Goal: Task Accomplishment & Management: Use online tool/utility

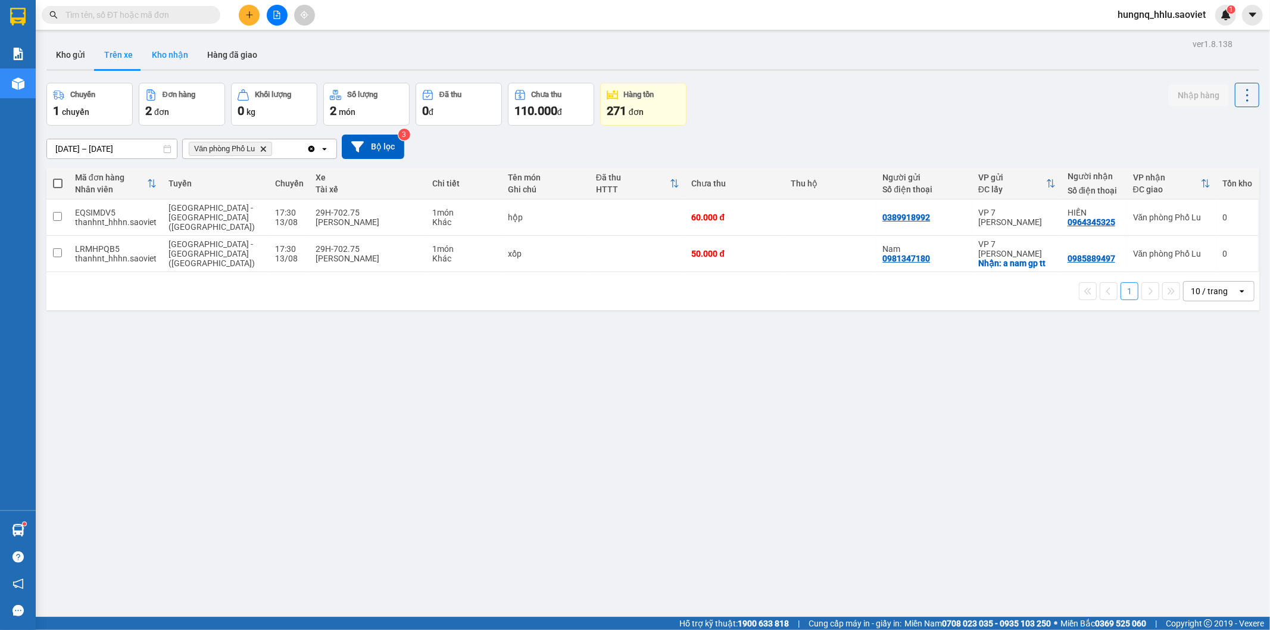
click at [158, 50] on button "Kho nhận" at bounding box center [169, 54] width 55 height 29
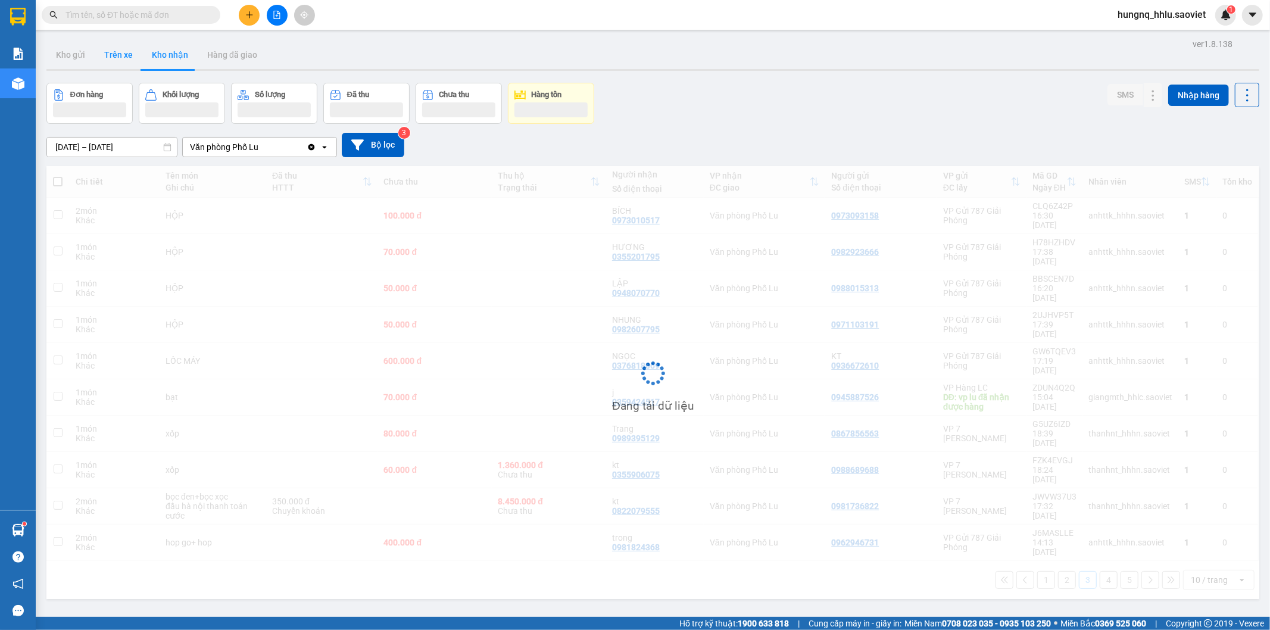
click at [123, 55] on button "Trên xe" at bounding box center [119, 54] width 48 height 29
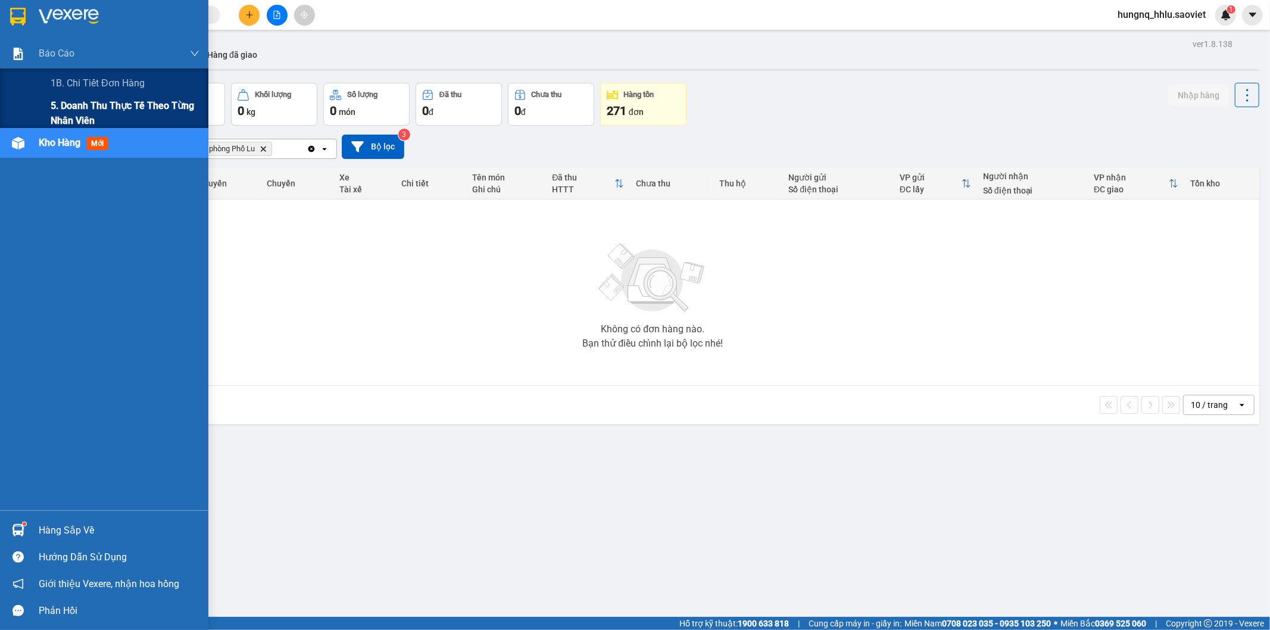
click at [76, 111] on span "5. Doanh thu thực tế theo từng nhân viên" at bounding box center [125, 113] width 149 height 30
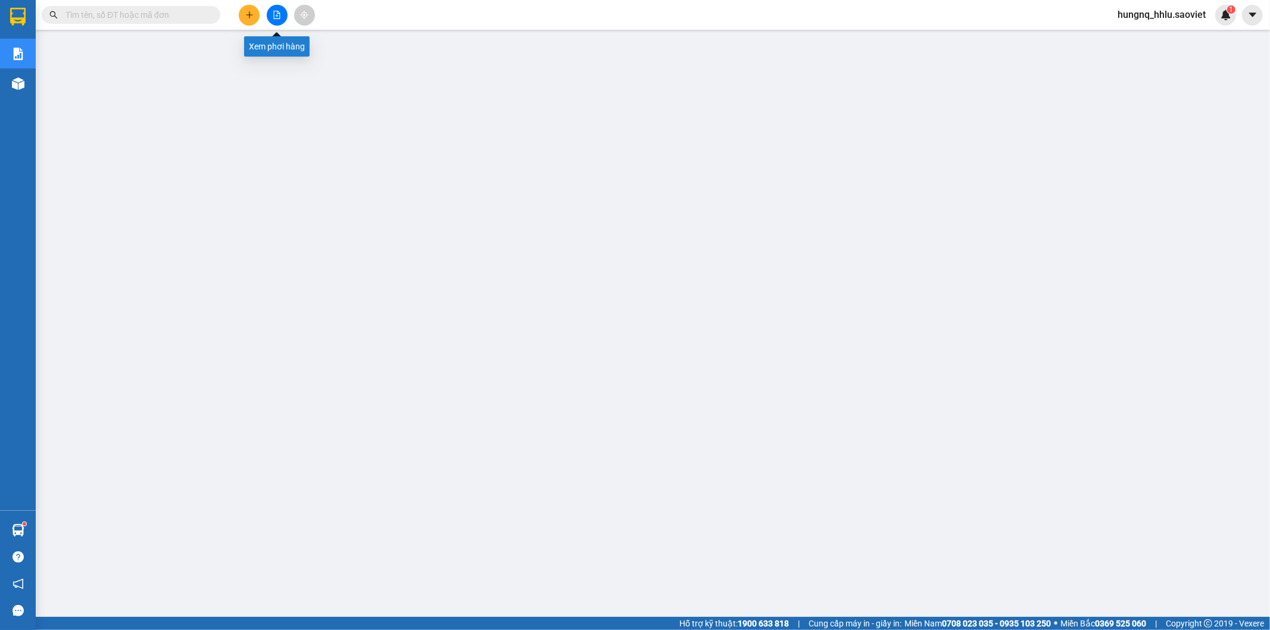
click at [282, 14] on button at bounding box center [277, 15] width 21 height 21
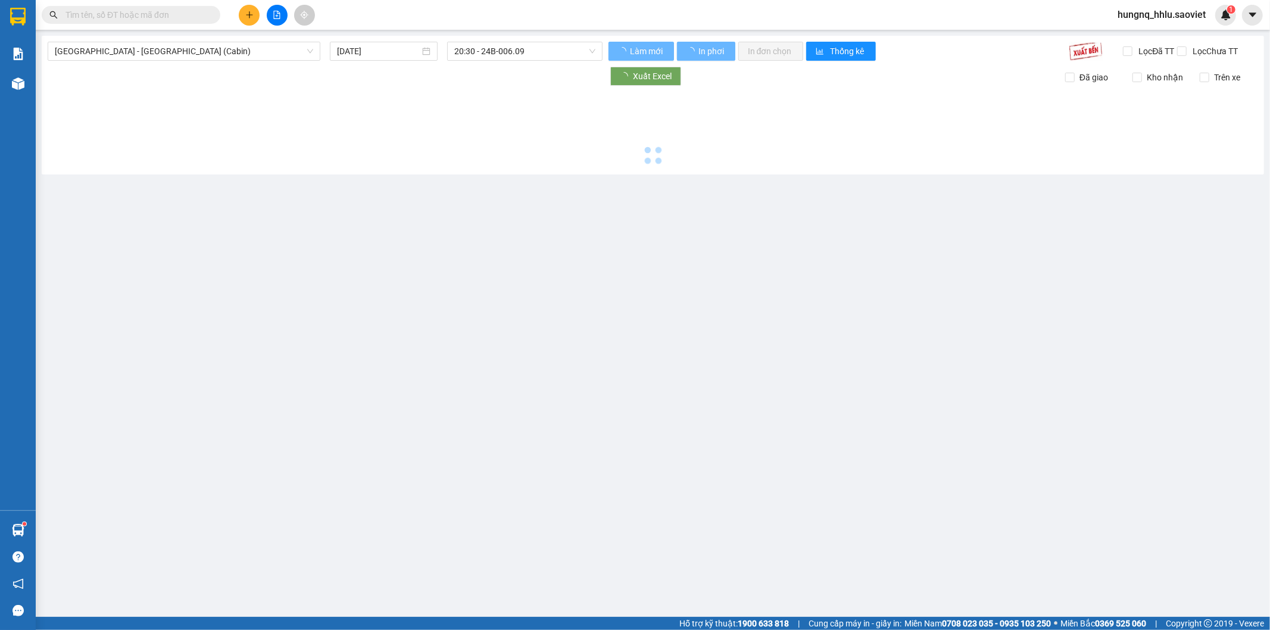
type input "[DATE]"
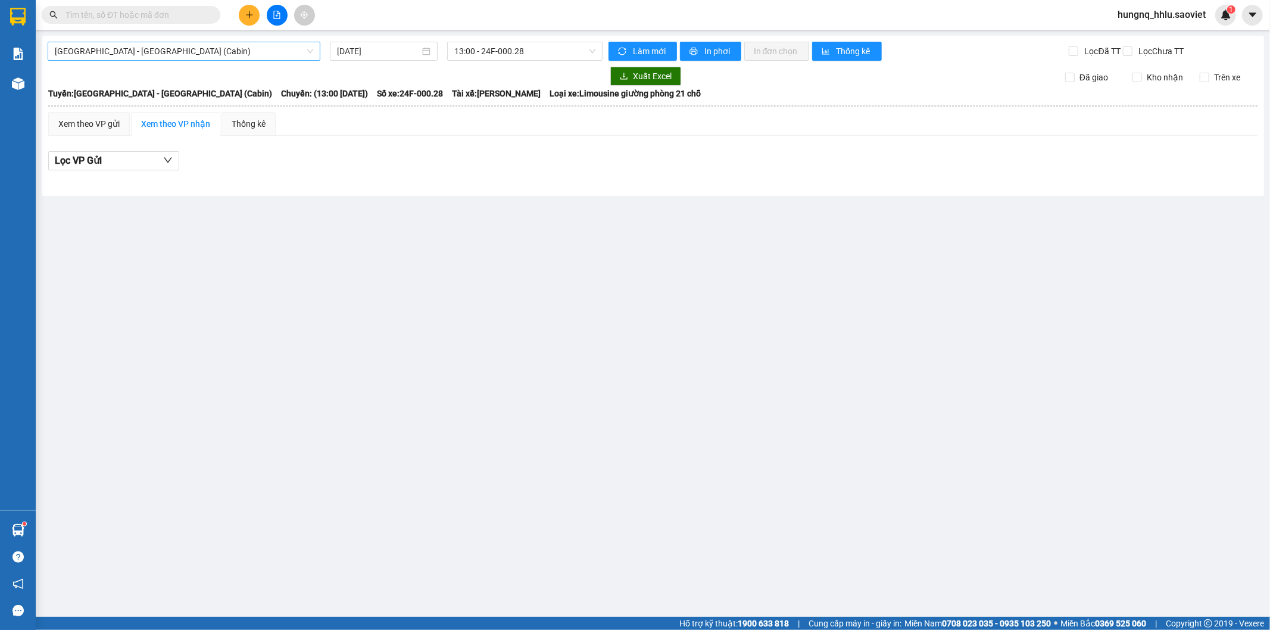
click at [97, 49] on span "Hà Nội - Lào Cai (Cabin)" at bounding box center [184, 51] width 258 height 18
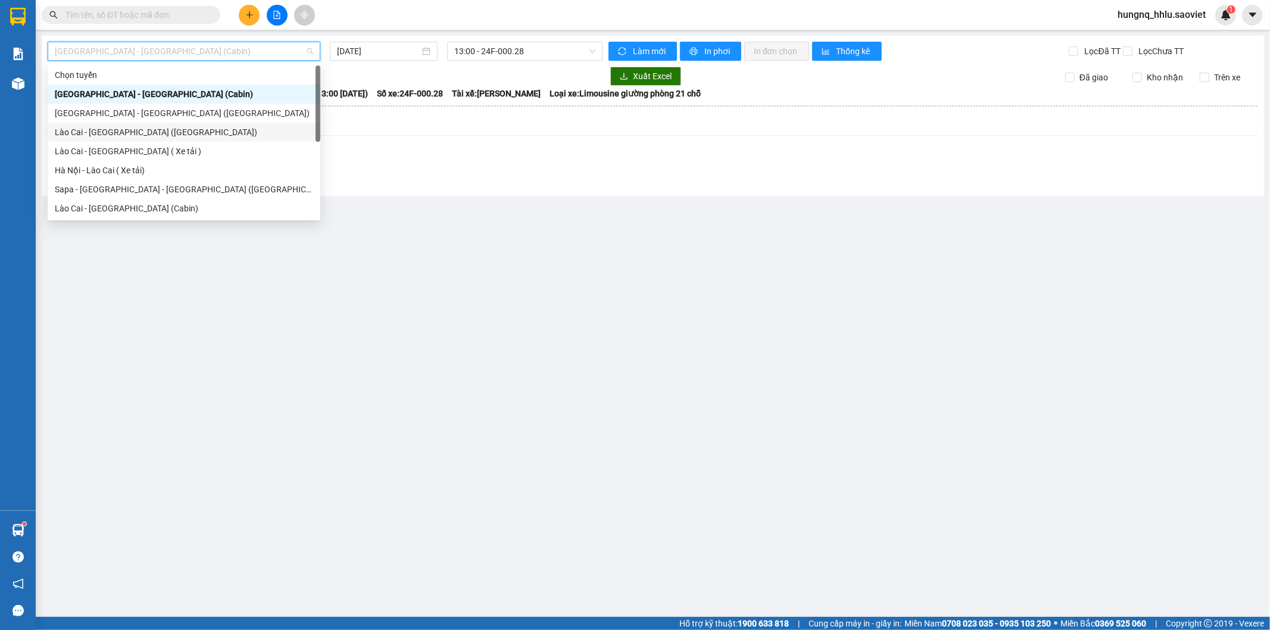
click at [66, 135] on div "Lào Cai - Hà Nội (Giường)" at bounding box center [184, 132] width 258 height 13
type input "[DATE]"
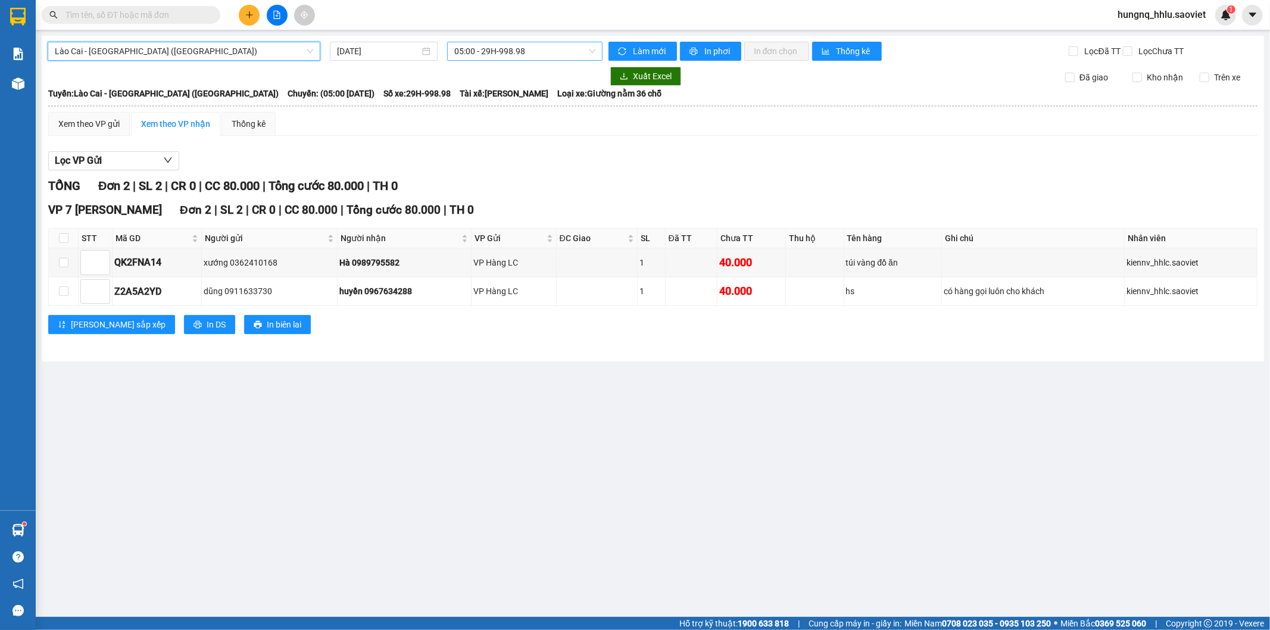
click at [474, 56] on span "05:00 - 29H-998.98" at bounding box center [524, 51] width 141 height 18
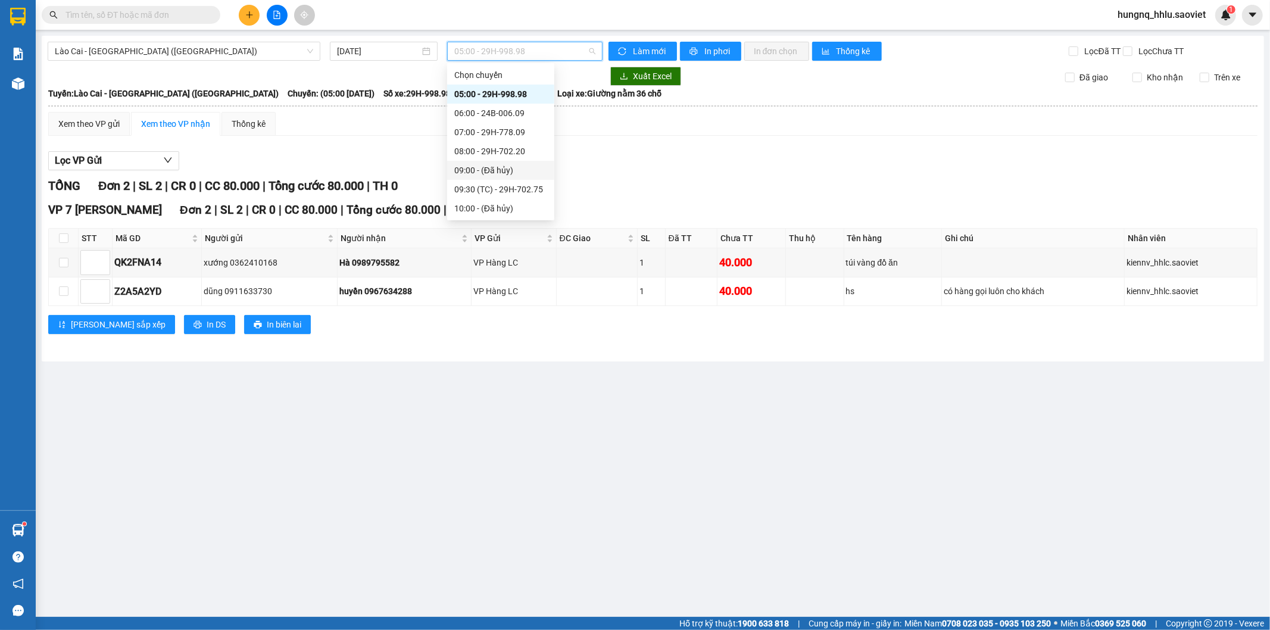
click at [778, 144] on div "Xem theo VP gửi Xem theo VP nhận Thống kê Lọc VP Gửi TỔNG Đơn 2 | SL 2 | CR 0 …" at bounding box center [652, 230] width 1209 height 237
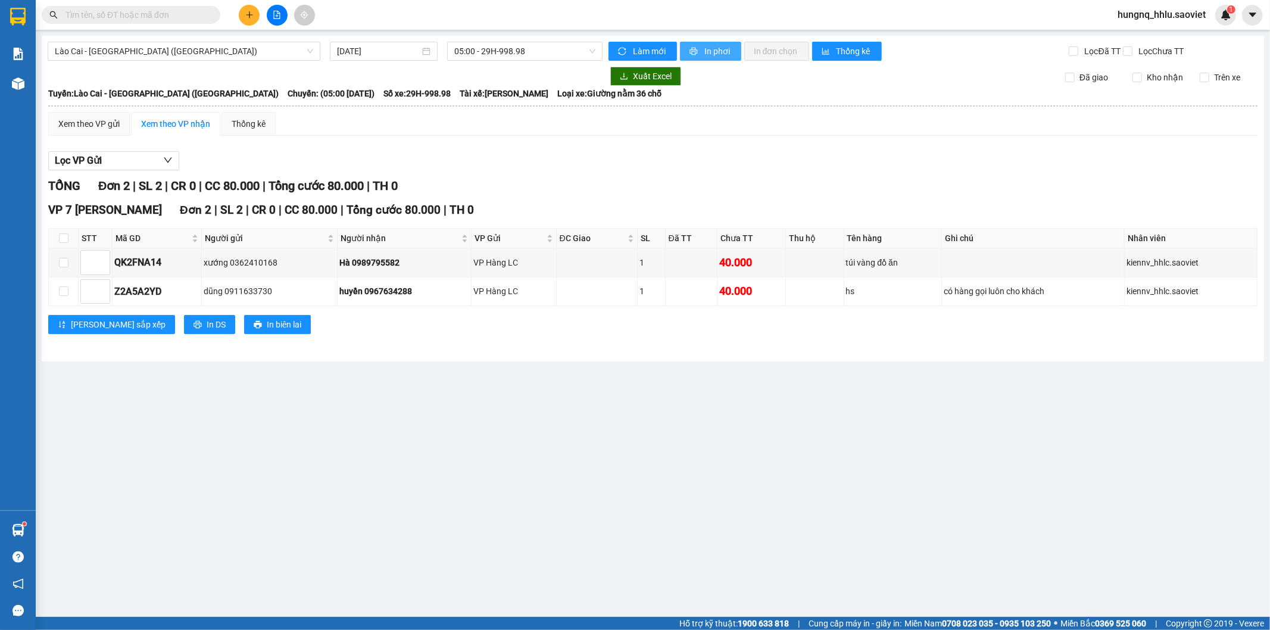
click at [725, 55] on span "In phơi" at bounding box center [717, 51] width 27 height 13
click at [1186, 14] on span "hungnq_hhlu.saoviet" at bounding box center [1161, 14] width 107 height 15
click at [1150, 37] on span "Đăng xuất" at bounding box center [1167, 36] width 83 height 13
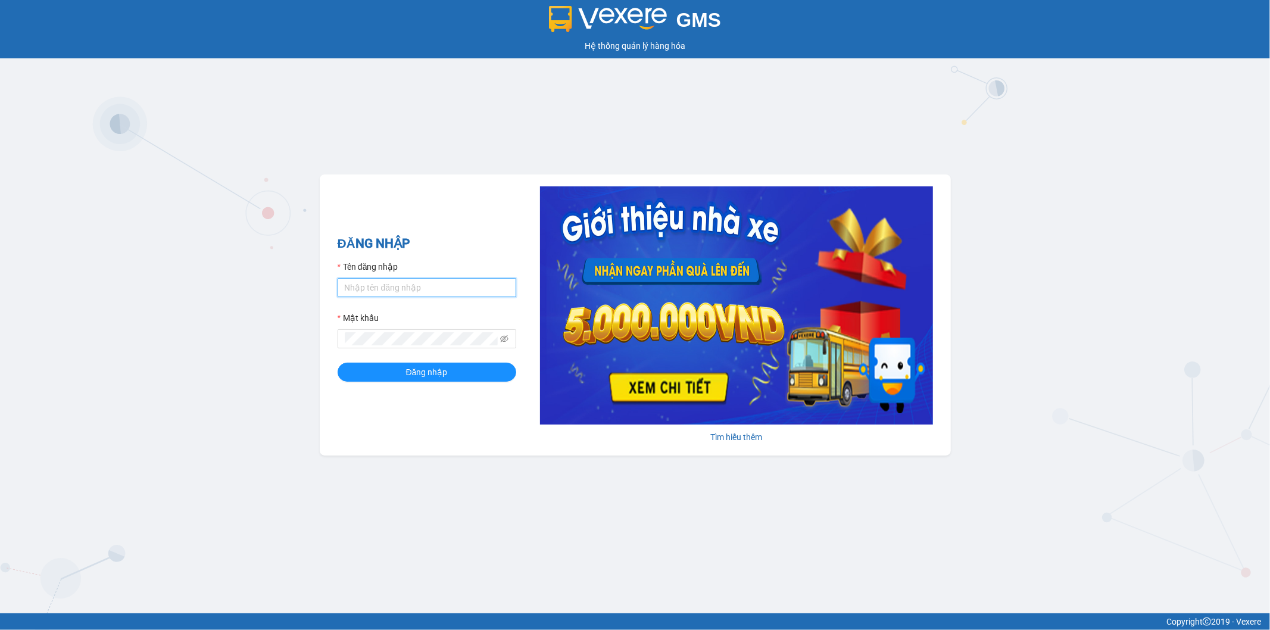
type input "vinhvv_hhhn.saoviet"
click at [429, 278] on input "vinhvv_hhhn.saoviet" at bounding box center [427, 287] width 179 height 19
drag, startPoint x: 432, startPoint y: 279, endPoint x: 451, endPoint y: 279, distance: 19.6
click at [432, 279] on input "vinhvv_hhhn.saoviet" at bounding box center [427, 287] width 179 height 19
click at [454, 282] on input "vinhvv_hhhn.saoviet" at bounding box center [427, 287] width 179 height 19
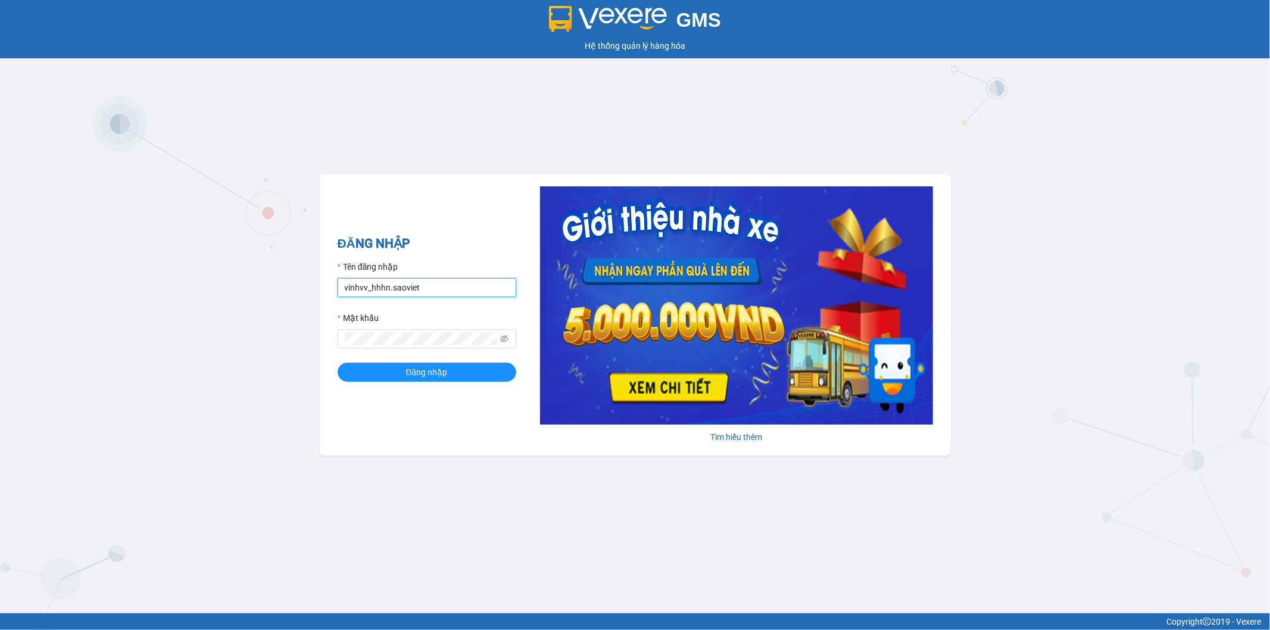
click at [454, 282] on input "vinhvv_hhhn.saoviet" at bounding box center [427, 287] width 179 height 19
click at [395, 286] on input "tu" at bounding box center [427, 287] width 179 height 19
type input "tuanbq_vplu.saoviet"
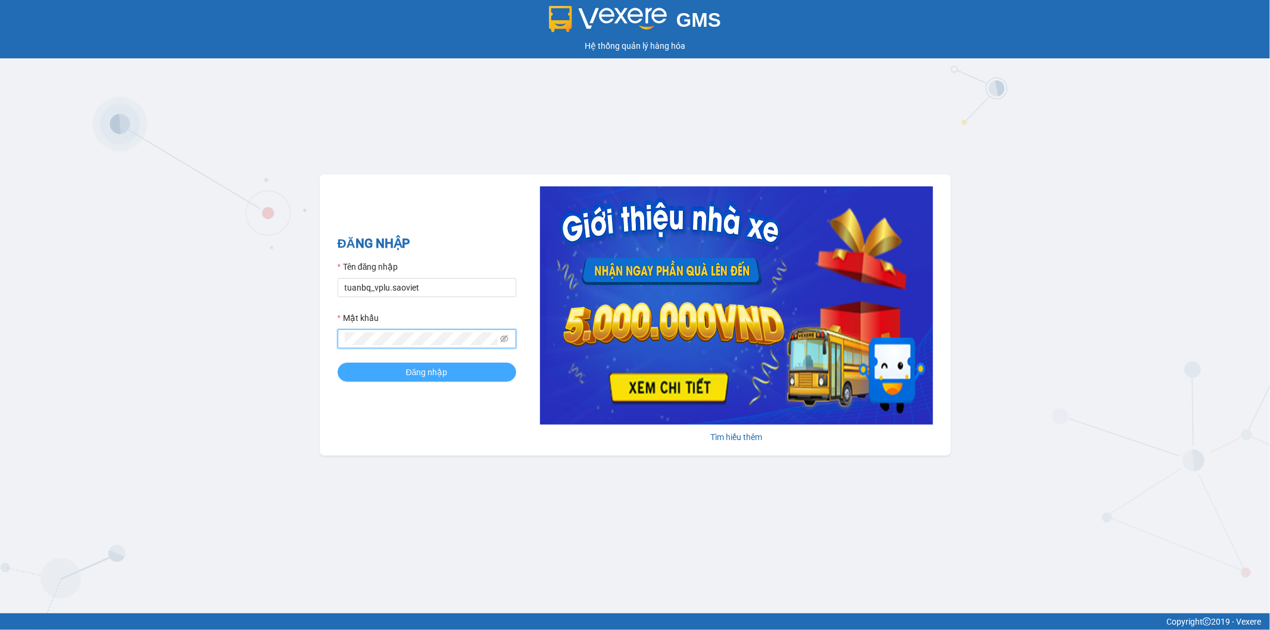
click at [478, 364] on button "Đăng nhập" at bounding box center [427, 372] width 179 height 19
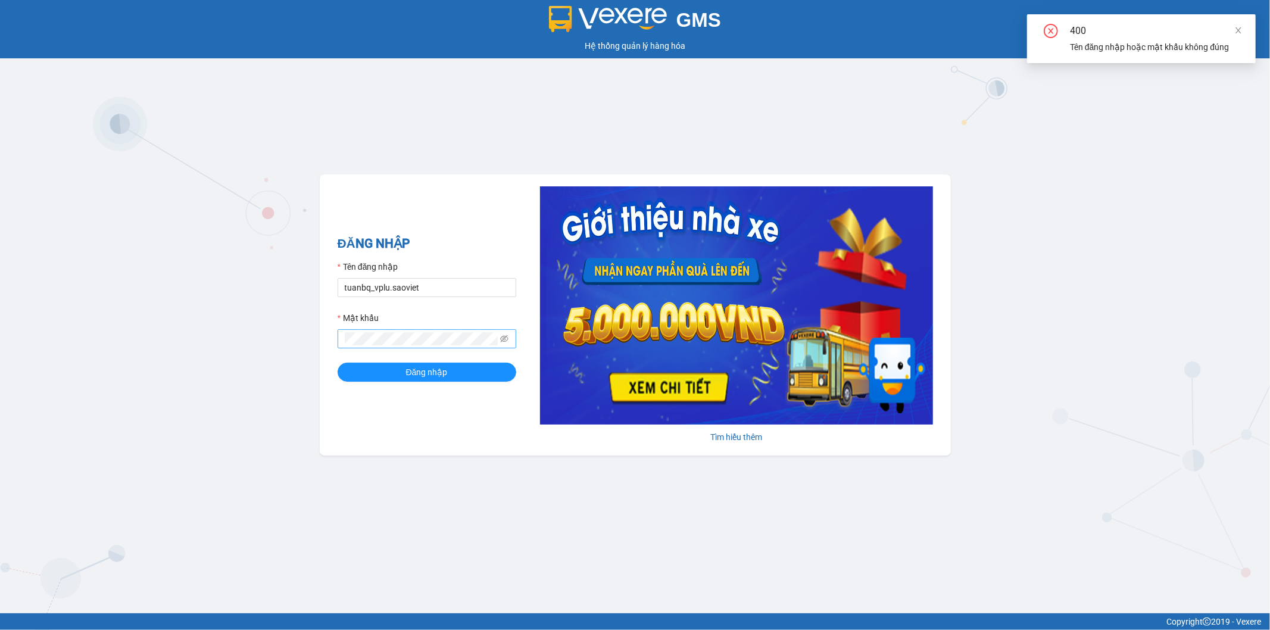
click at [428, 332] on span at bounding box center [427, 338] width 179 height 19
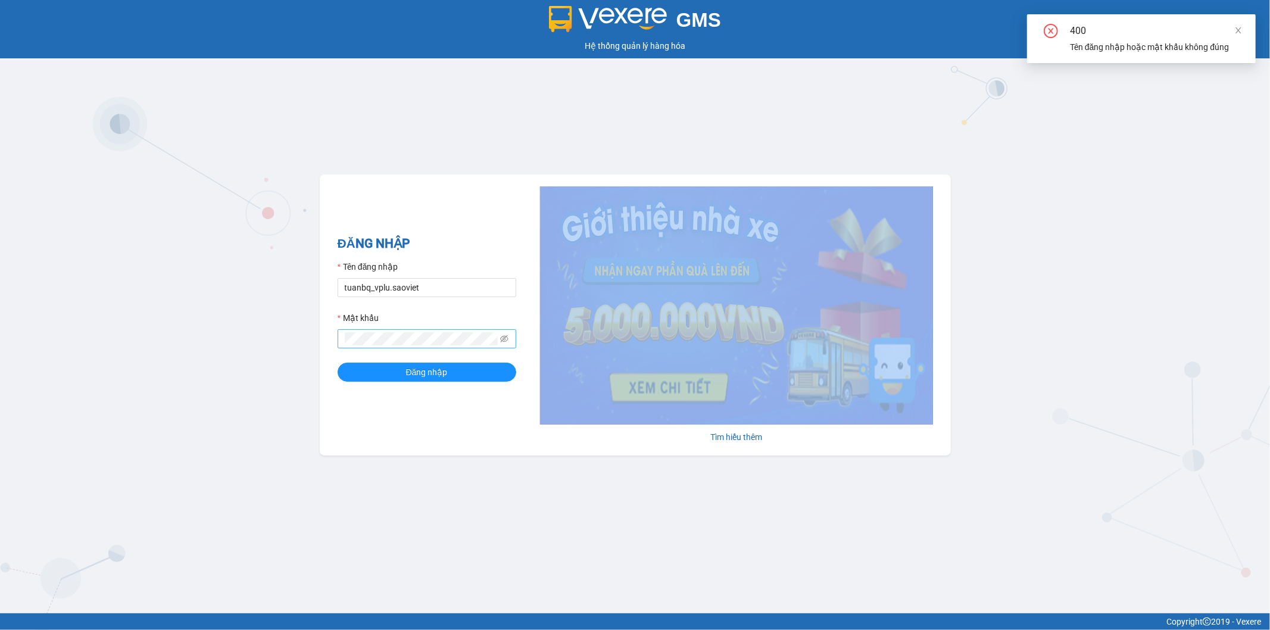
click at [428, 332] on span at bounding box center [427, 338] width 179 height 19
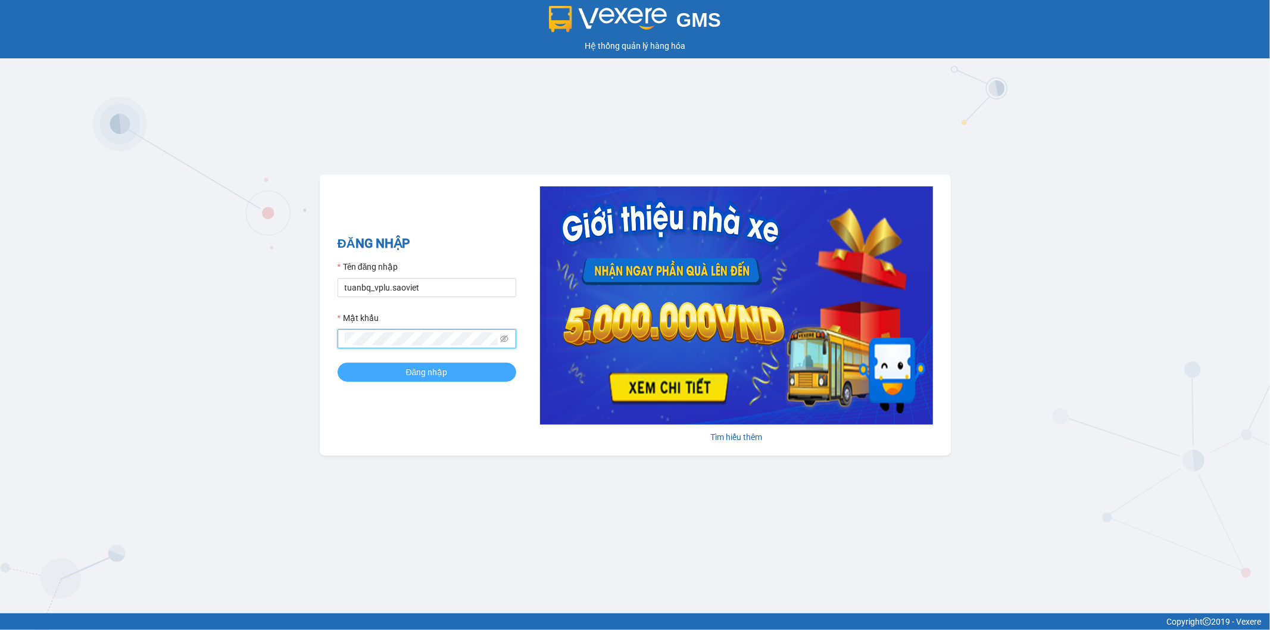
click at [448, 373] on button "Đăng nhập" at bounding box center [427, 372] width 179 height 19
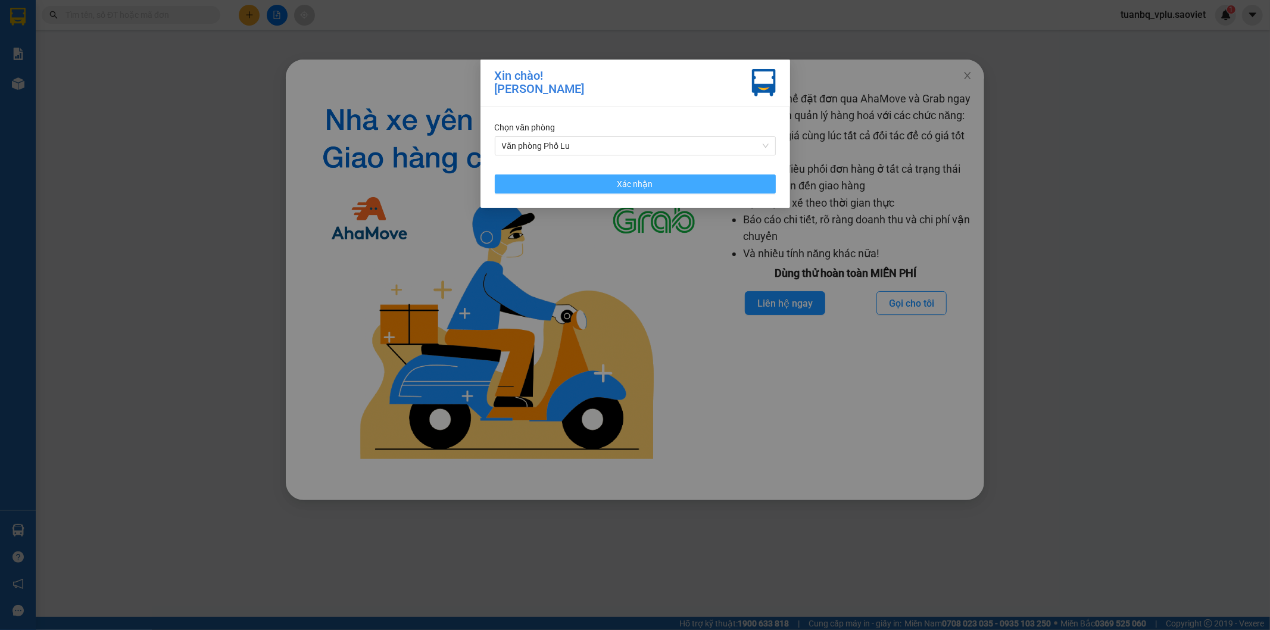
click at [686, 189] on button "Xác nhận" at bounding box center [635, 183] width 281 height 19
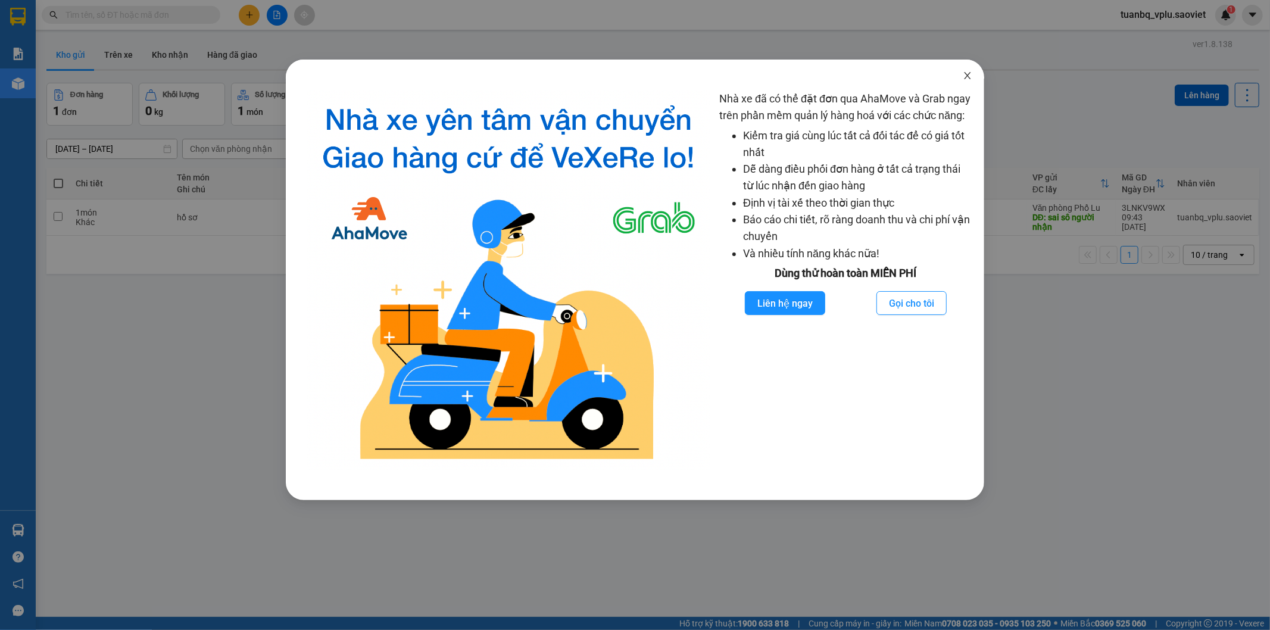
click at [969, 76] on icon "close" at bounding box center [968, 76] width 10 height 10
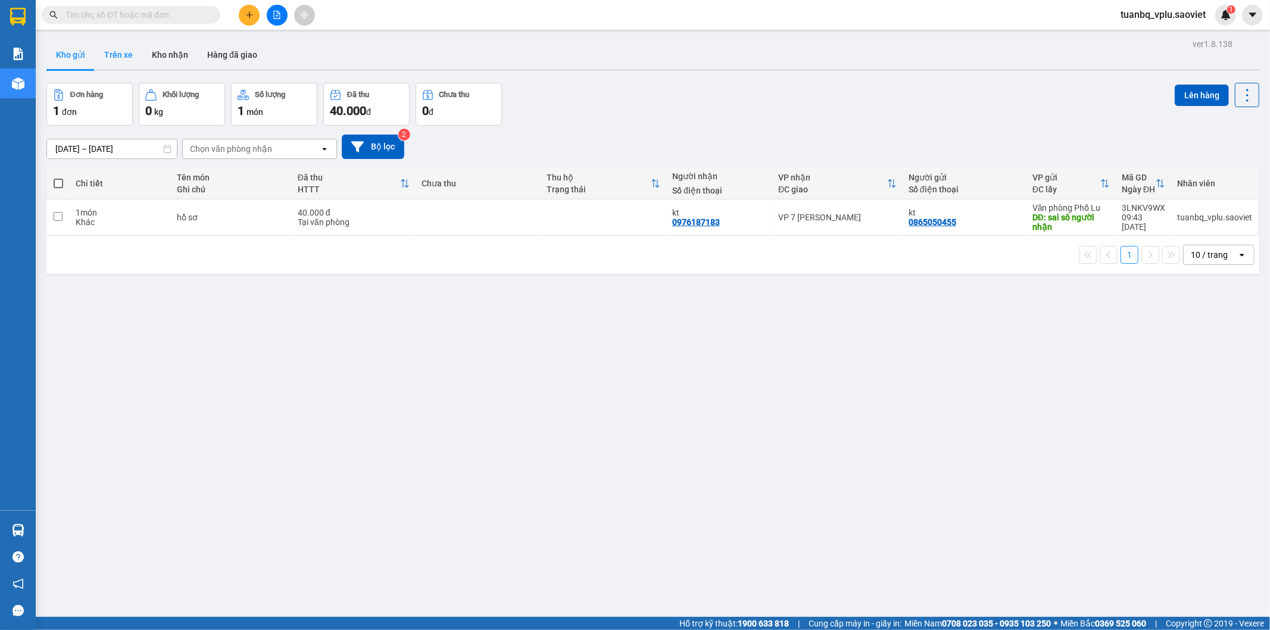
click at [127, 62] on button "Trên xe" at bounding box center [119, 54] width 48 height 29
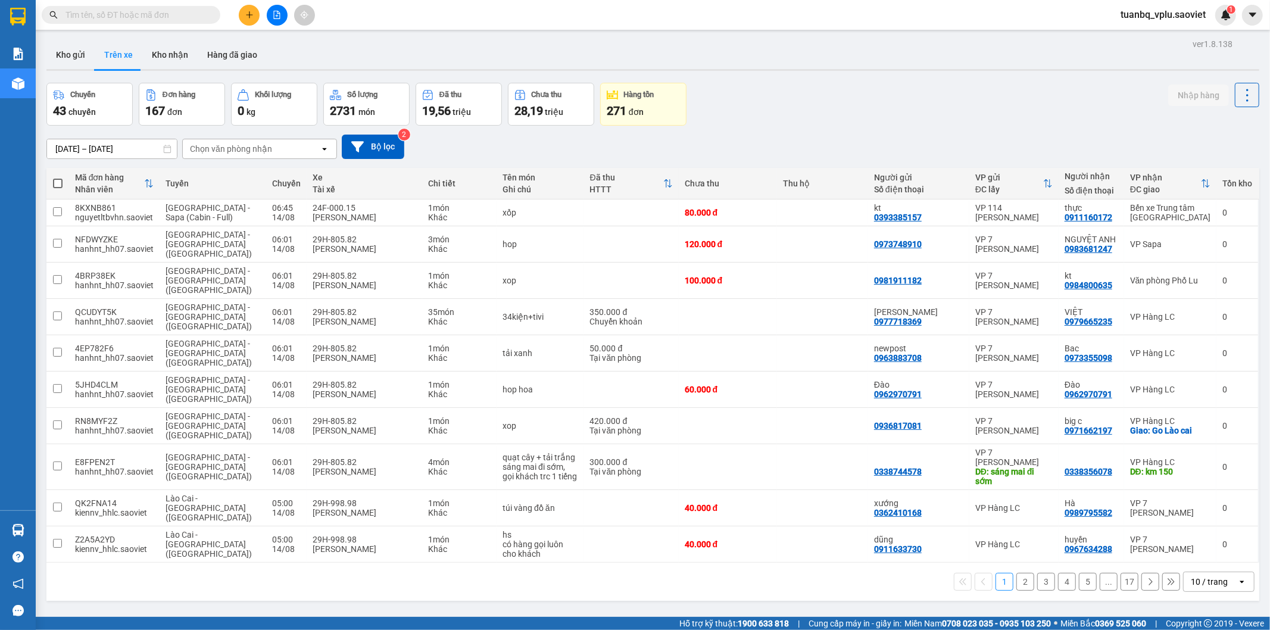
click at [261, 155] on div "Chọn văn phòng nhận" at bounding box center [251, 148] width 137 height 19
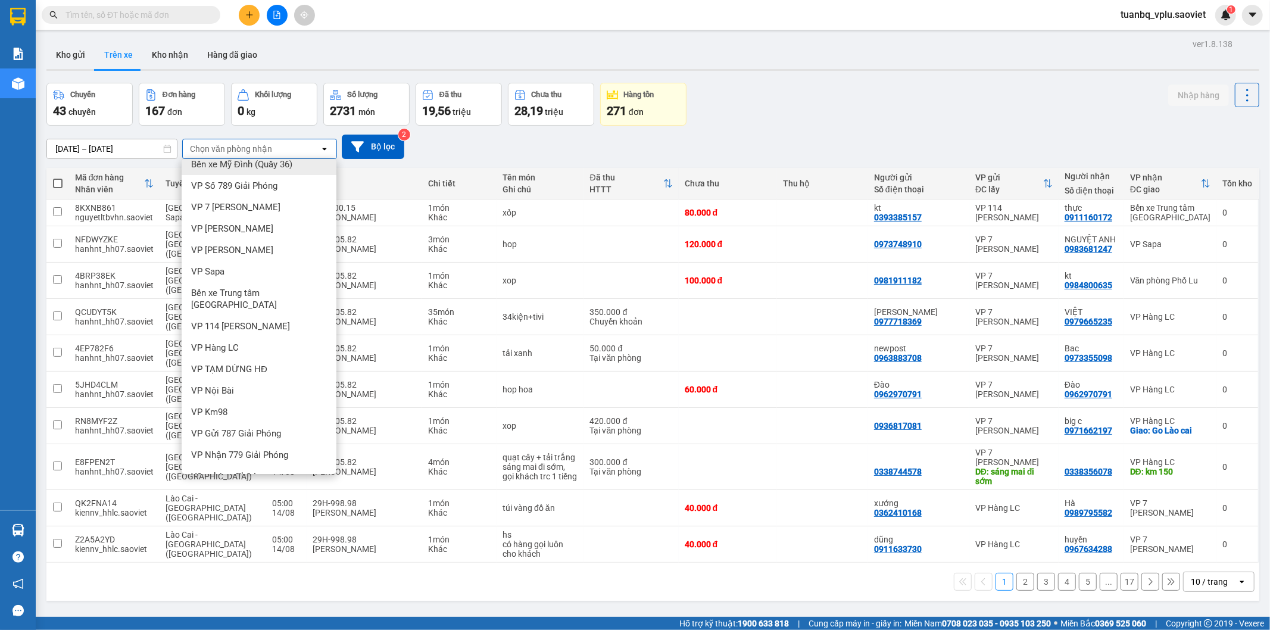
scroll to position [15, 0]
click at [281, 444] on span "VP Nhận 779 Giải Phóng" at bounding box center [239, 450] width 97 height 12
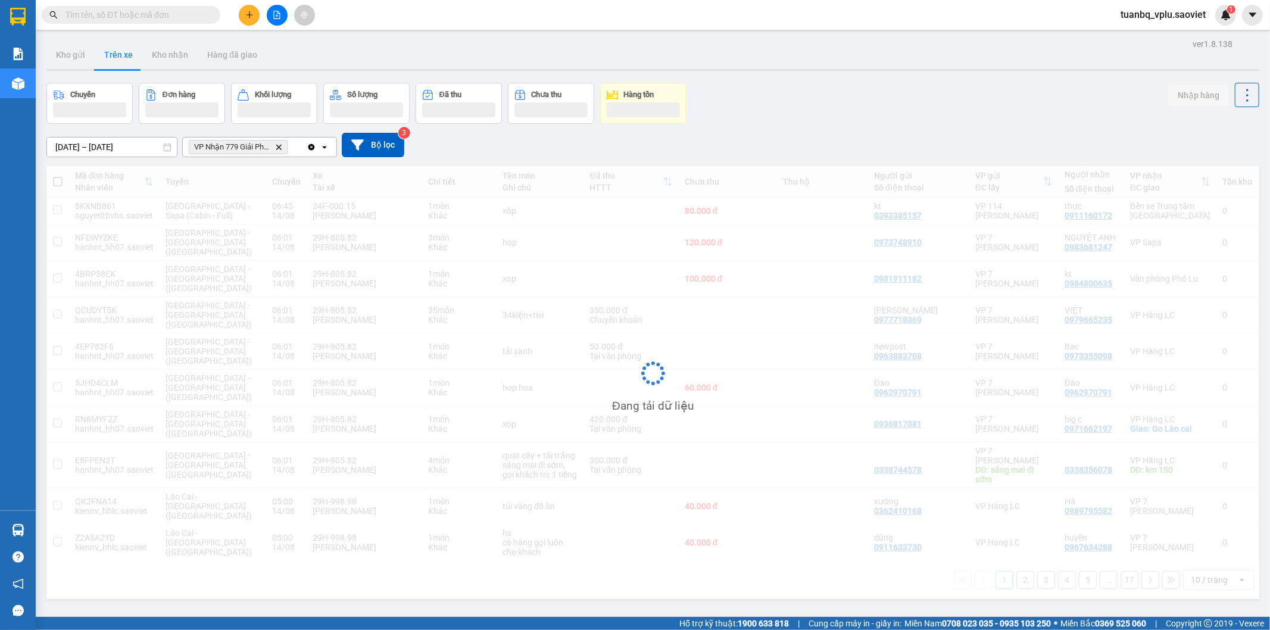
click at [236, 145] on span "VP Nhận 779 Giải Phóng" at bounding box center [232, 147] width 76 height 10
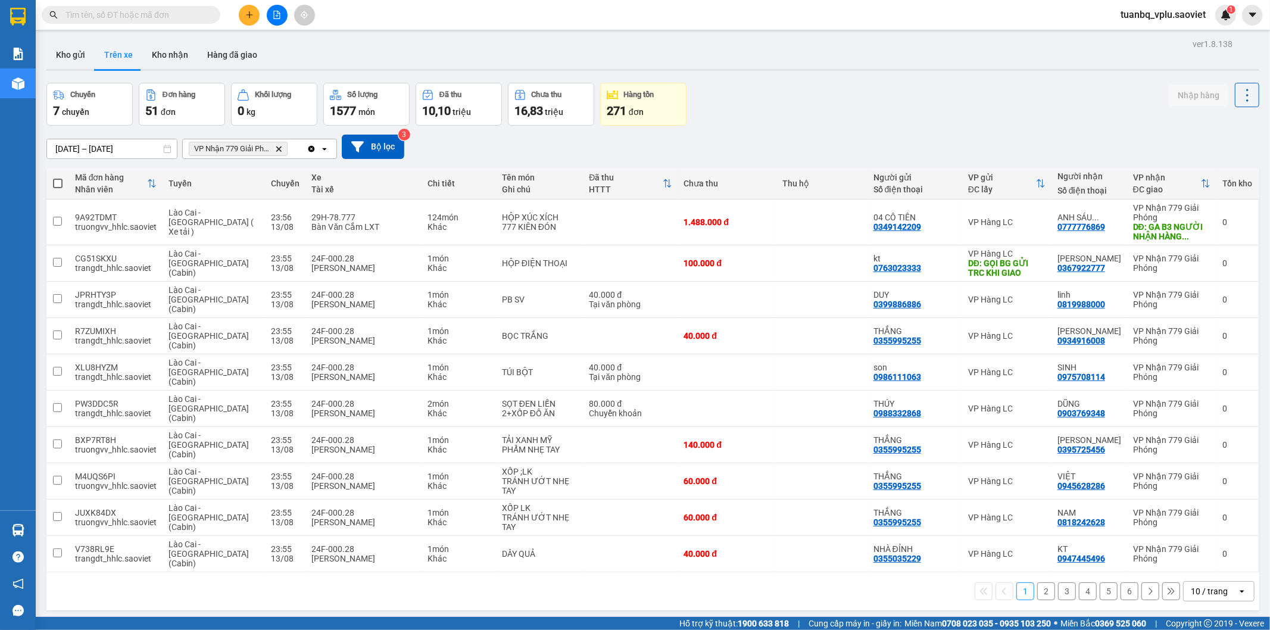
click at [281, 145] on icon "Delete" at bounding box center [278, 148] width 7 height 7
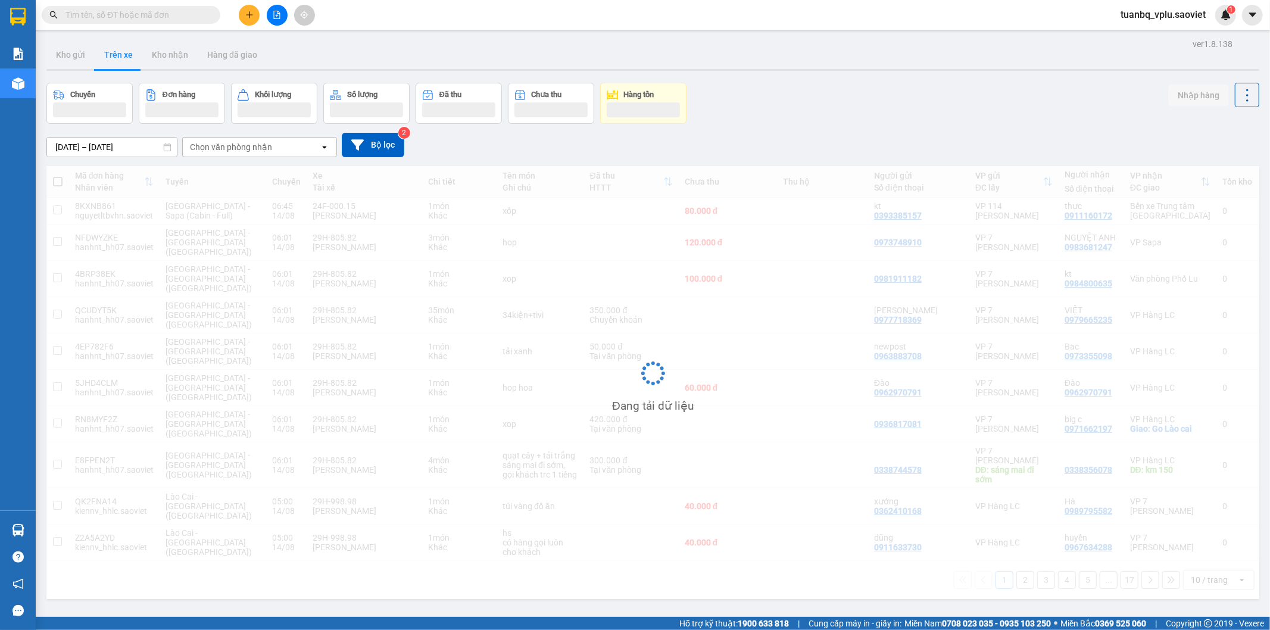
click at [277, 145] on div "Chọn văn phòng nhận" at bounding box center [251, 147] width 137 height 19
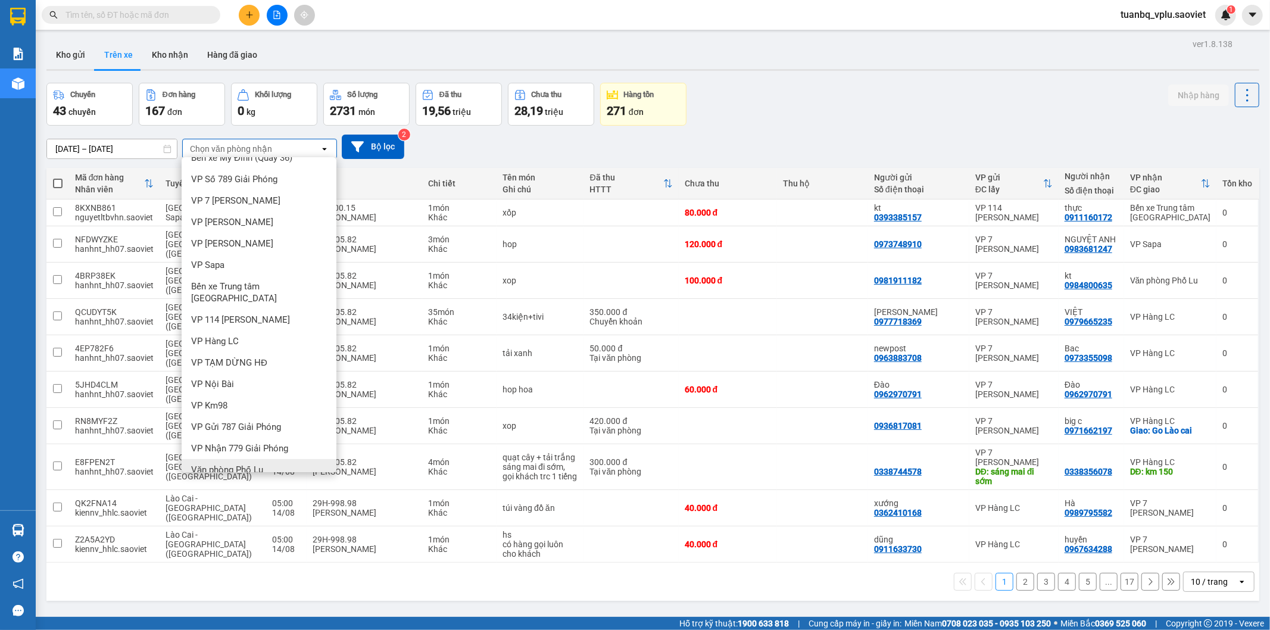
click at [268, 459] on div "Văn phòng Phố Lu" at bounding box center [259, 469] width 155 height 21
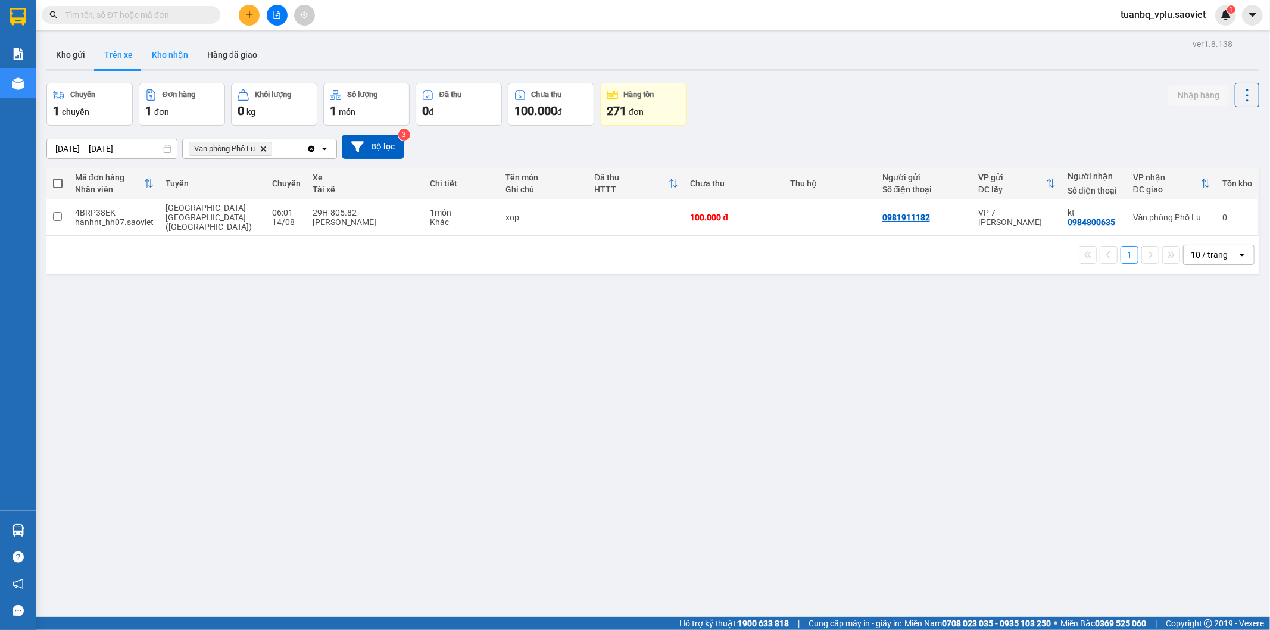
click at [171, 52] on button "Kho nhận" at bounding box center [169, 54] width 55 height 29
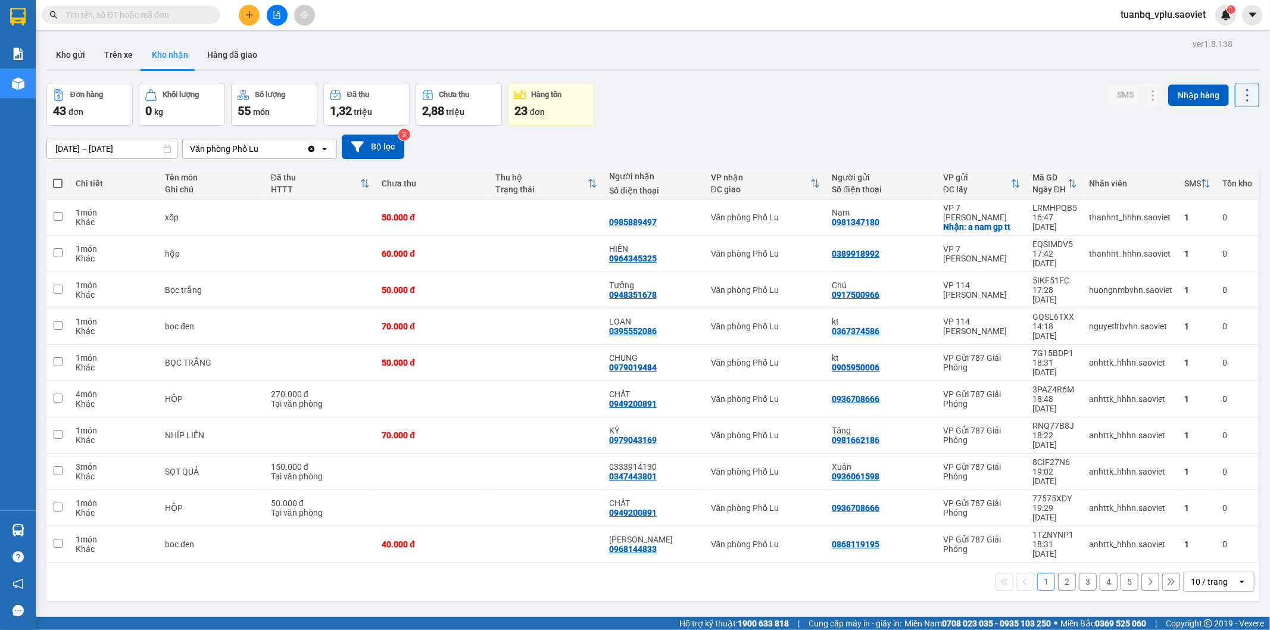
click at [1058, 573] on button "2" at bounding box center [1067, 582] width 18 height 18
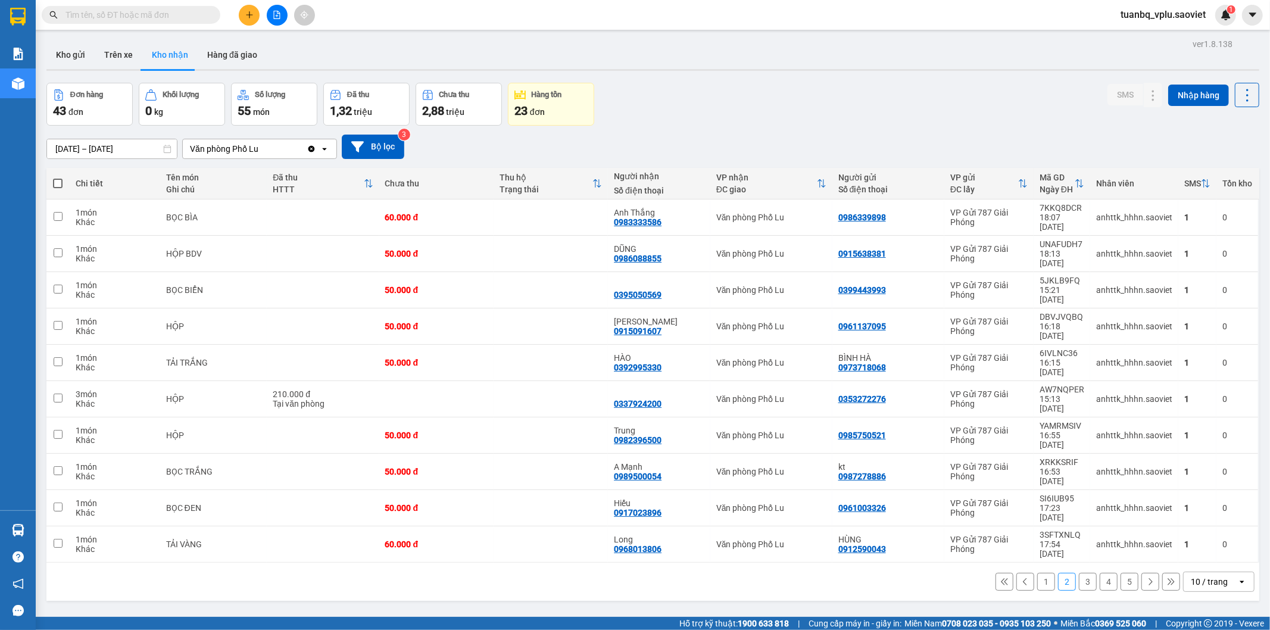
click at [1080, 573] on button "3" at bounding box center [1088, 582] width 18 height 18
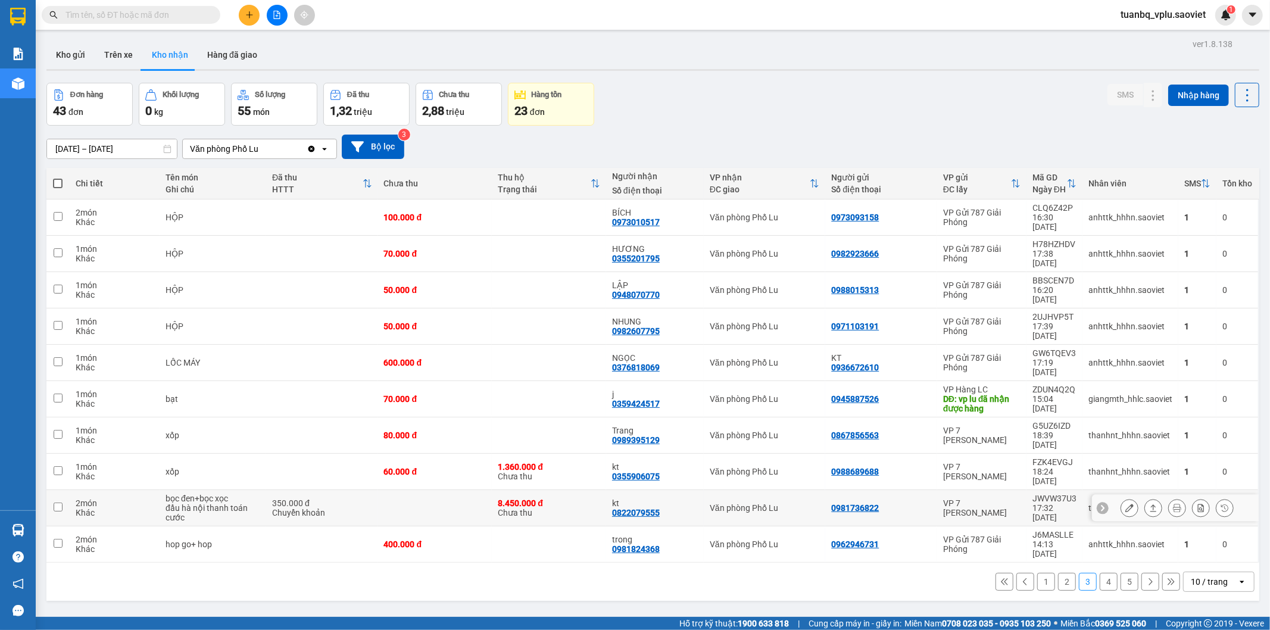
click at [1125, 504] on icon at bounding box center [1129, 508] width 8 height 8
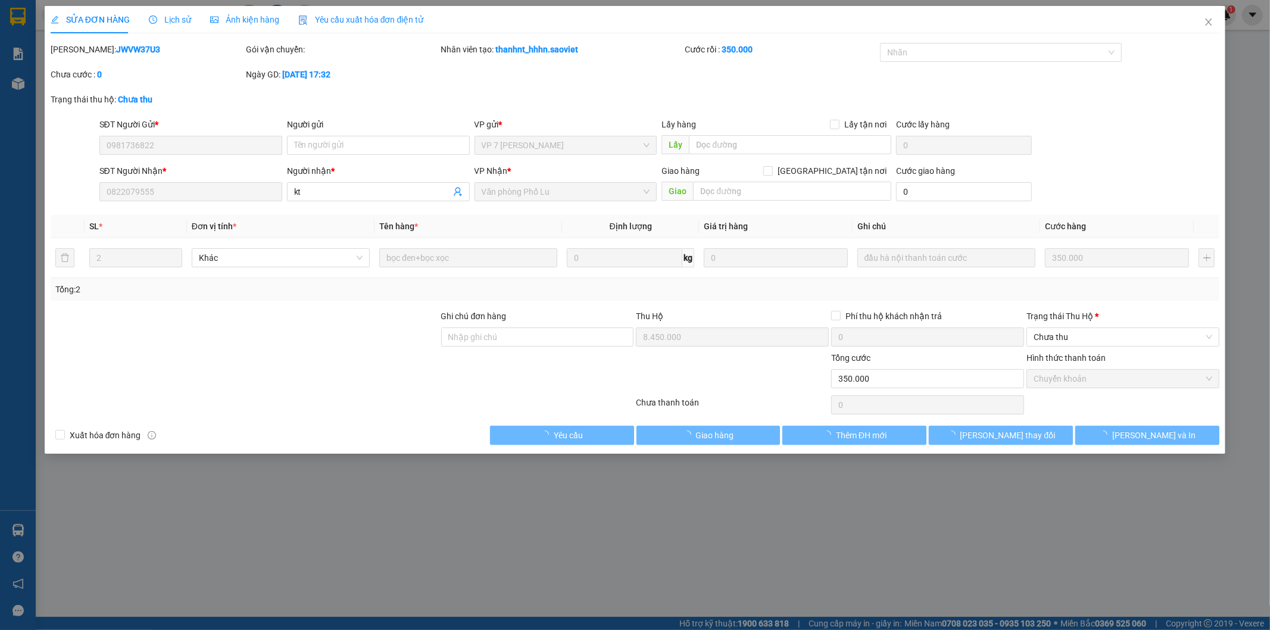
type input "0981736822"
type input "0822079555"
type input "kt"
type input "8.450.000"
type input "350.000"
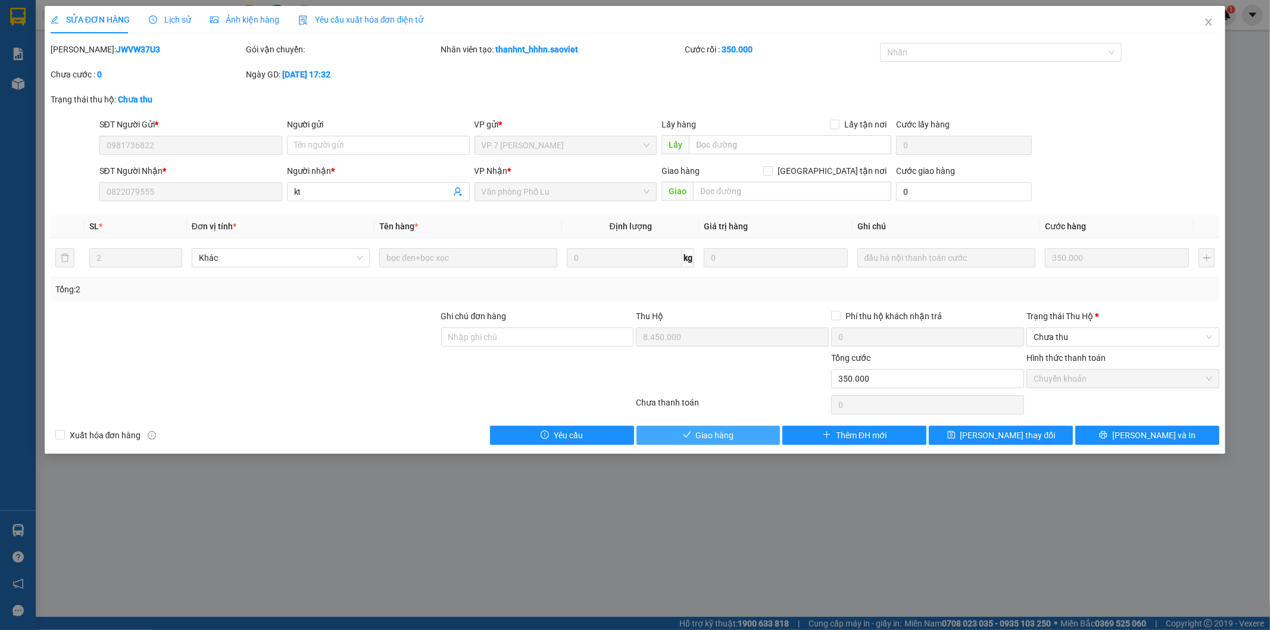
click at [698, 441] on span "Giao hàng" at bounding box center [715, 435] width 38 height 13
click at [1056, 333] on span "Chưa thu" at bounding box center [1123, 337] width 179 height 18
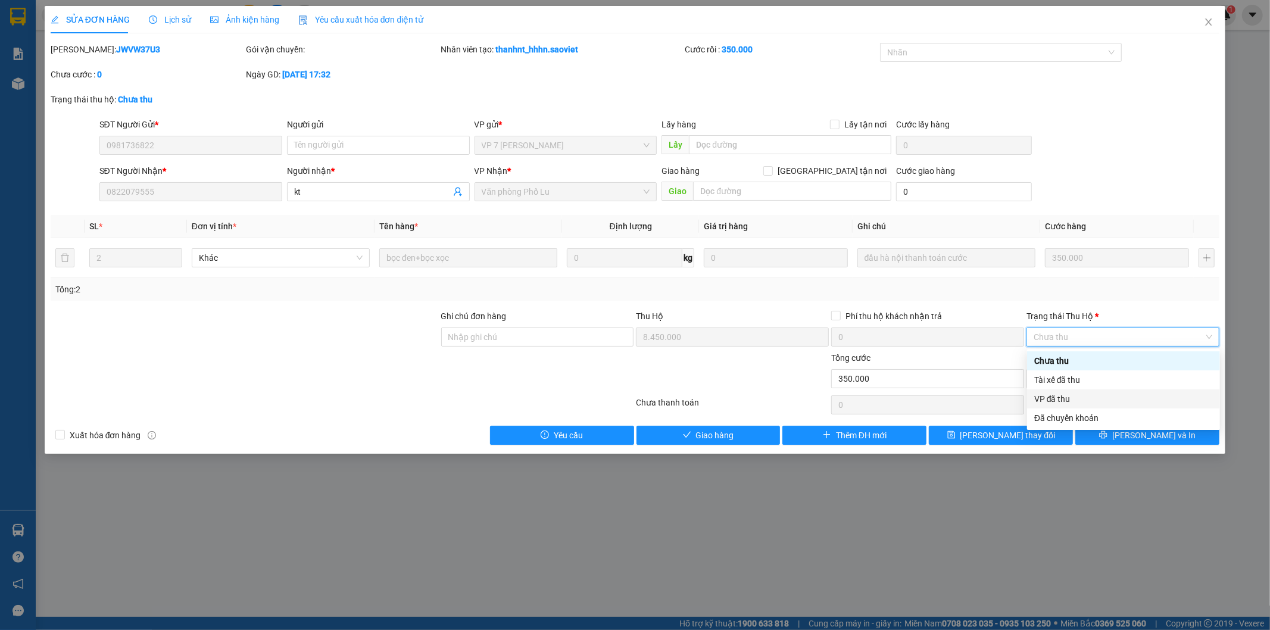
click at [1064, 394] on div "VP đã thu" at bounding box center [1123, 398] width 179 height 13
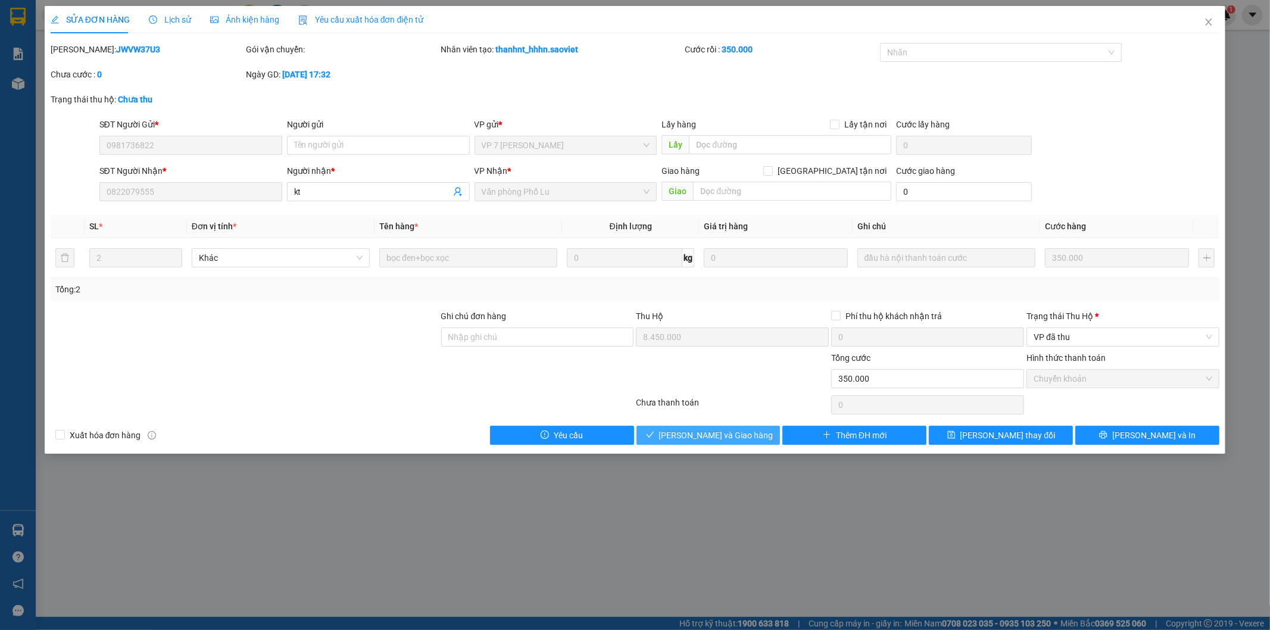
click at [687, 436] on span "[PERSON_NAME] và Giao hàng" at bounding box center [716, 435] width 114 height 13
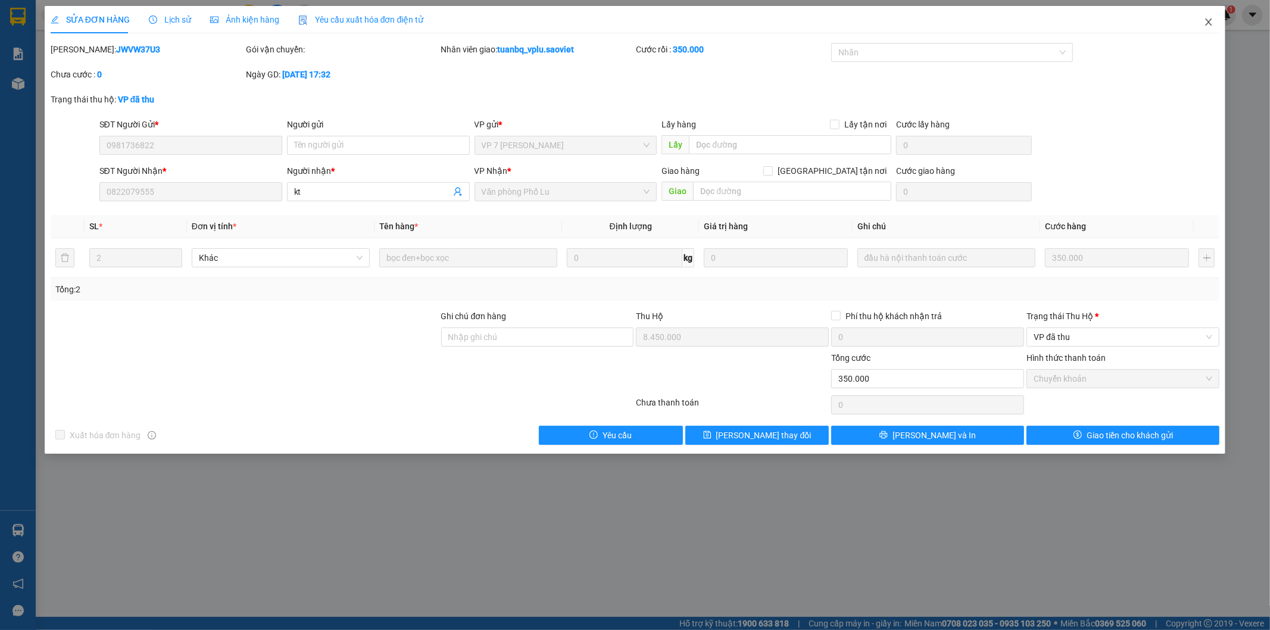
click at [1218, 20] on span "Close" at bounding box center [1208, 22] width 33 height 33
click at [1209, 26] on div "Kết quả tìm kiếm ( 0 ) Bộ lọc No Data tuanbq_vplu.saoviet 1" at bounding box center [635, 15] width 1270 height 30
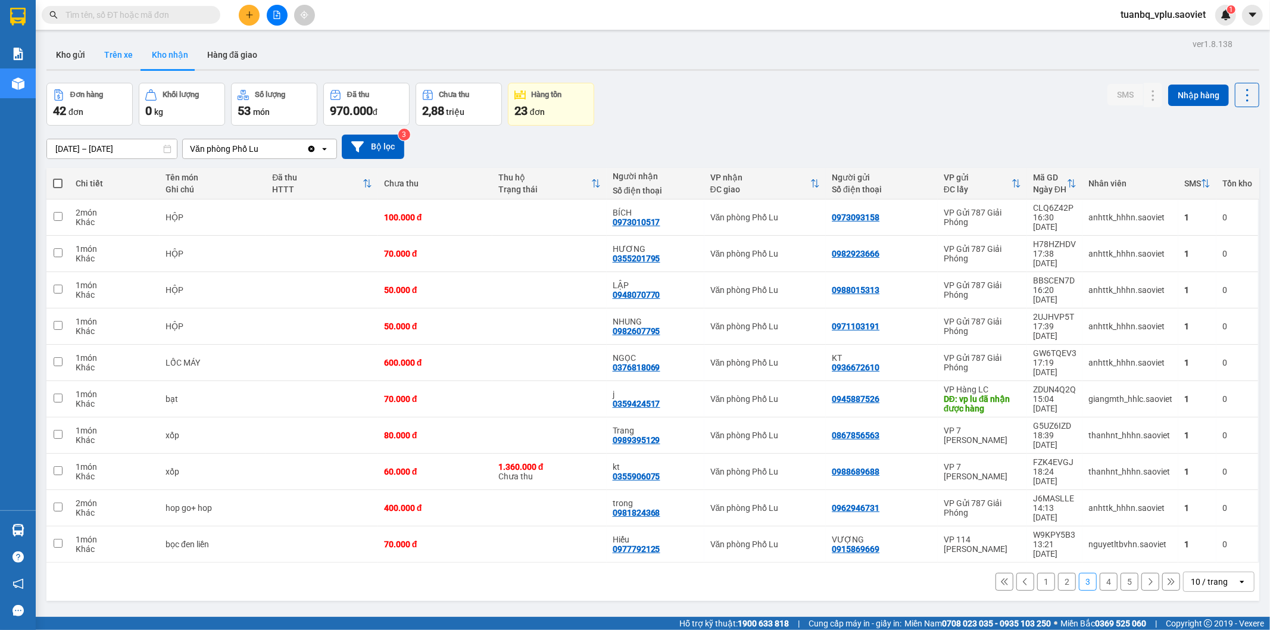
click at [134, 64] on button "Trên xe" at bounding box center [119, 54] width 48 height 29
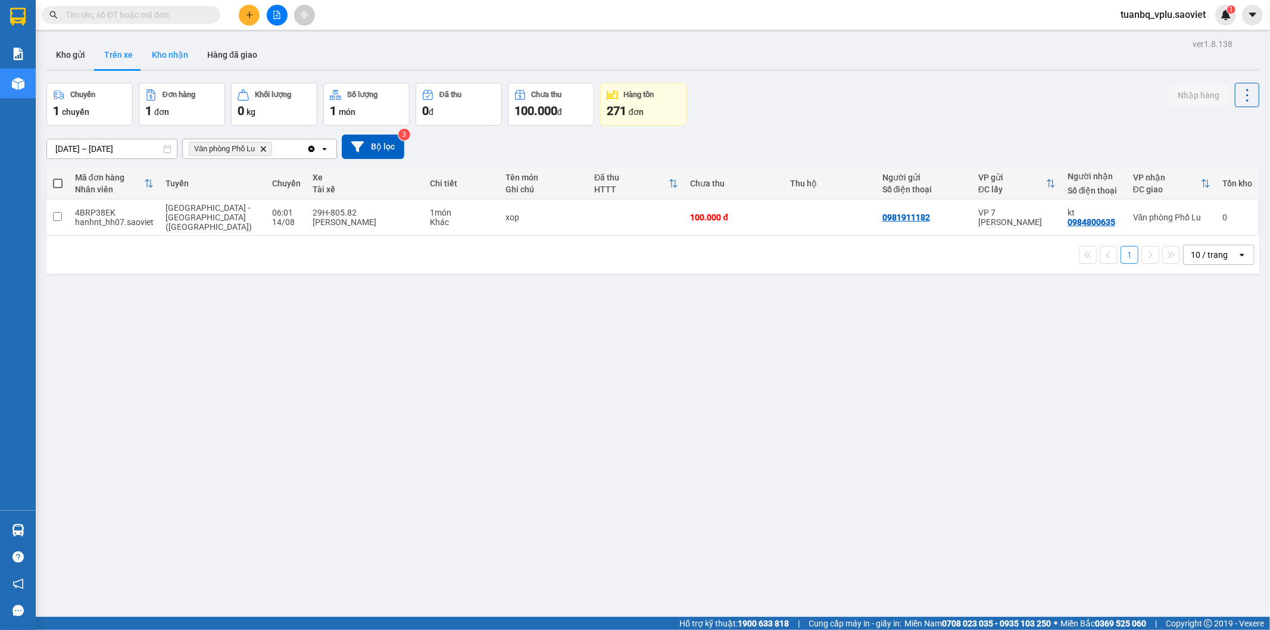
click at [165, 49] on button "Kho nhận" at bounding box center [169, 54] width 55 height 29
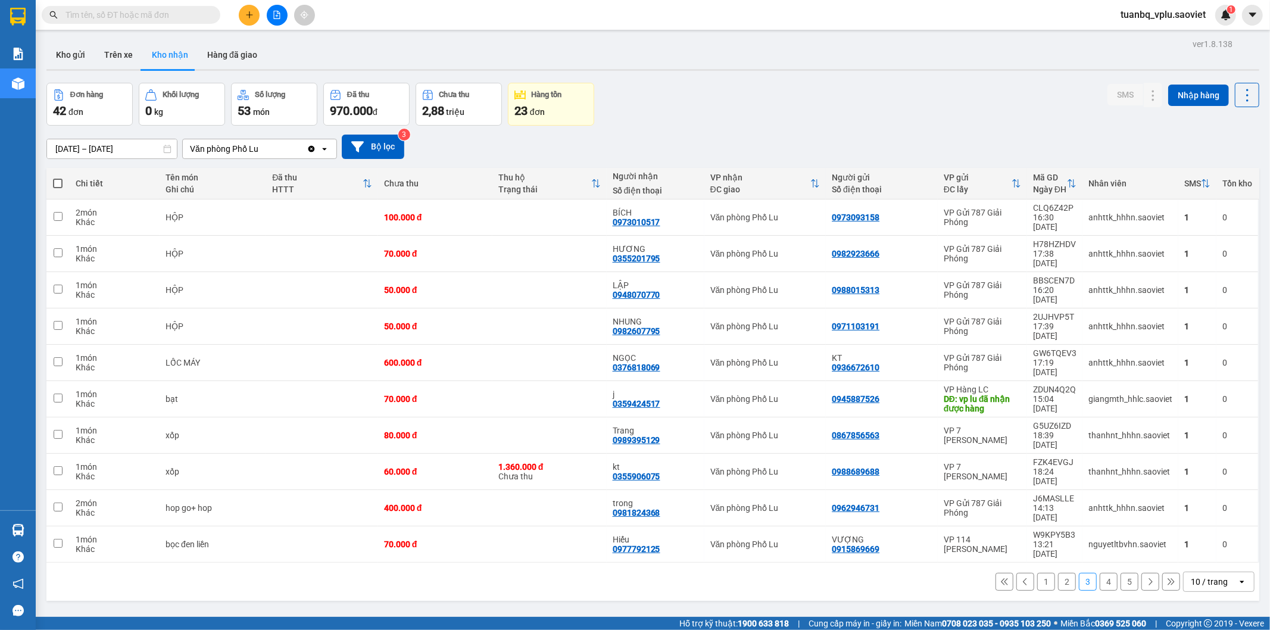
click at [1058, 573] on button "2" at bounding box center [1067, 582] width 18 height 18
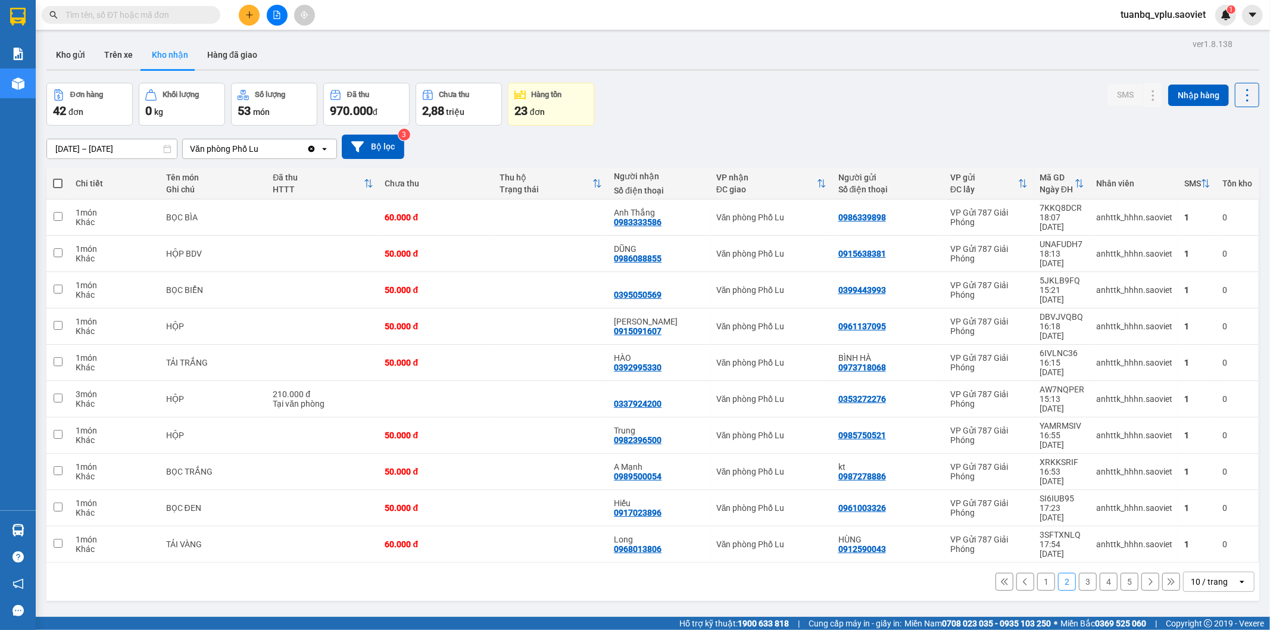
click at [1037, 573] on button "1" at bounding box center [1046, 582] width 18 height 18
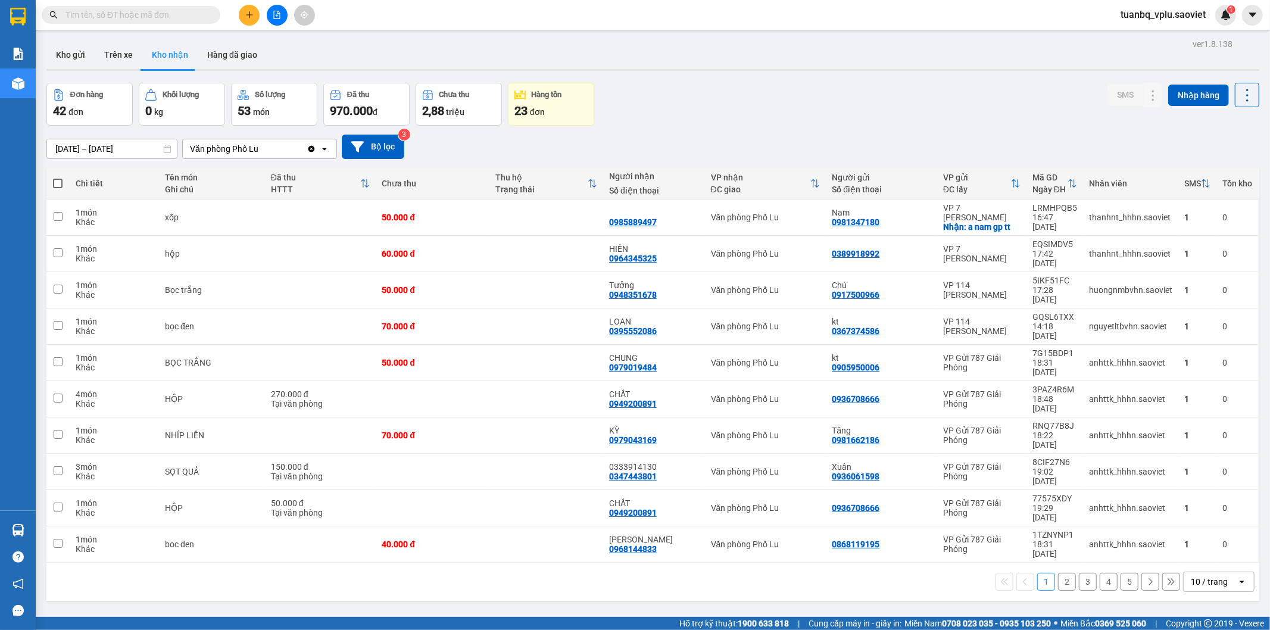
click at [102, 13] on input "text" at bounding box center [135, 14] width 141 height 13
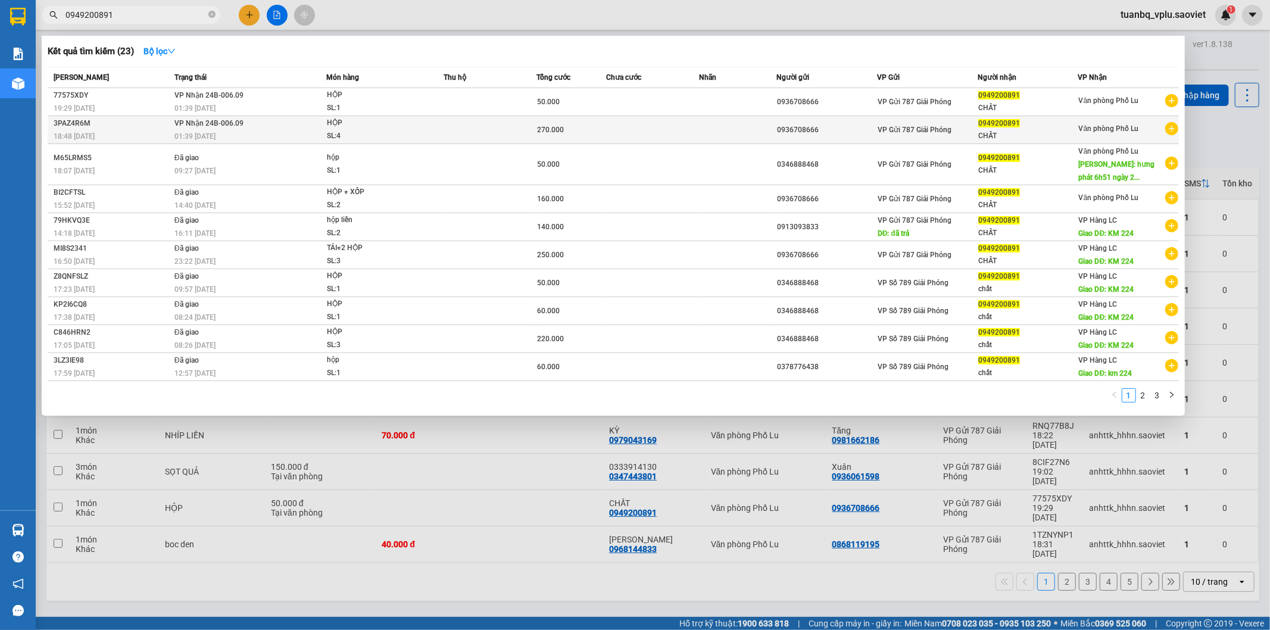
type input "0949200891"
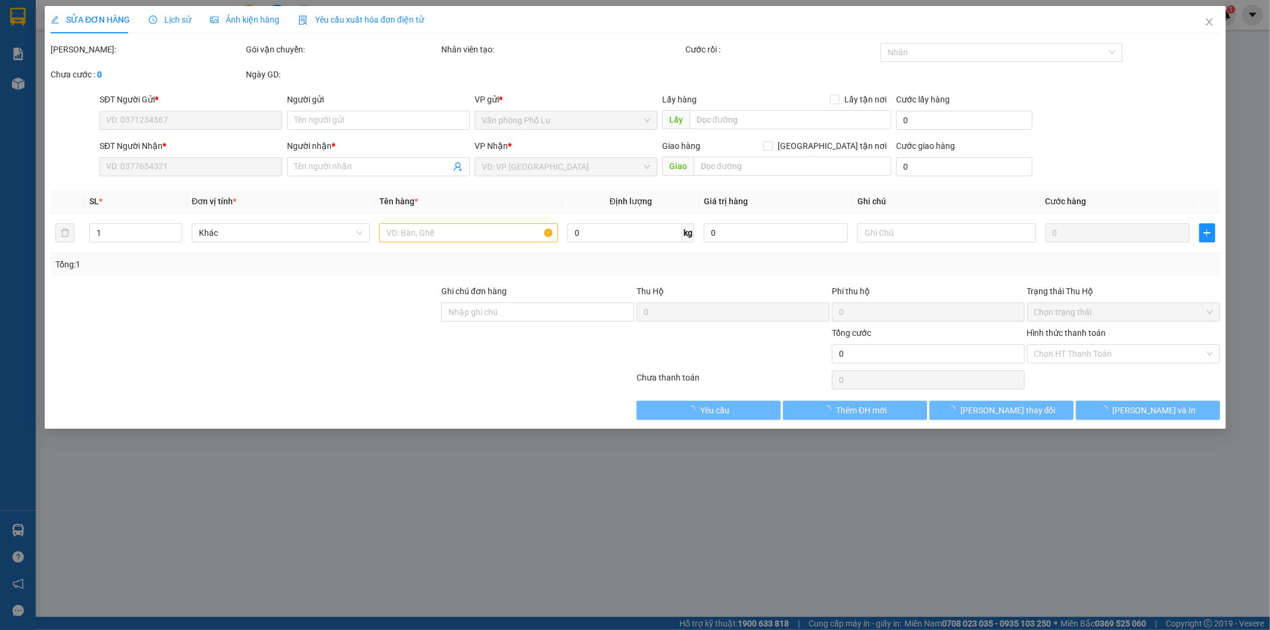
type input "0936708666"
type input "0949200891"
type input "CHẤT"
type input "270.000"
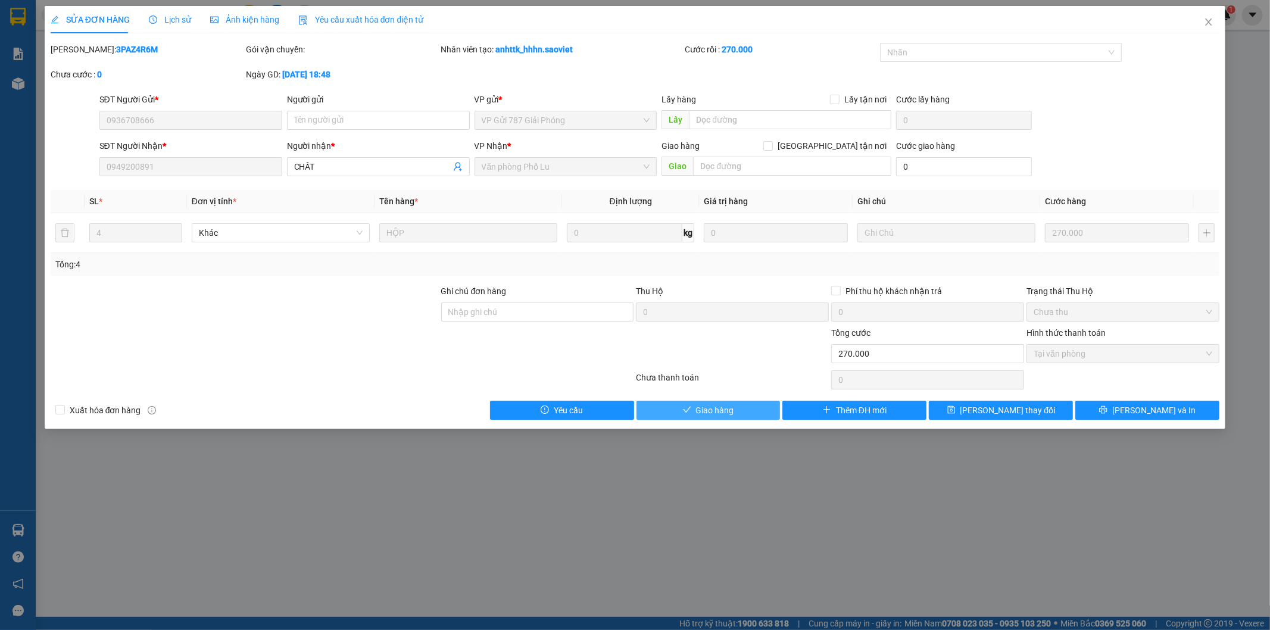
click at [734, 404] on span "Giao hàng" at bounding box center [715, 410] width 38 height 13
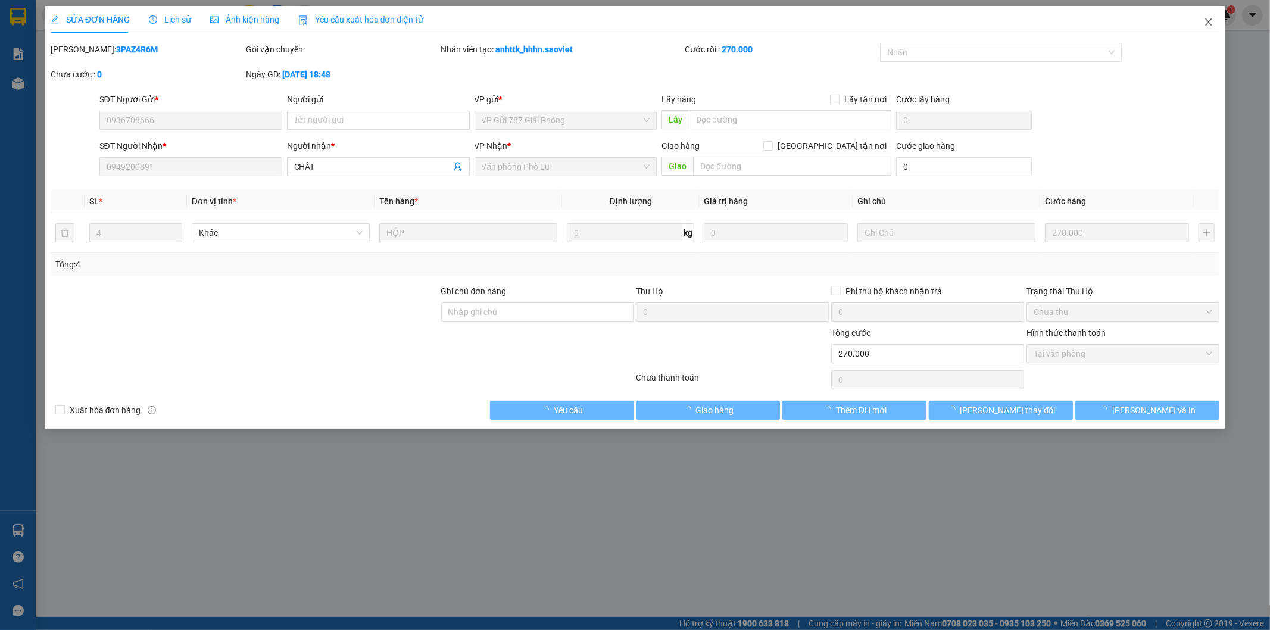
click at [1209, 21] on icon "close" at bounding box center [1209, 22] width 10 height 10
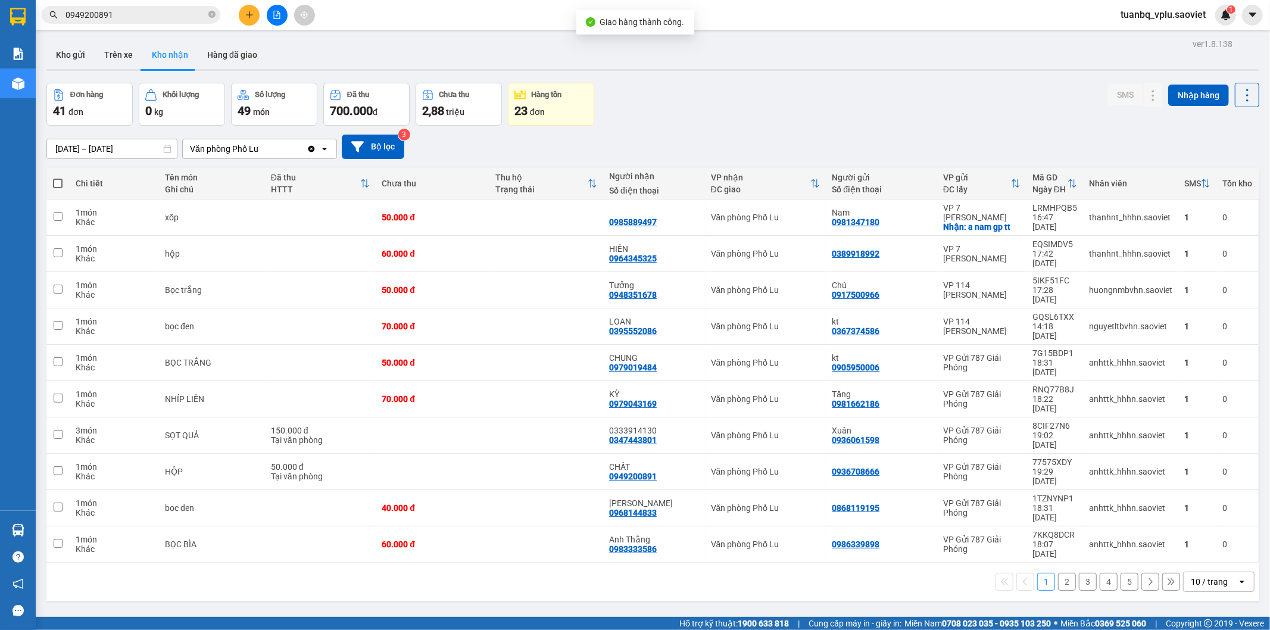
click at [173, 11] on input "0949200891" at bounding box center [135, 14] width 141 height 13
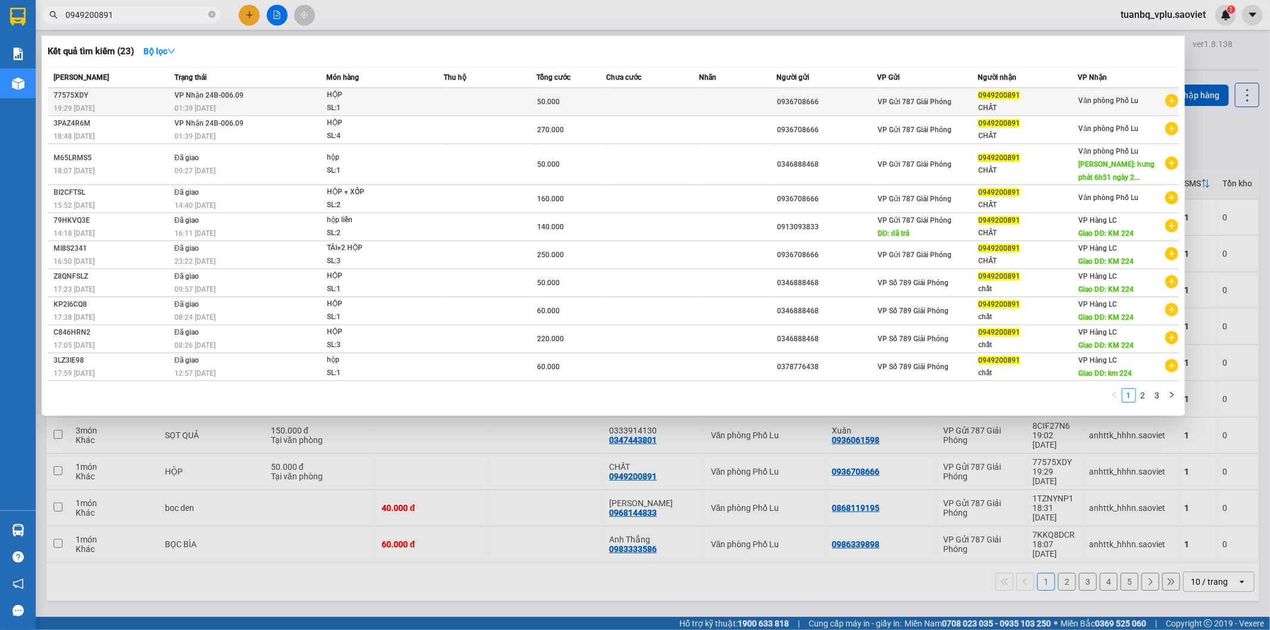
click at [392, 104] on div "SL: 1" at bounding box center [371, 108] width 89 height 13
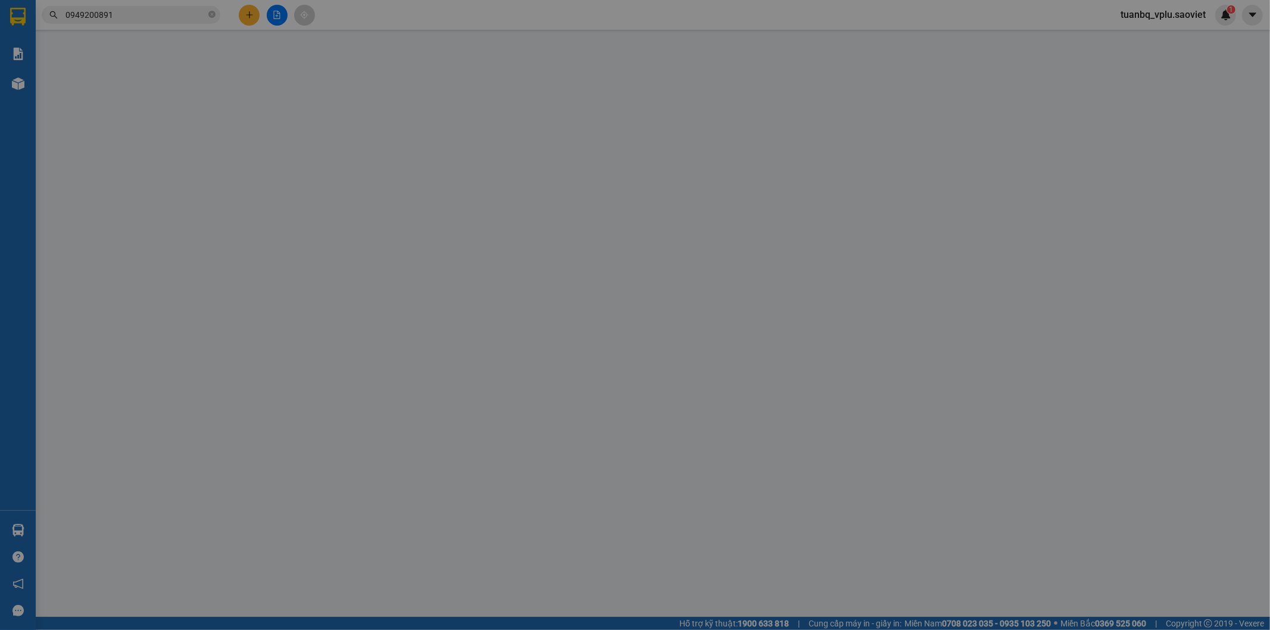
type input "0936708666"
type input "0949200891"
type input "CHẤT"
type input "50.000"
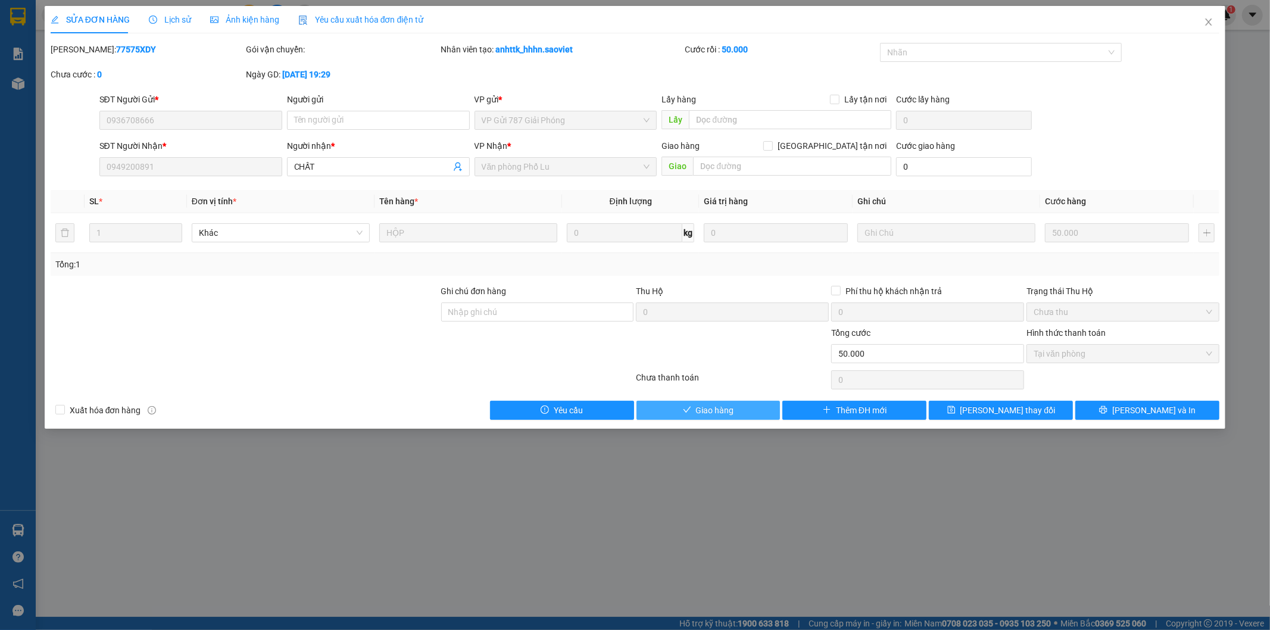
click at [713, 413] on span "Giao hàng" at bounding box center [715, 410] width 38 height 13
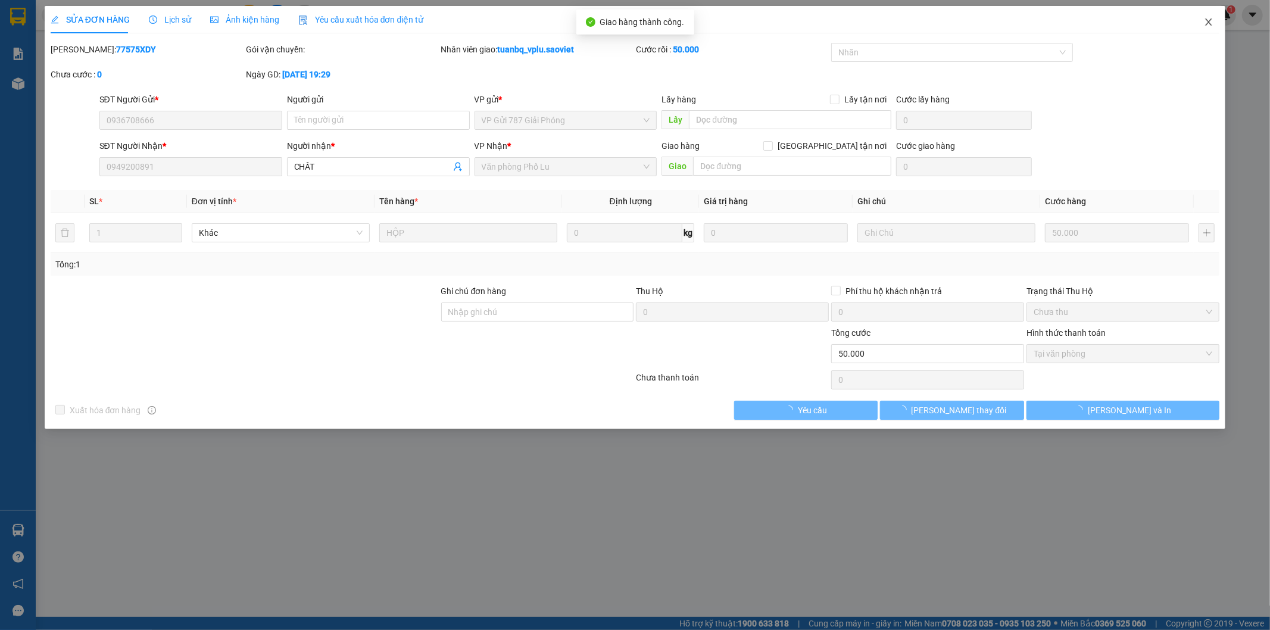
click at [1212, 22] on icon "close" at bounding box center [1209, 22] width 10 height 10
click at [1212, 22] on div "tuanbq_vplu.saoviet 1" at bounding box center [1173, 15] width 125 height 21
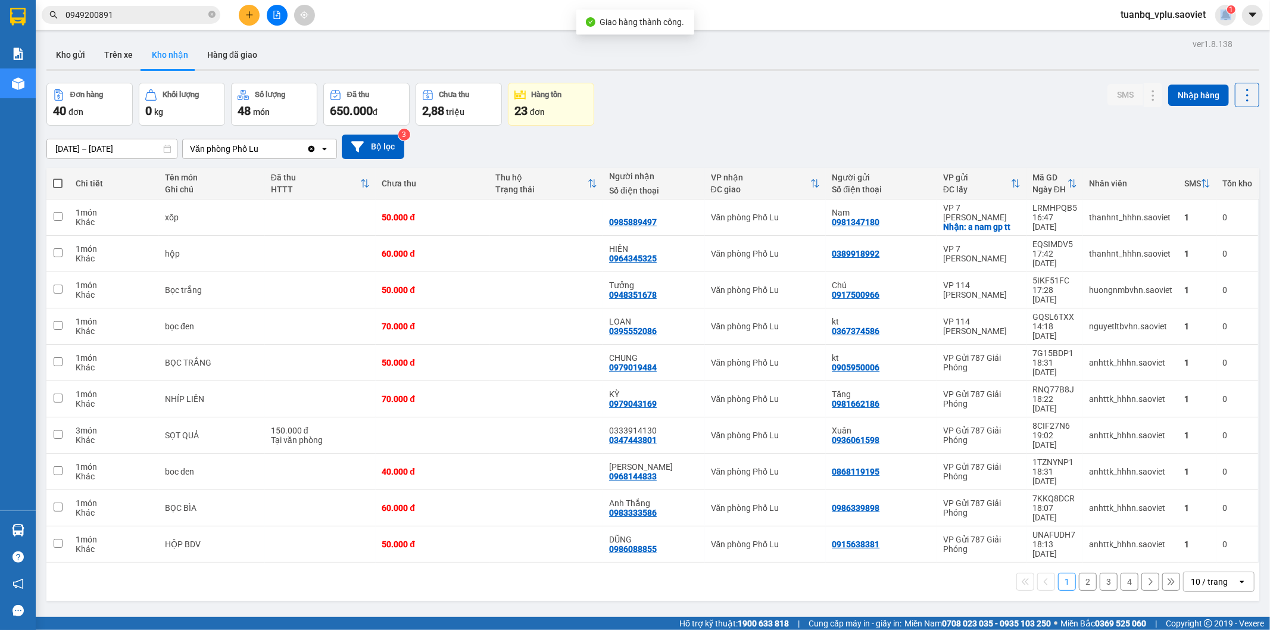
click at [142, 18] on input "0949200891" at bounding box center [135, 14] width 141 height 13
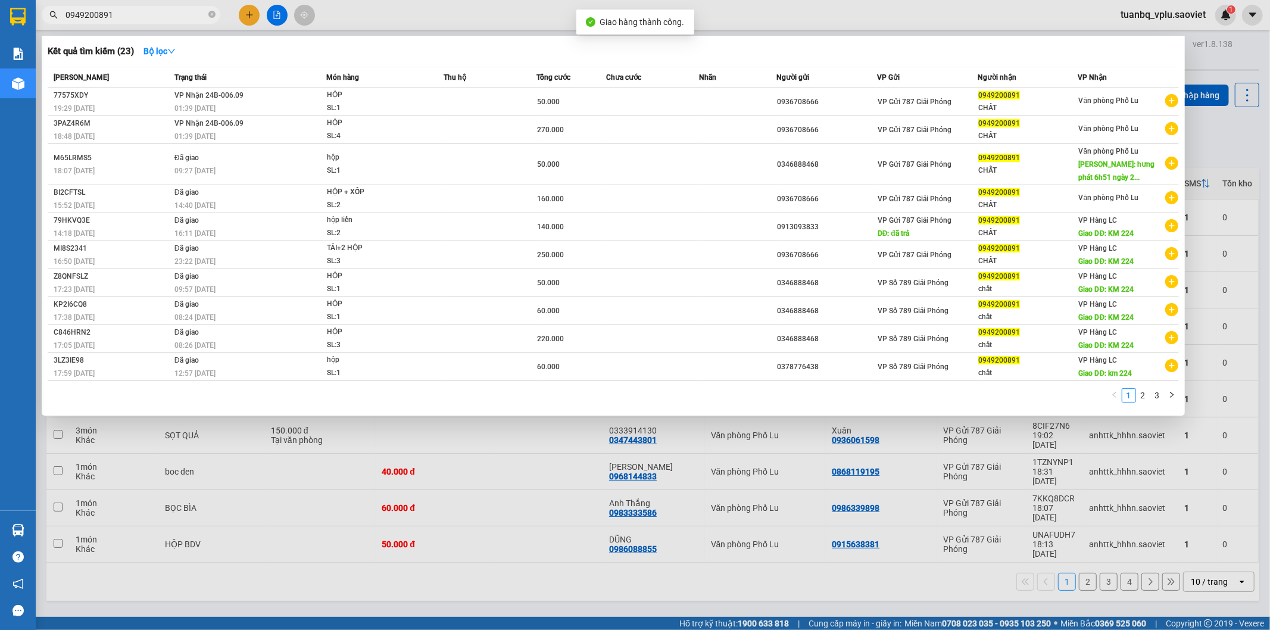
click at [142, 18] on input "0949200891" at bounding box center [135, 14] width 141 height 13
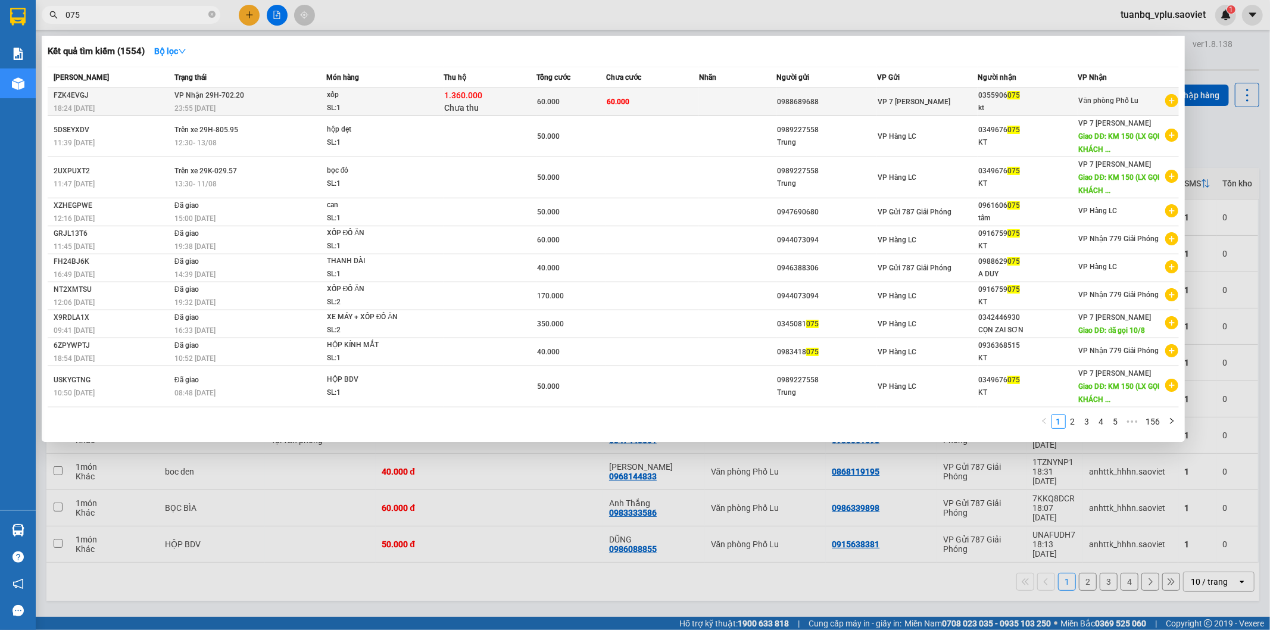
type input "075"
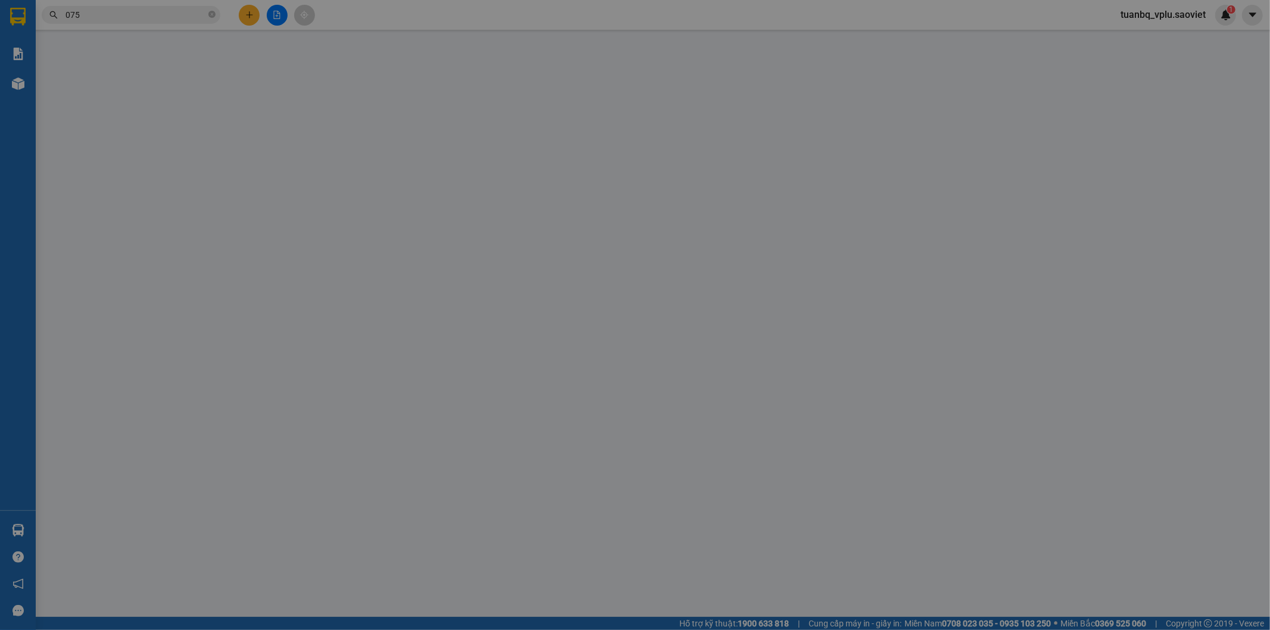
type input "0988689688"
type input "0355906075"
type input "kt"
type input "1.360.000"
type input "30.000"
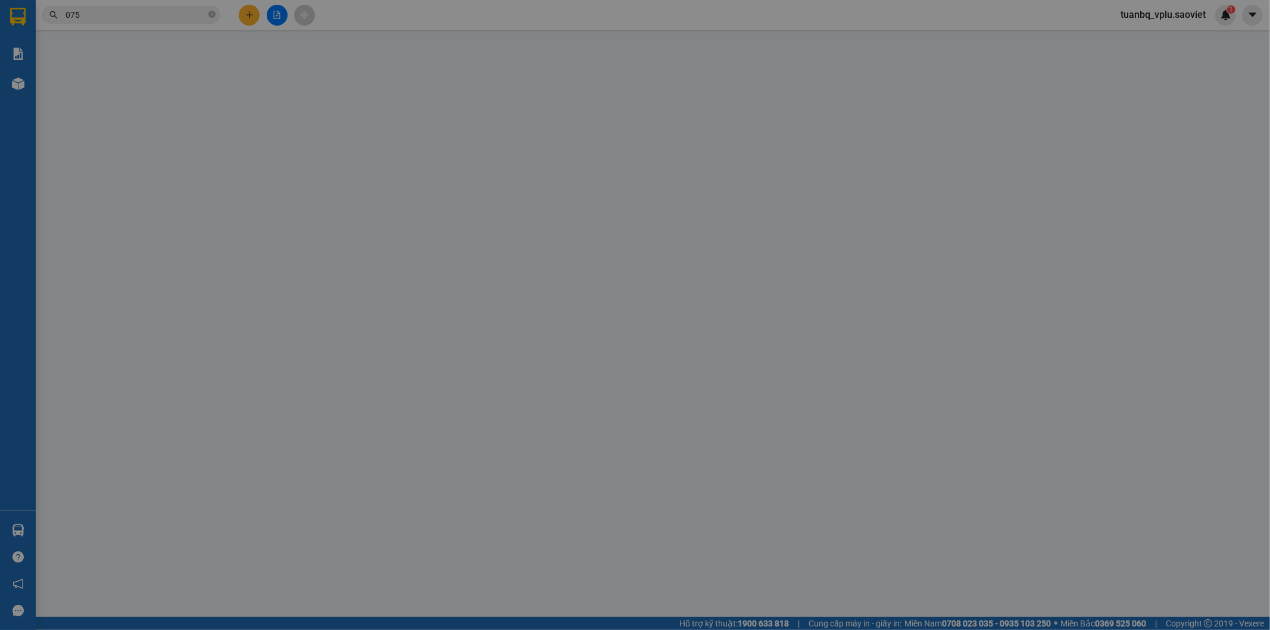
type input "60.000"
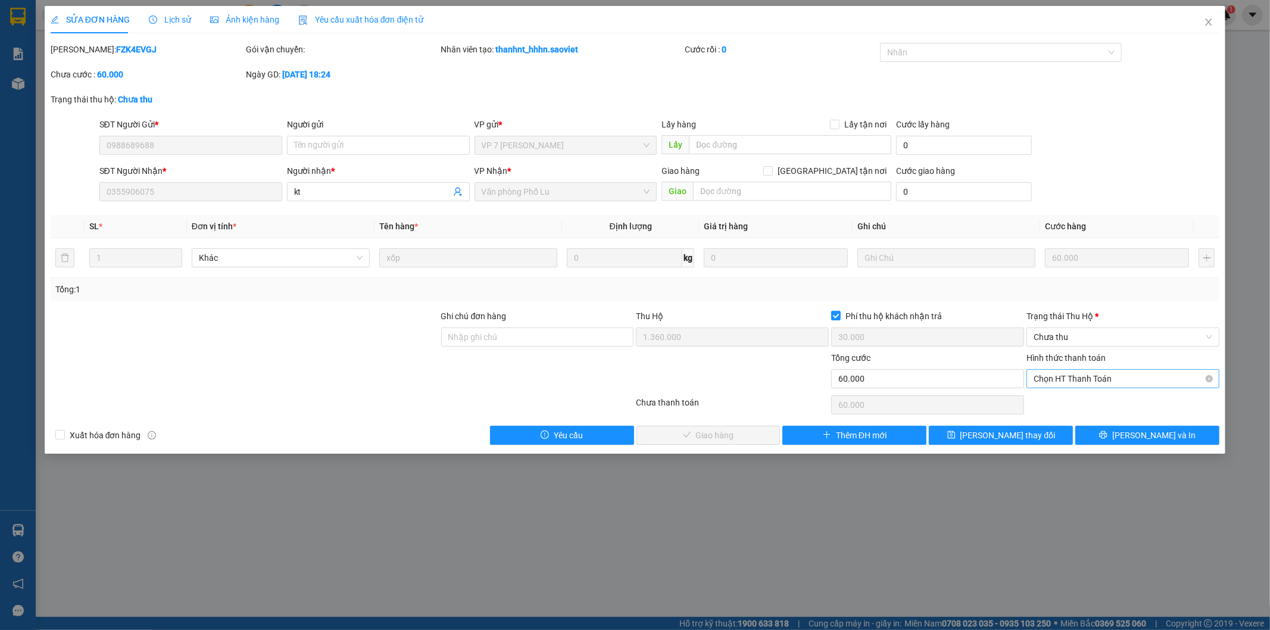
click at [1090, 383] on span "Chọn HT Thanh Toán" at bounding box center [1123, 379] width 179 height 18
click at [1085, 396] on div "Tại văn phòng" at bounding box center [1123, 402] width 179 height 13
type input "0"
click at [1080, 333] on span "Chưa thu" at bounding box center [1123, 337] width 179 height 18
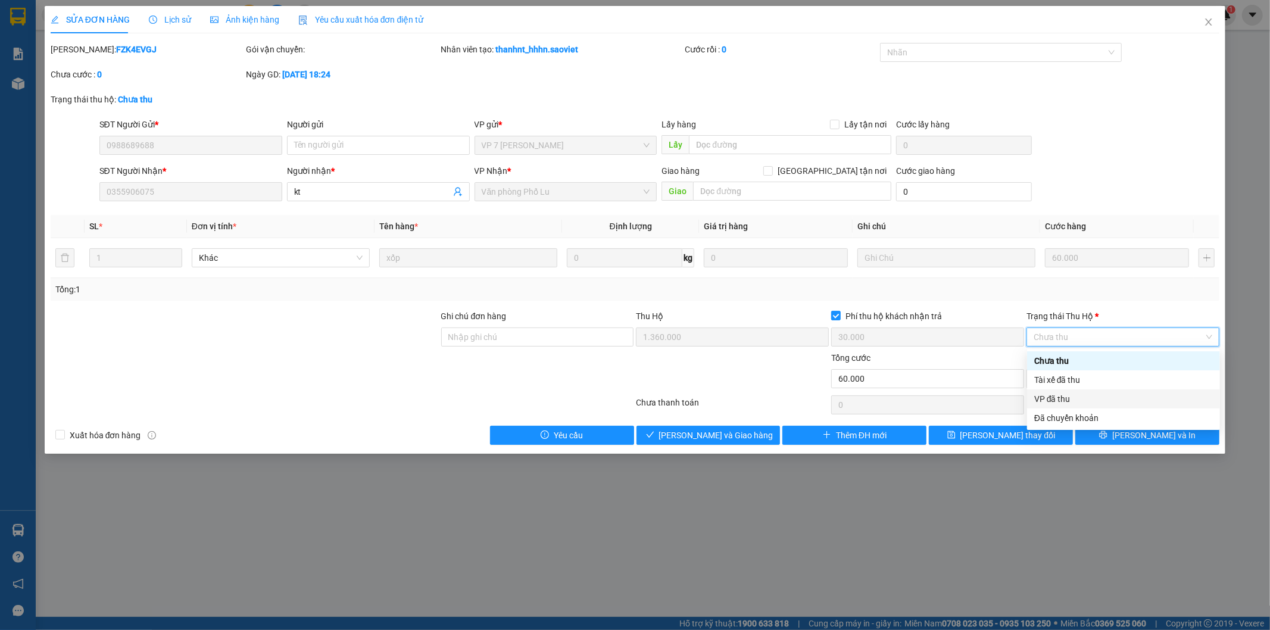
click at [1057, 396] on div "VP đã thu" at bounding box center [1123, 398] width 179 height 13
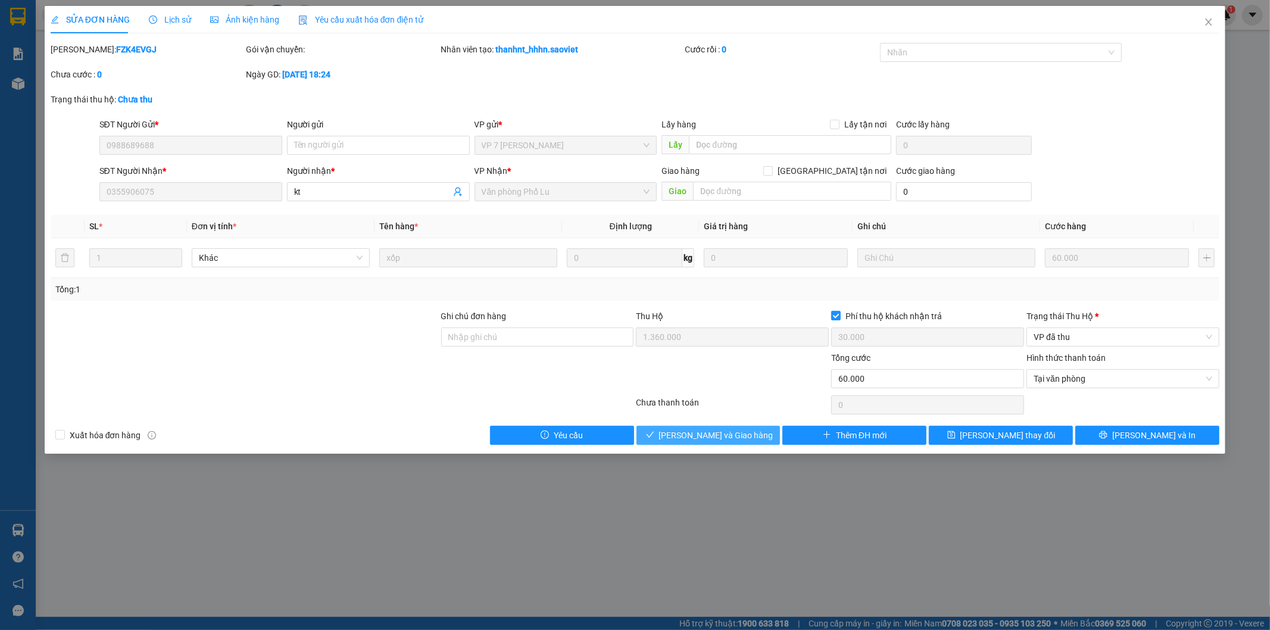
click at [744, 432] on span "[PERSON_NAME] và Giao hàng" at bounding box center [716, 435] width 114 height 13
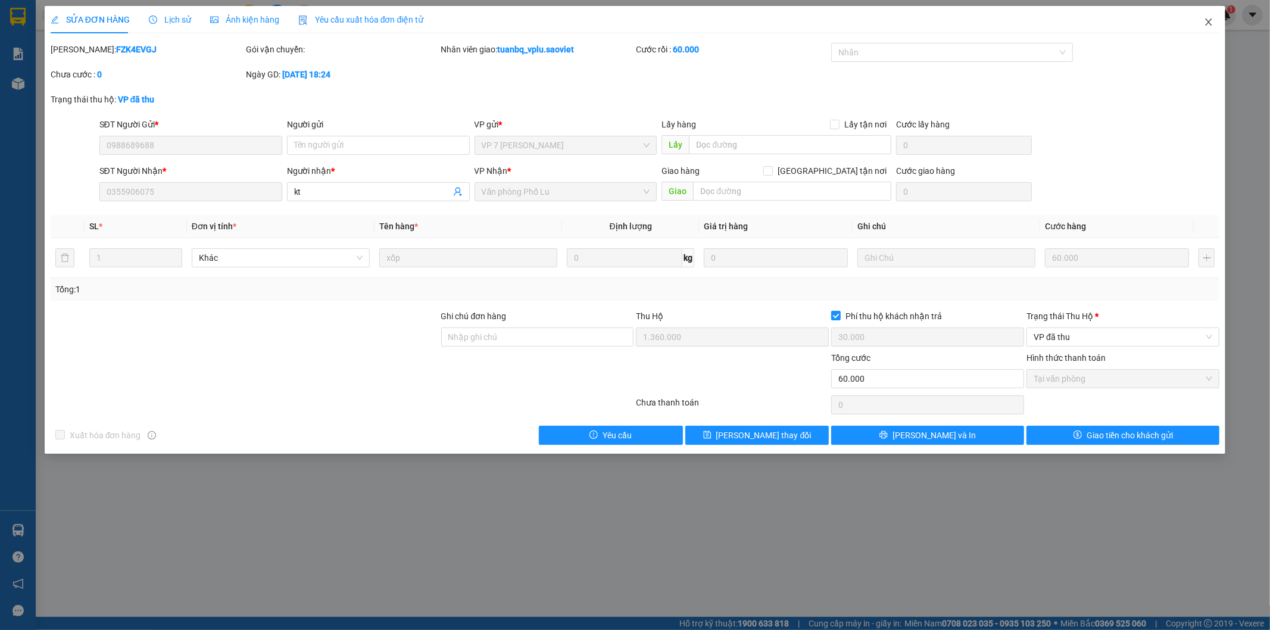
click at [1203, 24] on span "Close" at bounding box center [1208, 22] width 33 height 33
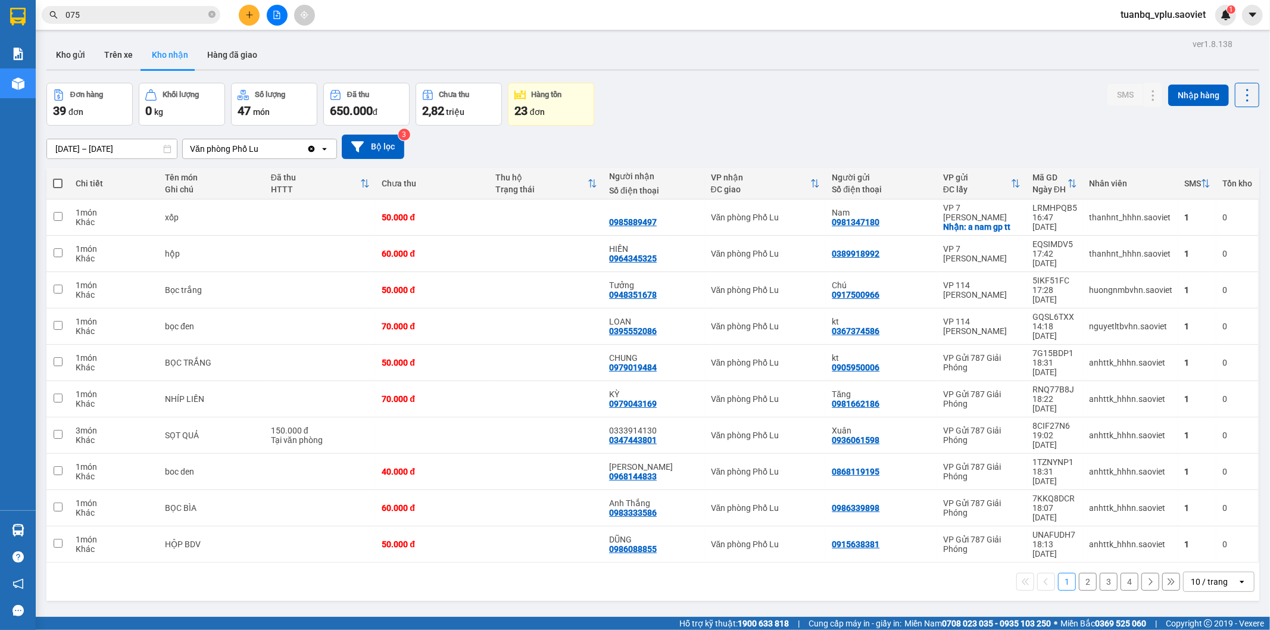
click at [158, 9] on input "075" at bounding box center [135, 14] width 141 height 13
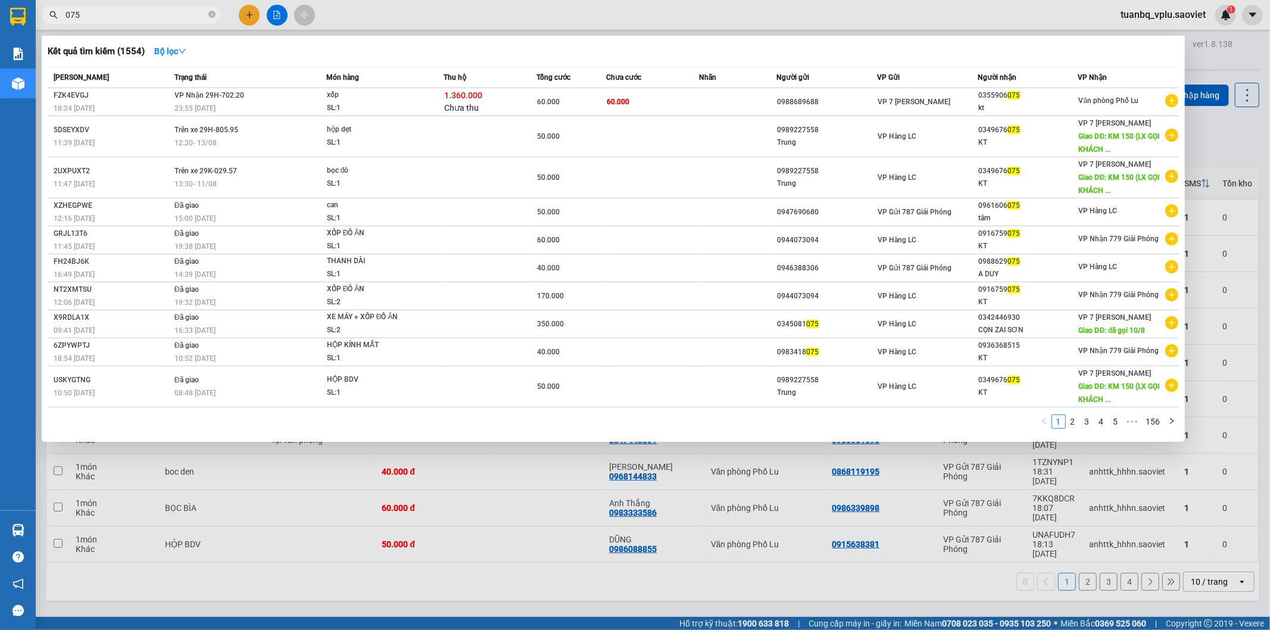
click at [158, 9] on input "075" at bounding box center [135, 14] width 141 height 13
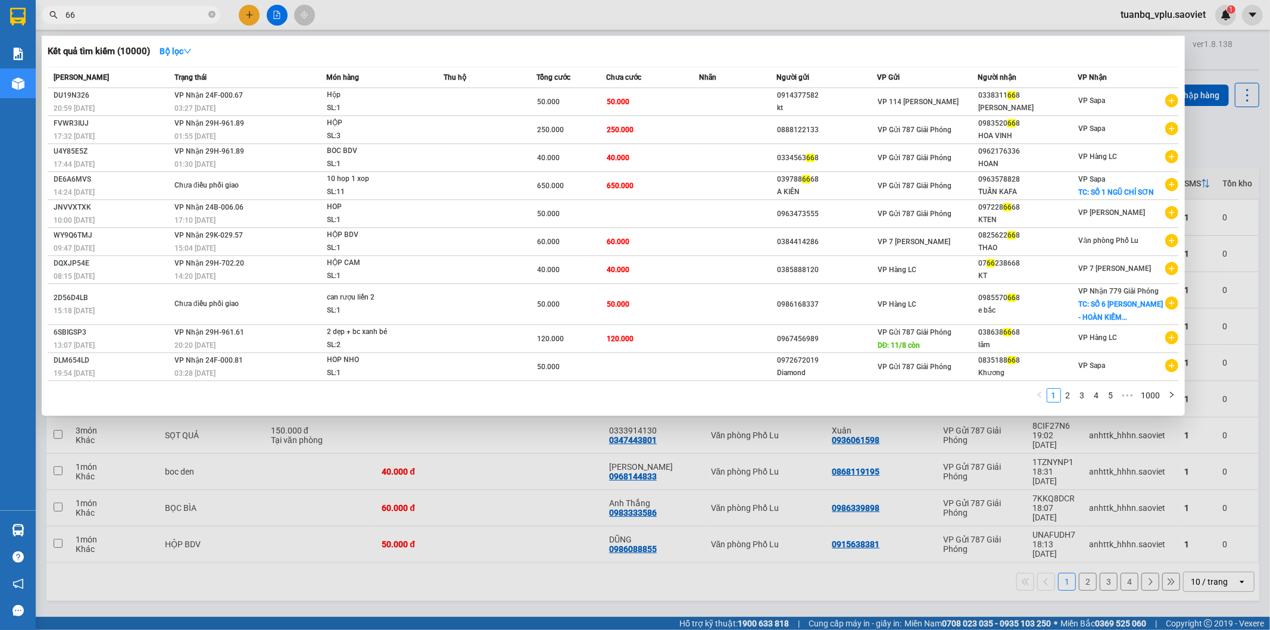
type input "6"
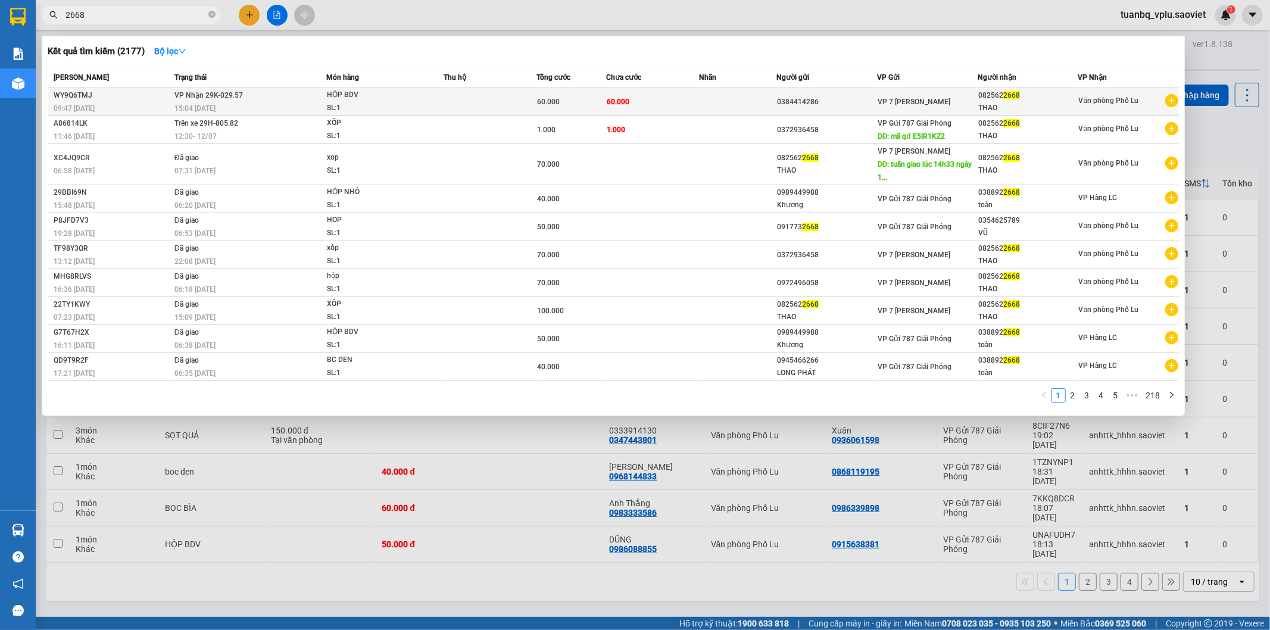
type input "2668"
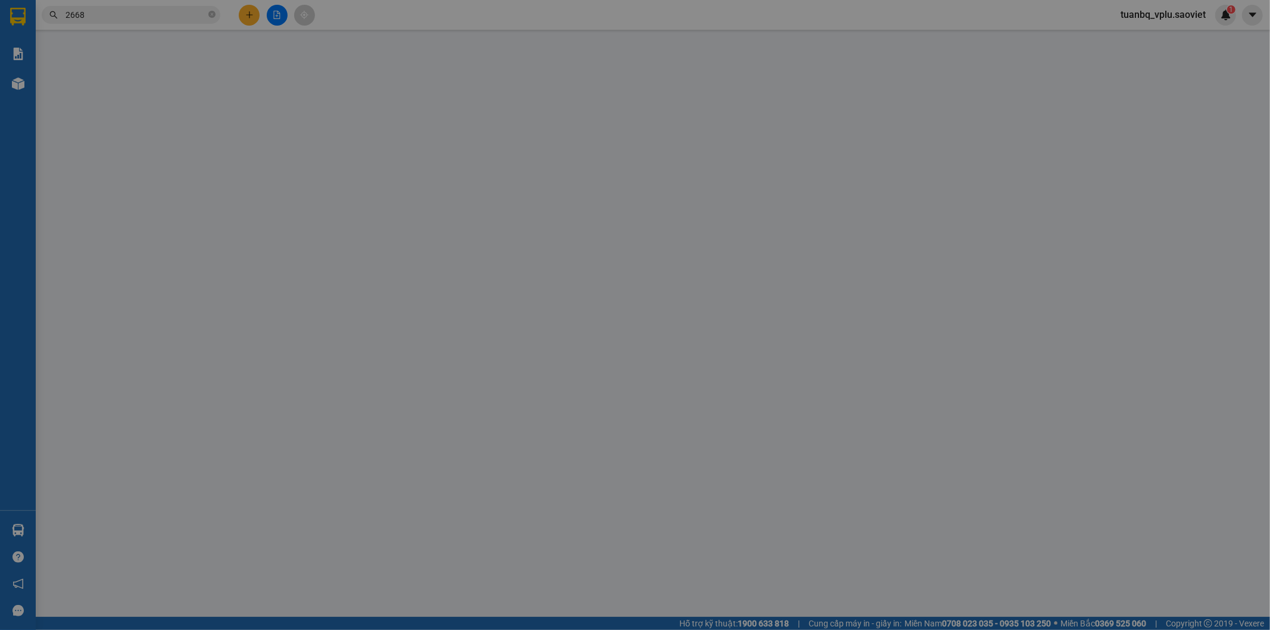
type input "0384414286"
type input "0825622668"
type input "THAO"
type input "60.000"
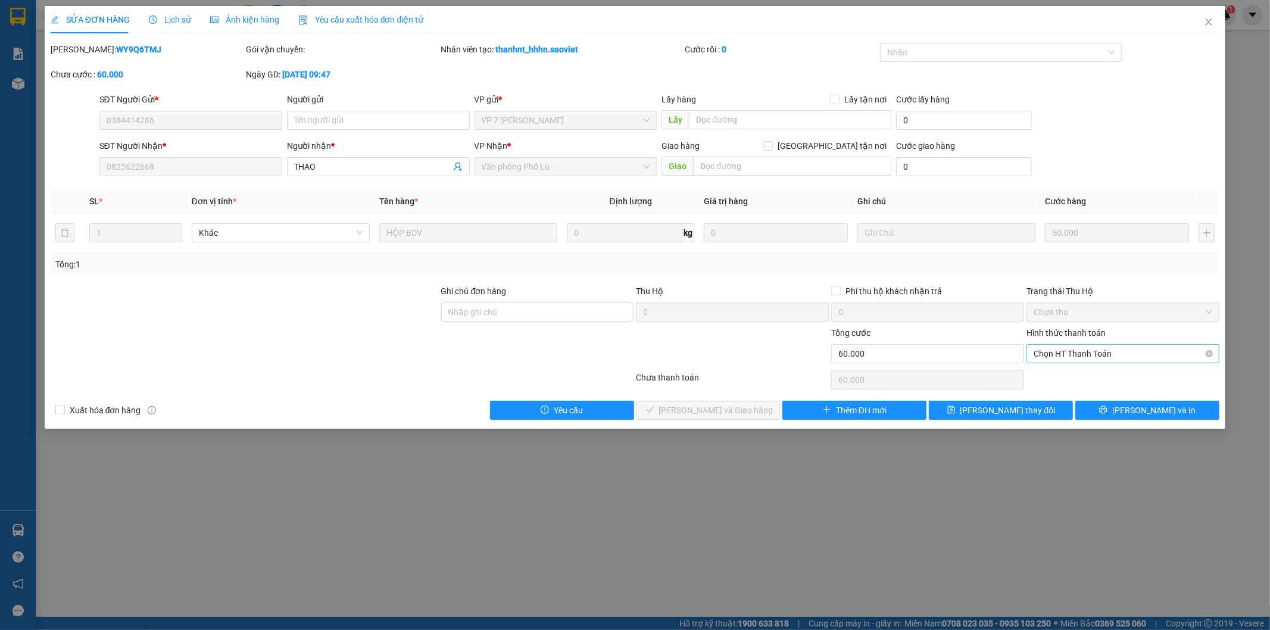
click at [1079, 349] on span "Chọn HT Thanh Toán" at bounding box center [1123, 354] width 179 height 18
click at [1080, 379] on div "Tại văn phòng" at bounding box center [1123, 377] width 179 height 13
type input "0"
click at [681, 404] on button "[PERSON_NAME] và Giao hàng" at bounding box center [709, 410] width 144 height 19
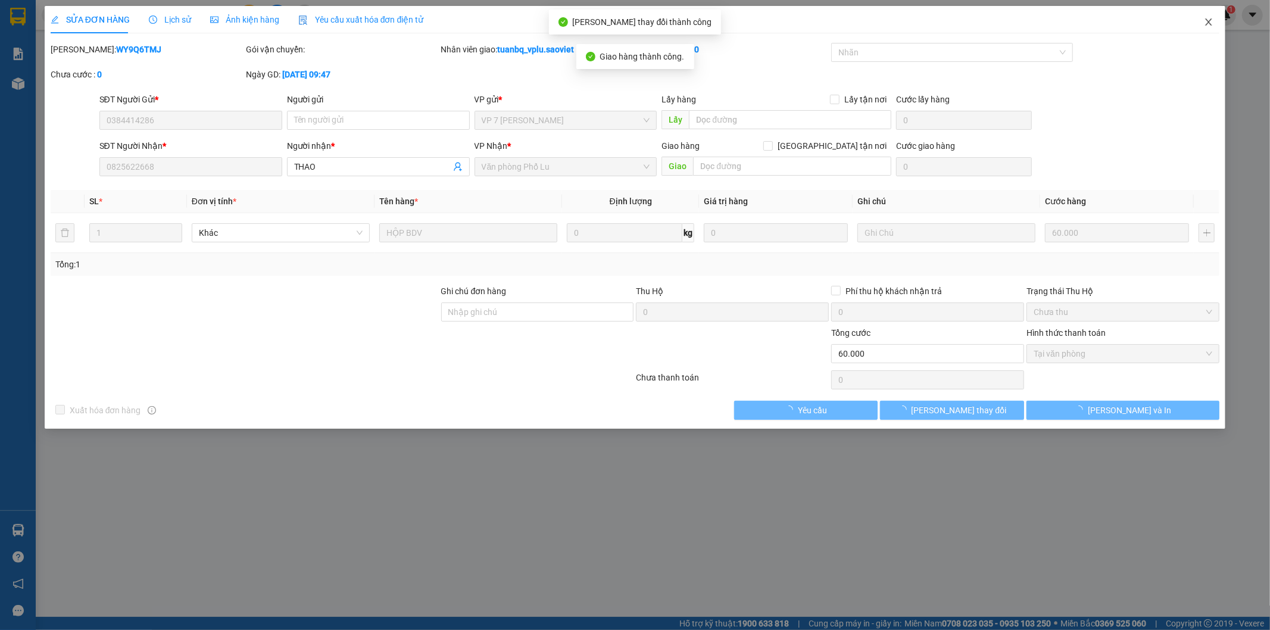
click at [1206, 22] on icon "close" at bounding box center [1209, 22] width 10 height 10
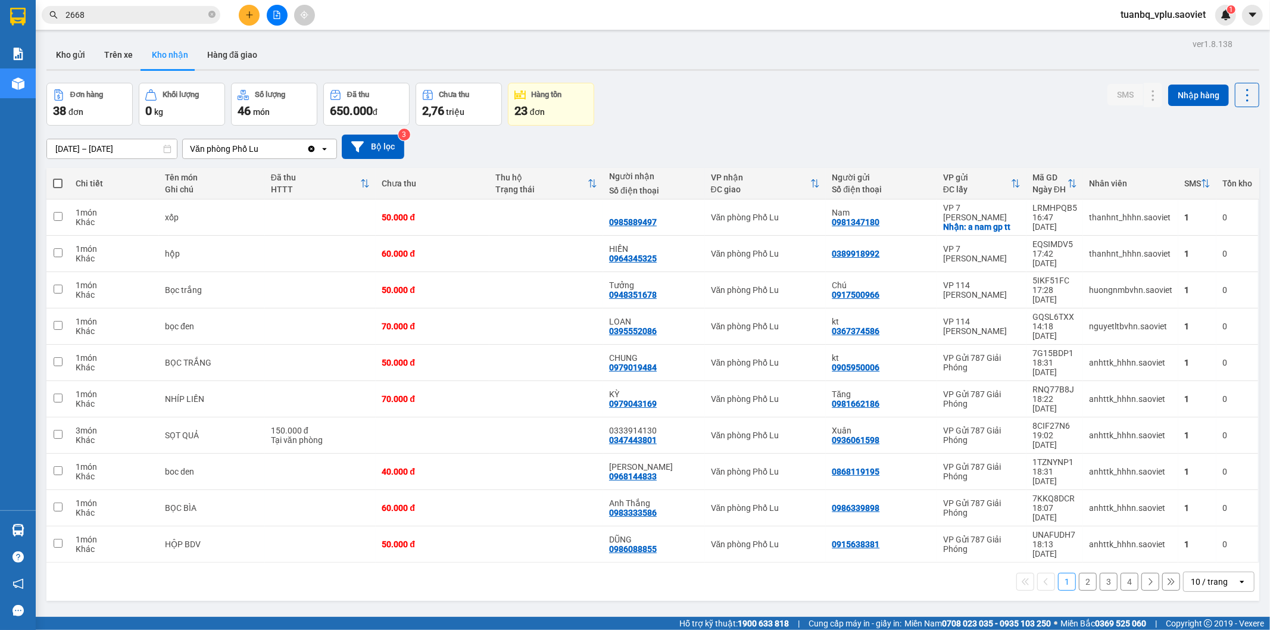
click at [1082, 573] on button "2" at bounding box center [1088, 582] width 18 height 18
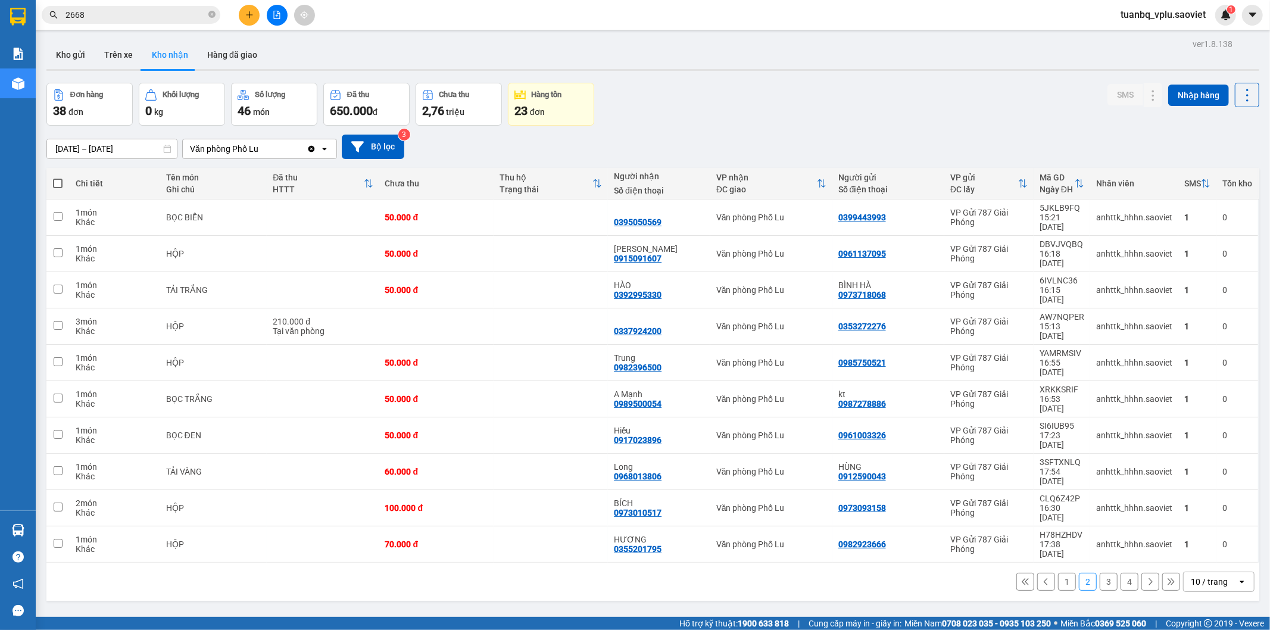
click at [1105, 573] on button "3" at bounding box center [1109, 582] width 18 height 18
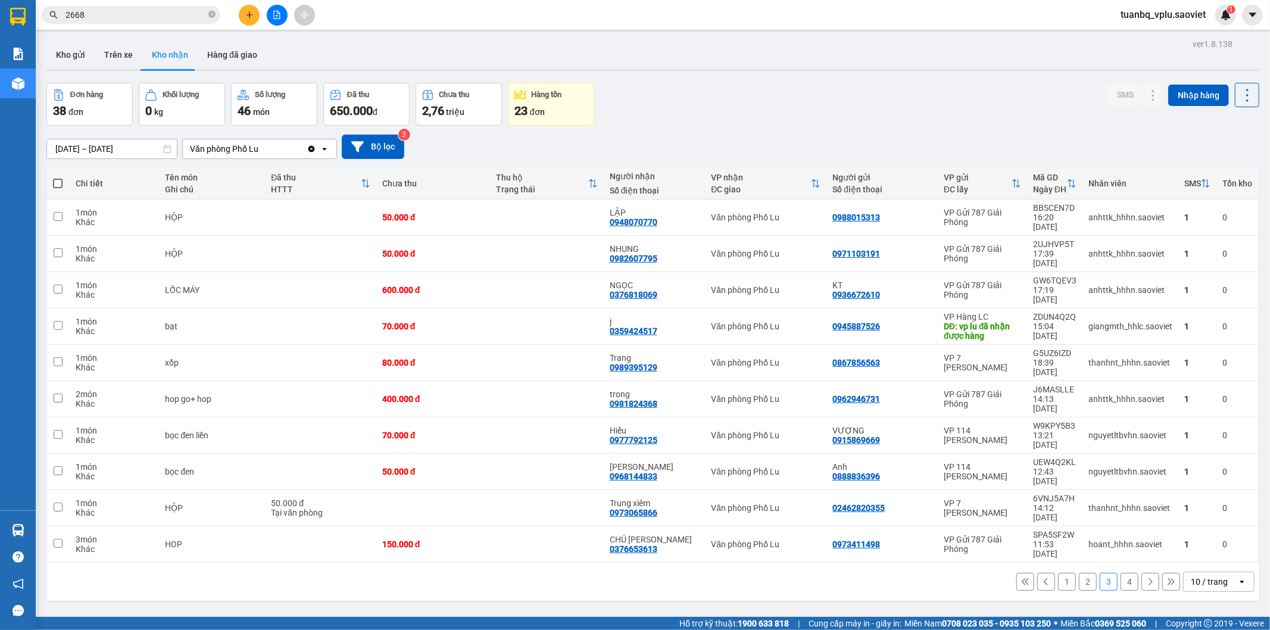
click at [1121, 573] on button "4" at bounding box center [1130, 582] width 18 height 18
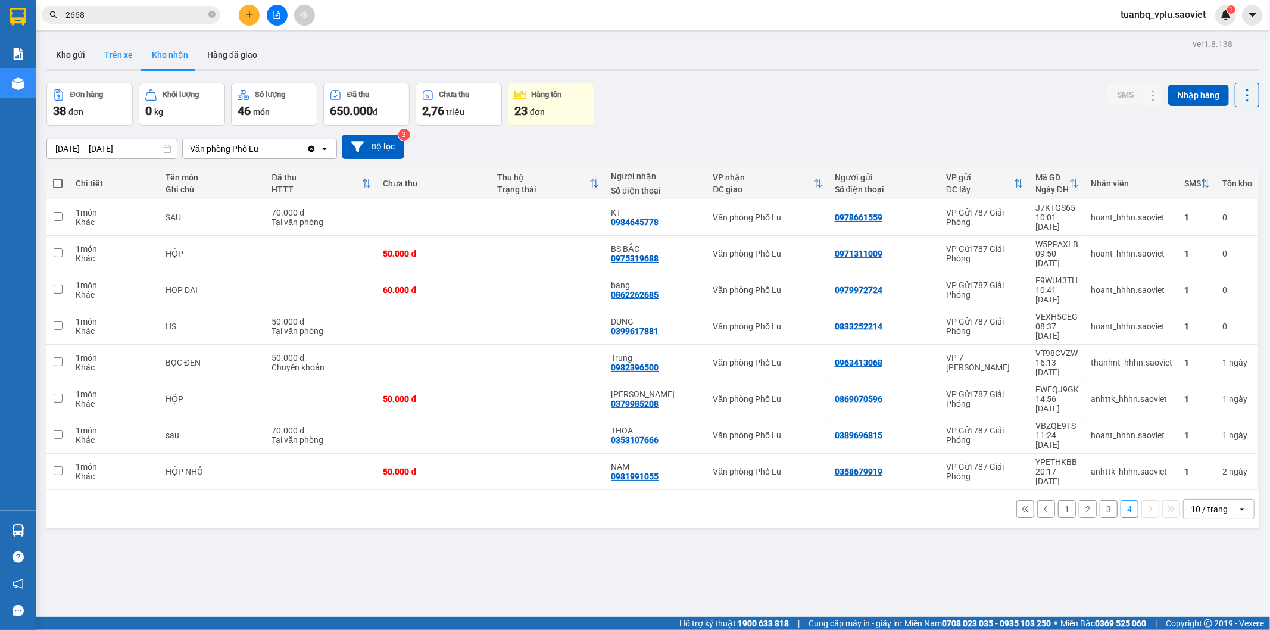
click at [125, 48] on button "Trên xe" at bounding box center [119, 54] width 48 height 29
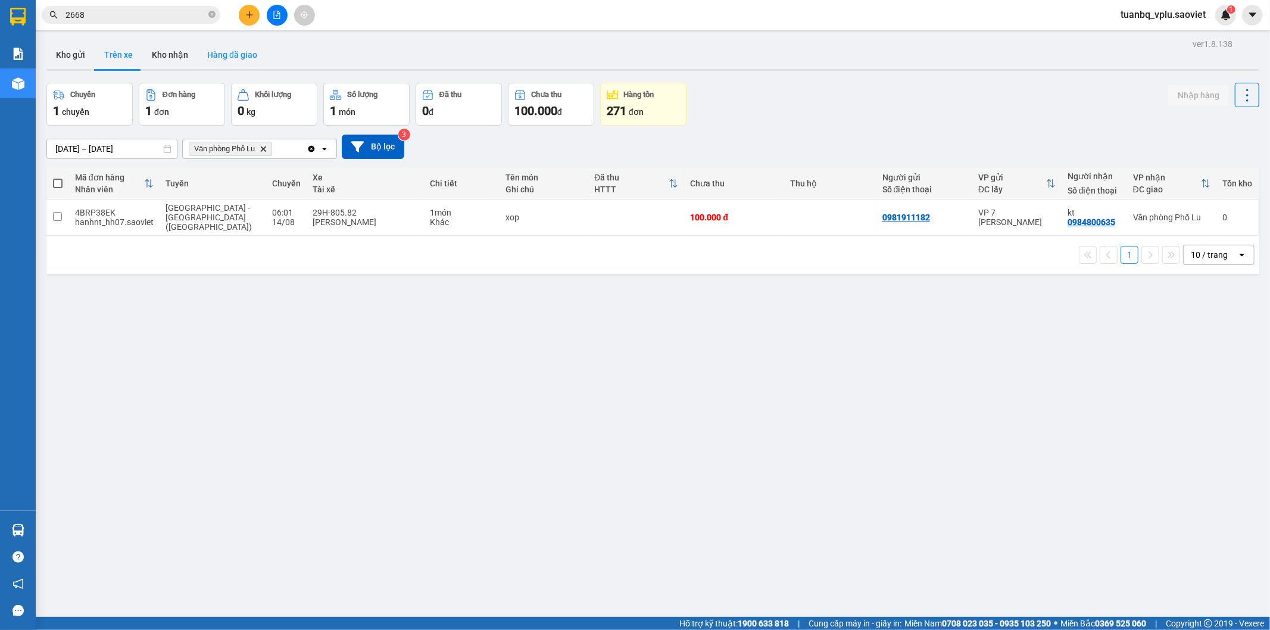
click at [221, 52] on button "Hàng đã giao" at bounding box center [232, 54] width 69 height 29
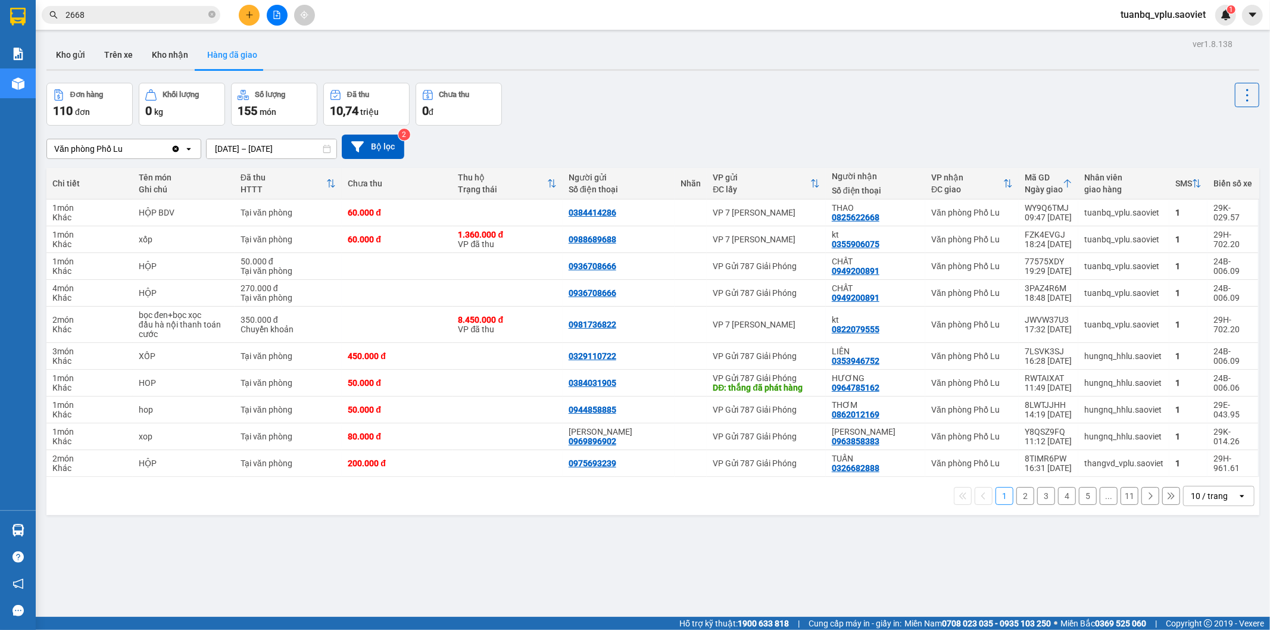
click at [1016, 495] on button "2" at bounding box center [1025, 496] width 18 height 18
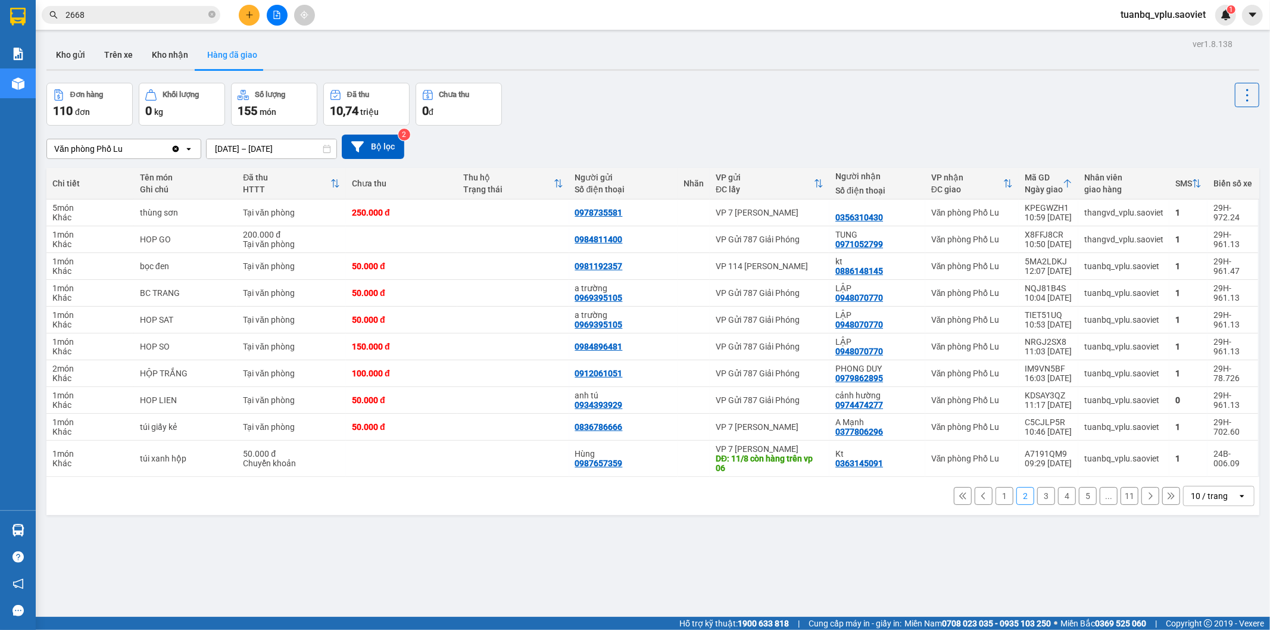
click at [1037, 495] on button "3" at bounding box center [1046, 496] width 18 height 18
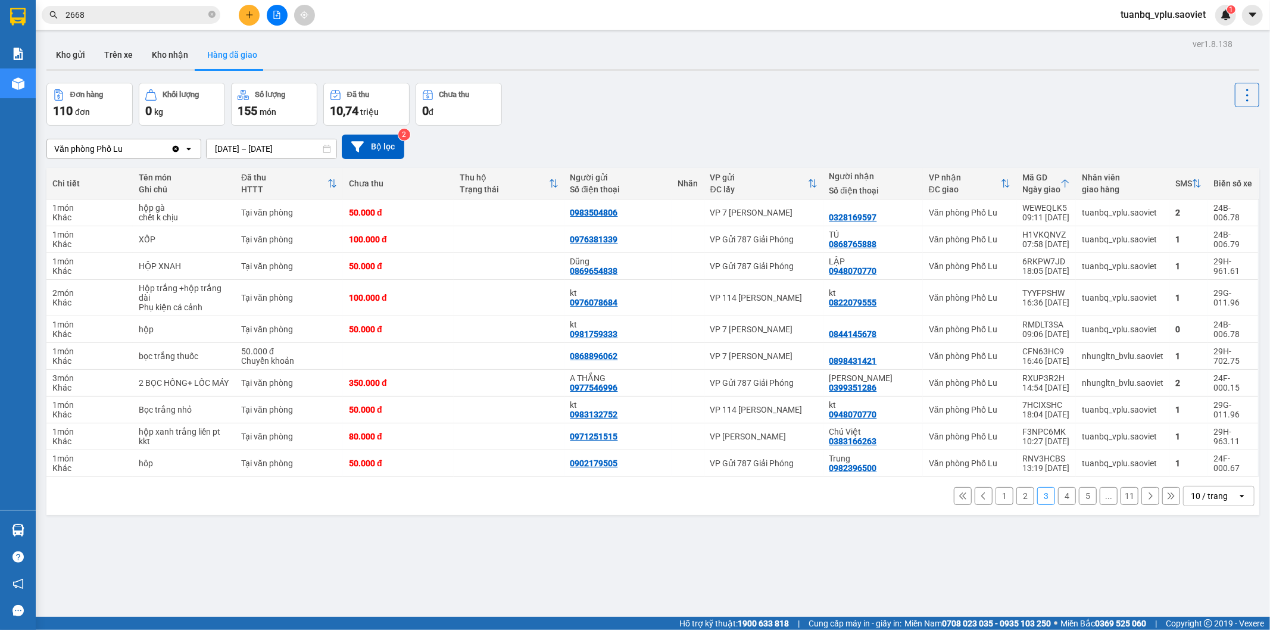
click at [1060, 496] on button "4" at bounding box center [1067, 496] width 18 height 18
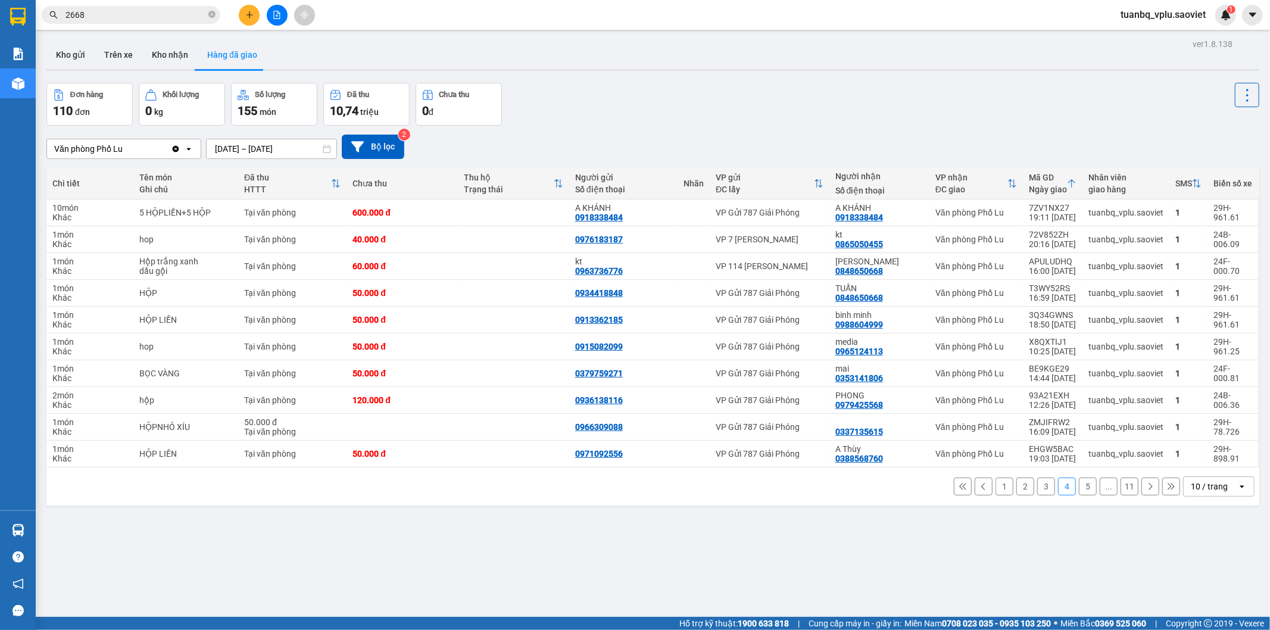
click at [996, 487] on button "1" at bounding box center [1005, 487] width 18 height 18
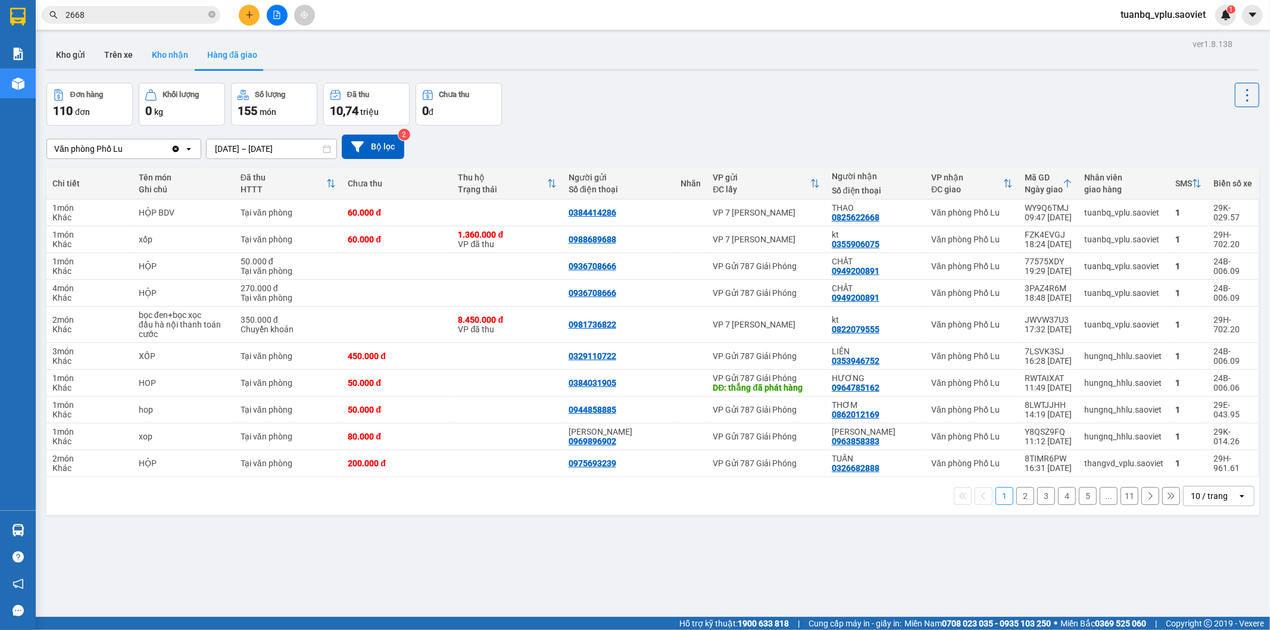
click at [171, 61] on button "Kho nhận" at bounding box center [169, 54] width 55 height 29
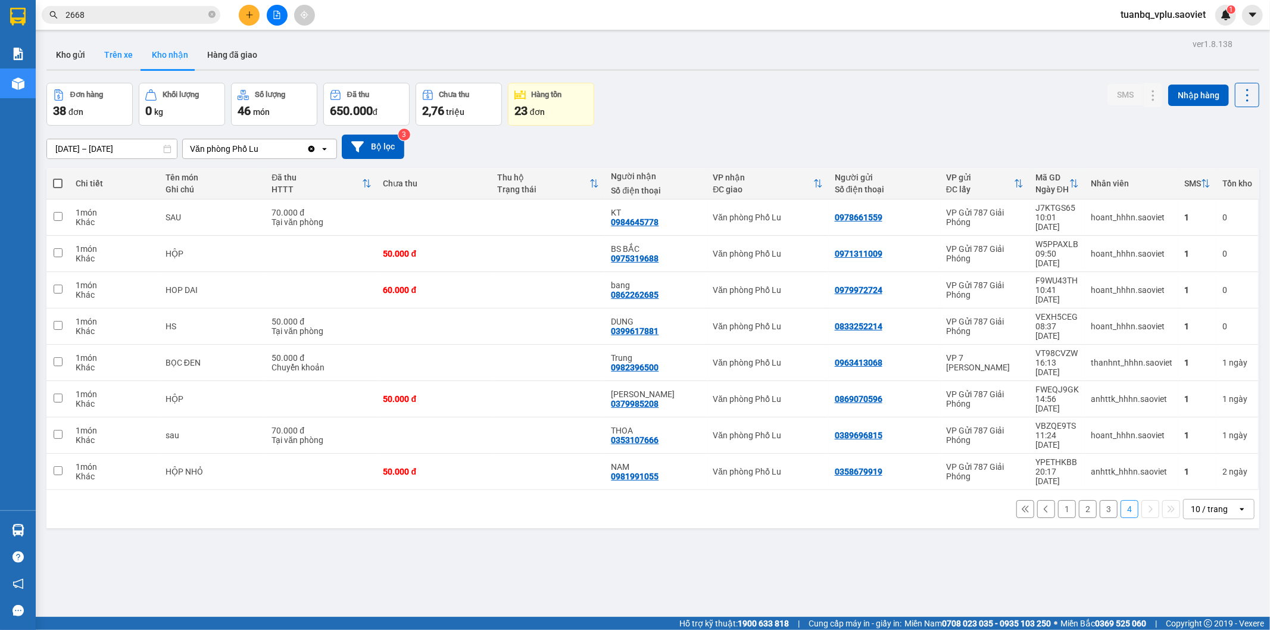
click at [114, 55] on button "Trên xe" at bounding box center [119, 54] width 48 height 29
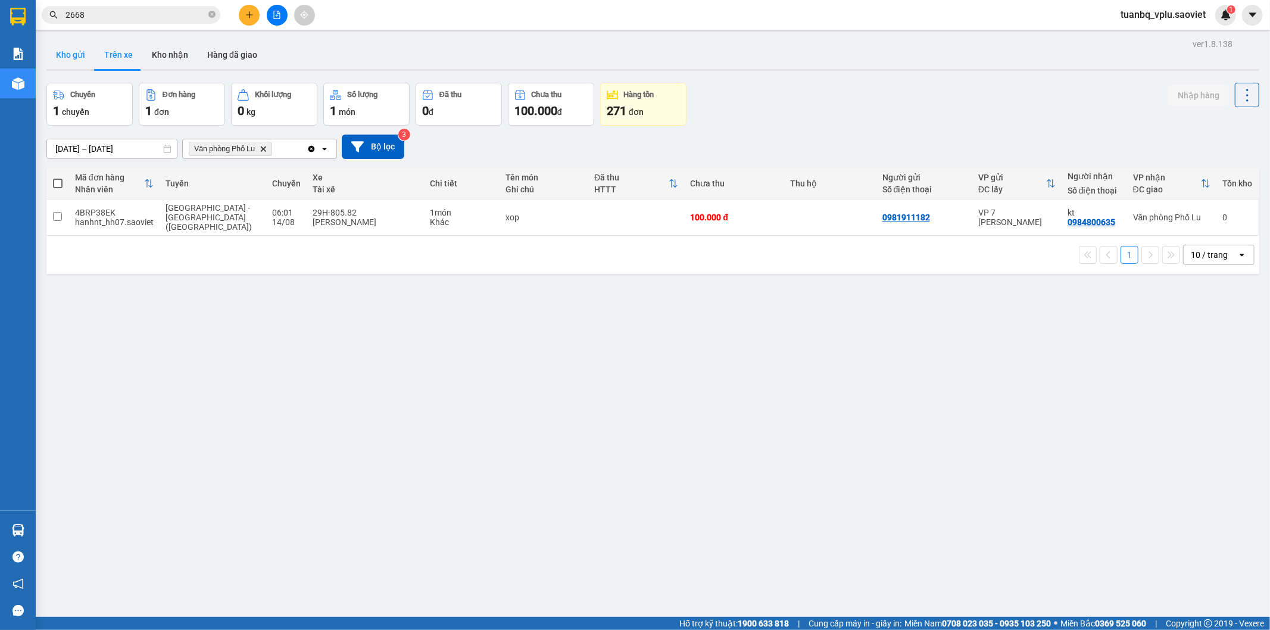
click at [76, 55] on button "Kho gửi" at bounding box center [70, 54] width 48 height 29
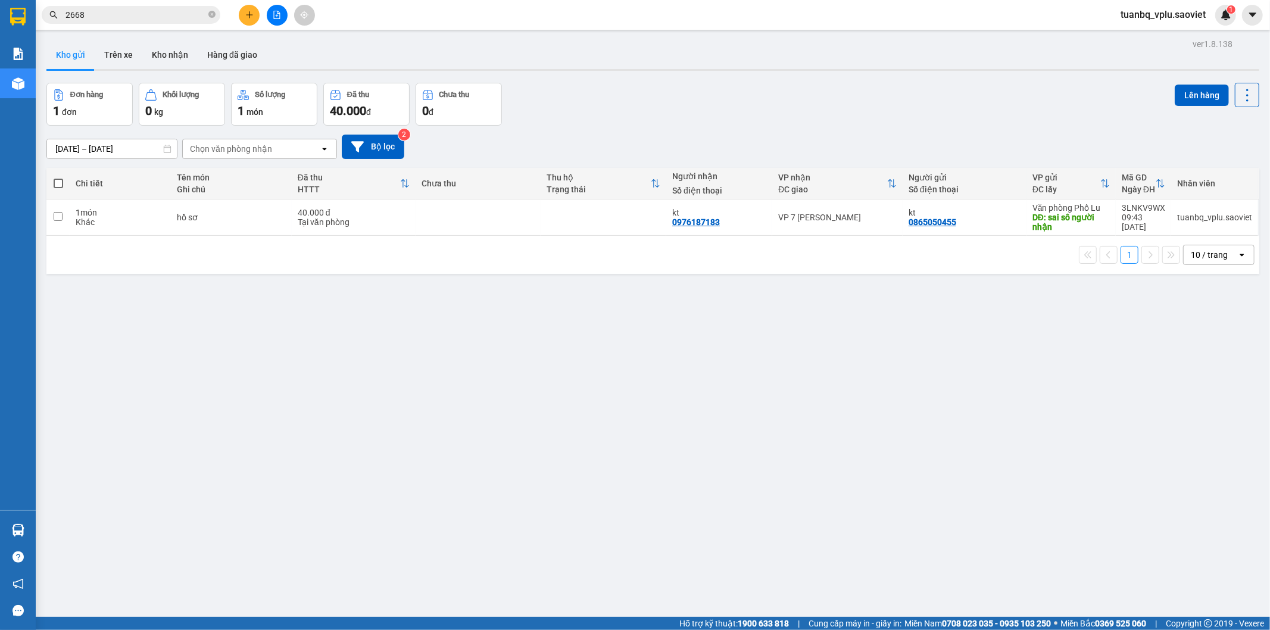
click at [93, 17] on input "2668" at bounding box center [135, 14] width 141 height 13
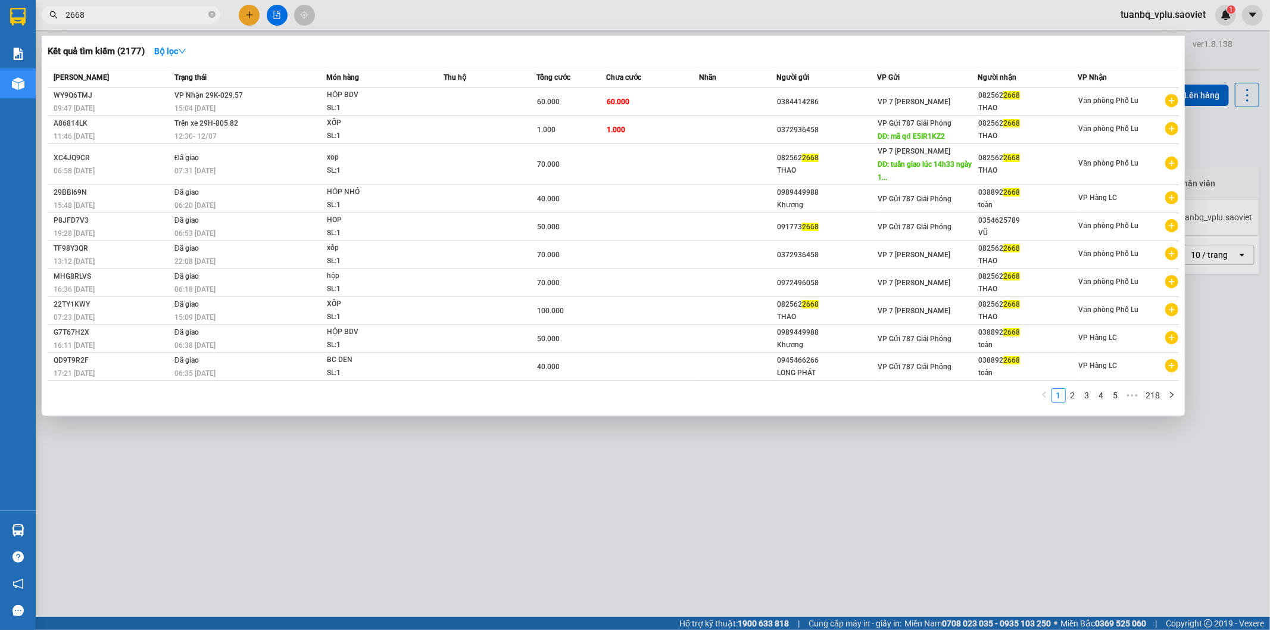
click at [93, 17] on input "2668" at bounding box center [135, 14] width 141 height 13
type input "0"
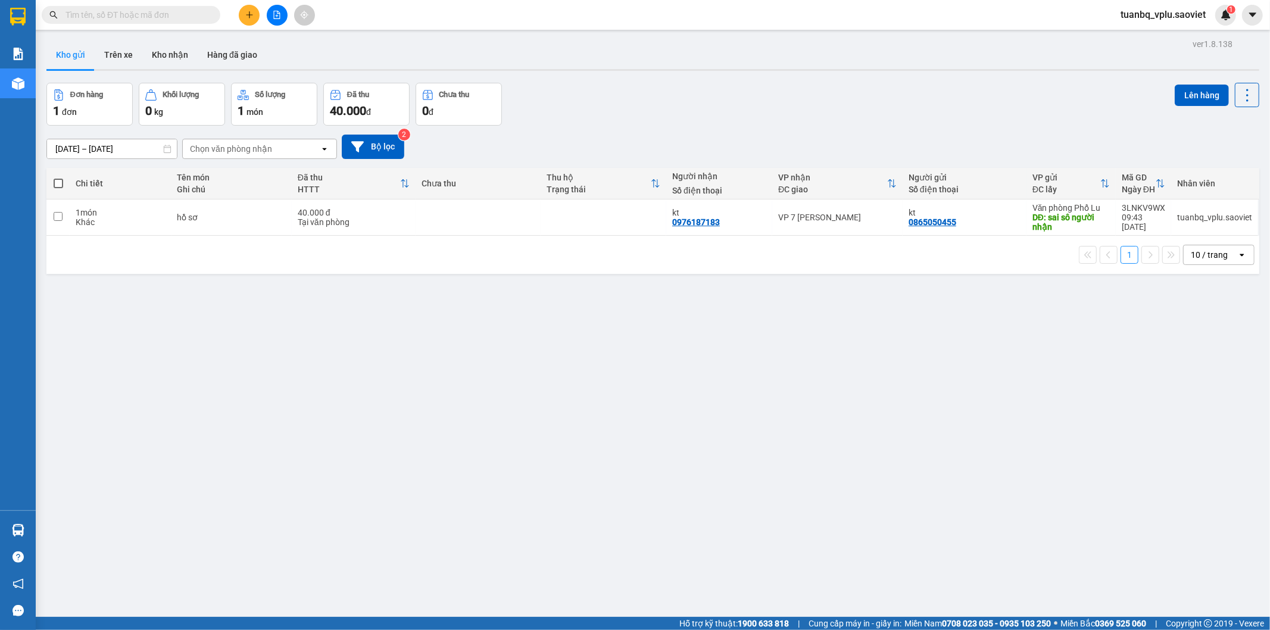
type input "1"
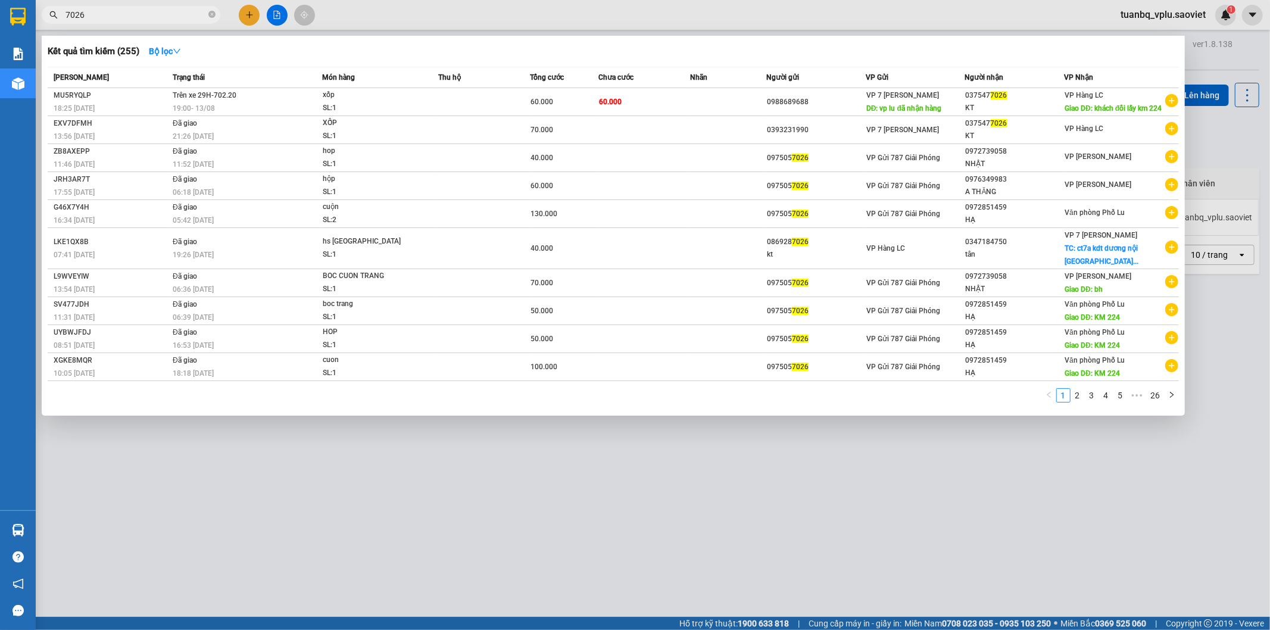
type input "7026"
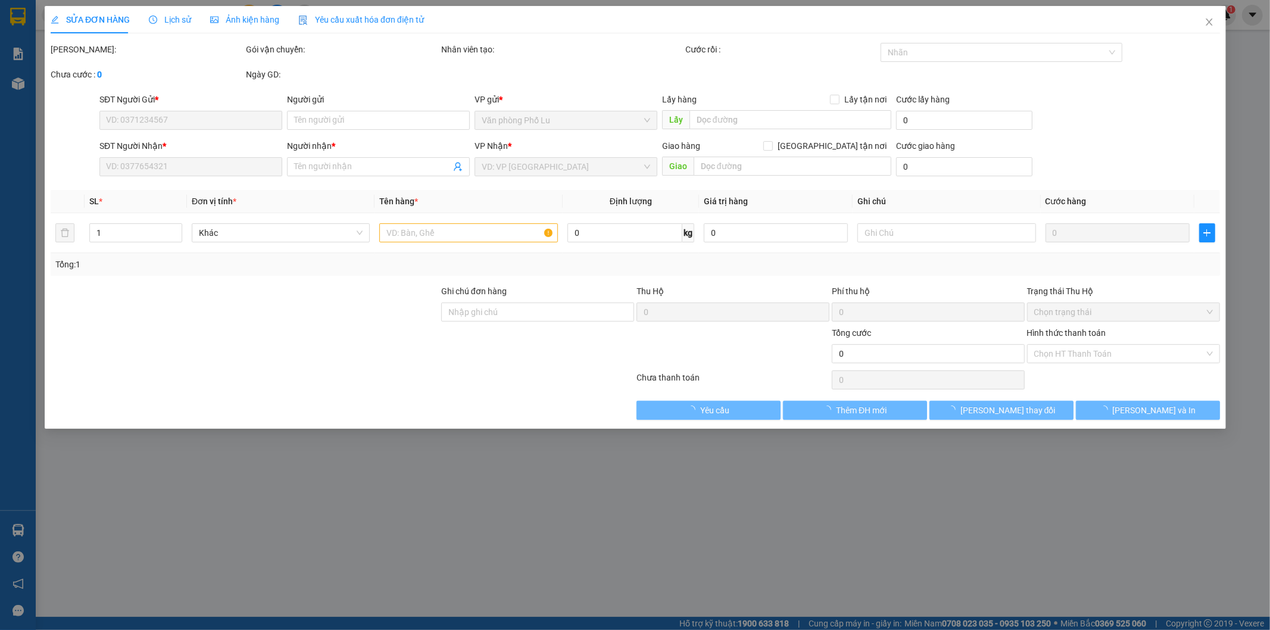
type input "0988689688"
type input "vp lu đã nhận hàng"
type input "0375477026"
type input "KT"
type input "khách đổi lấy km 224"
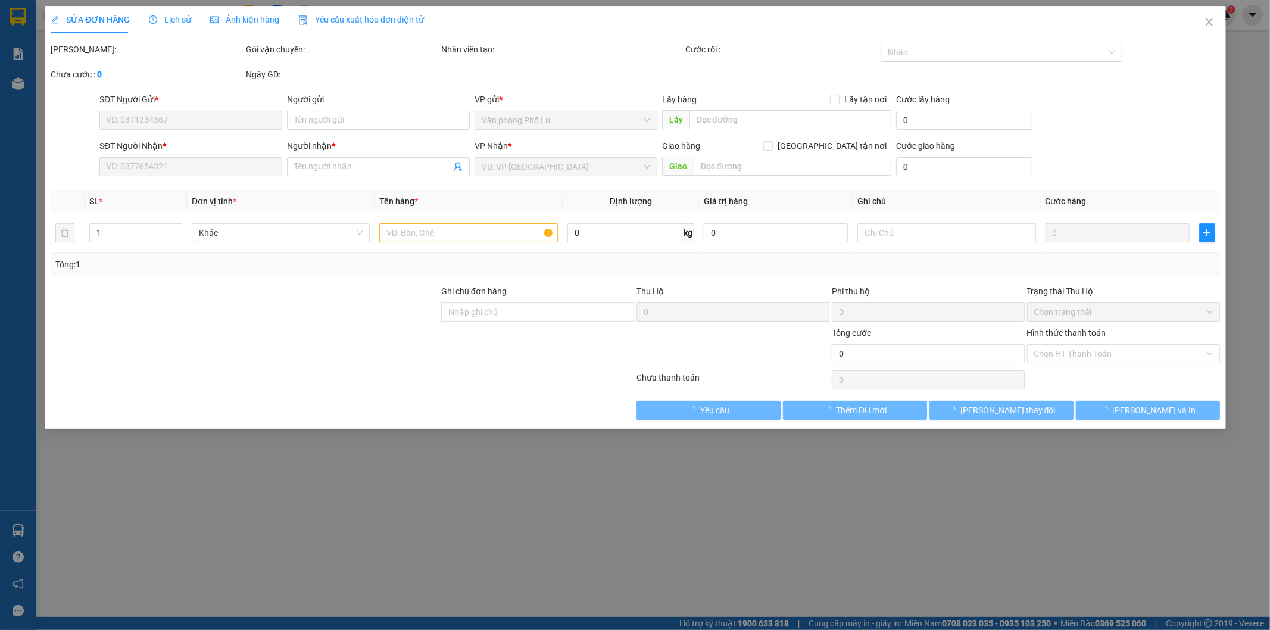
type input "60.000"
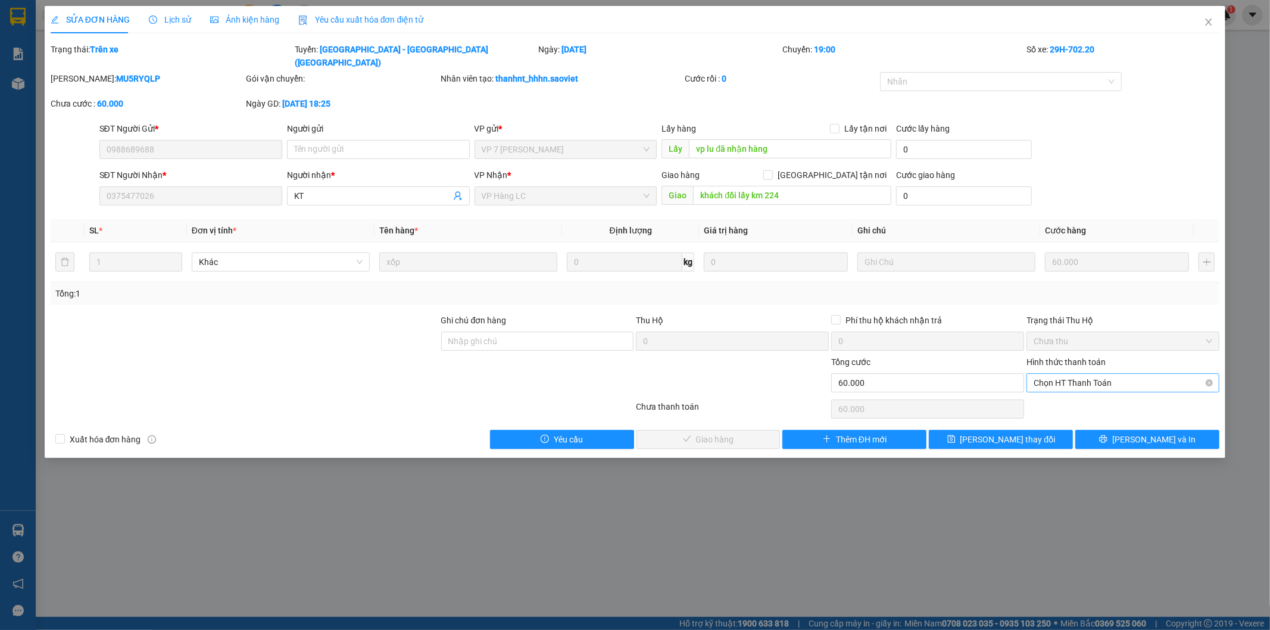
click at [1103, 374] on span "Chọn HT Thanh Toán" at bounding box center [1123, 383] width 179 height 18
click at [1080, 395] on div "Tại văn phòng" at bounding box center [1123, 393] width 179 height 13
type input "0"
click at [716, 433] on span "[PERSON_NAME] và Giao hàng" at bounding box center [716, 439] width 114 height 13
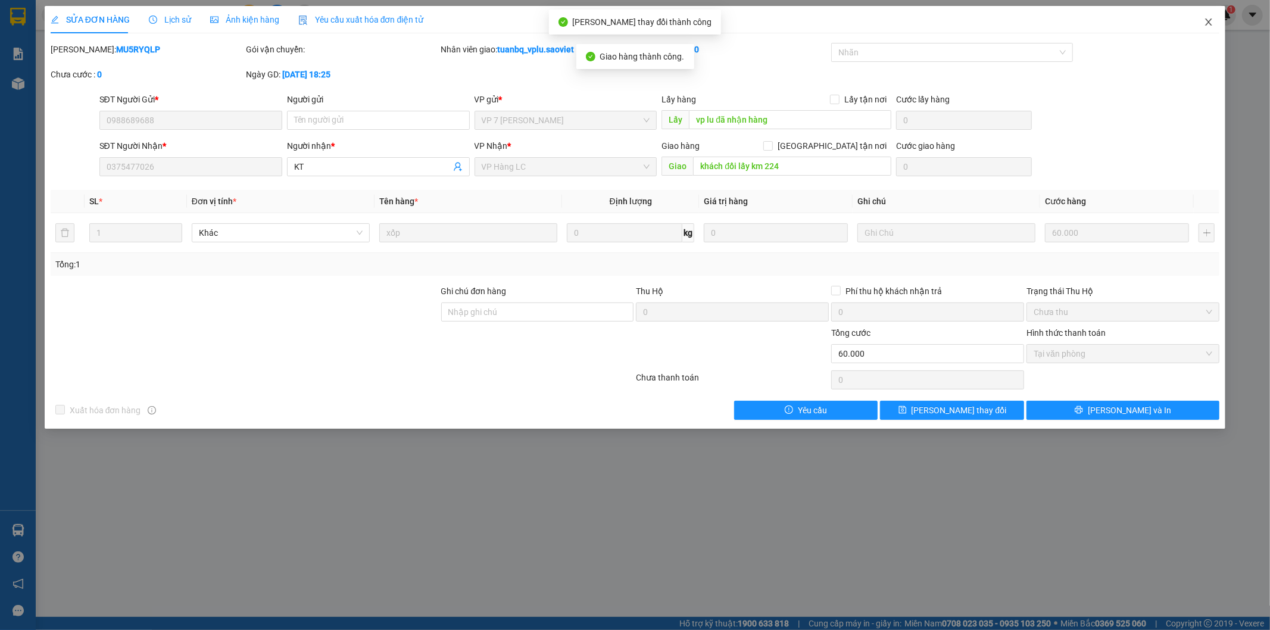
click at [1205, 28] on span "Close" at bounding box center [1208, 22] width 33 height 33
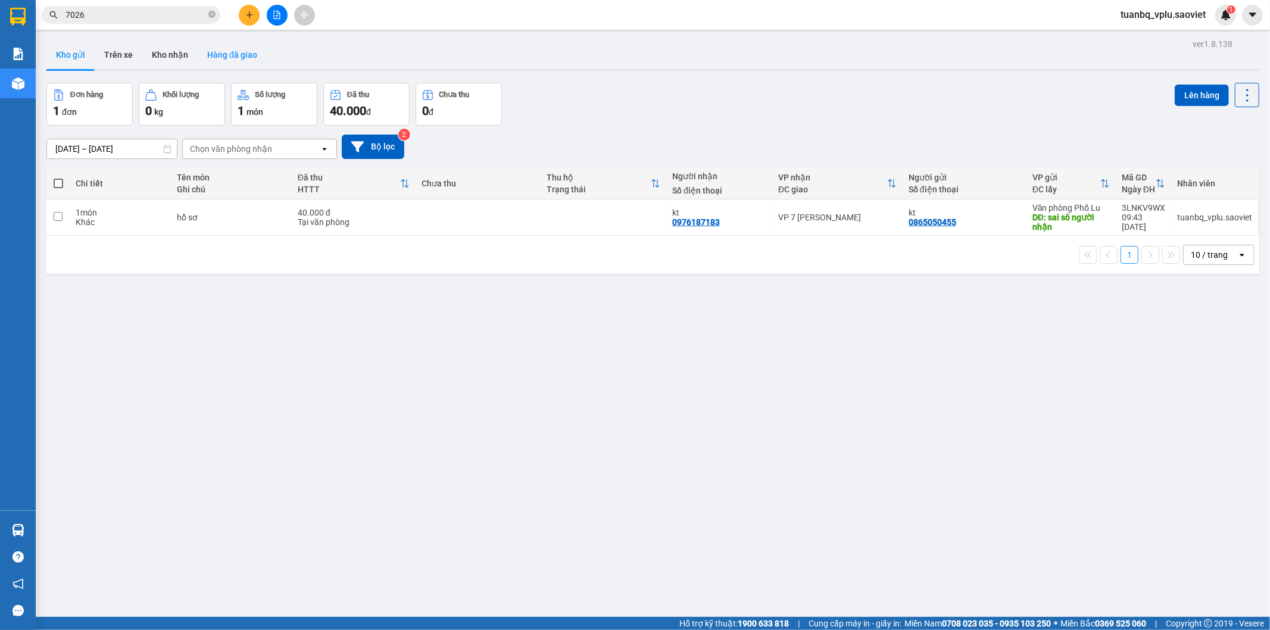
click at [245, 54] on button "Hàng đã giao" at bounding box center [232, 54] width 69 height 29
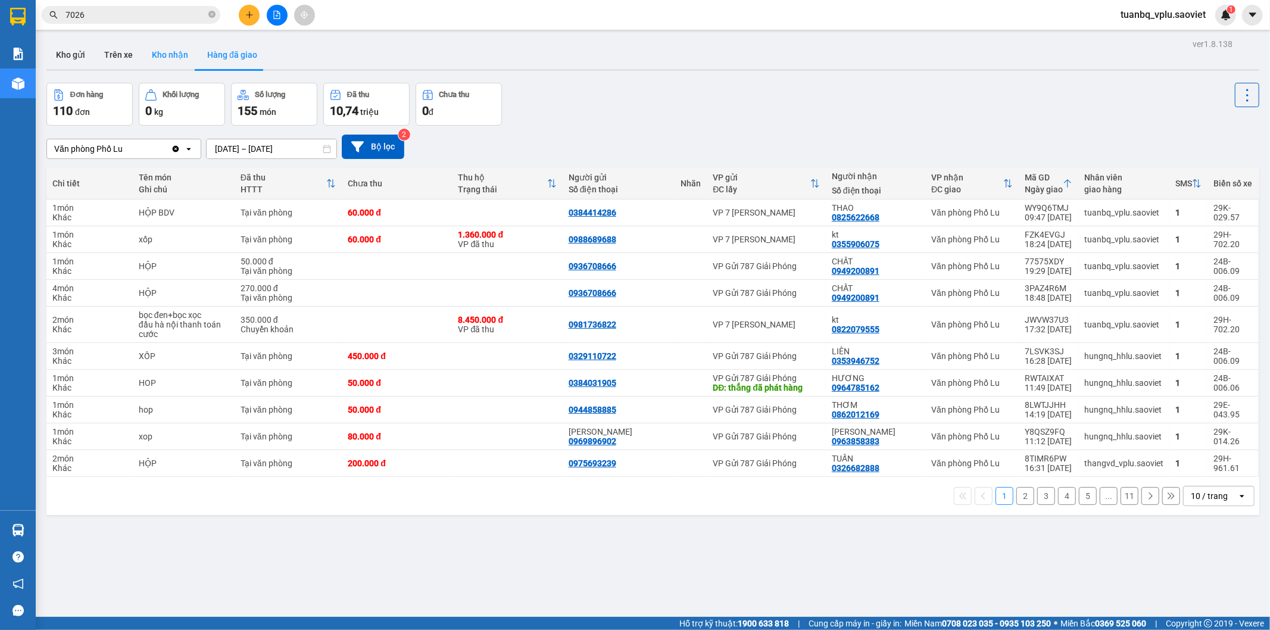
click at [170, 51] on button "Kho nhận" at bounding box center [169, 54] width 55 height 29
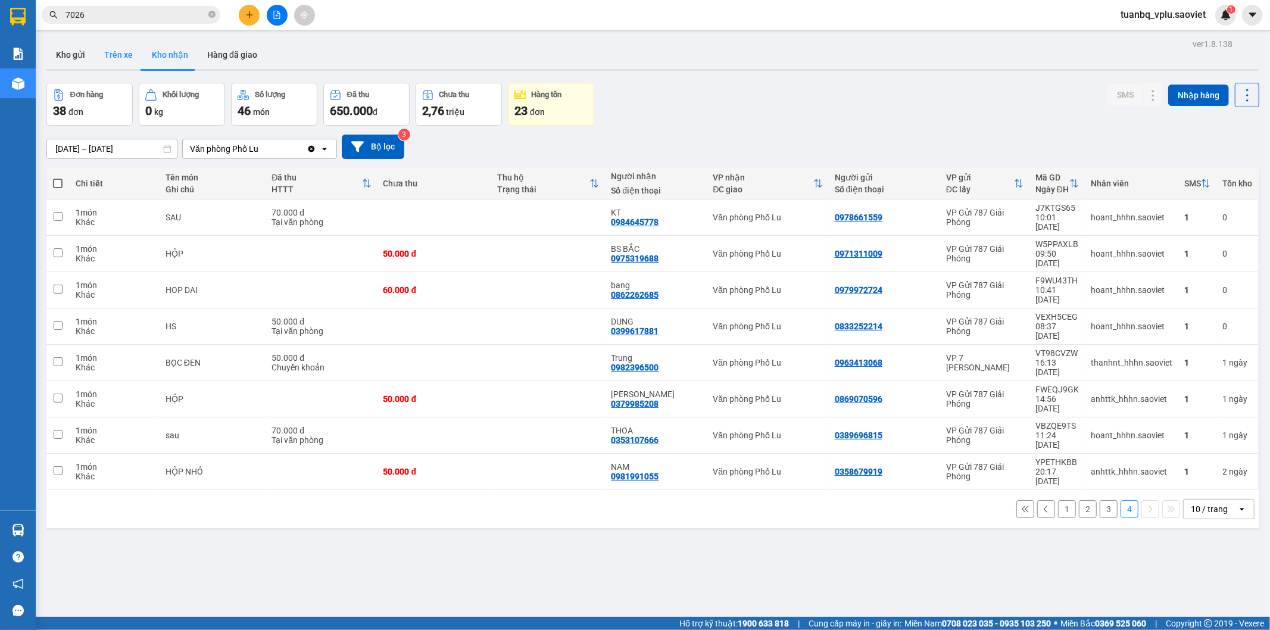
click at [123, 58] on button "Trên xe" at bounding box center [119, 54] width 48 height 29
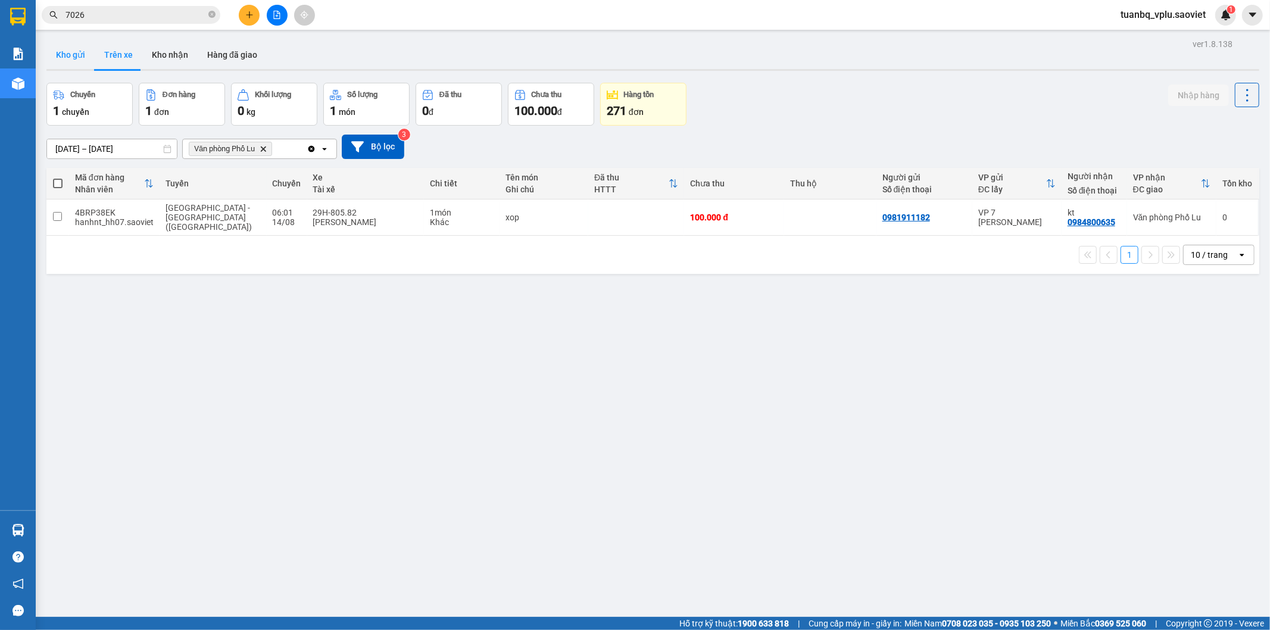
click at [72, 51] on button "Kho gửi" at bounding box center [70, 54] width 48 height 29
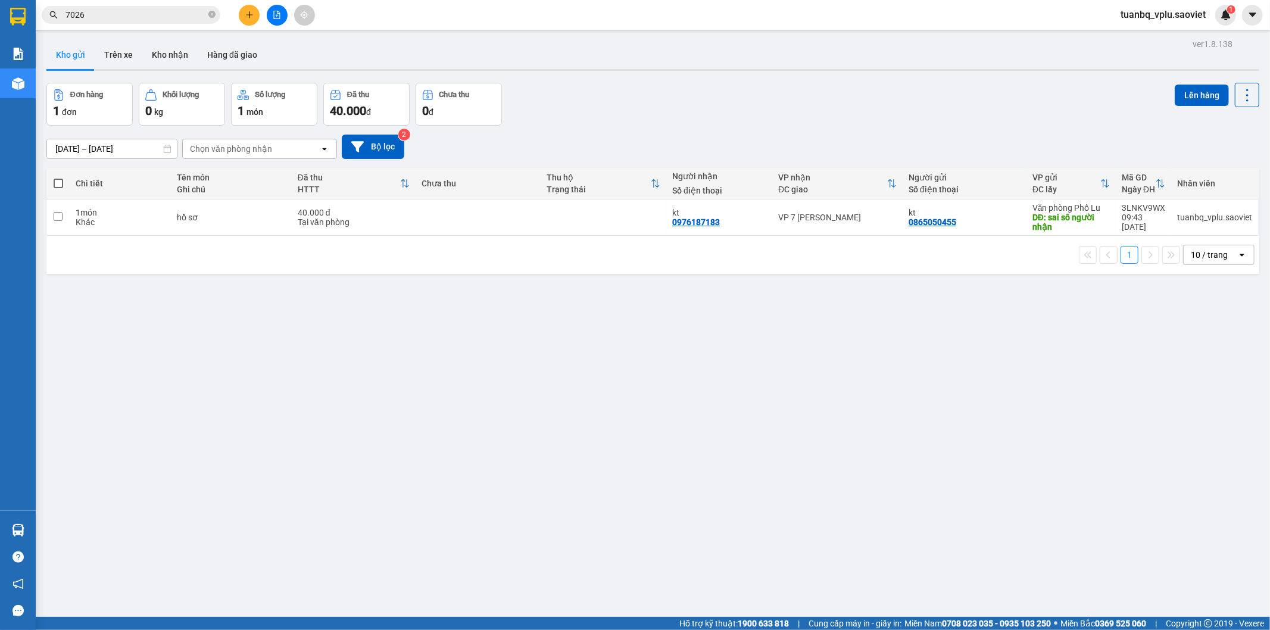
click at [252, 14] on icon "plus" at bounding box center [249, 14] width 7 height 1
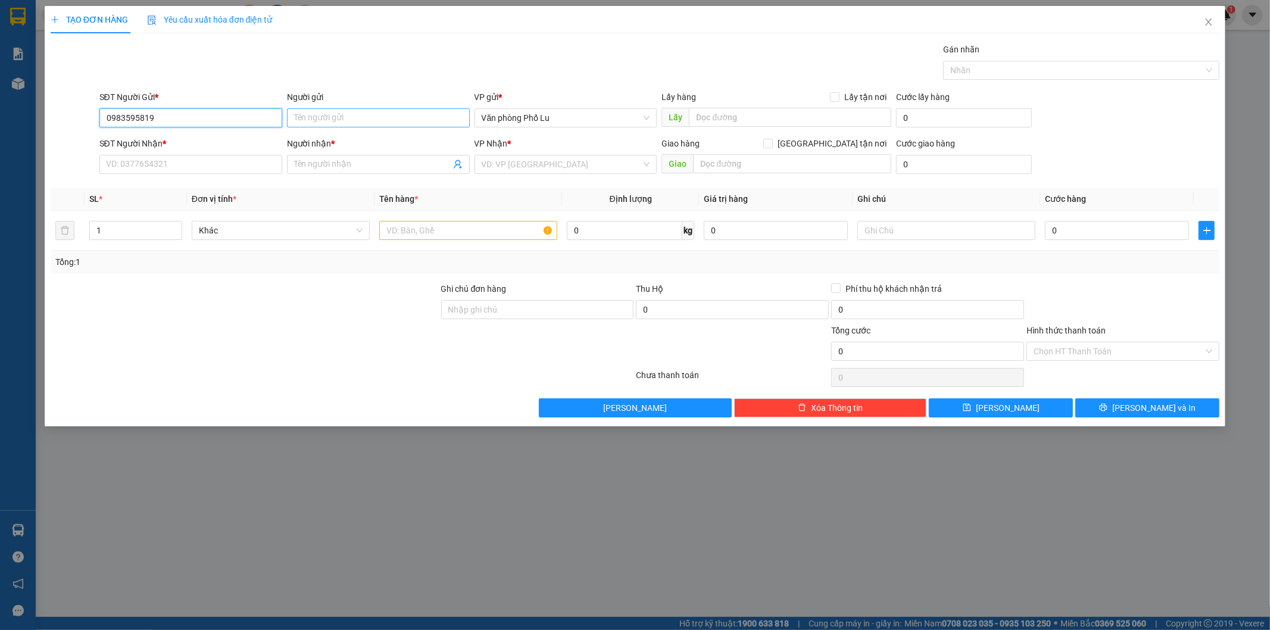
type input "0983595819"
click at [316, 117] on input "Người gửi" at bounding box center [378, 117] width 183 height 19
type input "a"
type input "ông hùng"
click at [188, 164] on input "SĐT Người Nhận *" at bounding box center [190, 164] width 183 height 19
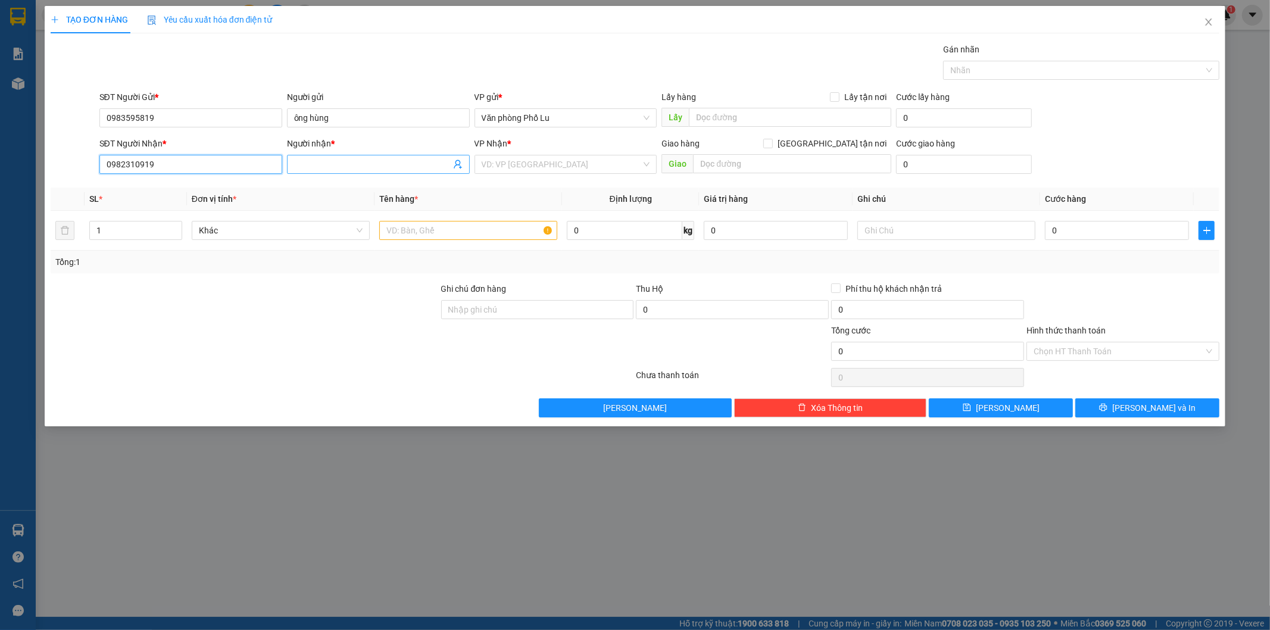
type input "0982310919"
click at [324, 157] on span at bounding box center [378, 164] width 183 height 19
click at [378, 163] on input "anh hcieens" at bounding box center [372, 164] width 157 height 13
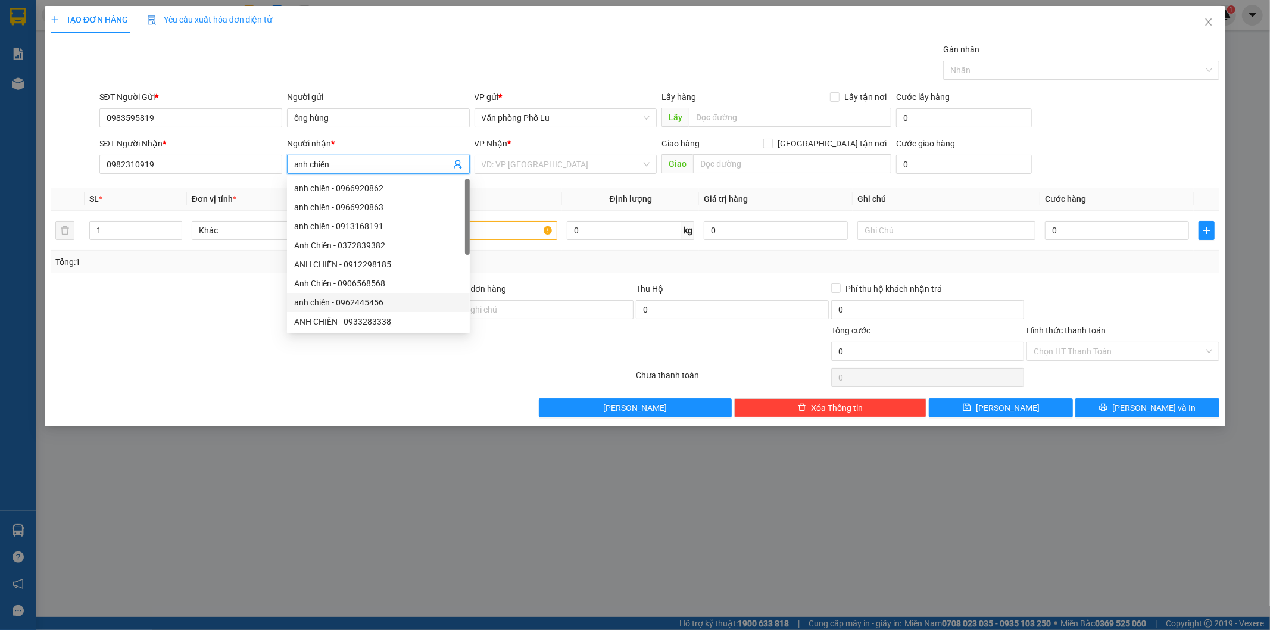
type input "anh chiến"
click at [225, 305] on div at bounding box center [244, 303] width 391 height 42
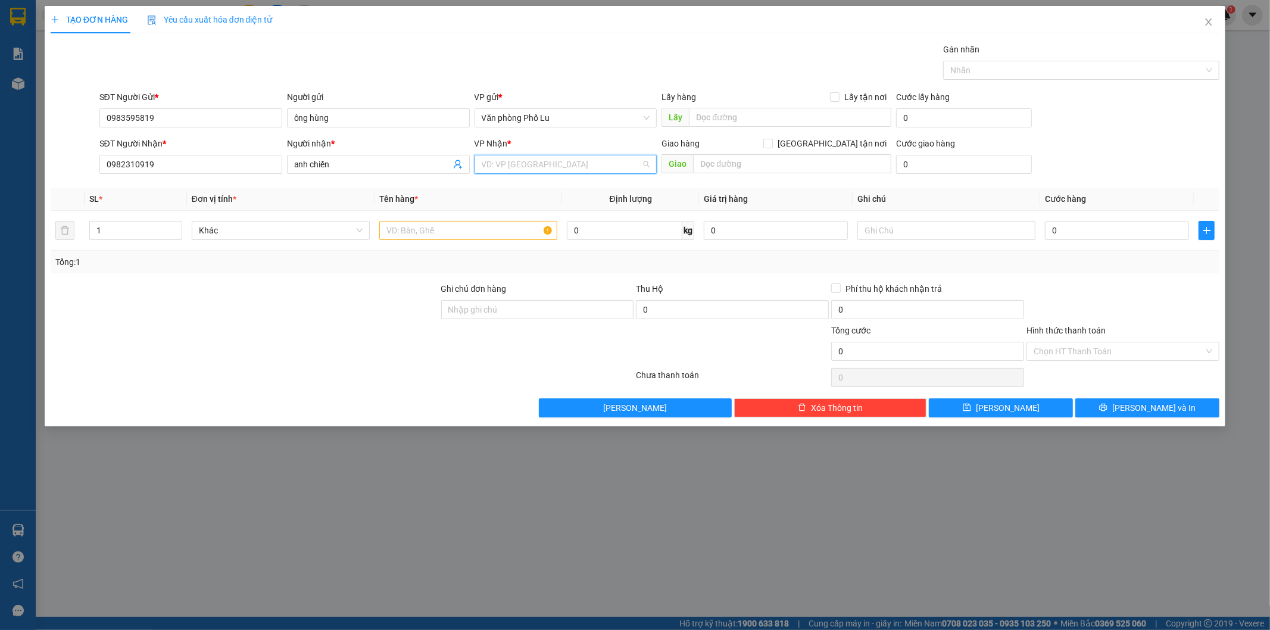
click at [574, 160] on input "search" at bounding box center [562, 164] width 160 height 18
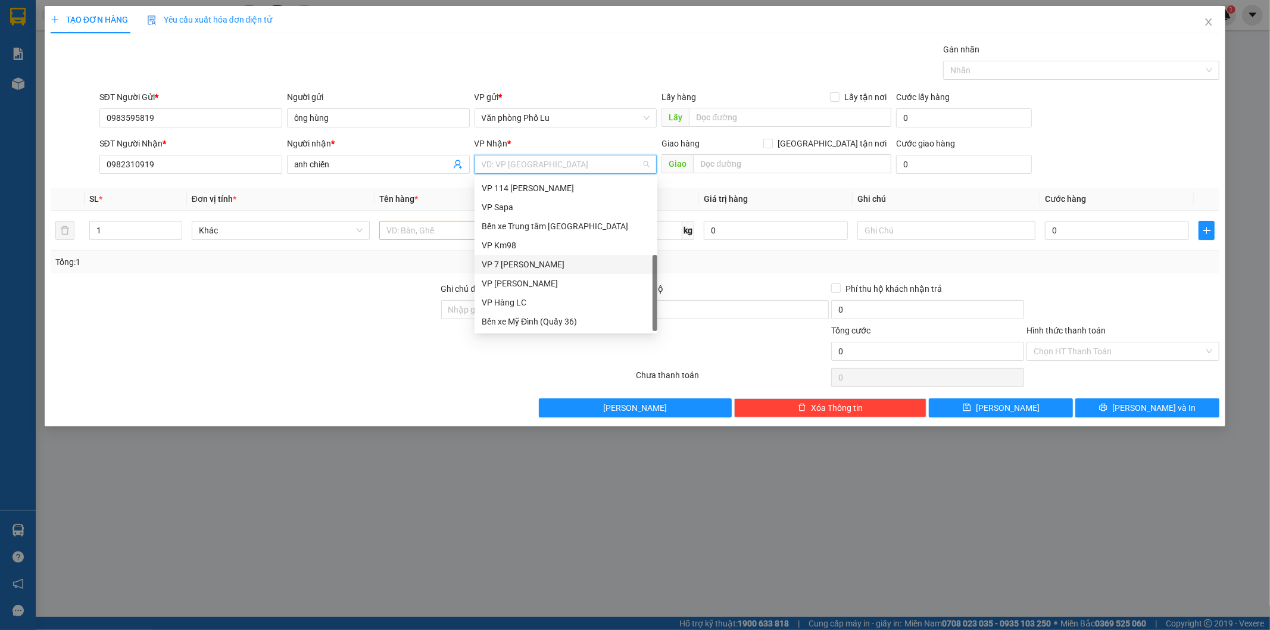
click at [549, 259] on div "VP 7 [PERSON_NAME]" at bounding box center [566, 264] width 169 height 13
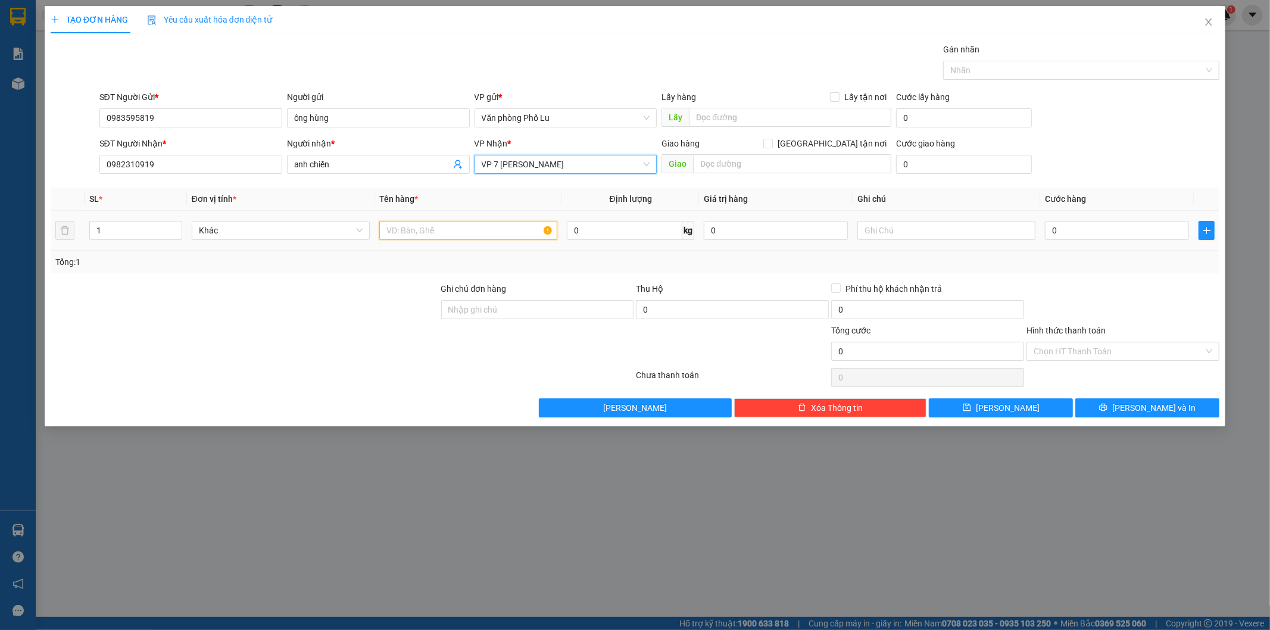
click at [437, 235] on input "text" at bounding box center [468, 230] width 178 height 19
type input "hộp"
click at [361, 311] on div at bounding box center [244, 303] width 391 height 42
click at [1079, 236] on input "0" at bounding box center [1117, 230] width 144 height 19
paste input "5"
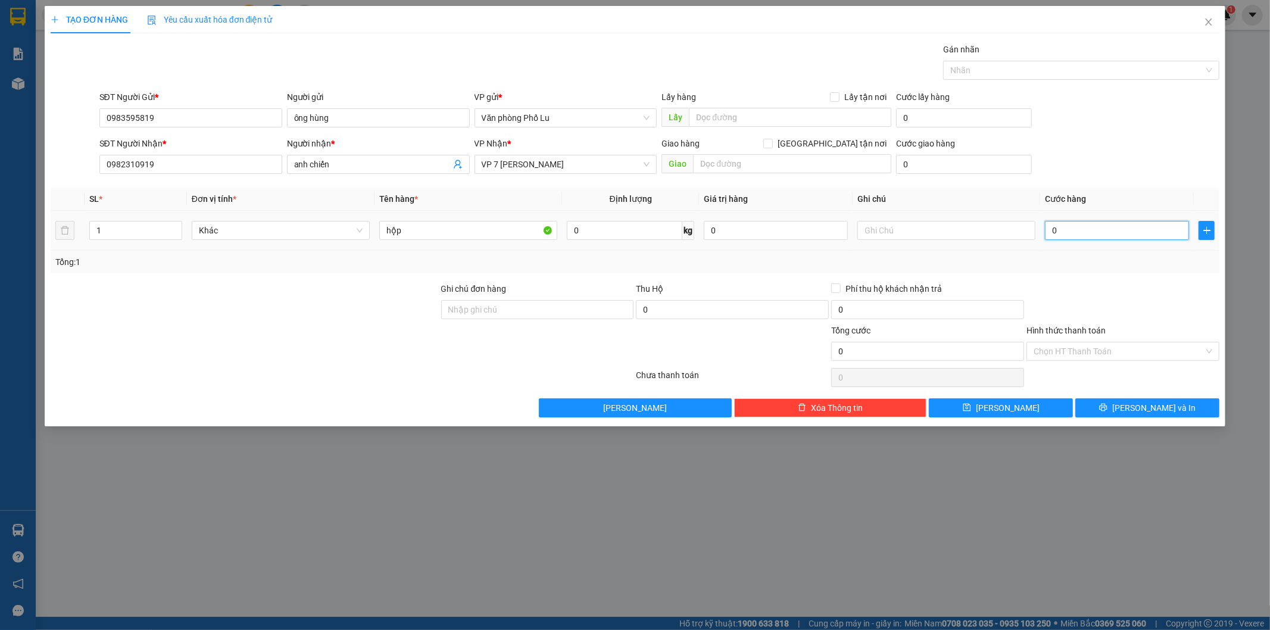
type input "50"
type input "50.000"
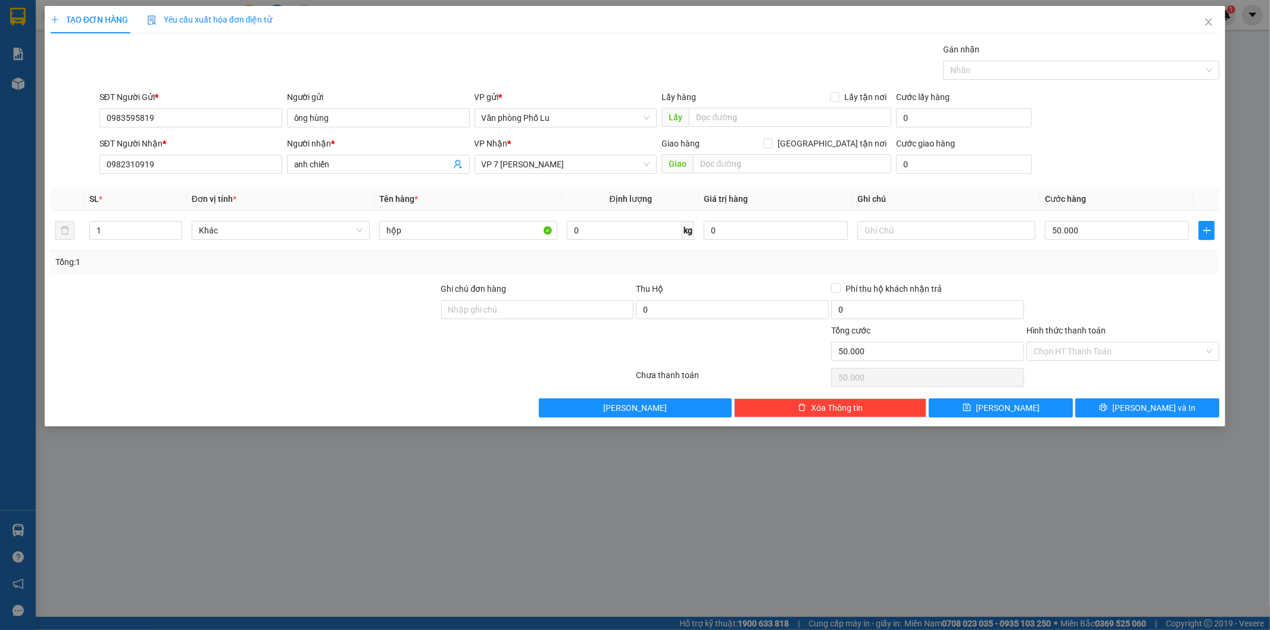
click at [1070, 282] on div at bounding box center [1122, 303] width 195 height 42
click at [1103, 353] on input "Hình thức thanh toán" at bounding box center [1119, 351] width 170 height 18
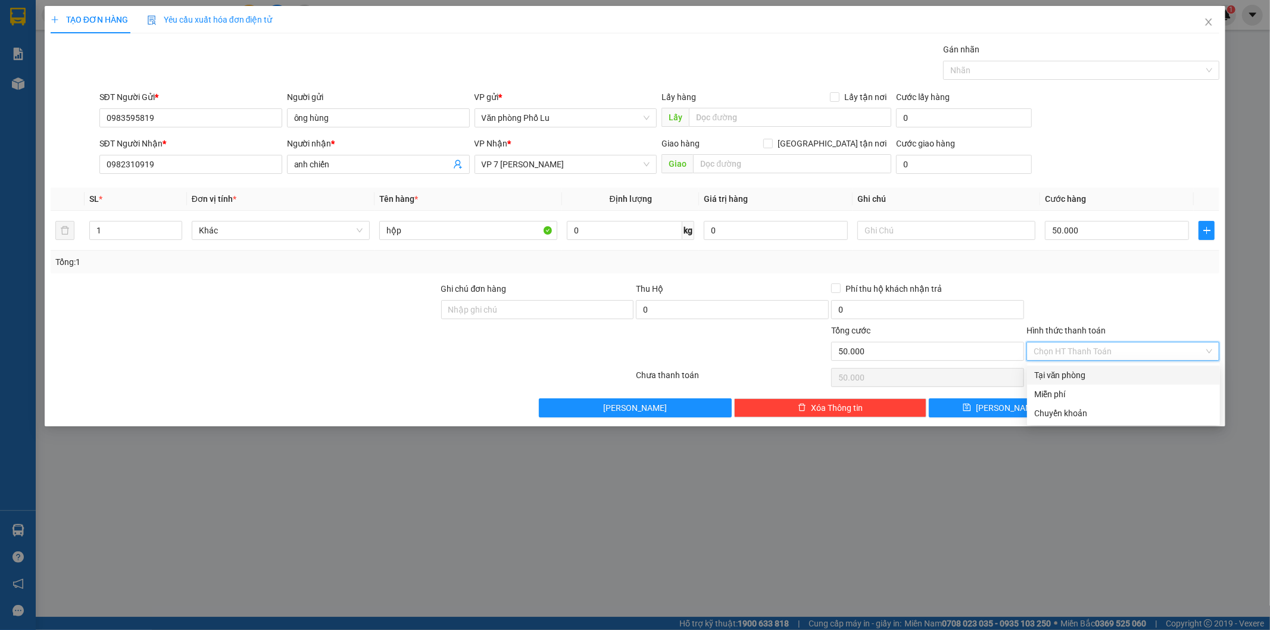
click at [1090, 373] on div "Tại văn phòng" at bounding box center [1123, 375] width 179 height 13
type input "0"
click at [1158, 408] on span "[PERSON_NAME] và In" at bounding box center [1153, 407] width 83 height 13
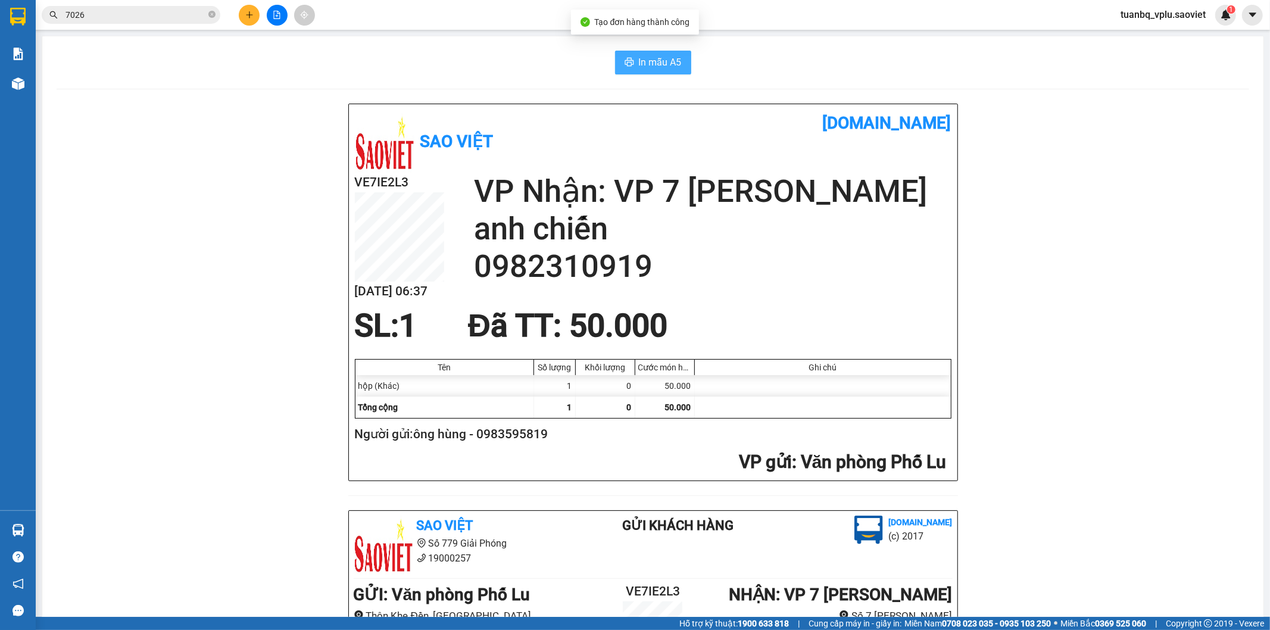
click at [648, 67] on span "In mẫu A5" at bounding box center [660, 62] width 43 height 15
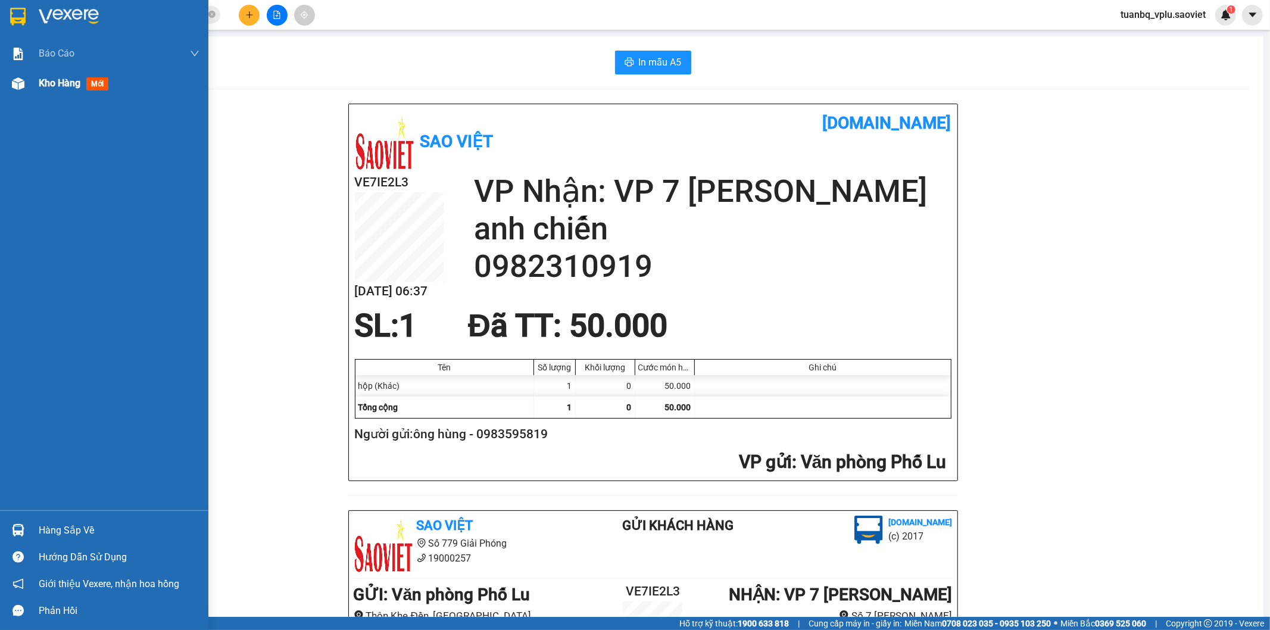
click at [17, 93] on div at bounding box center [18, 83] width 21 height 21
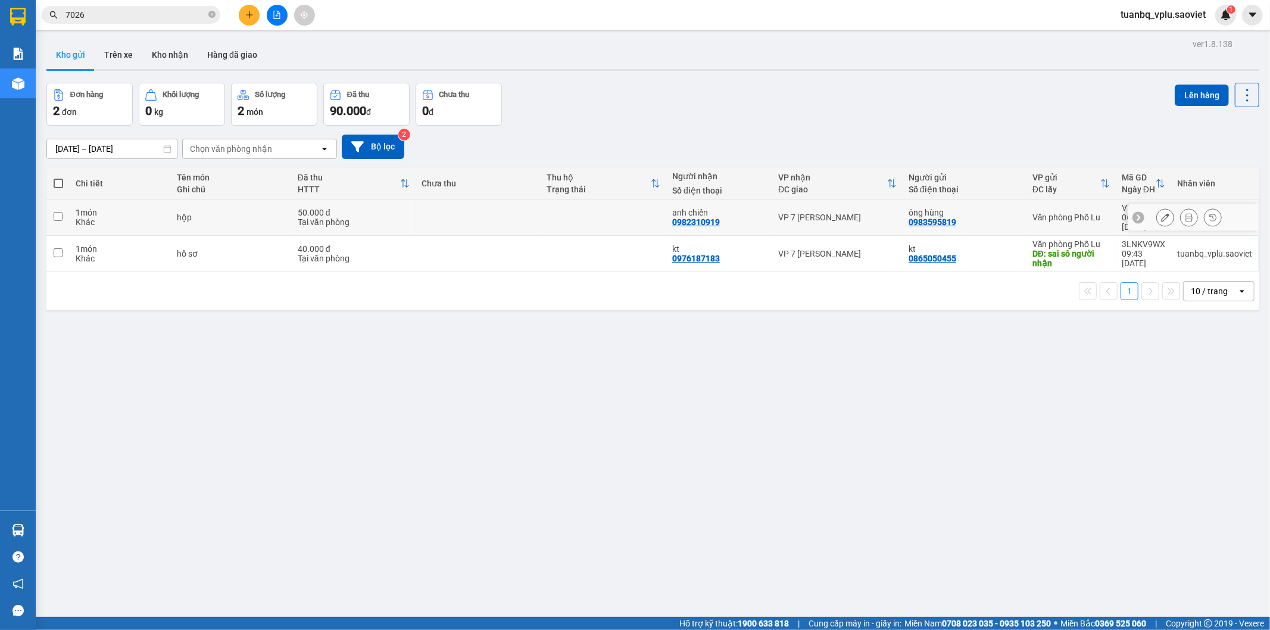
drag, startPoint x: 58, startPoint y: 213, endPoint x: 133, endPoint y: 210, distance: 74.5
click at [58, 213] on input "checkbox" at bounding box center [58, 216] width 9 height 9
checkbox input "true"
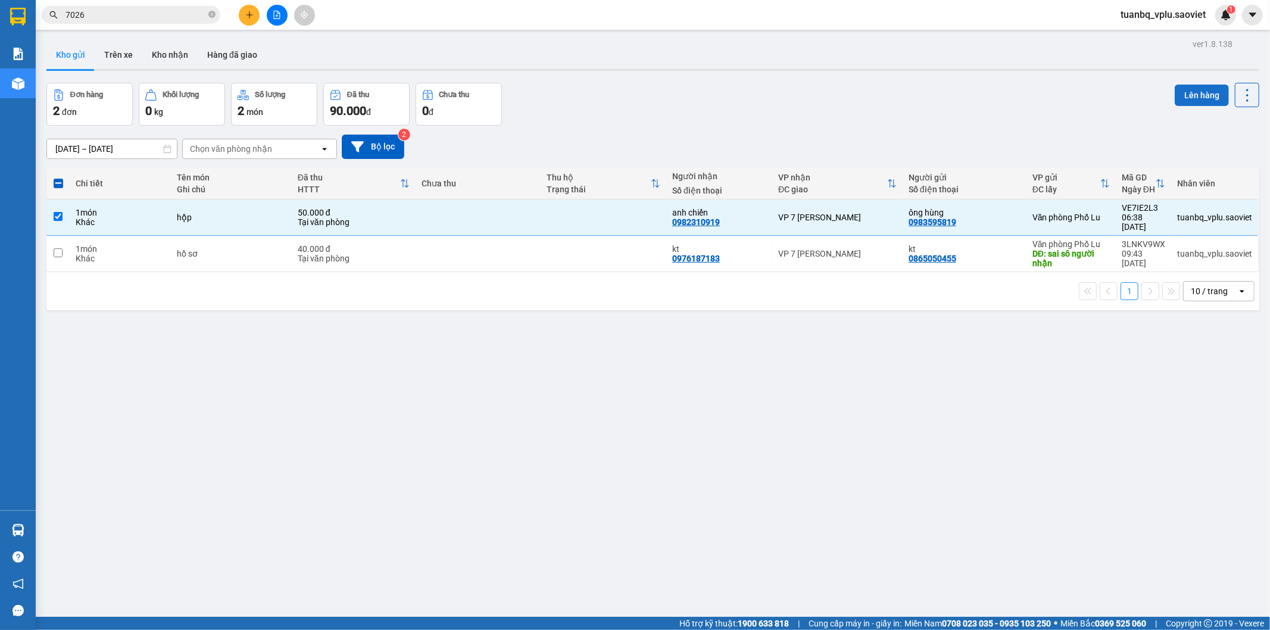
click at [1216, 93] on button "Lên hàng" at bounding box center [1202, 95] width 54 height 21
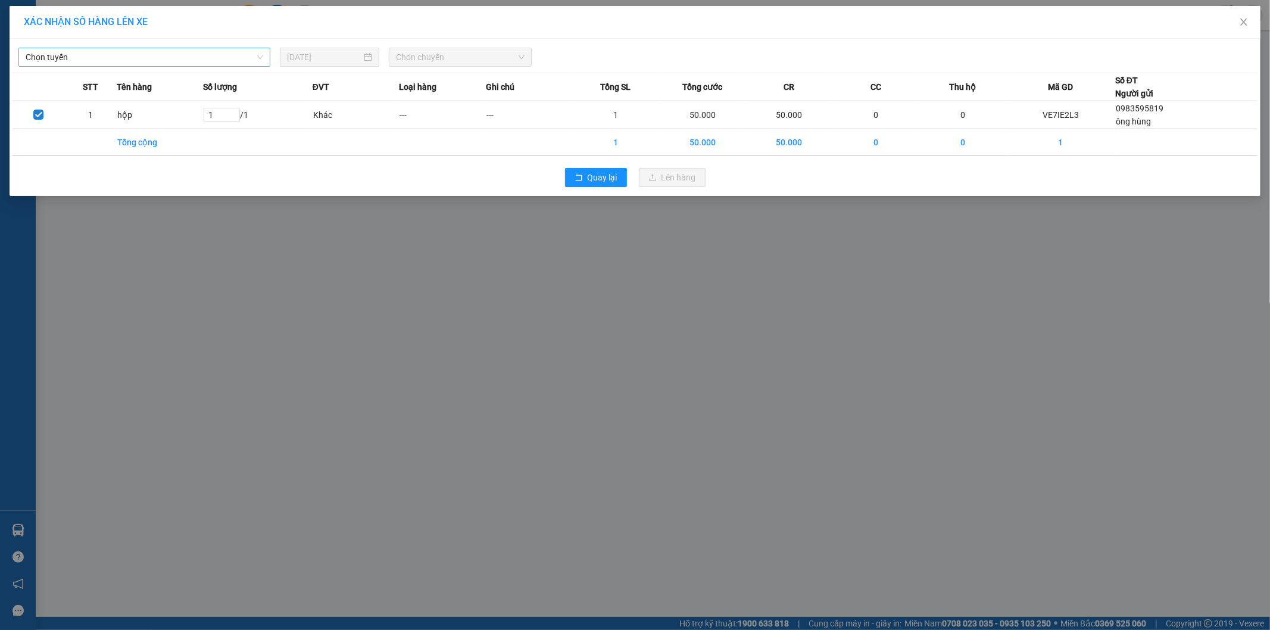
click at [214, 63] on span "Chọn tuyến" at bounding box center [145, 57] width 238 height 18
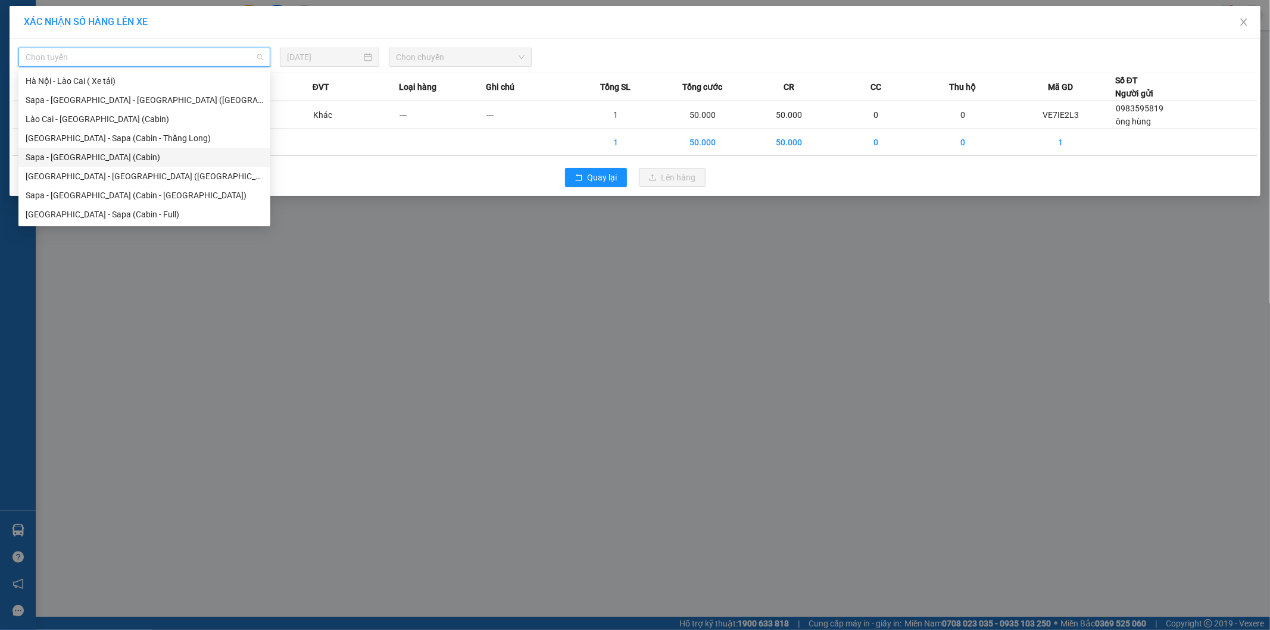
scroll to position [29, 0]
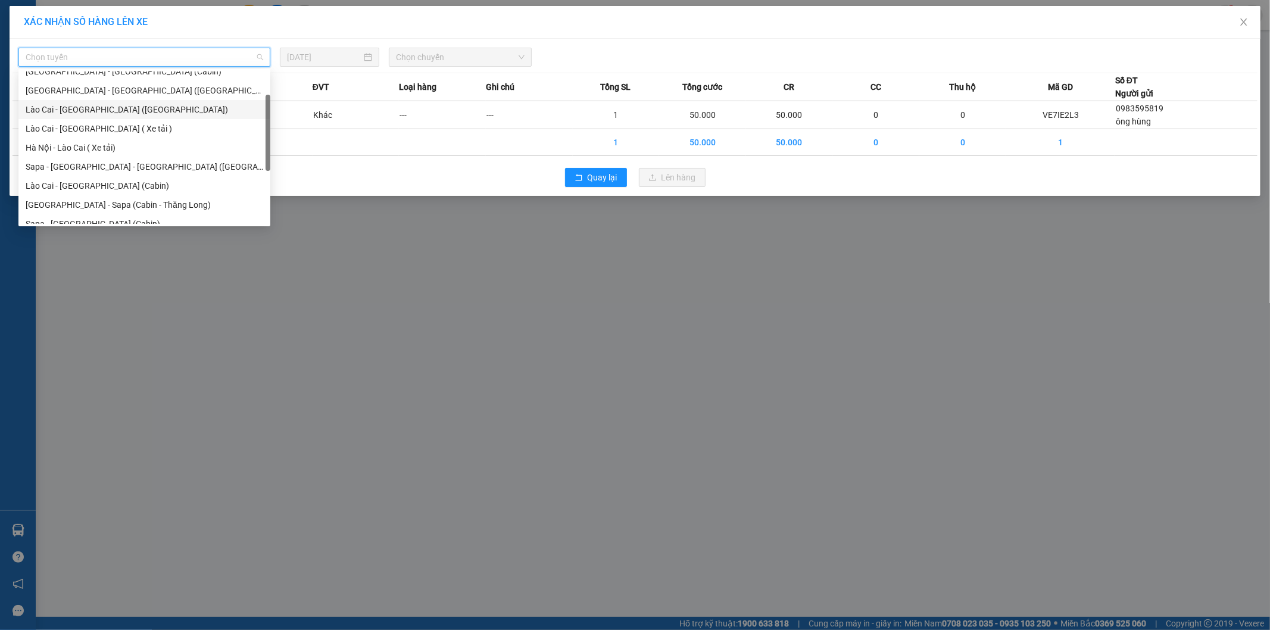
click at [95, 110] on div "Lào Cai - Hà Nội (Giường)" at bounding box center [145, 109] width 238 height 13
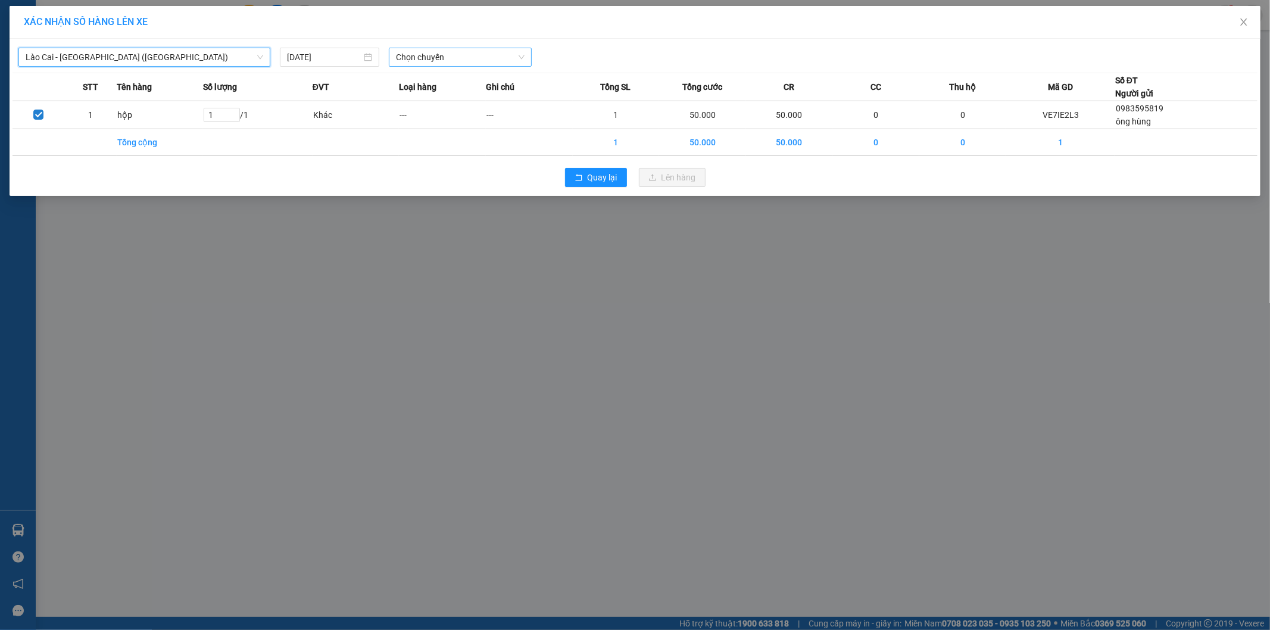
click at [433, 61] on span "Chọn chuyến" at bounding box center [460, 57] width 129 height 18
click at [473, 54] on span "Chọn chuyến" at bounding box center [460, 57] width 129 height 18
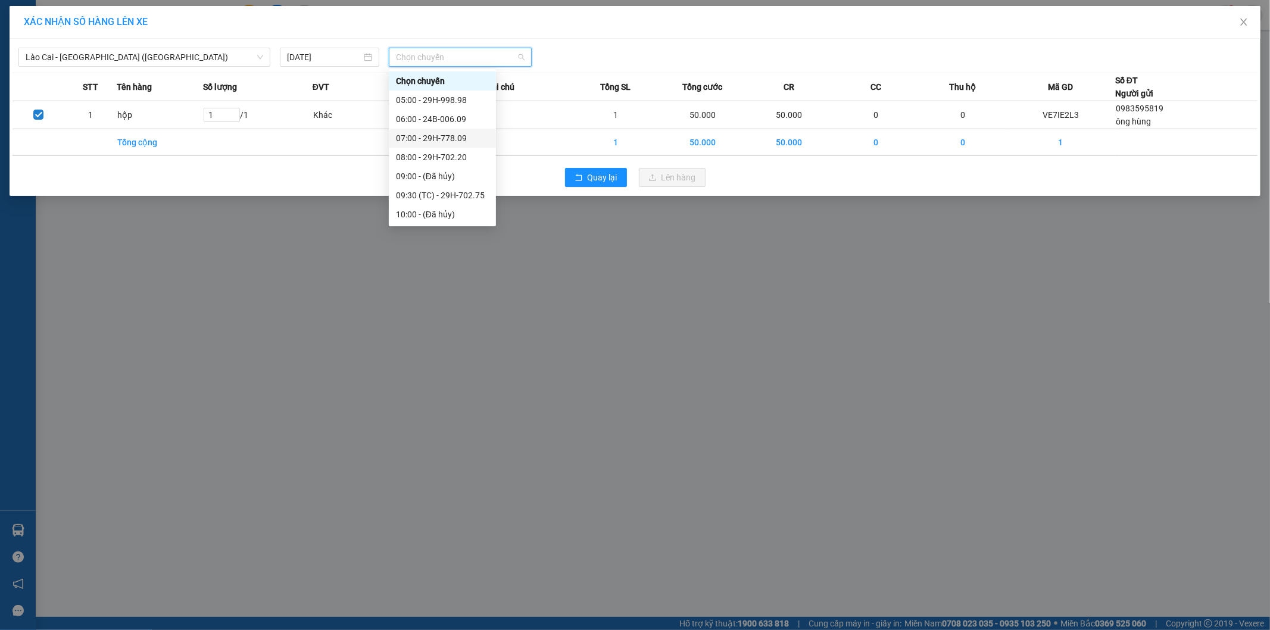
click at [460, 140] on div "07:00 - 29H-778.09" at bounding box center [442, 138] width 93 height 13
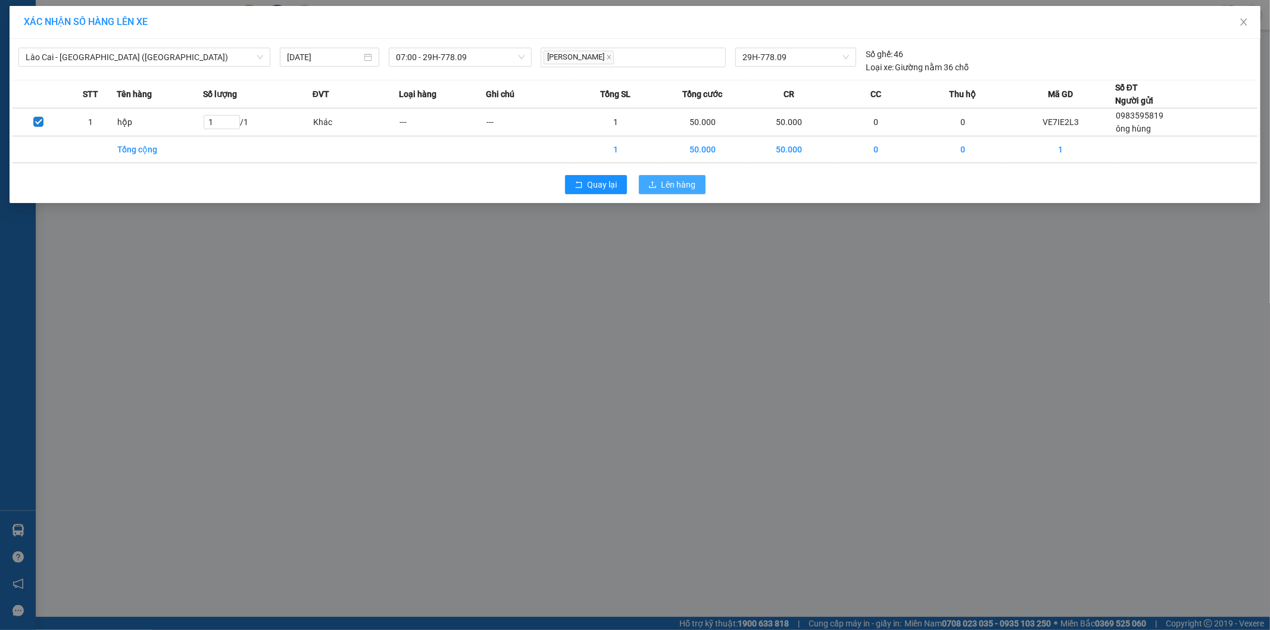
click at [683, 186] on span "Lên hàng" at bounding box center [679, 184] width 35 height 13
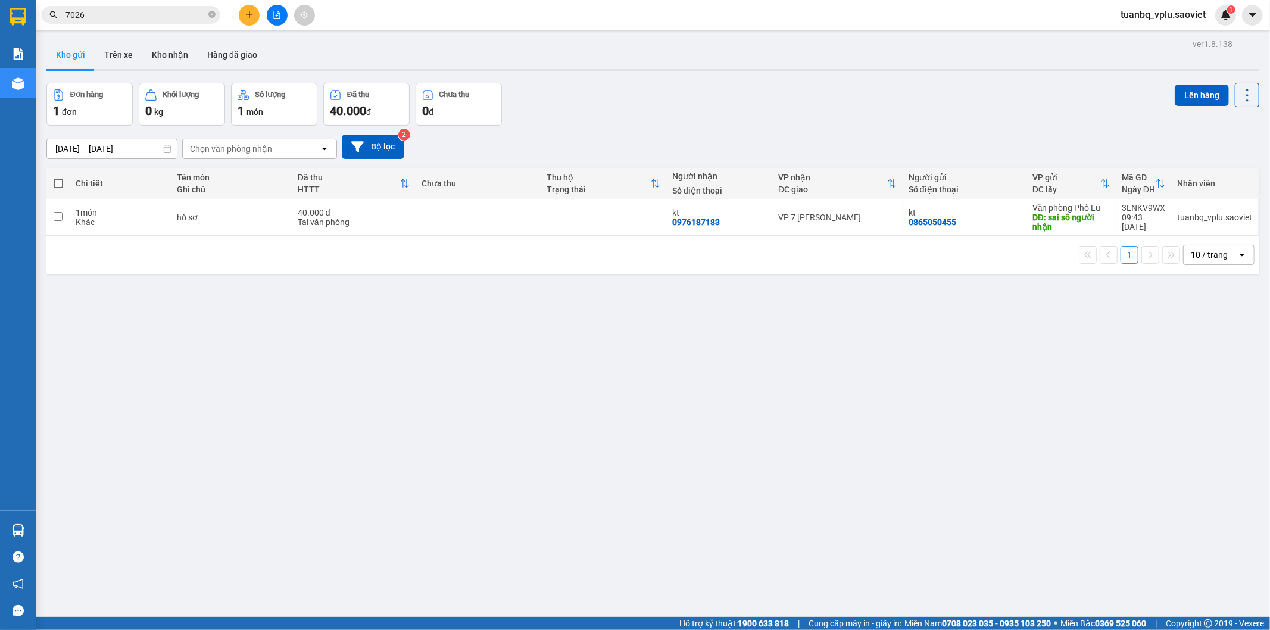
click at [133, 17] on input "7026" at bounding box center [135, 14] width 141 height 13
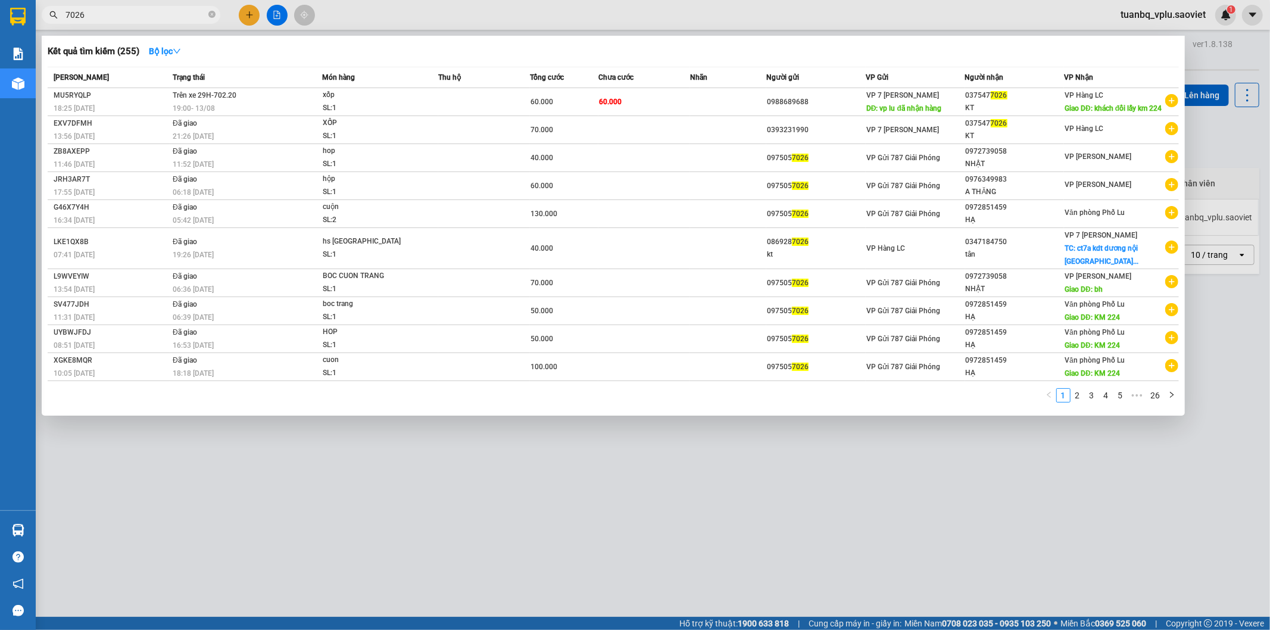
click at [133, 17] on input "7026" at bounding box center [135, 14] width 141 height 13
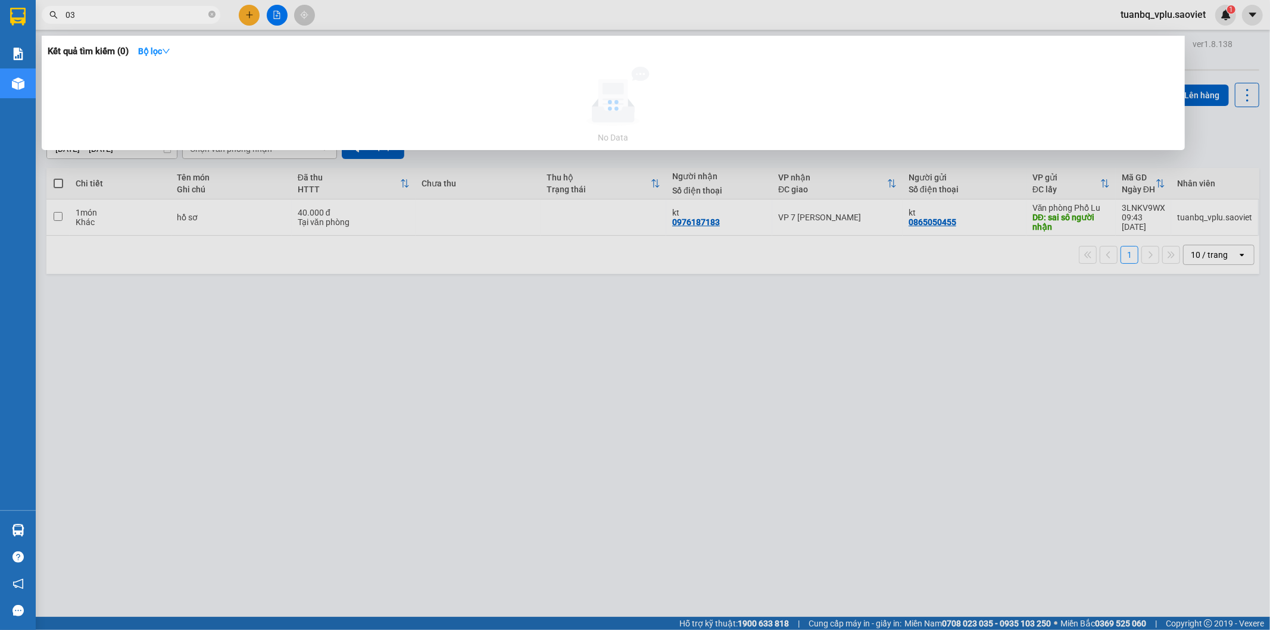
type input "0"
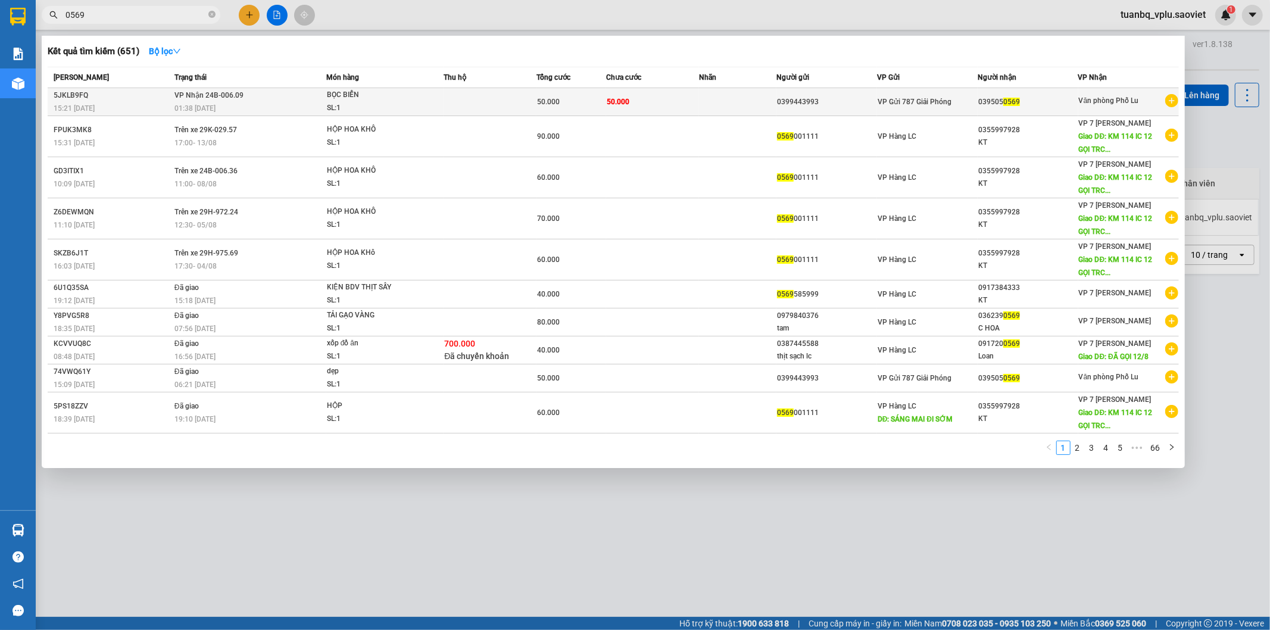
type input "0569"
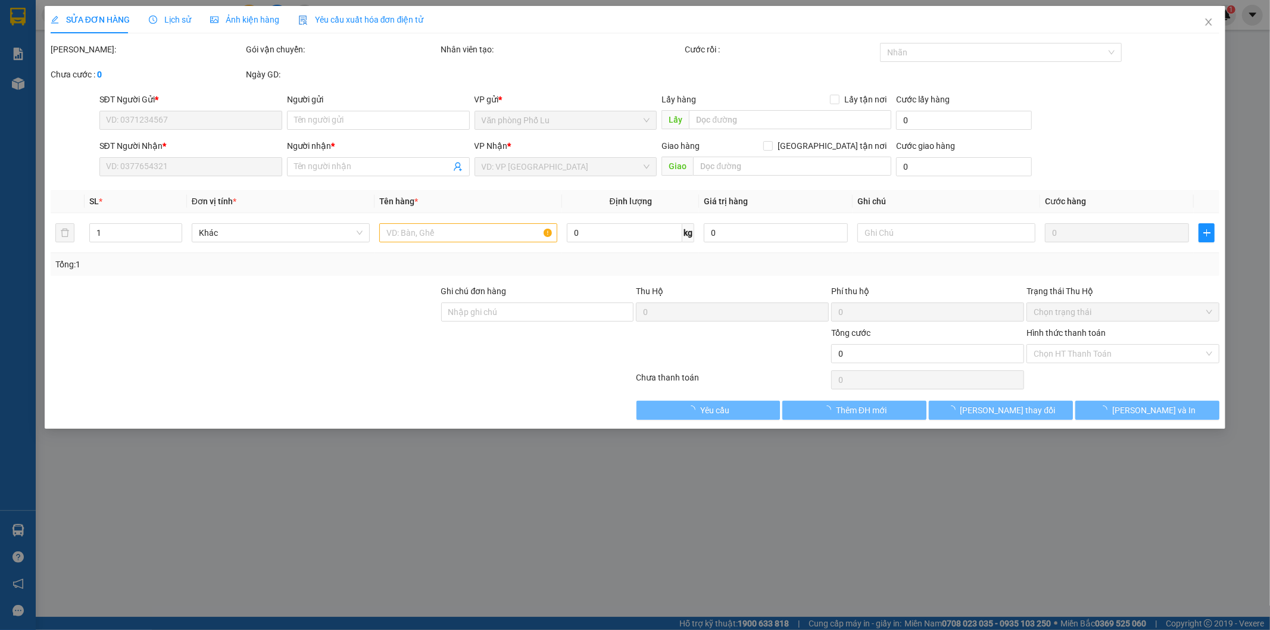
type input "0399443993"
type input "0395050569"
type input "50.000"
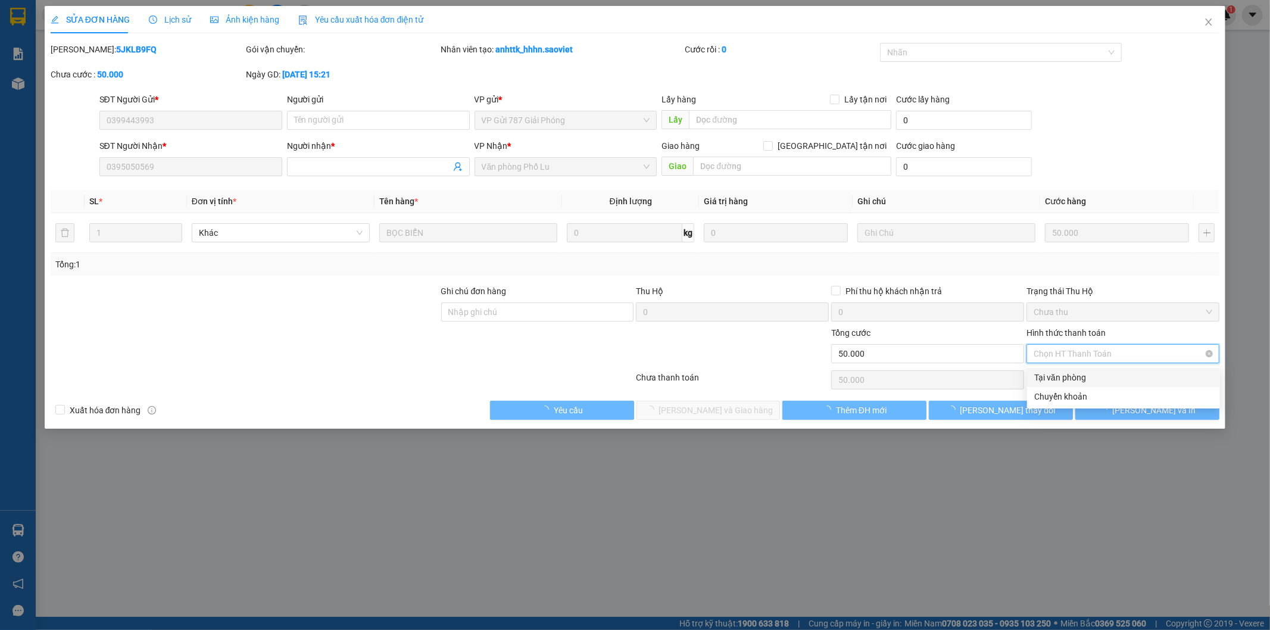
click at [1088, 353] on span "Chọn HT Thanh Toán" at bounding box center [1123, 354] width 179 height 18
click at [1080, 378] on div "Tại văn phòng" at bounding box center [1123, 377] width 179 height 13
type input "0"
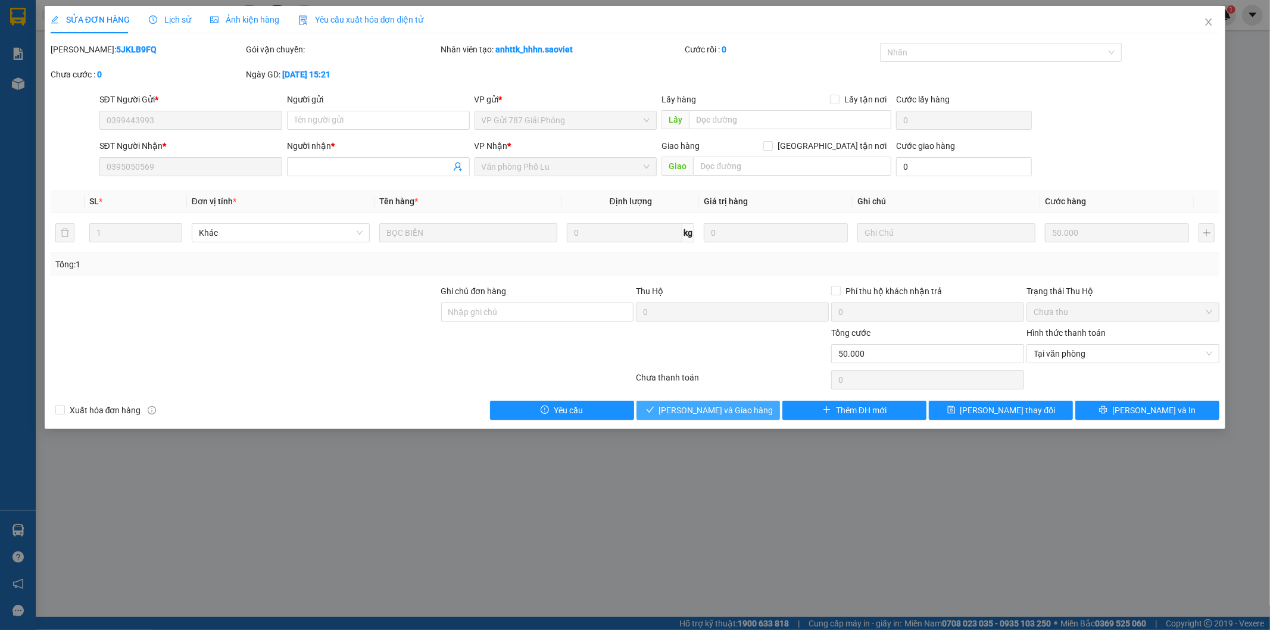
click at [734, 406] on span "[PERSON_NAME] và Giao hàng" at bounding box center [716, 410] width 114 height 13
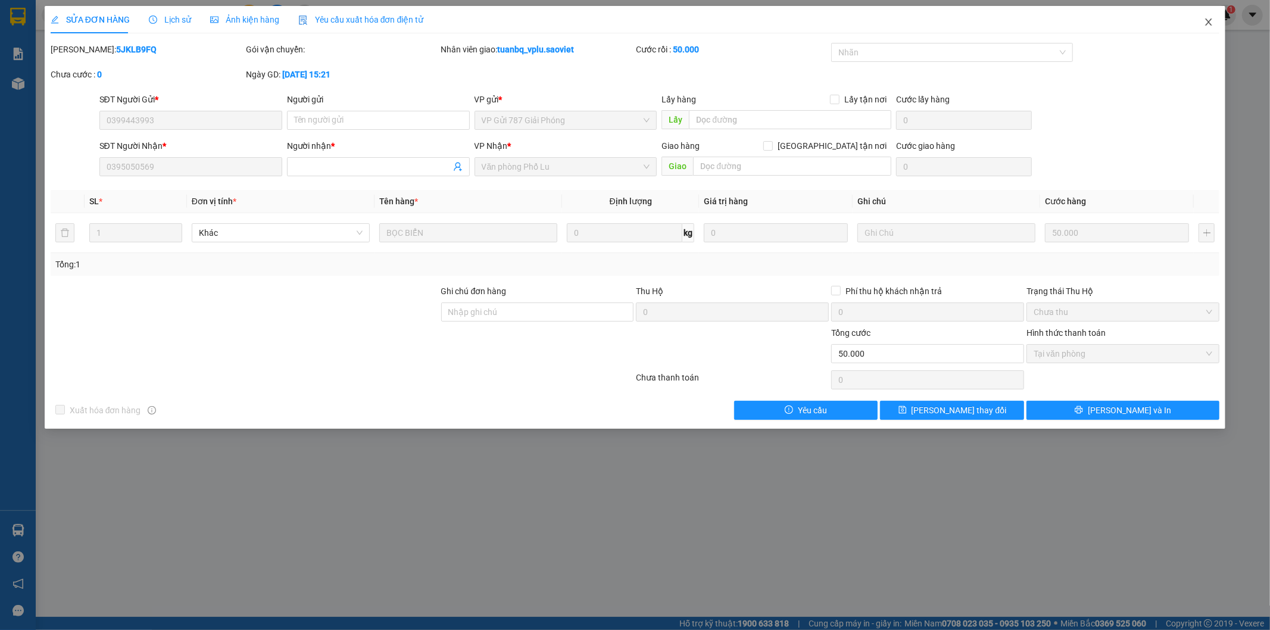
click at [1206, 27] on icon "close" at bounding box center [1209, 22] width 10 height 10
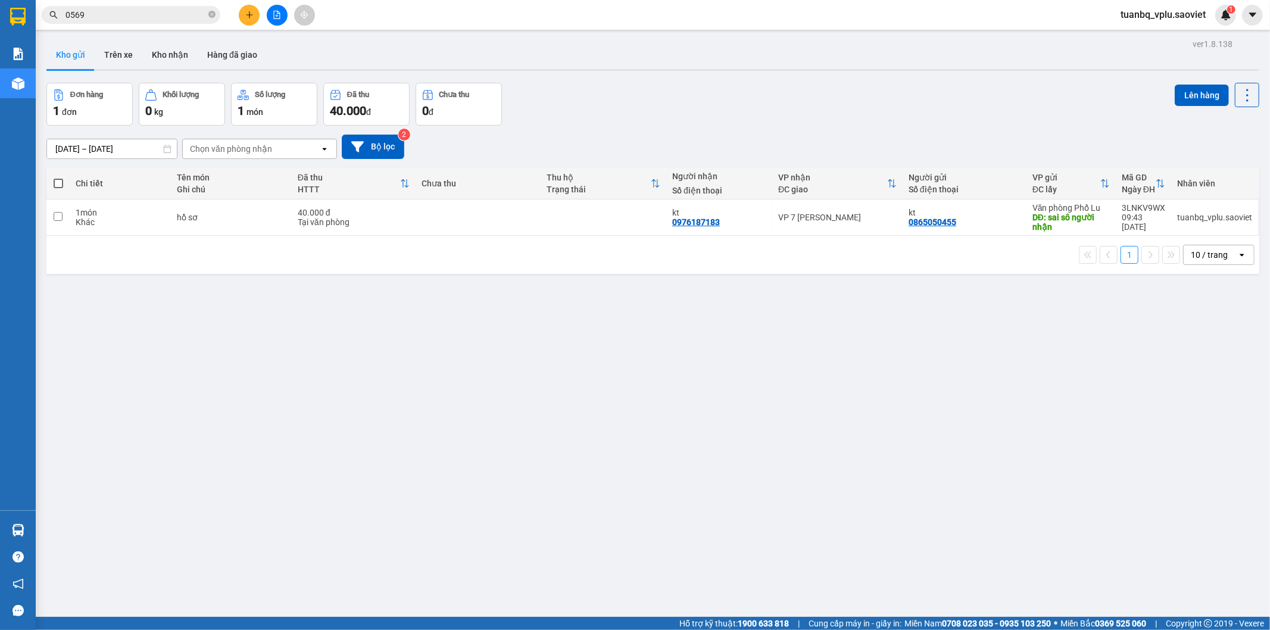
click at [149, 18] on input "0569" at bounding box center [135, 14] width 141 height 13
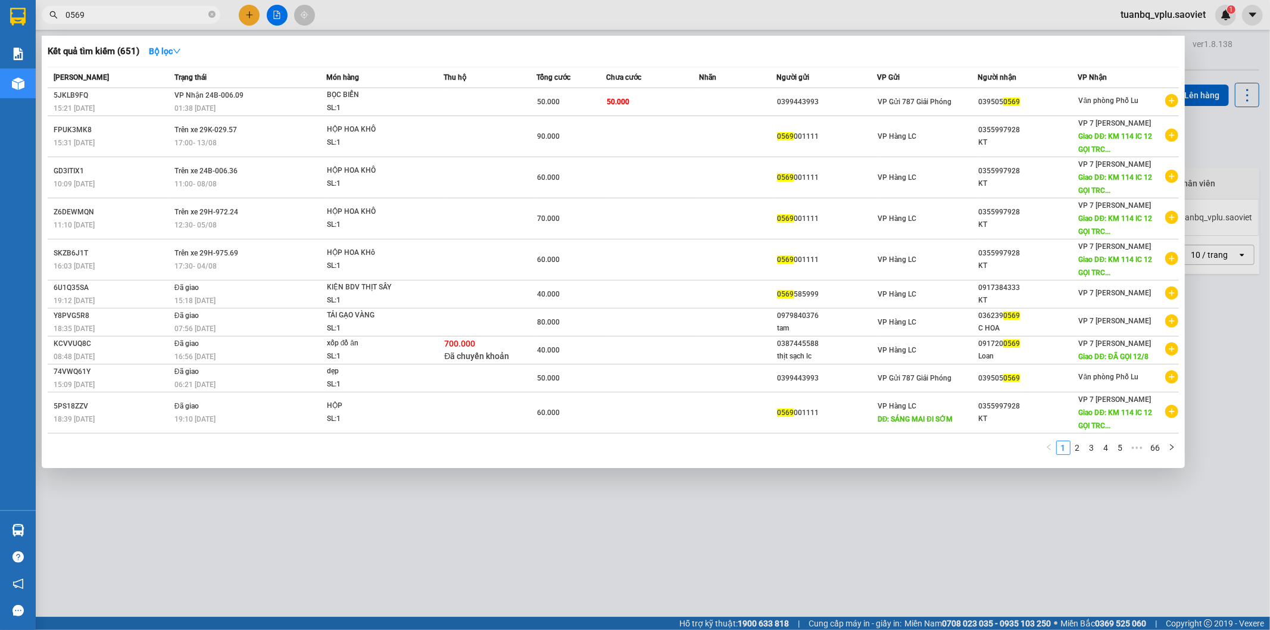
click at [149, 18] on input "0569" at bounding box center [135, 14] width 141 height 13
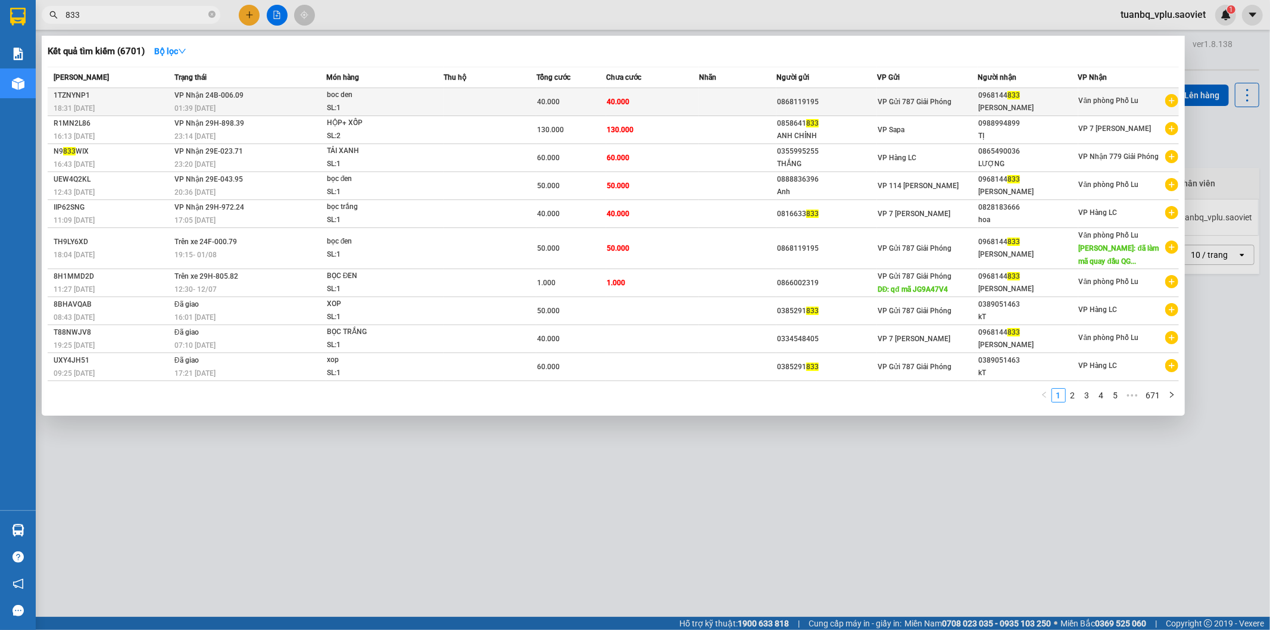
type input "833"
click at [414, 93] on div "boc den" at bounding box center [371, 95] width 89 height 13
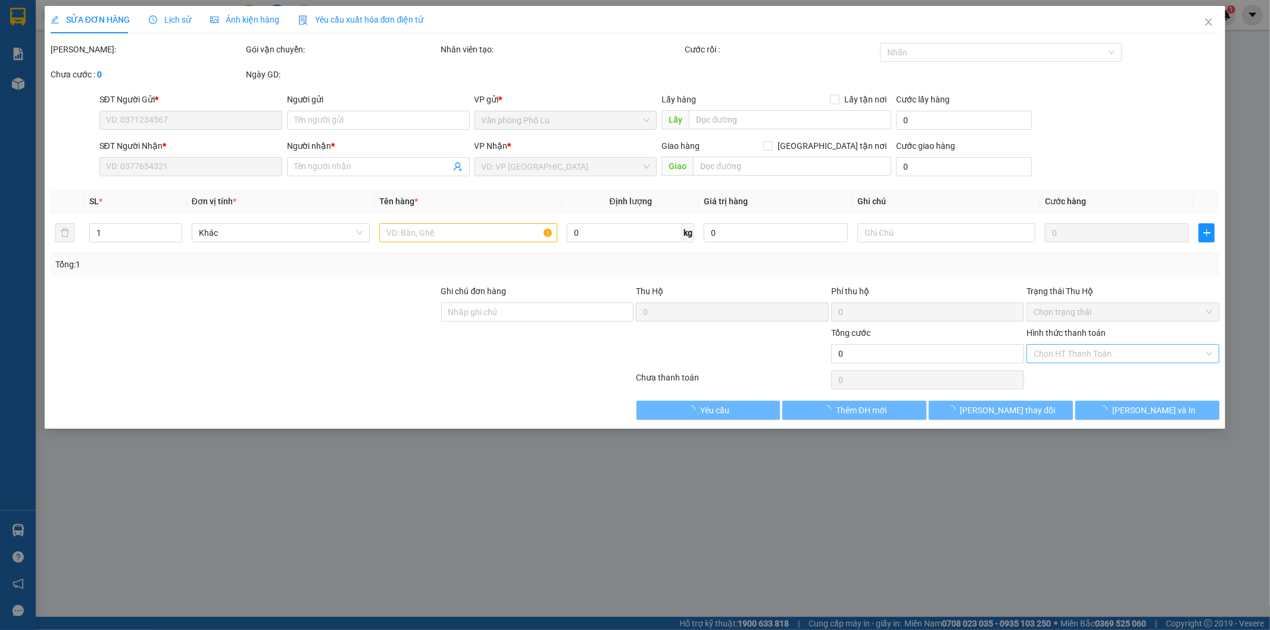
click at [1075, 353] on div "Chọn HT Thanh Toán" at bounding box center [1123, 353] width 193 height 19
type input "0868119195"
type input "0968144833"
type input "Mạnh Hải"
type input "40.000"
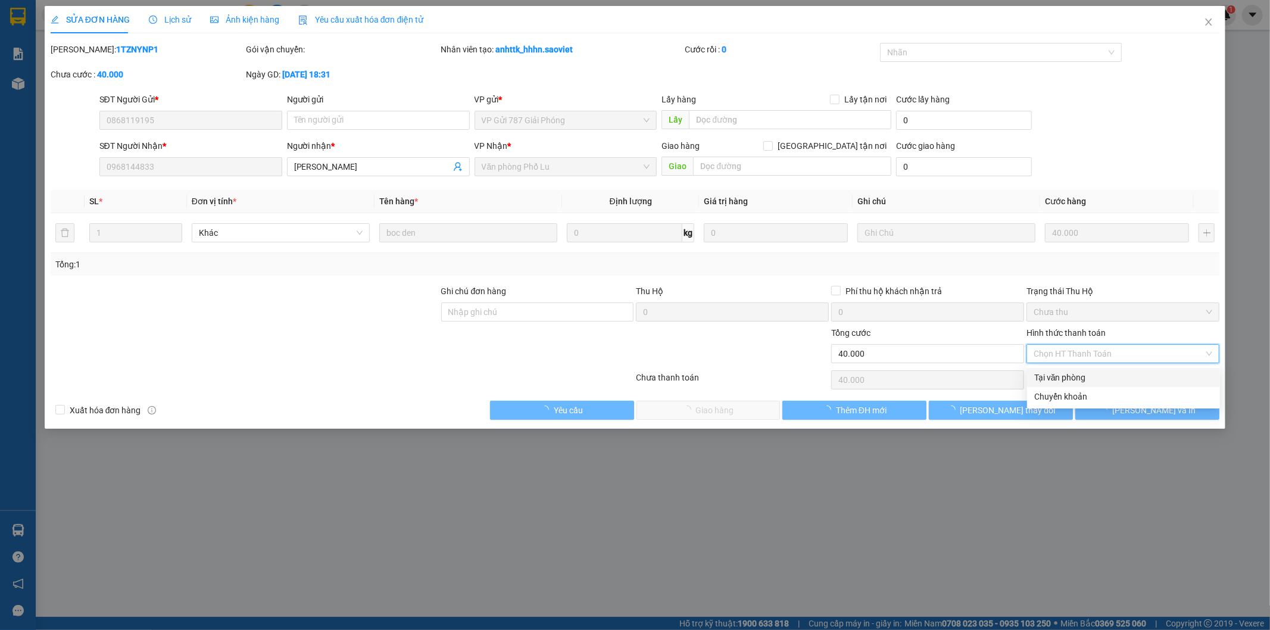
click at [1065, 376] on div "Tại văn phòng" at bounding box center [1123, 377] width 179 height 13
type input "0"
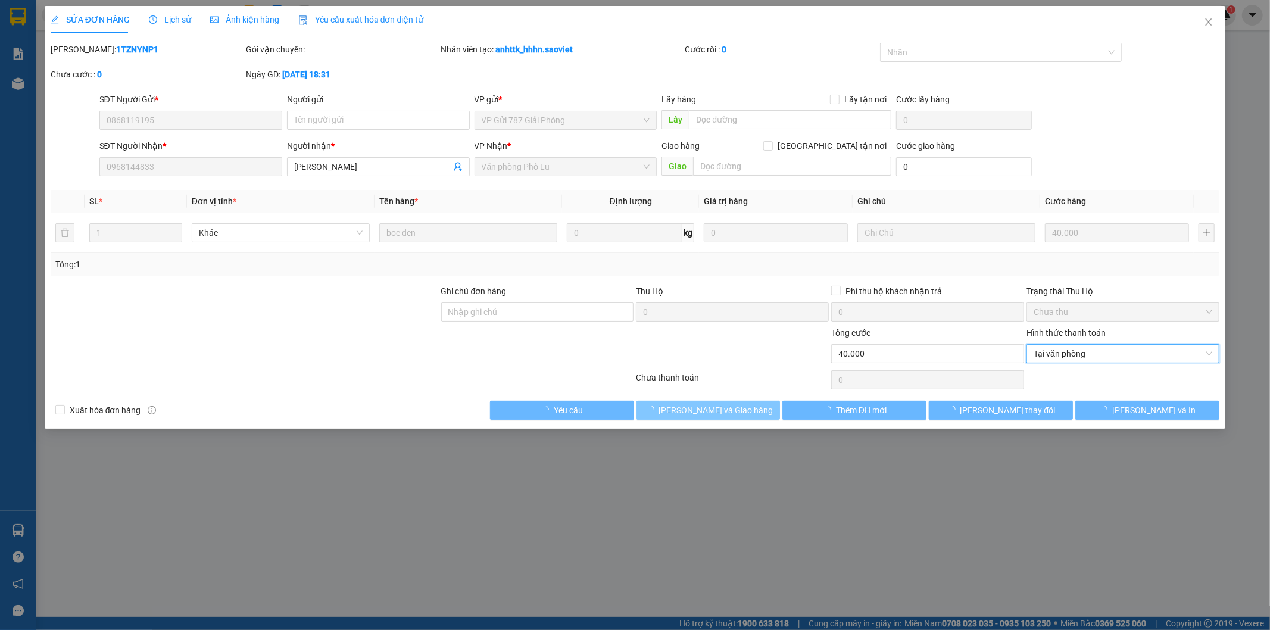
click at [731, 407] on span "[PERSON_NAME] và Giao hàng" at bounding box center [716, 410] width 114 height 13
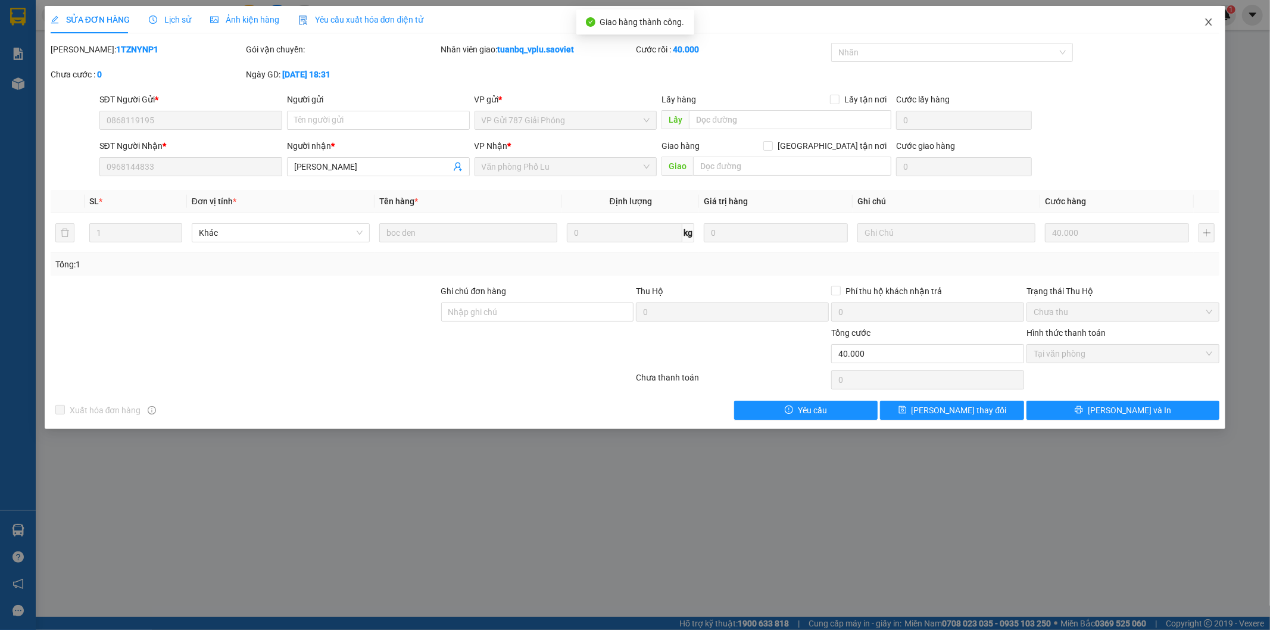
click at [1207, 20] on icon "close" at bounding box center [1209, 21] width 7 height 7
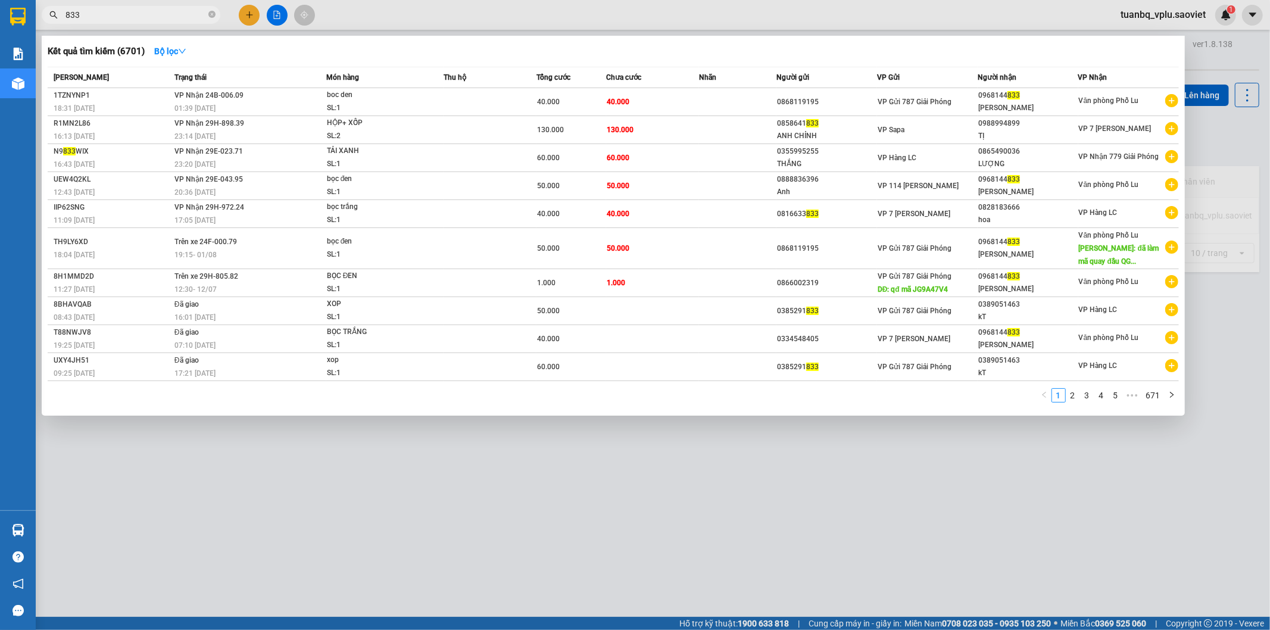
click at [137, 9] on input "833" at bounding box center [135, 14] width 141 height 13
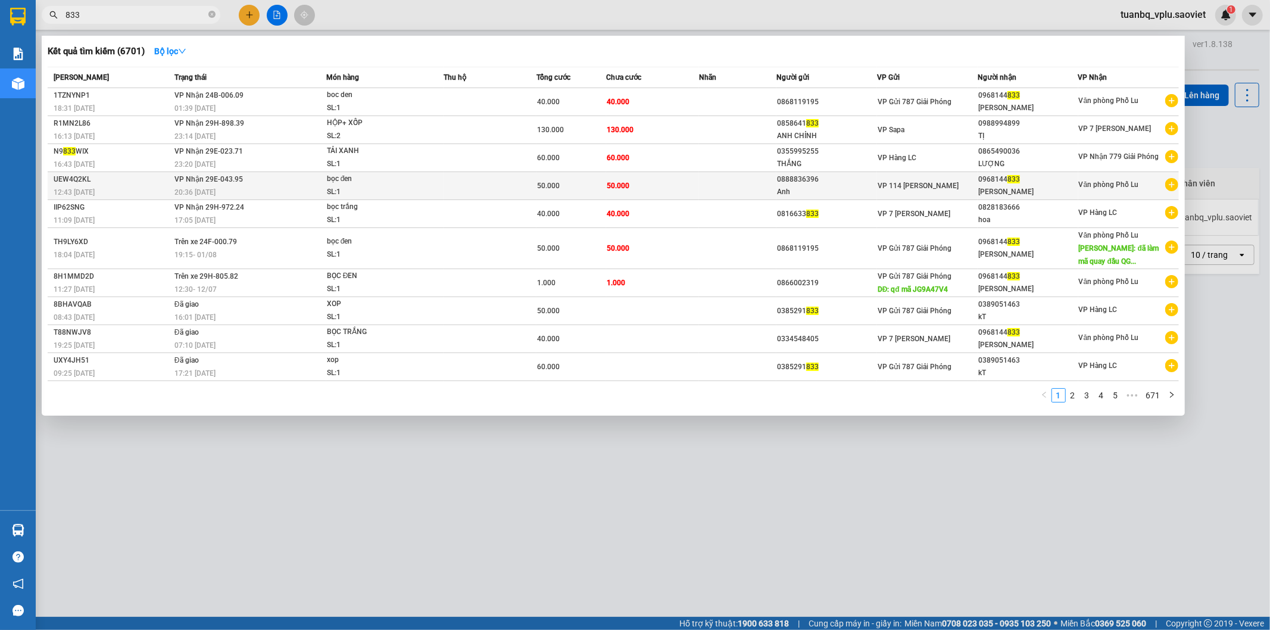
click at [762, 185] on td at bounding box center [737, 186] width 77 height 28
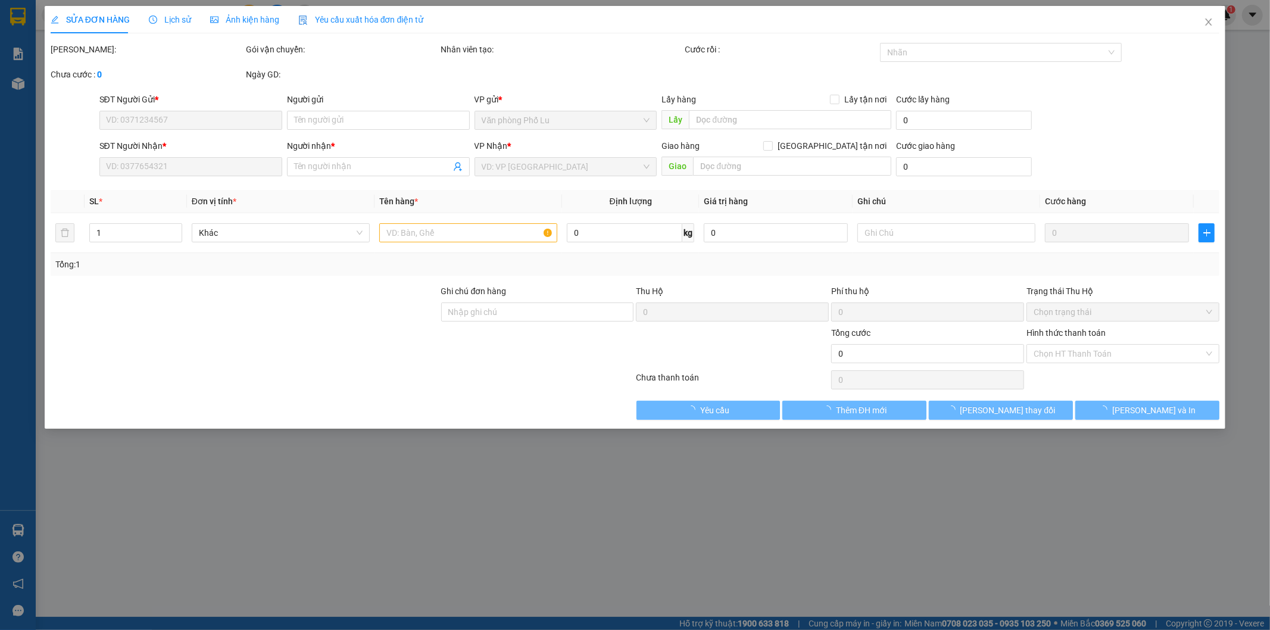
type input "0888836396"
type input "Anh"
type input "0968144833"
type input "Mạnh Hải"
type input "50.000"
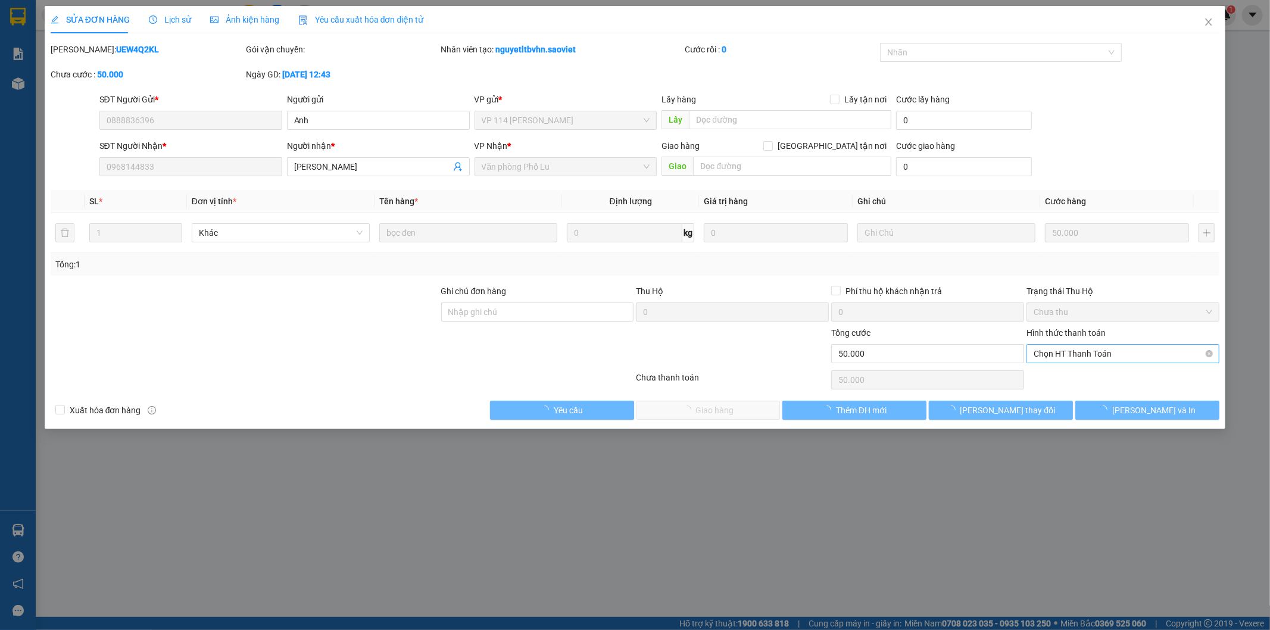
click at [1066, 355] on span "Chọn HT Thanh Toán" at bounding box center [1123, 354] width 179 height 18
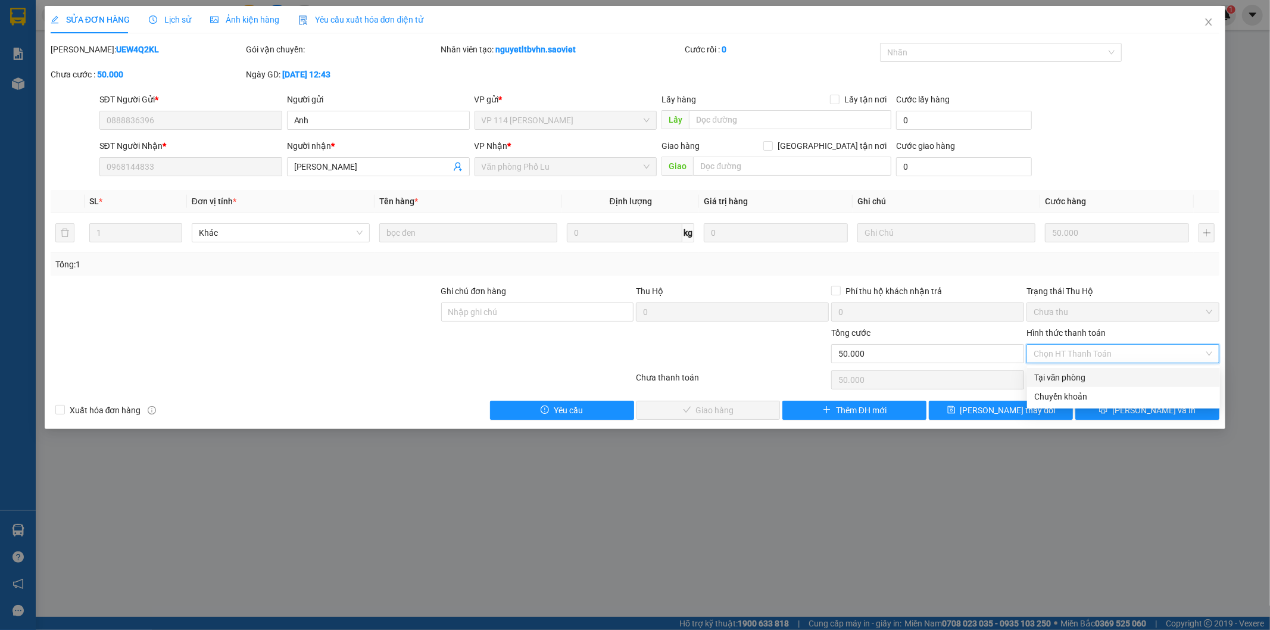
click at [1064, 375] on div "Tại văn phòng" at bounding box center [1123, 377] width 179 height 13
type input "0"
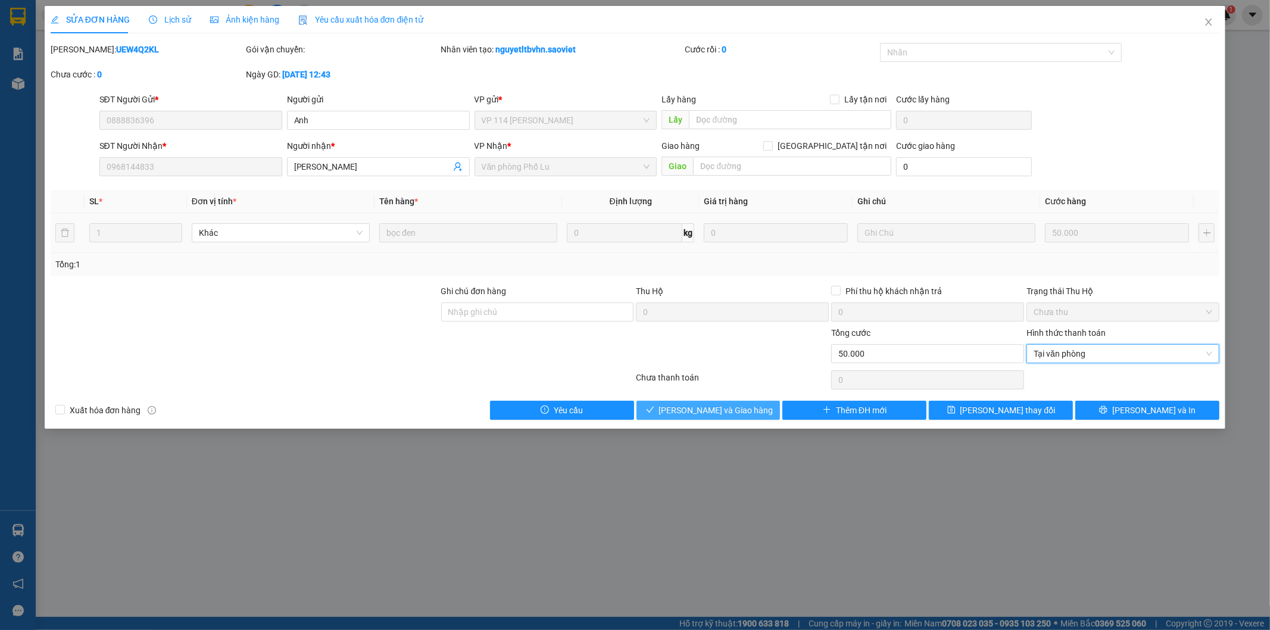
click at [725, 408] on span "[PERSON_NAME] và Giao hàng" at bounding box center [716, 410] width 114 height 13
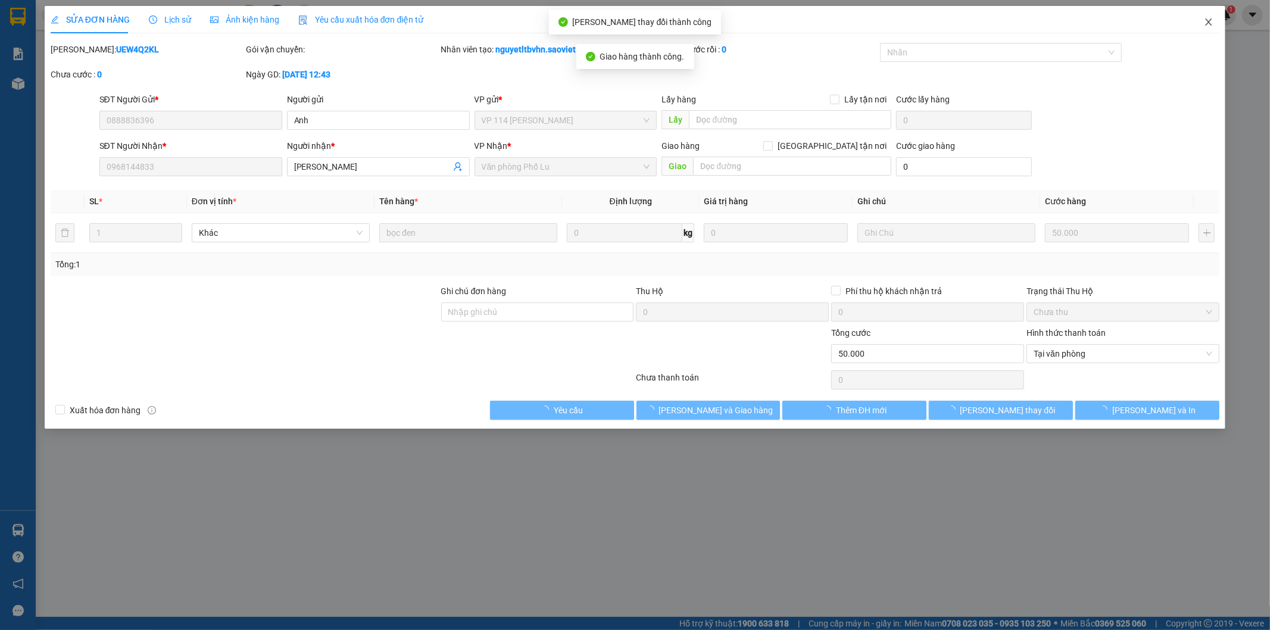
click at [1209, 19] on icon "close" at bounding box center [1209, 22] width 10 height 10
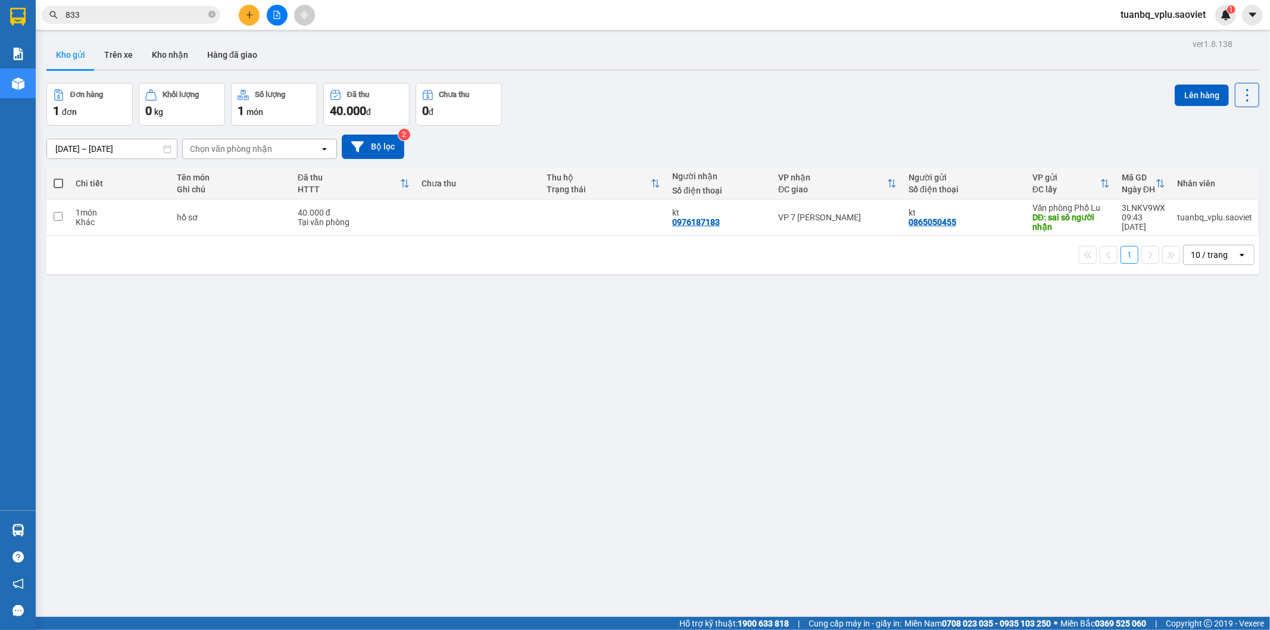
click at [87, 14] on input "833" at bounding box center [135, 14] width 141 height 13
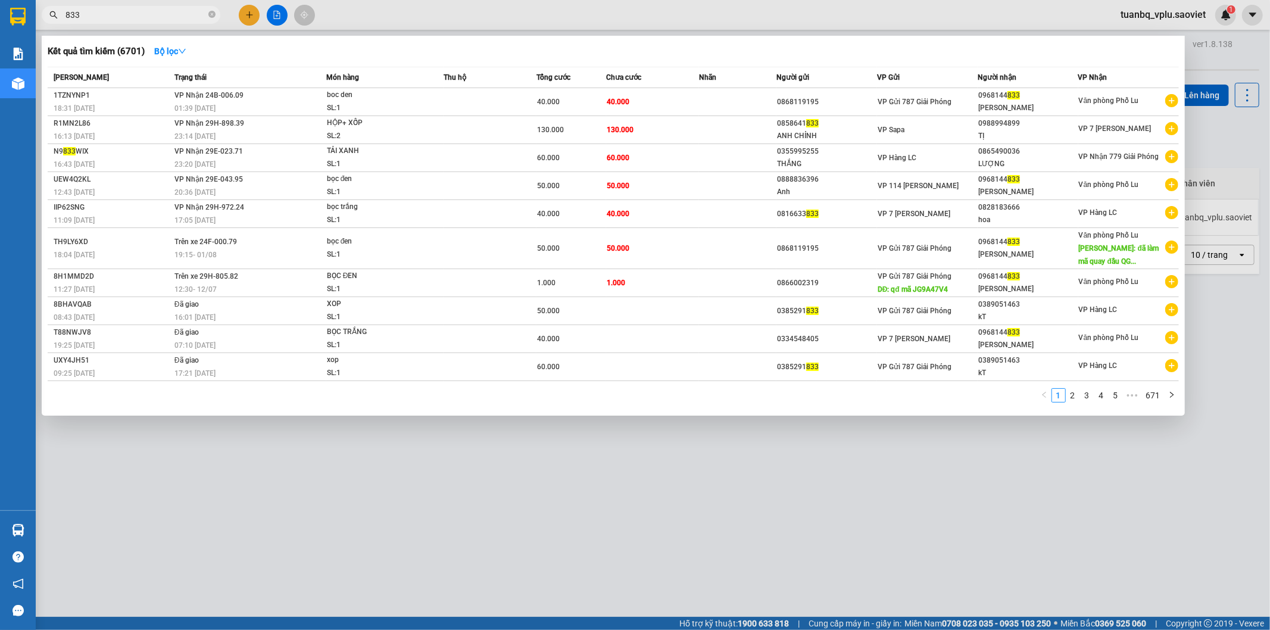
click at [87, 14] on input "833" at bounding box center [135, 14] width 141 height 13
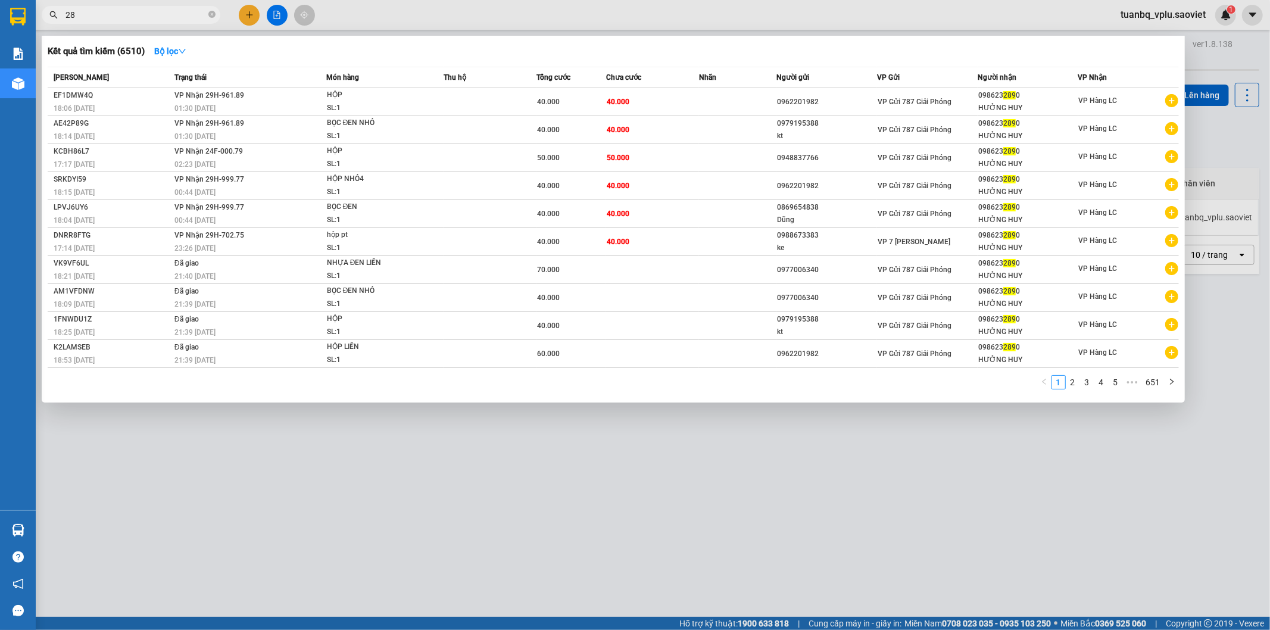
type input "2"
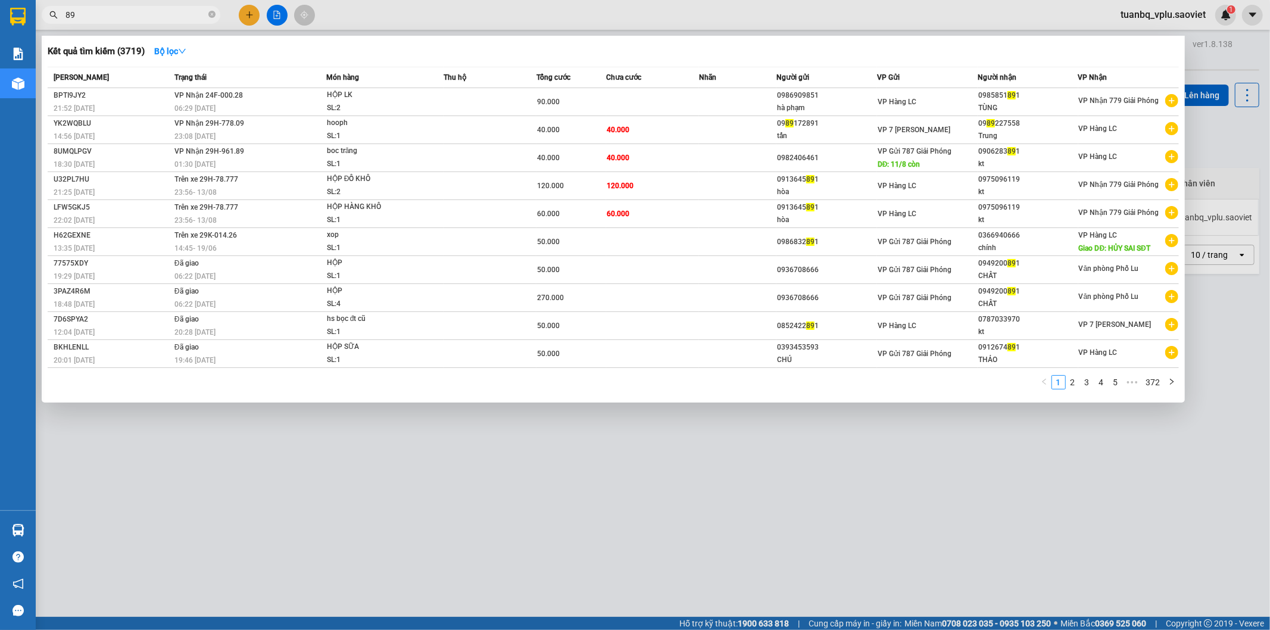
type input "8"
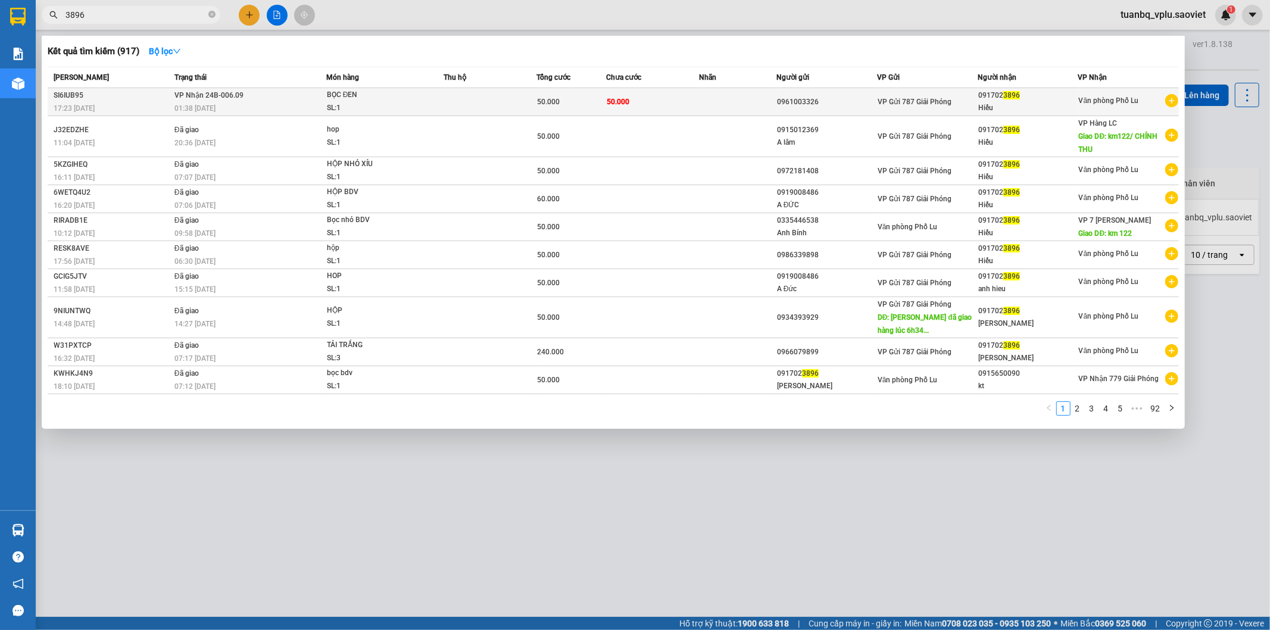
type input "3896"
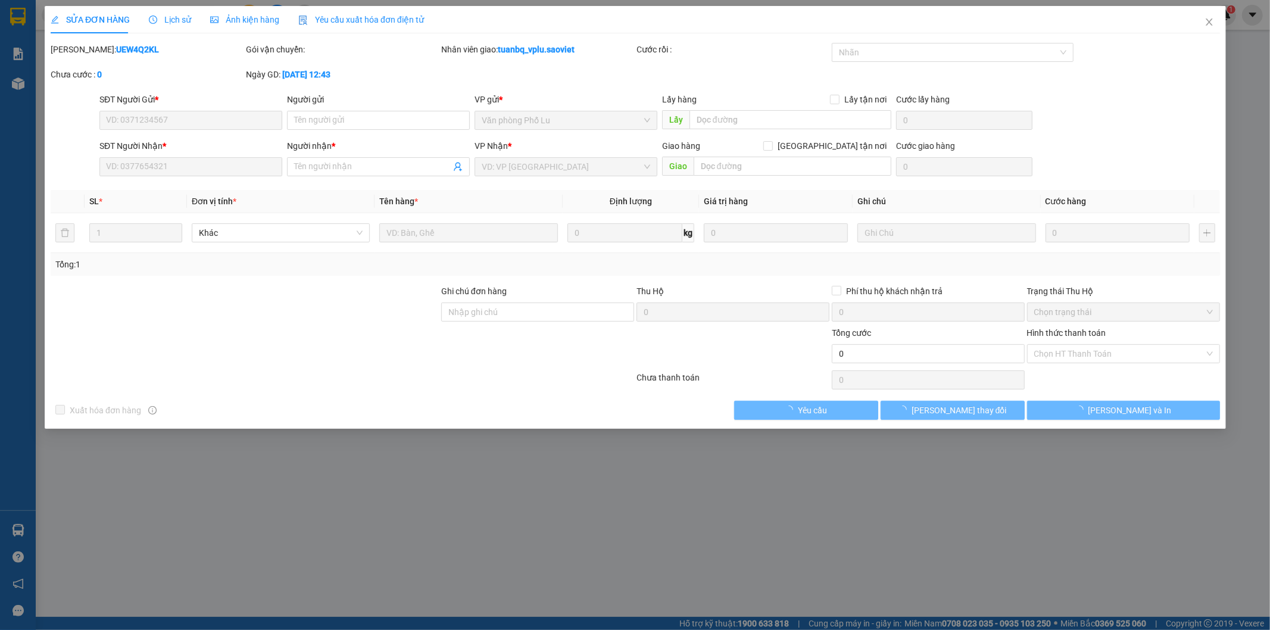
type input "0961003326"
type input "0917023896"
type input "Hiếu"
type input "50.000"
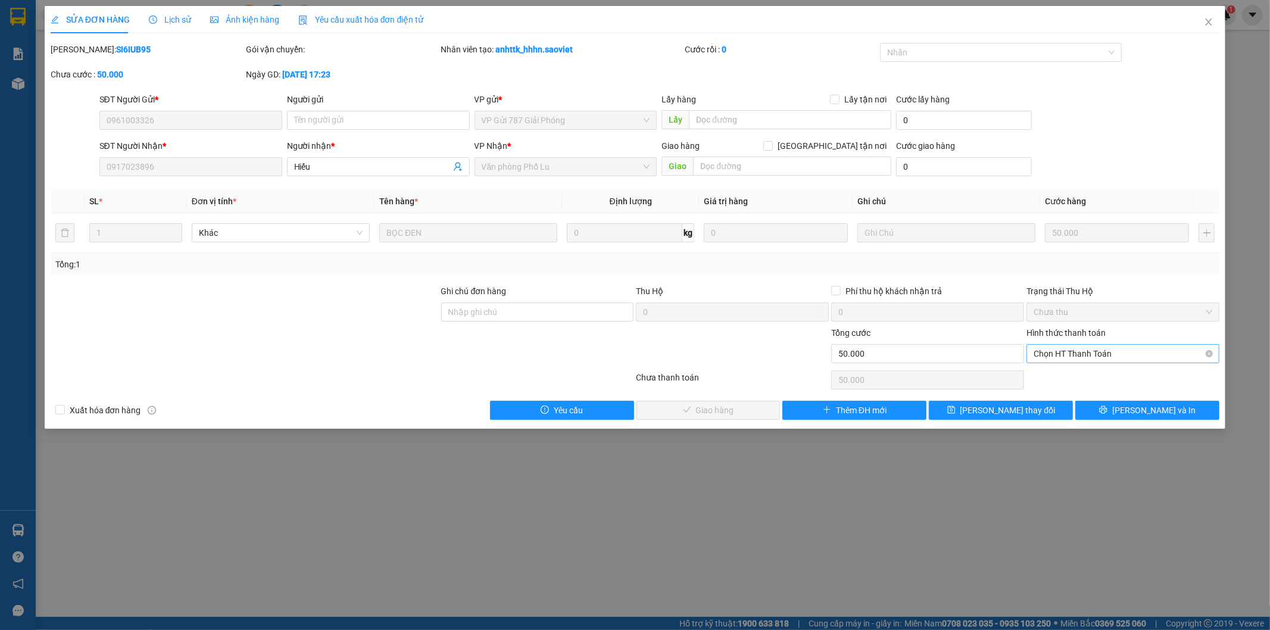
click at [1069, 355] on span "Chọn HT Thanh Toán" at bounding box center [1123, 354] width 179 height 18
click at [1067, 374] on div "Tại văn phòng" at bounding box center [1123, 377] width 179 height 13
type input "0"
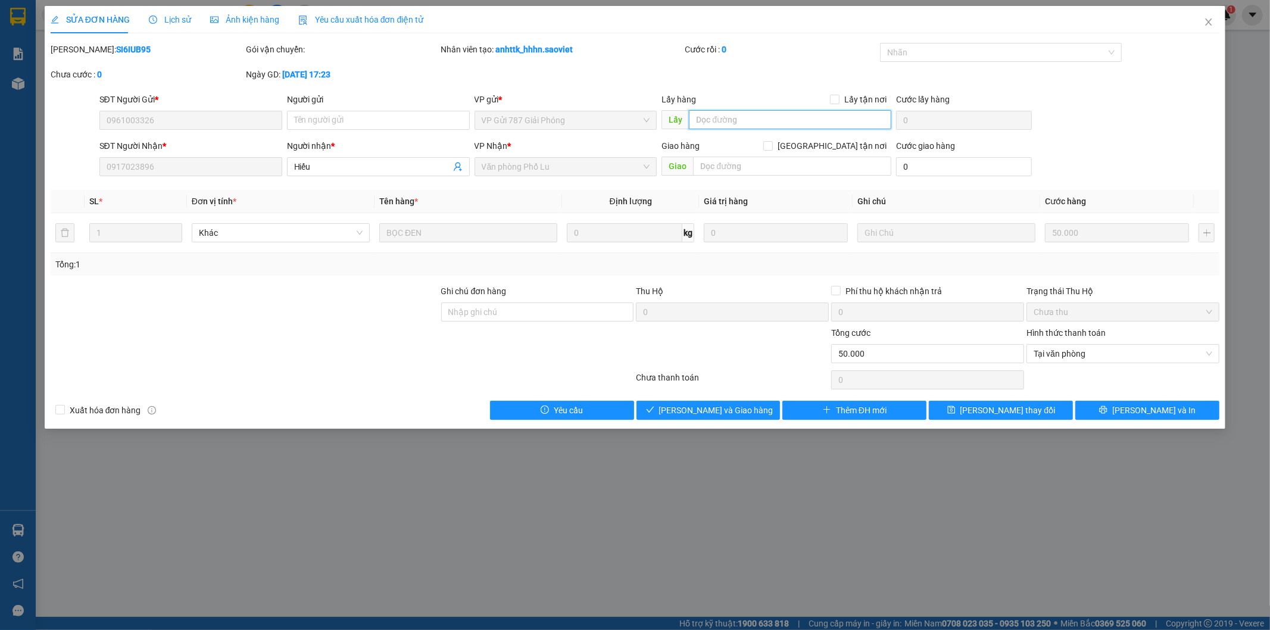
click at [752, 124] on input "text" at bounding box center [790, 119] width 202 height 19
type input "đã lấy chưa ck"
click at [1012, 414] on span "[PERSON_NAME] thay đổi" at bounding box center [1007, 410] width 95 height 13
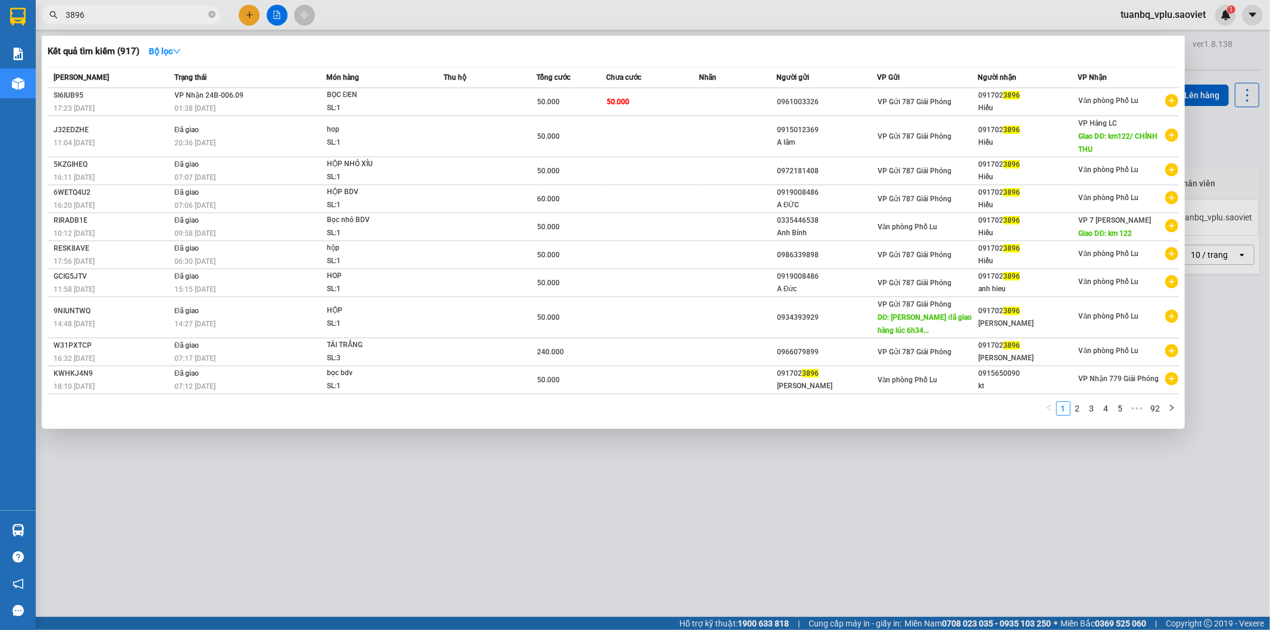
drag, startPoint x: 140, startPoint y: 19, endPoint x: 152, endPoint y: 19, distance: 11.9
click at [141, 18] on input "3896" at bounding box center [135, 14] width 141 height 13
click at [723, 103] on td at bounding box center [737, 102] width 77 height 28
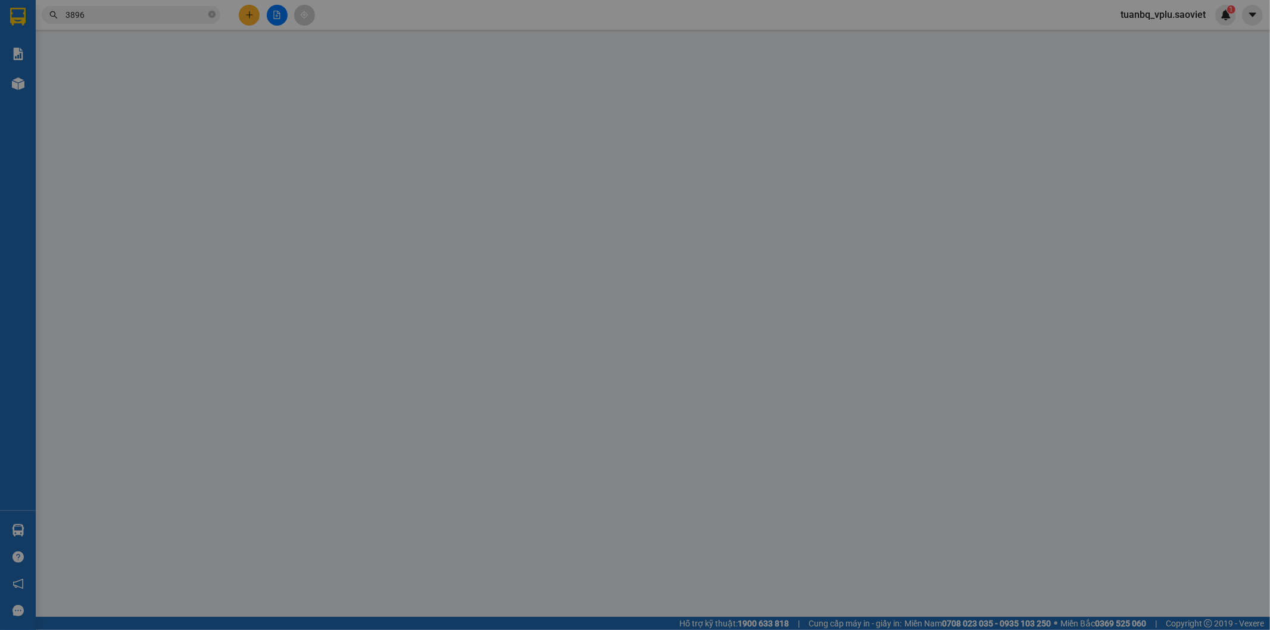
type input "0961003326"
type input "đã lấy chưa ck"
type input "0917023896"
type input "Hiếu"
type input "50.000"
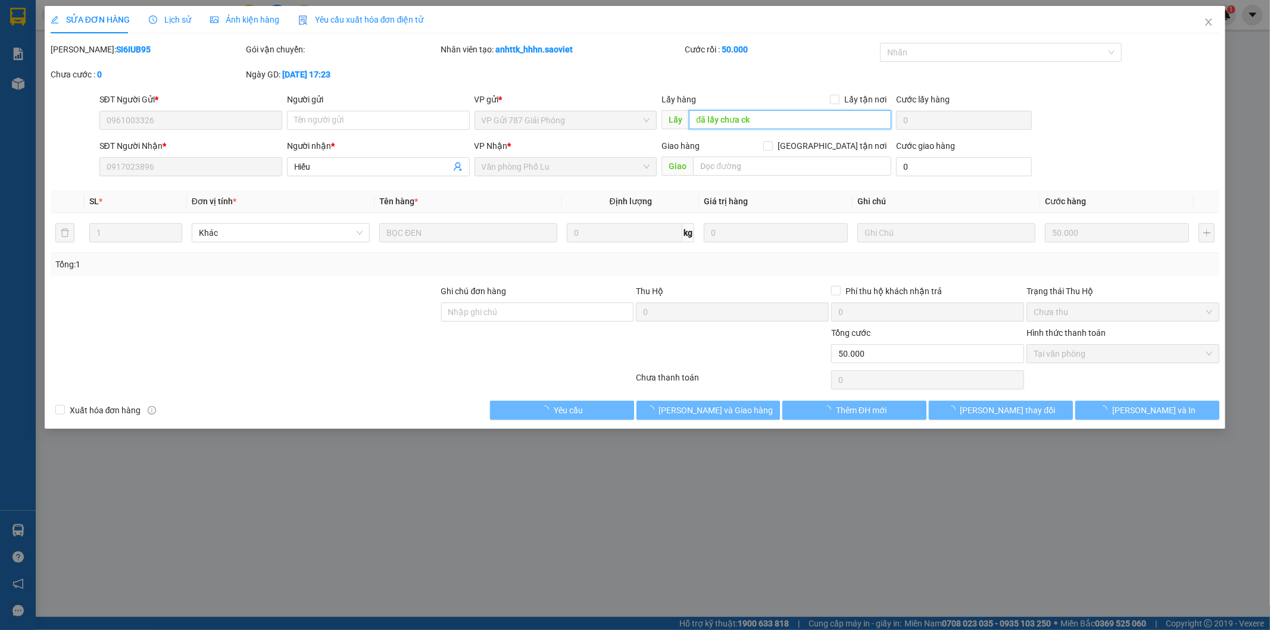
click at [778, 118] on input "đã lấy chưa ck" at bounding box center [790, 119] width 202 height 19
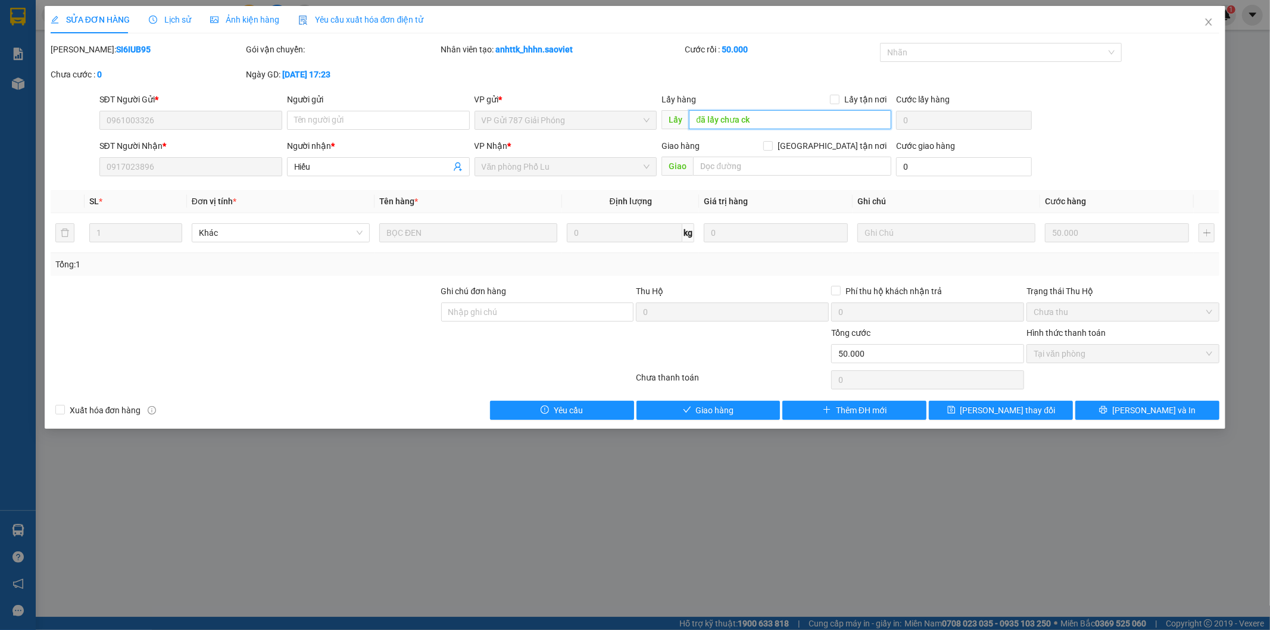
click at [778, 118] on input "đã lấy chưa ck" at bounding box center [790, 119] width 202 height 19
click at [739, 410] on span "[PERSON_NAME] và Giao hàng" at bounding box center [716, 410] width 114 height 13
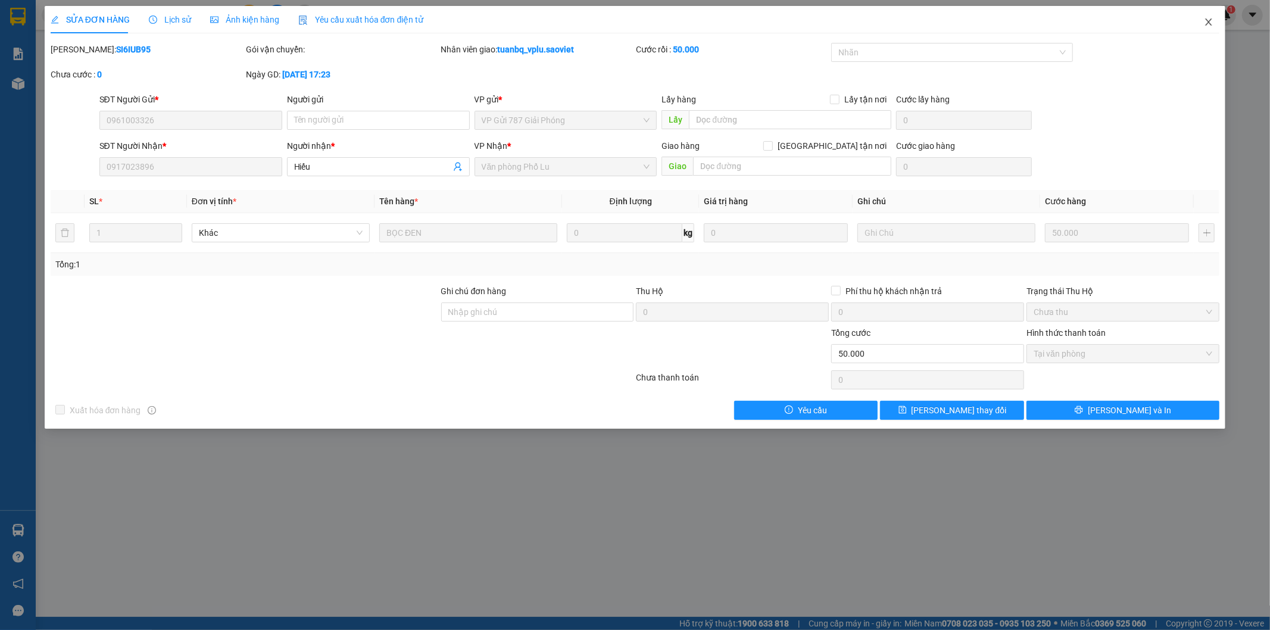
click at [1212, 24] on icon "close" at bounding box center [1209, 22] width 10 height 10
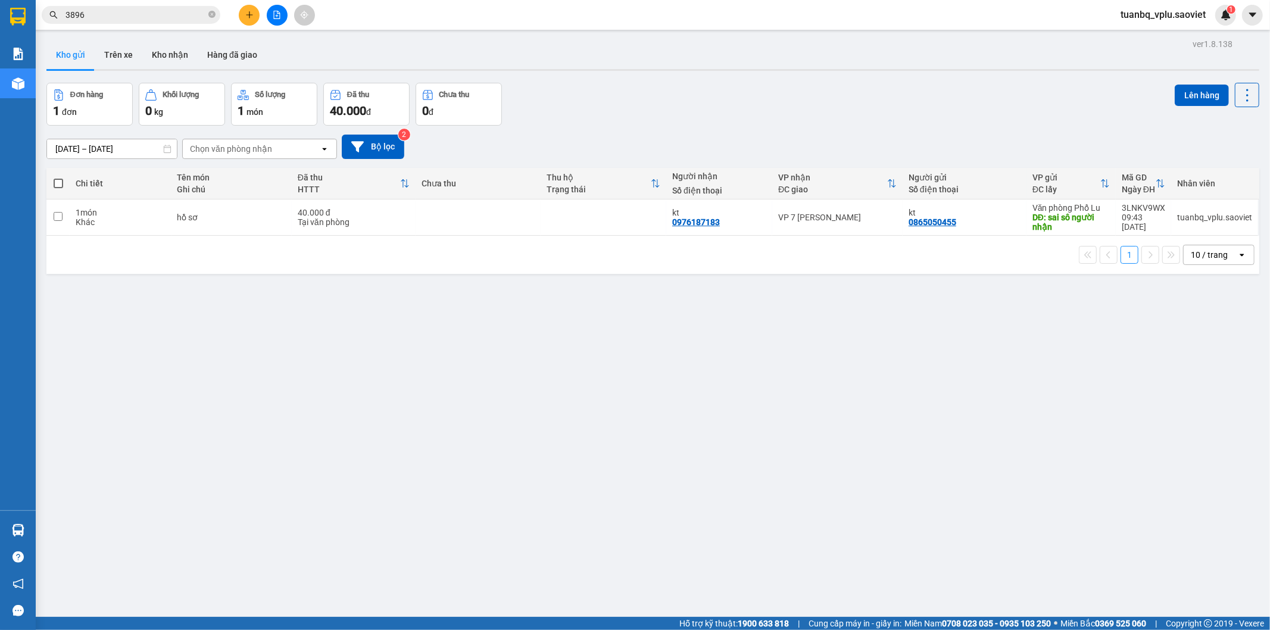
click at [104, 12] on input "3896" at bounding box center [135, 14] width 141 height 13
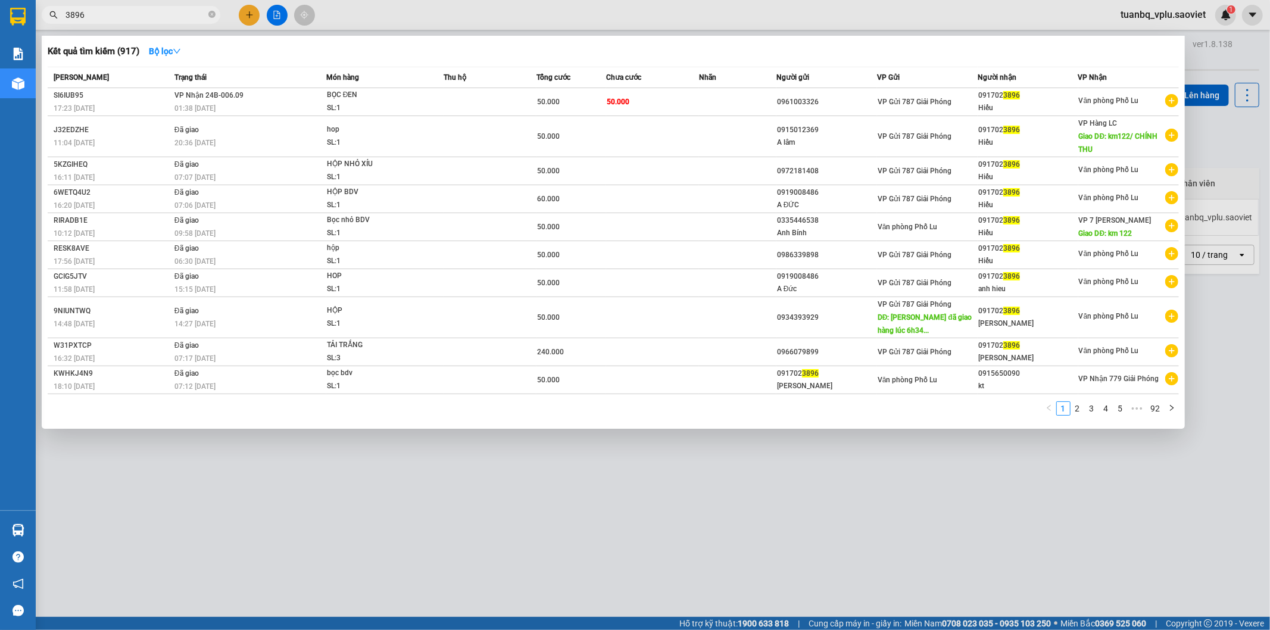
click at [104, 12] on input "3896" at bounding box center [135, 14] width 141 height 13
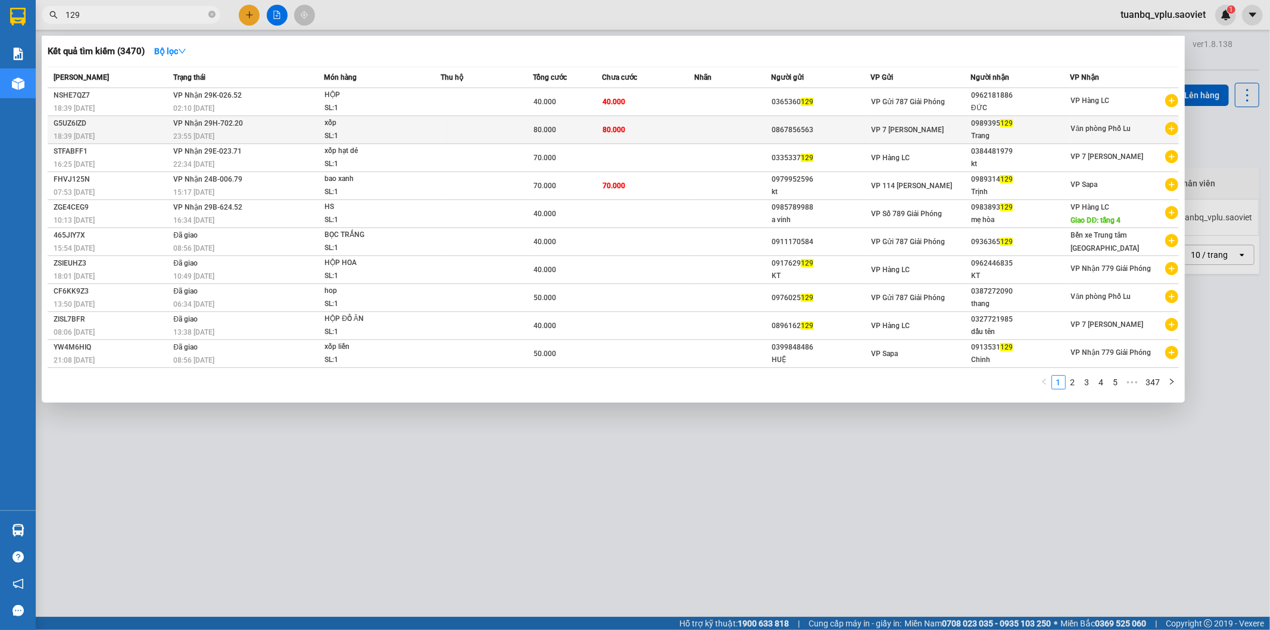
type input "129"
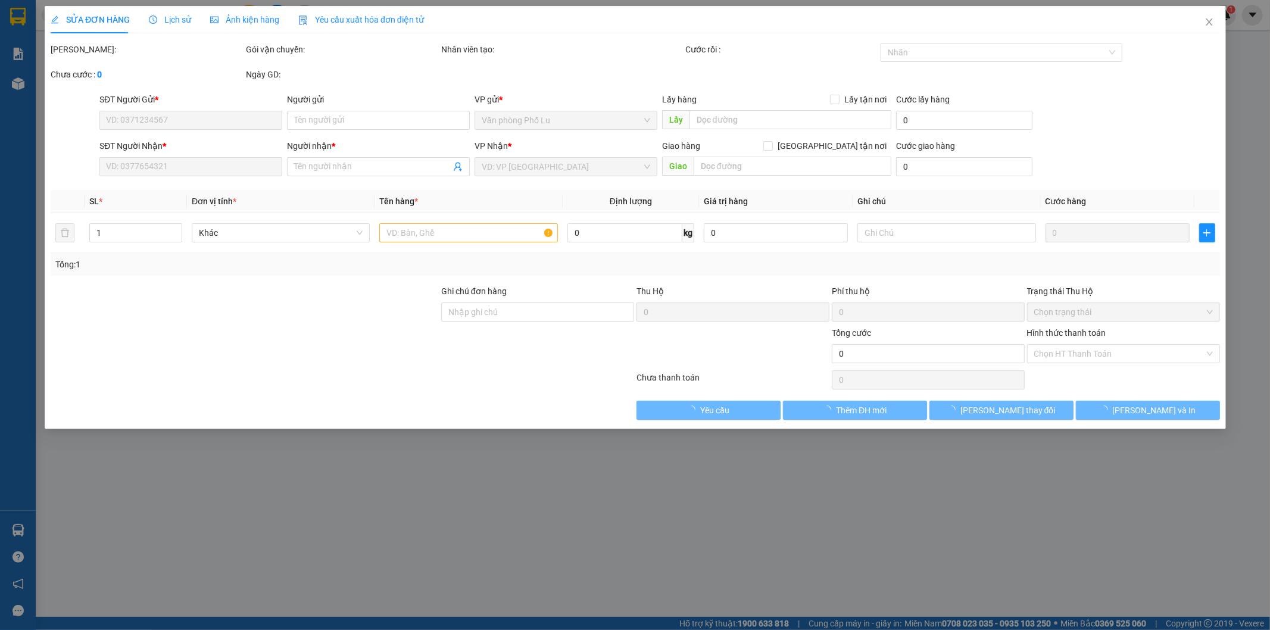
type input "0867856563"
type input "0989395129"
type input "Trang"
type input "80.000"
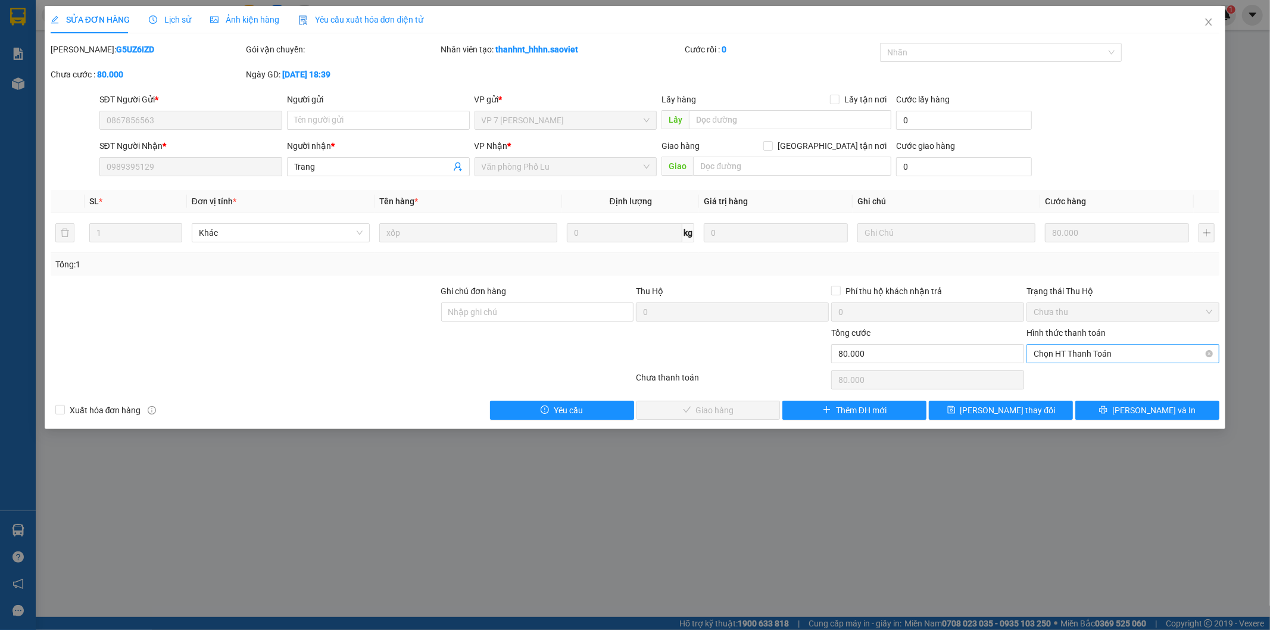
click at [1093, 355] on span "Chọn HT Thanh Toán" at bounding box center [1123, 354] width 179 height 18
click at [1086, 372] on div "Tại văn phòng" at bounding box center [1123, 377] width 179 height 13
type input "0"
click at [685, 413] on span "[PERSON_NAME] và Giao hàng" at bounding box center [716, 410] width 114 height 13
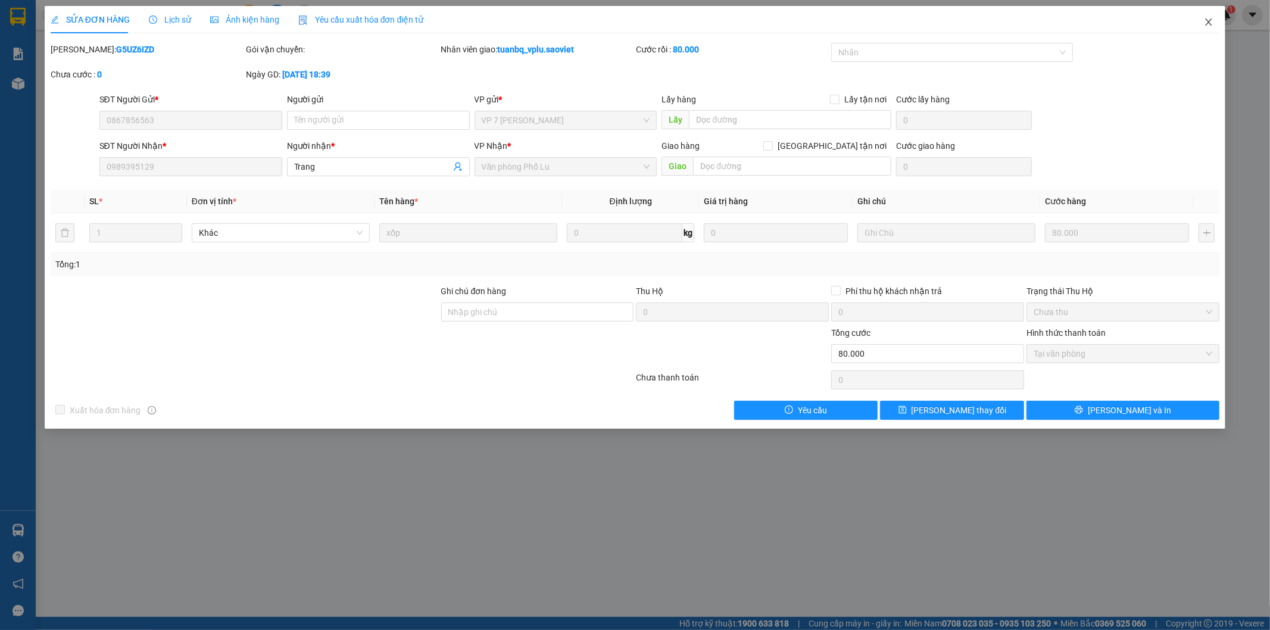
click at [1212, 22] on icon "close" at bounding box center [1209, 22] width 10 height 10
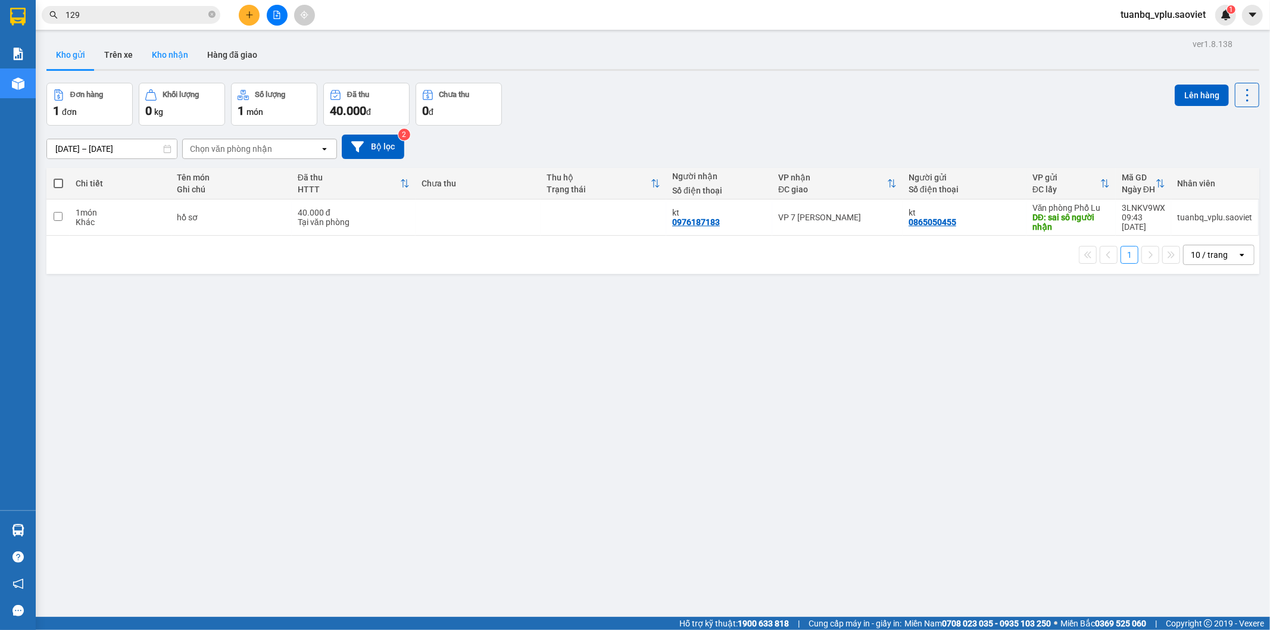
click at [180, 51] on button "Kho nhận" at bounding box center [169, 54] width 55 height 29
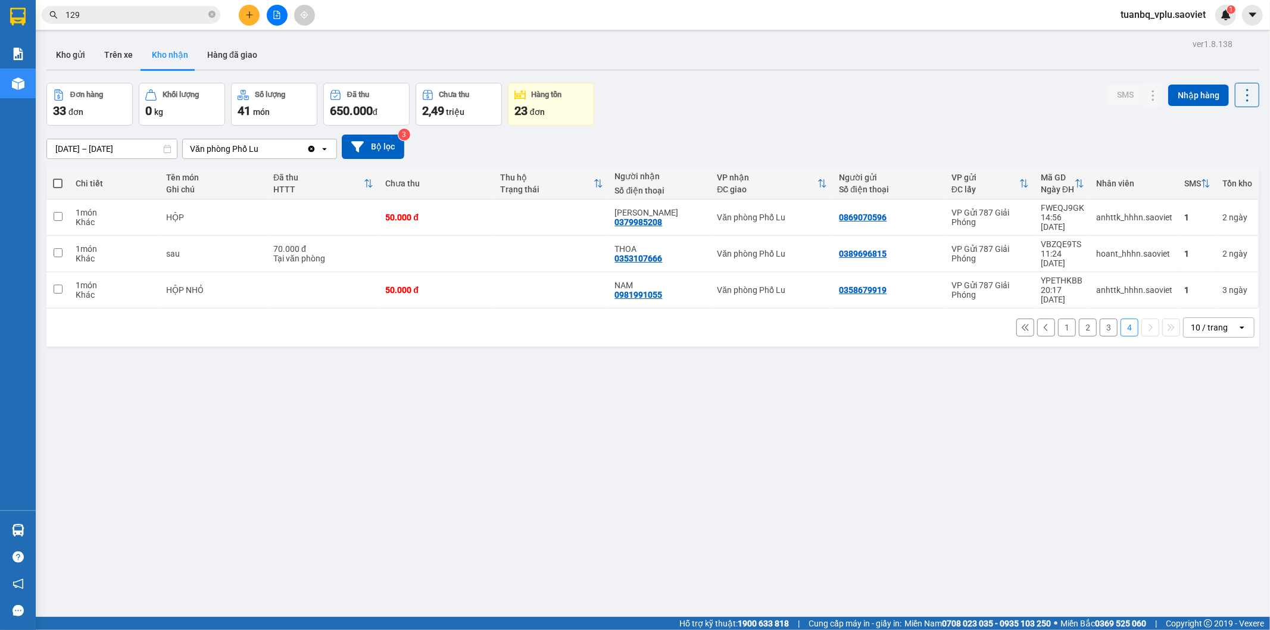
click at [264, 54] on div "Kho gửi Trên xe Kho nhận Hàng đã giao" at bounding box center [652, 56] width 1213 height 32
click at [247, 51] on button "Hàng đã giao" at bounding box center [232, 54] width 69 height 29
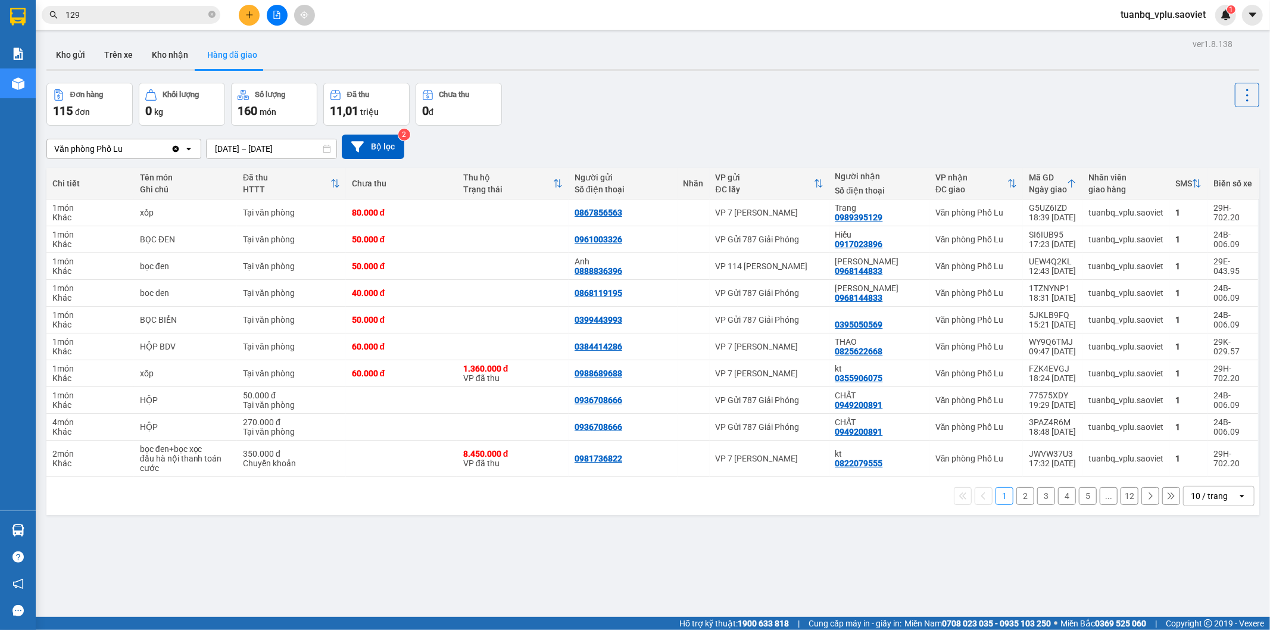
click at [1019, 495] on button "2" at bounding box center [1025, 496] width 18 height 18
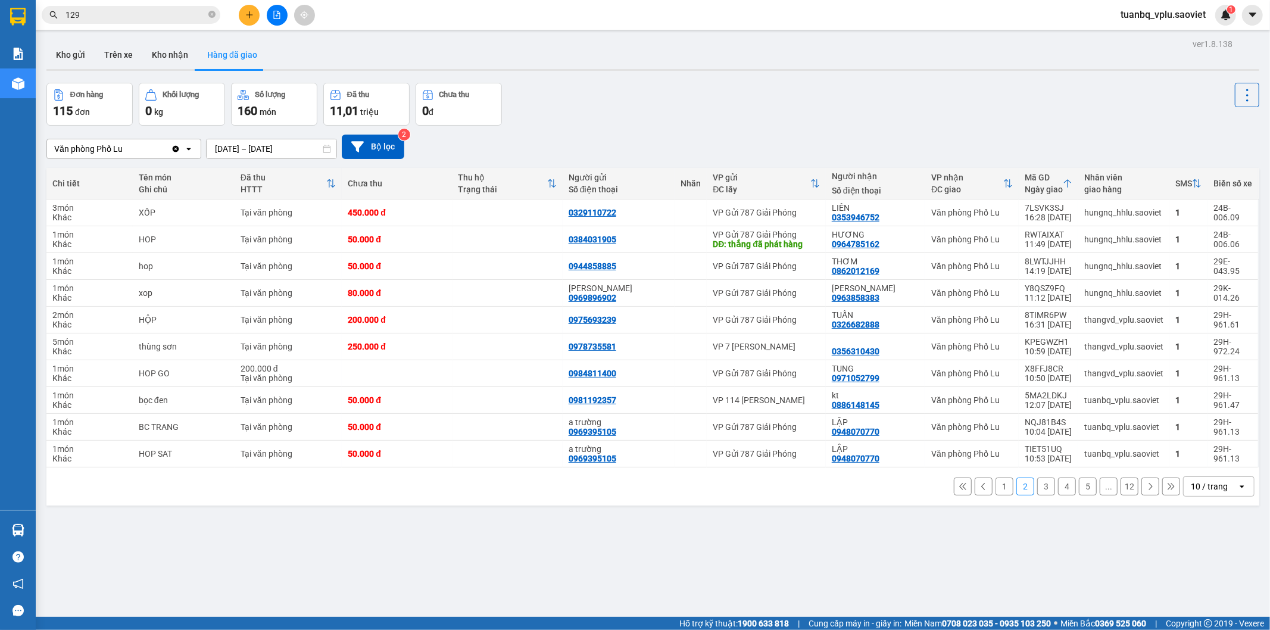
click at [1038, 494] on button "3" at bounding box center [1046, 487] width 18 height 18
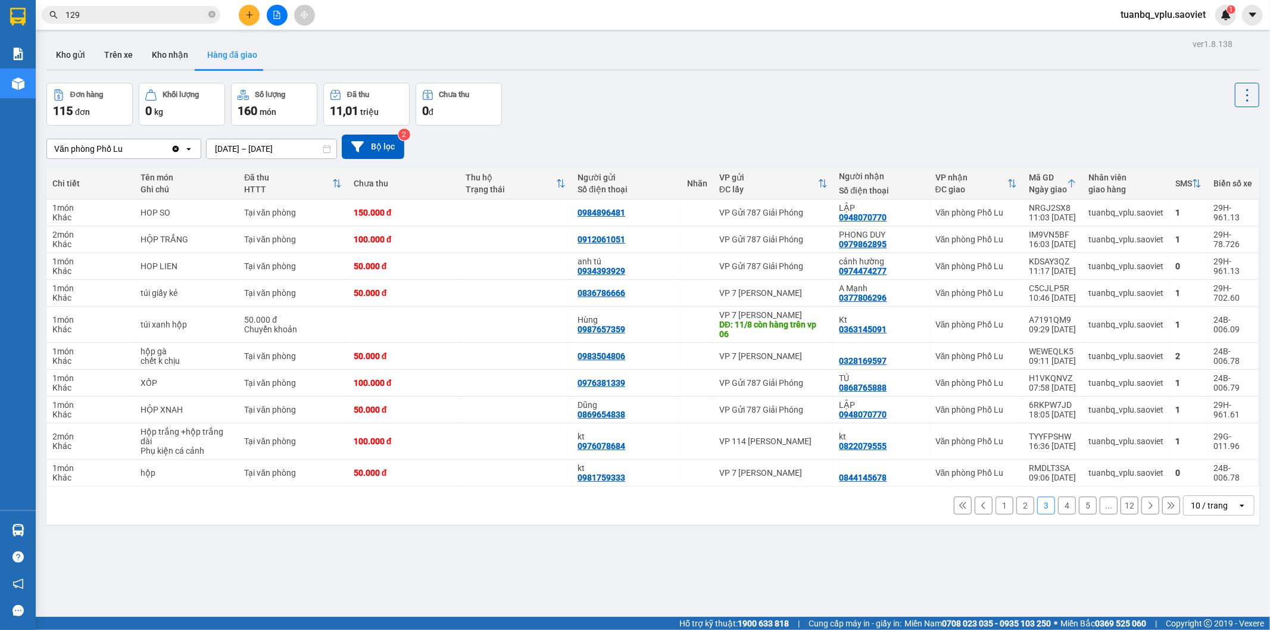
click at [1016, 509] on button "2" at bounding box center [1025, 506] width 18 height 18
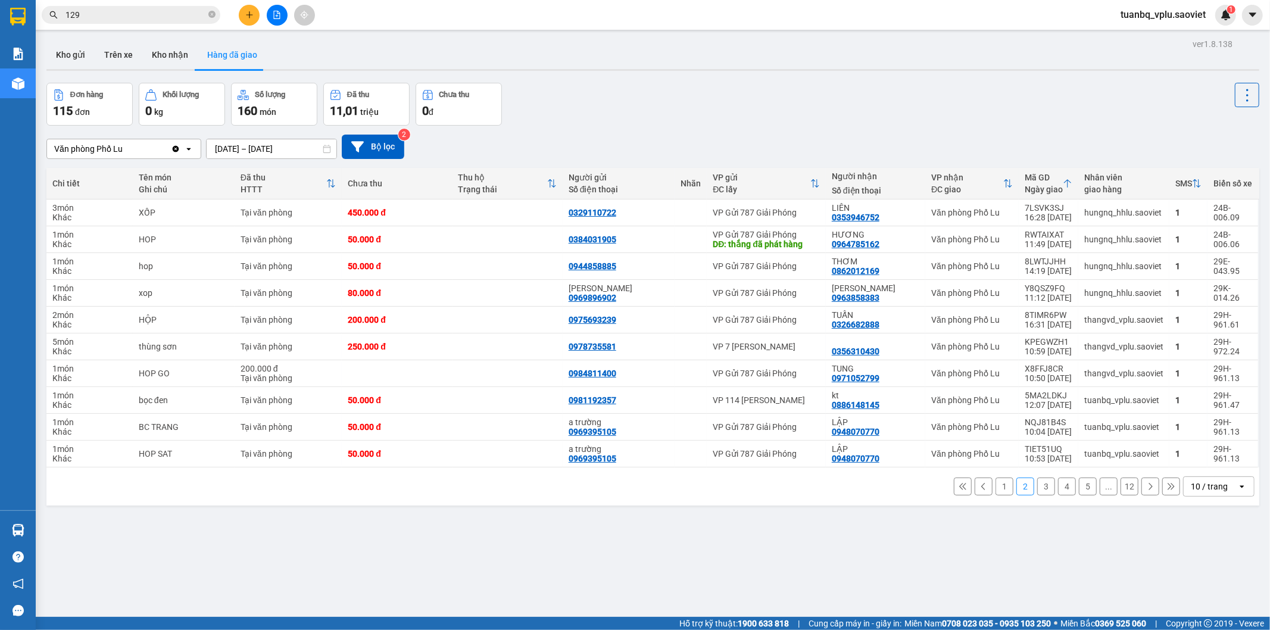
click at [1043, 490] on button "3" at bounding box center [1046, 487] width 18 height 18
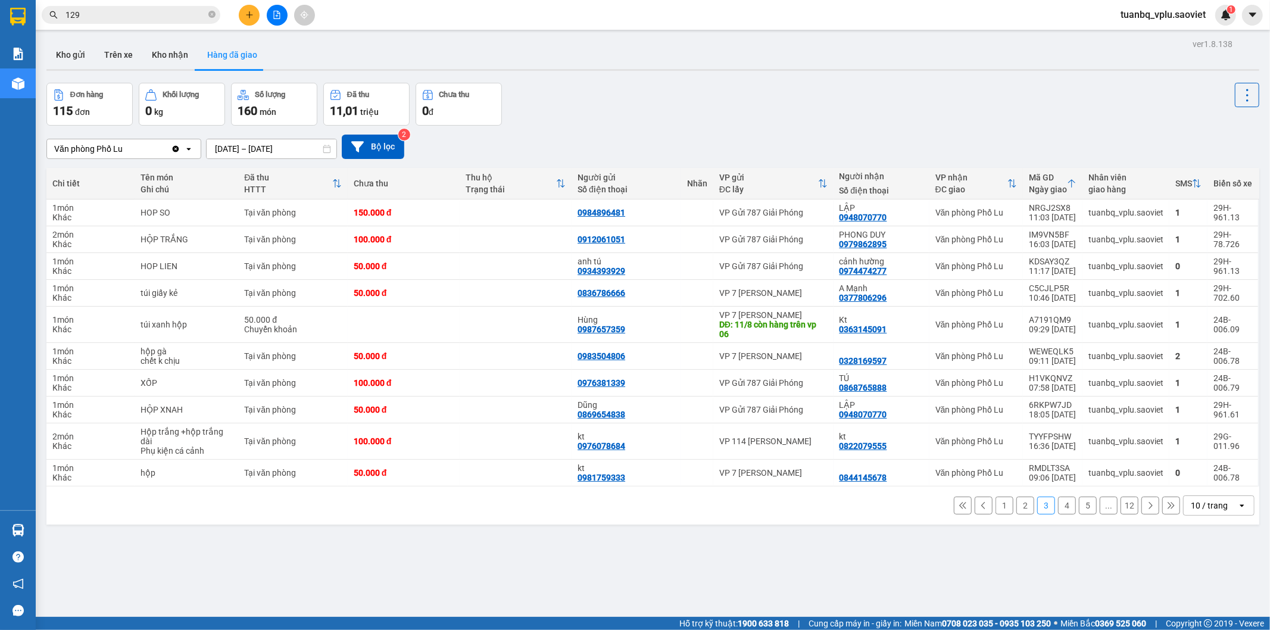
click at [1058, 503] on button "4" at bounding box center [1067, 506] width 18 height 18
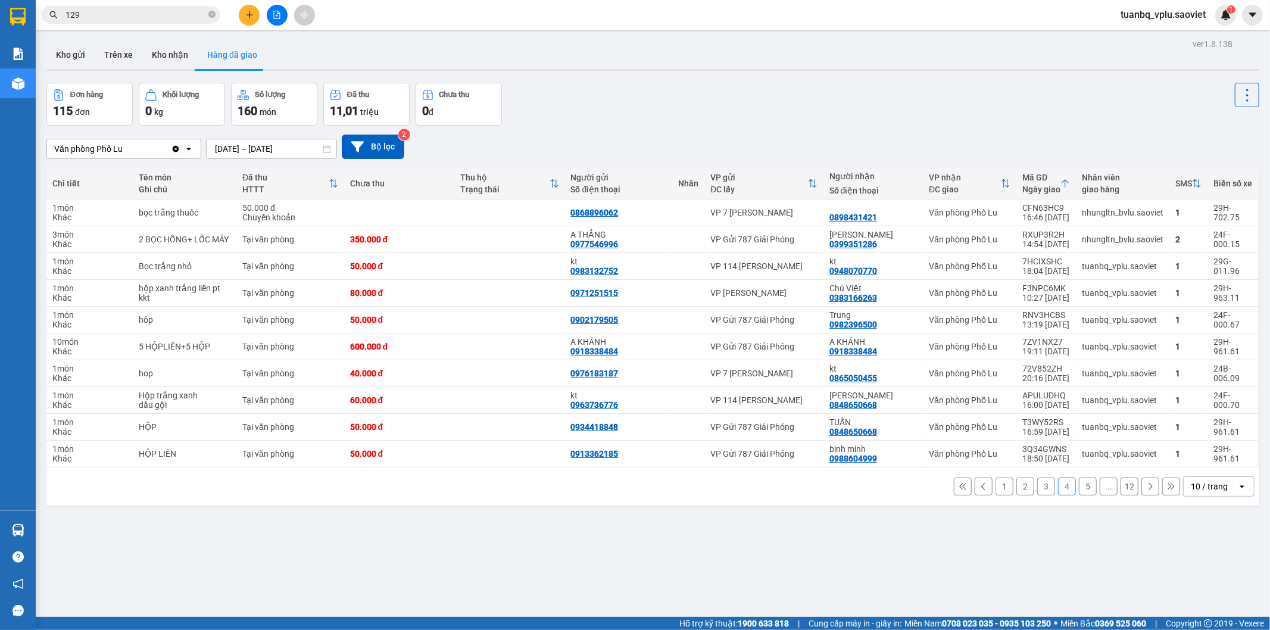
click at [1081, 484] on button "5" at bounding box center [1088, 487] width 18 height 18
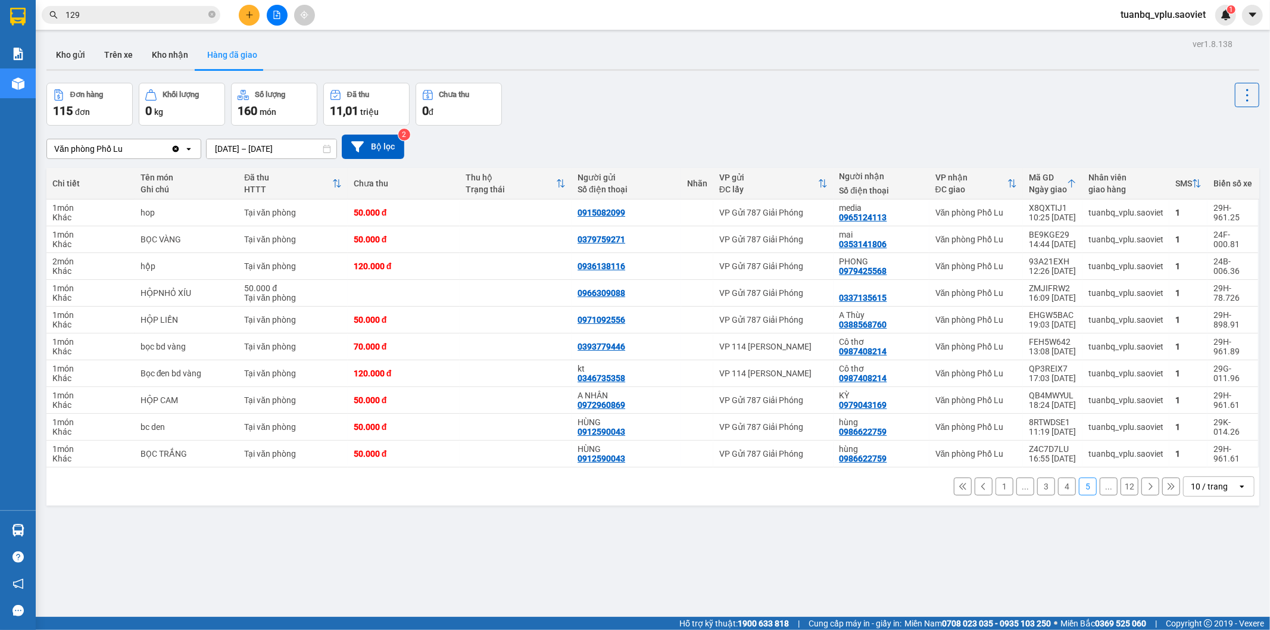
click at [1146, 483] on icon at bounding box center [1150, 486] width 8 height 8
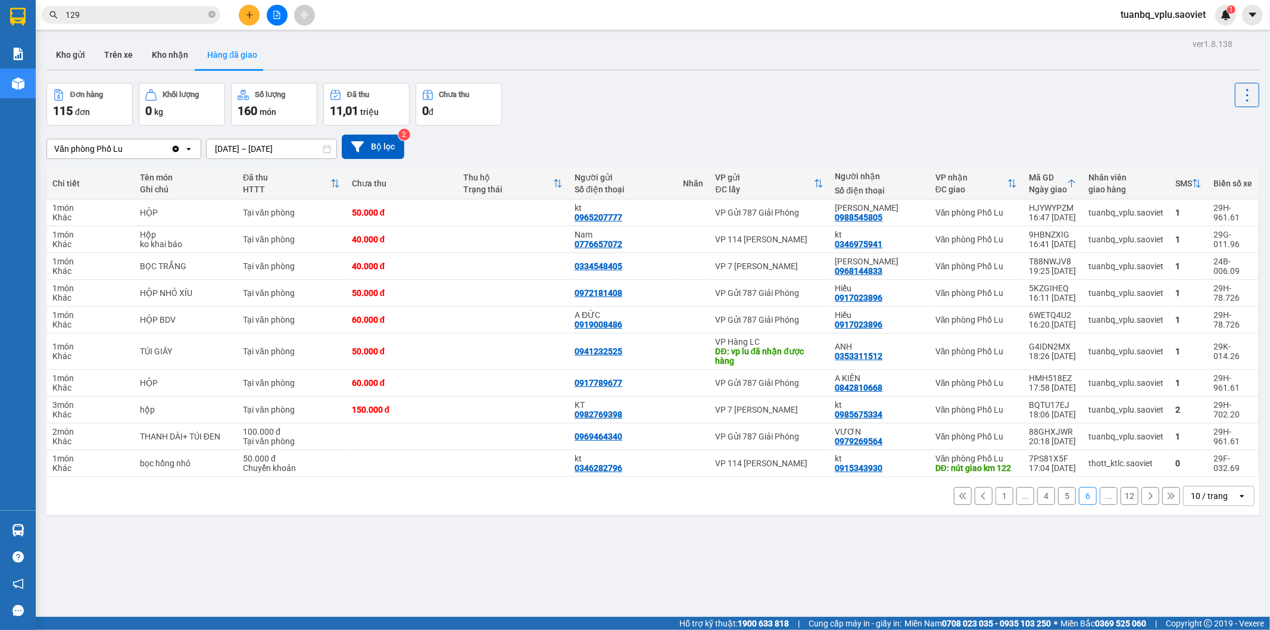
click at [1146, 494] on icon at bounding box center [1150, 496] width 8 height 8
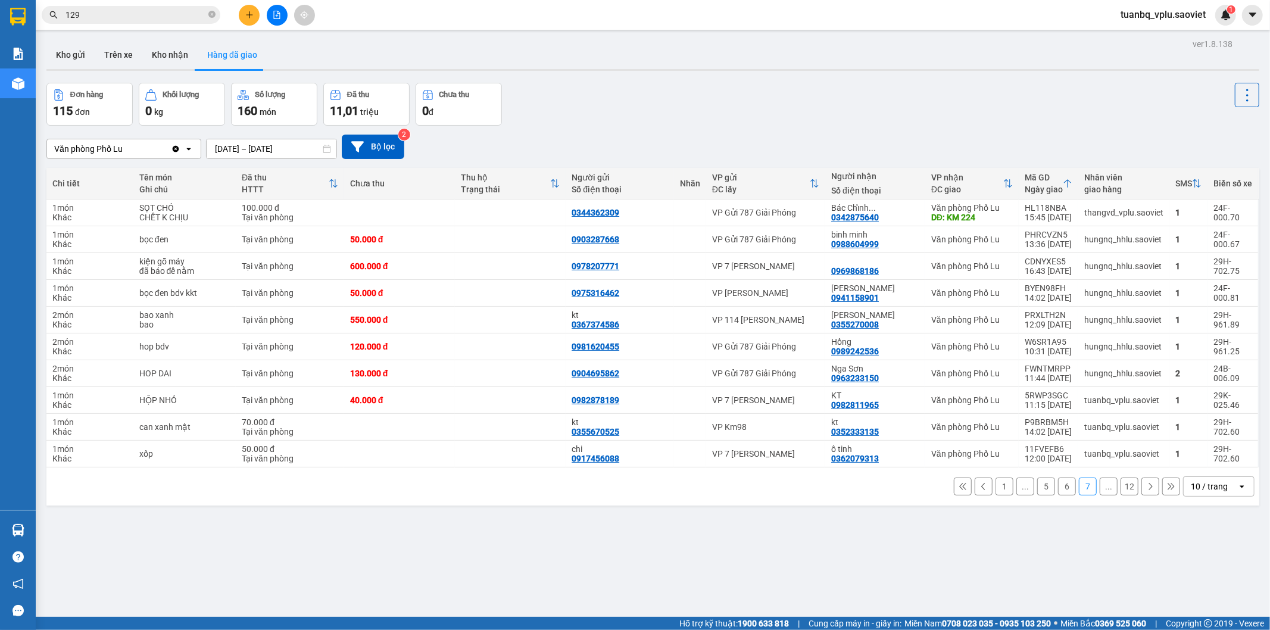
click at [1141, 494] on button at bounding box center [1150, 487] width 18 height 18
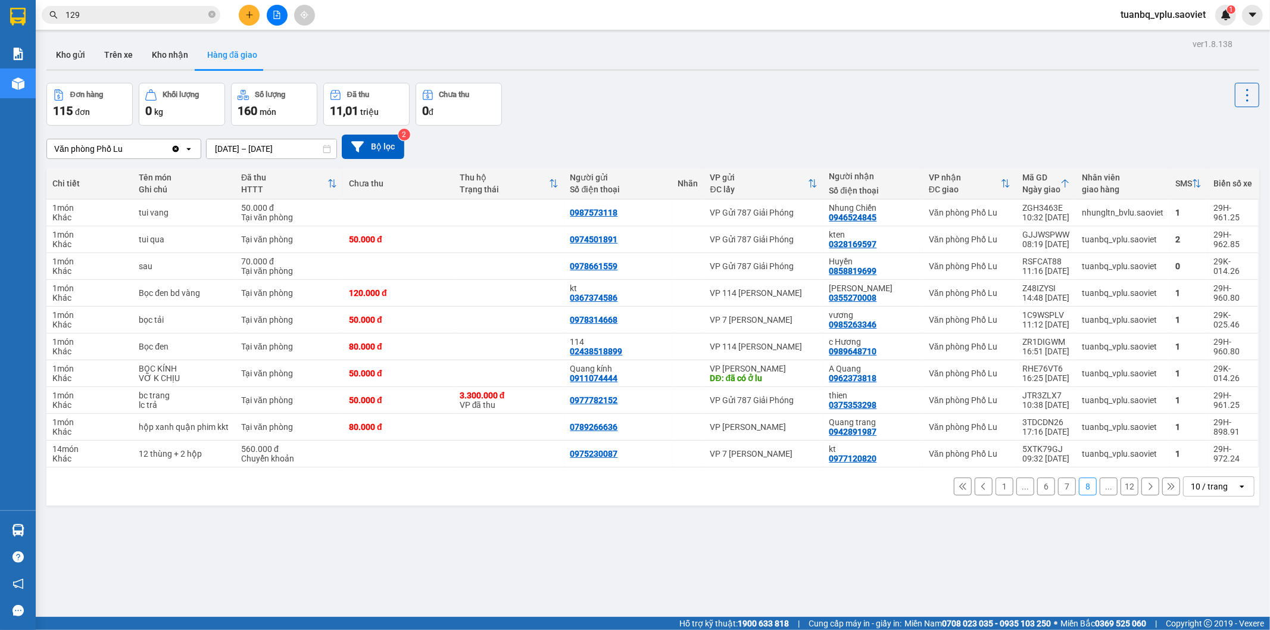
click at [1141, 494] on button at bounding box center [1150, 487] width 18 height 18
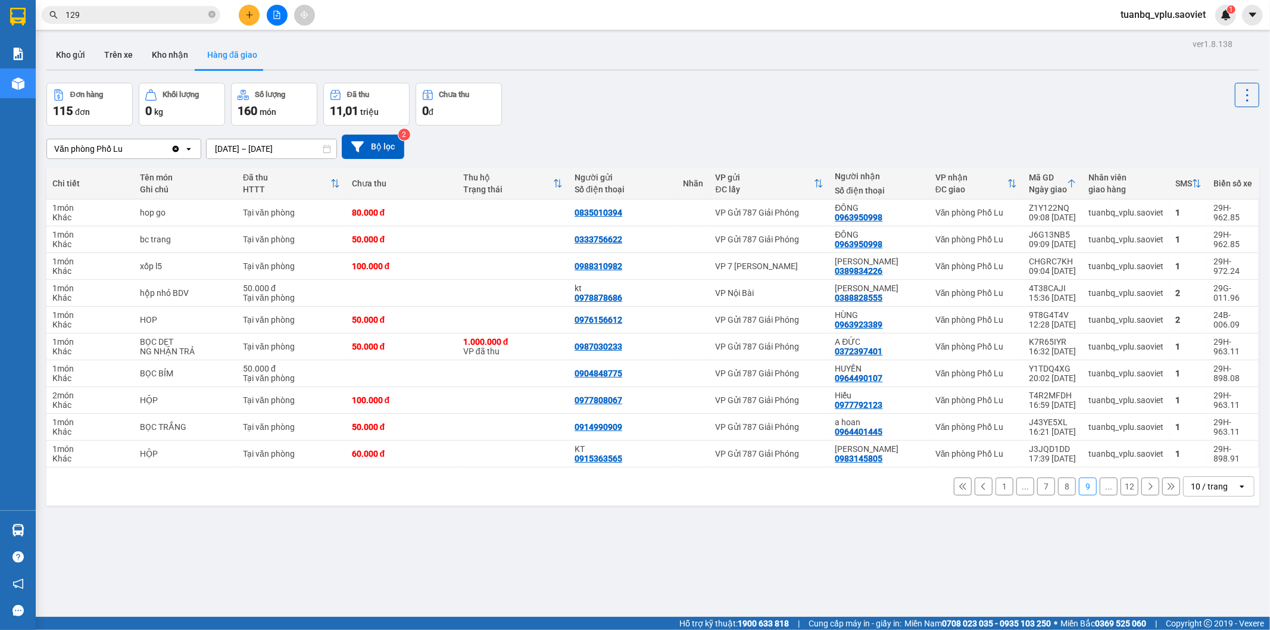
click at [1141, 494] on button at bounding box center [1150, 487] width 18 height 18
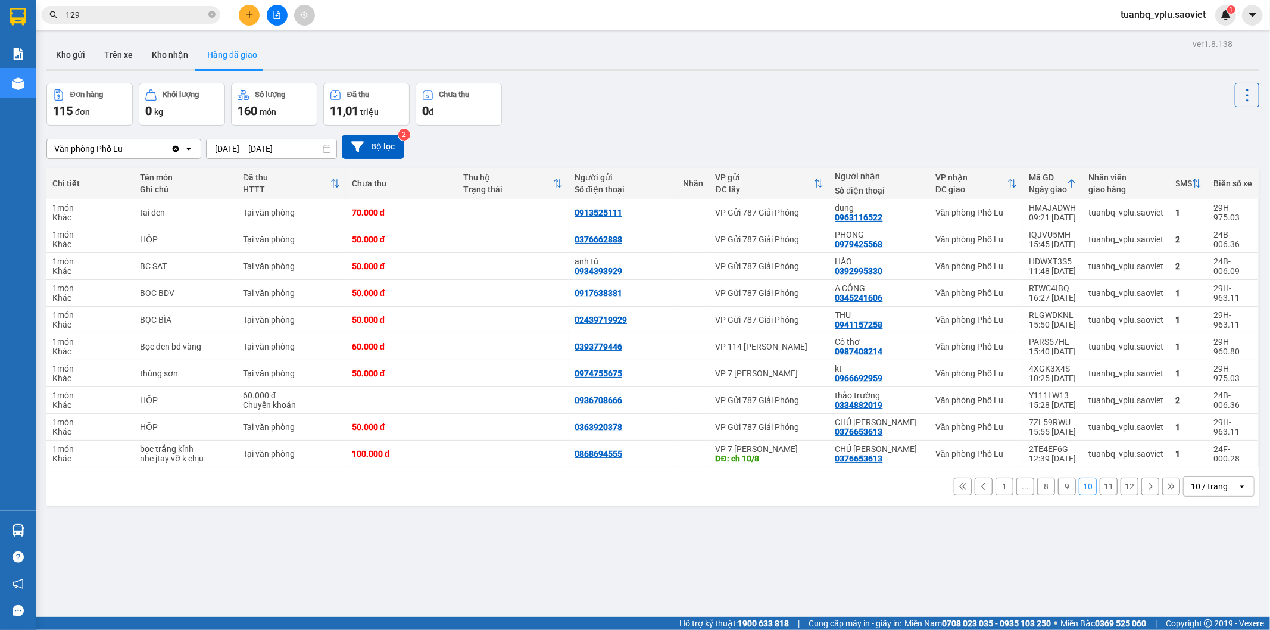
click at [1141, 494] on button at bounding box center [1150, 487] width 18 height 18
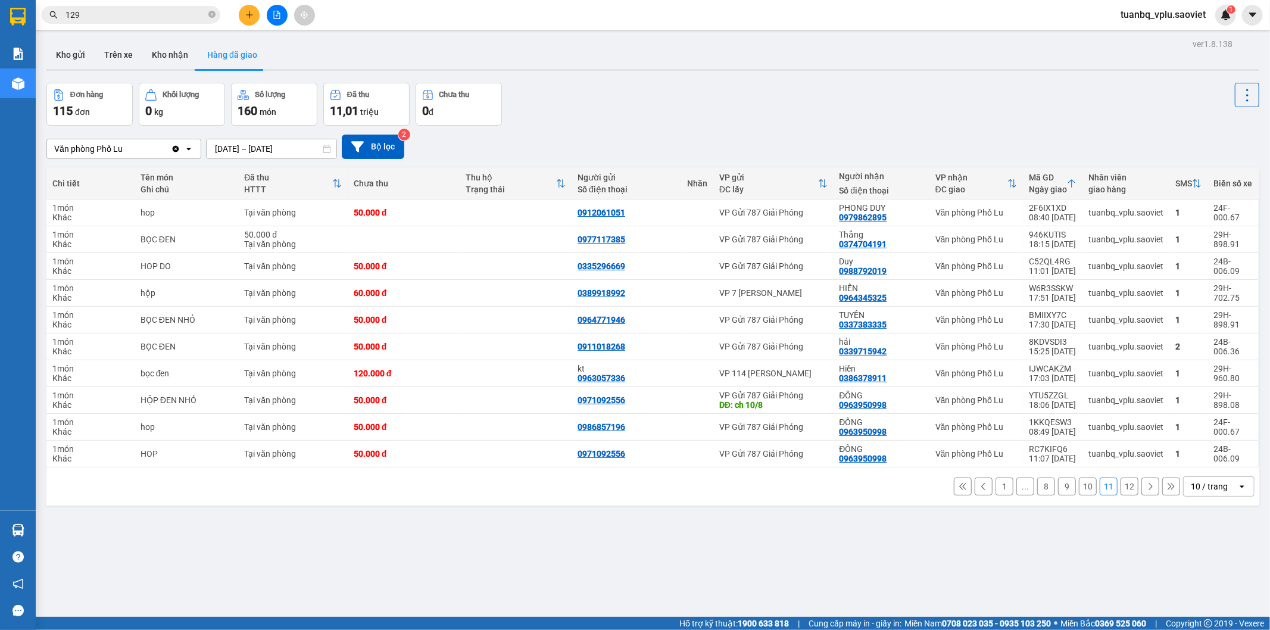
click at [1141, 494] on button at bounding box center [1150, 487] width 18 height 18
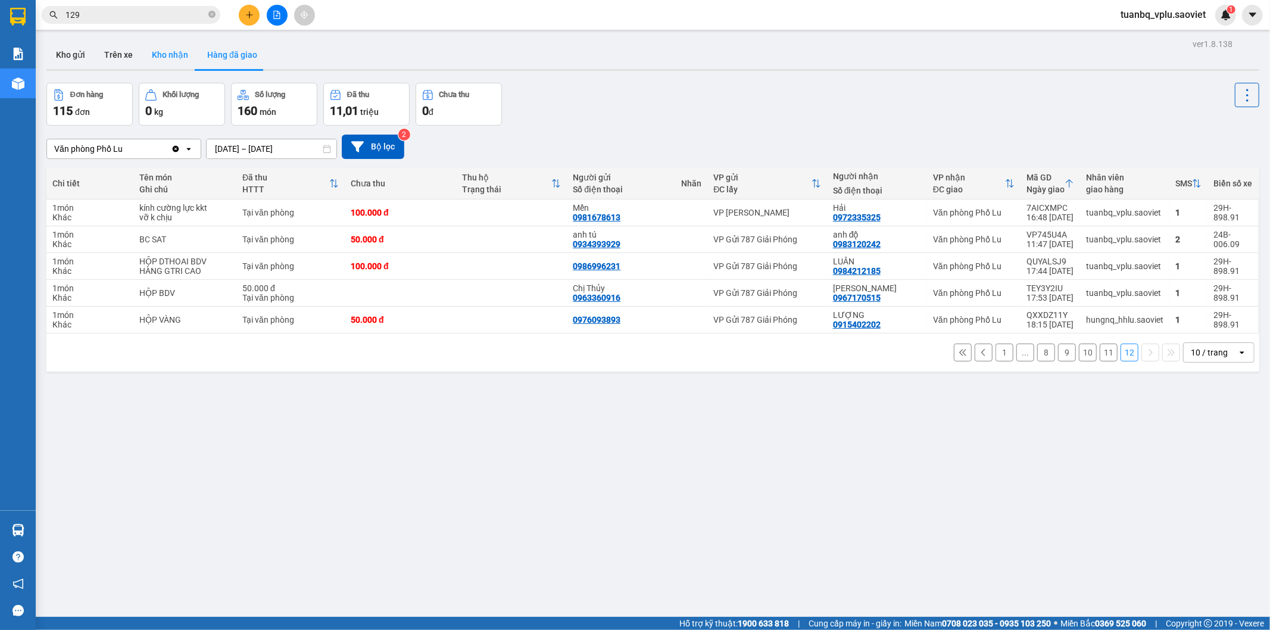
click at [151, 51] on button "Kho nhận" at bounding box center [169, 54] width 55 height 29
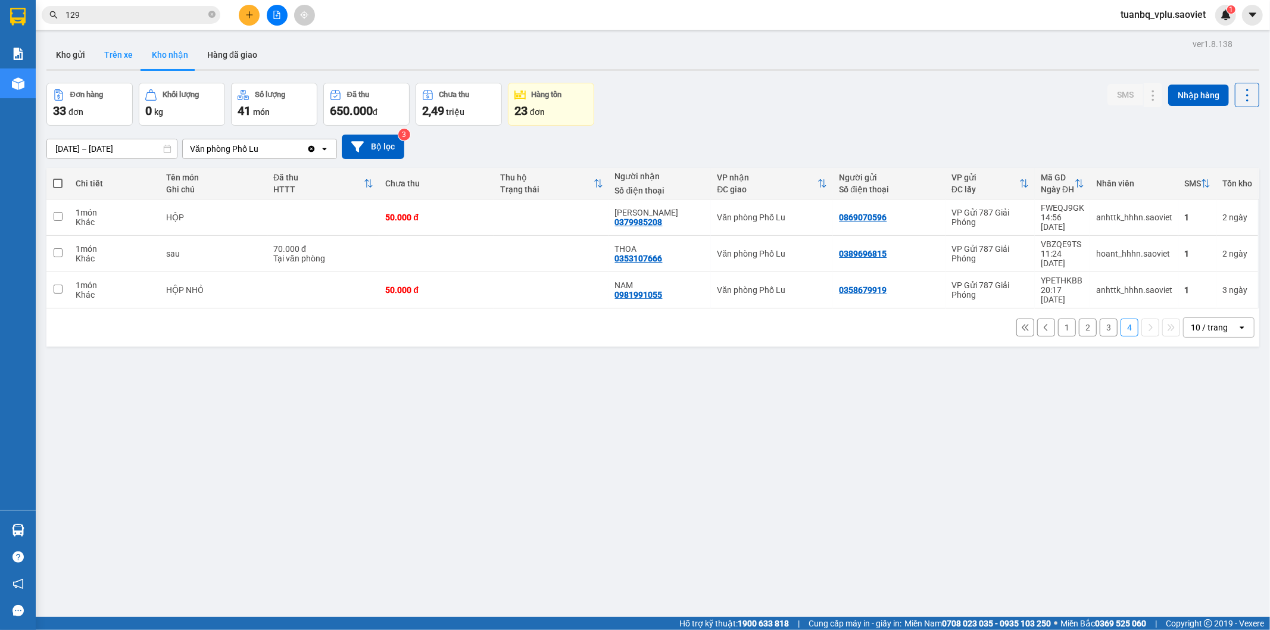
click at [104, 57] on button "Trên xe" at bounding box center [119, 54] width 48 height 29
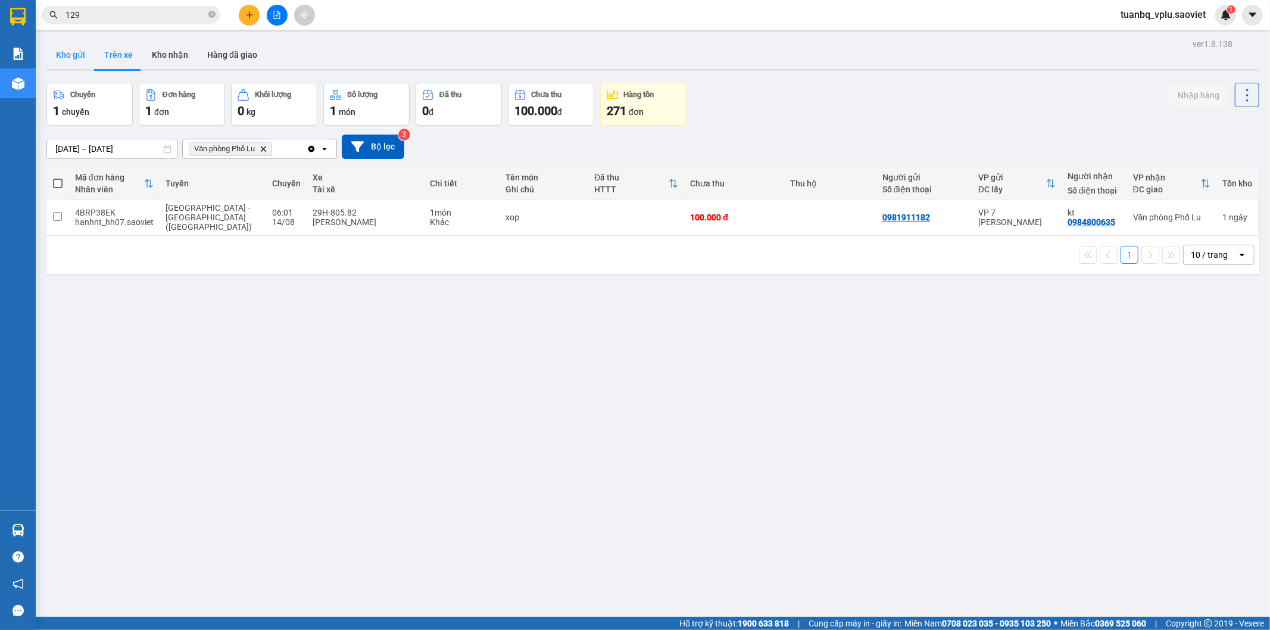
click at [75, 51] on button "Kho gửi" at bounding box center [70, 54] width 48 height 29
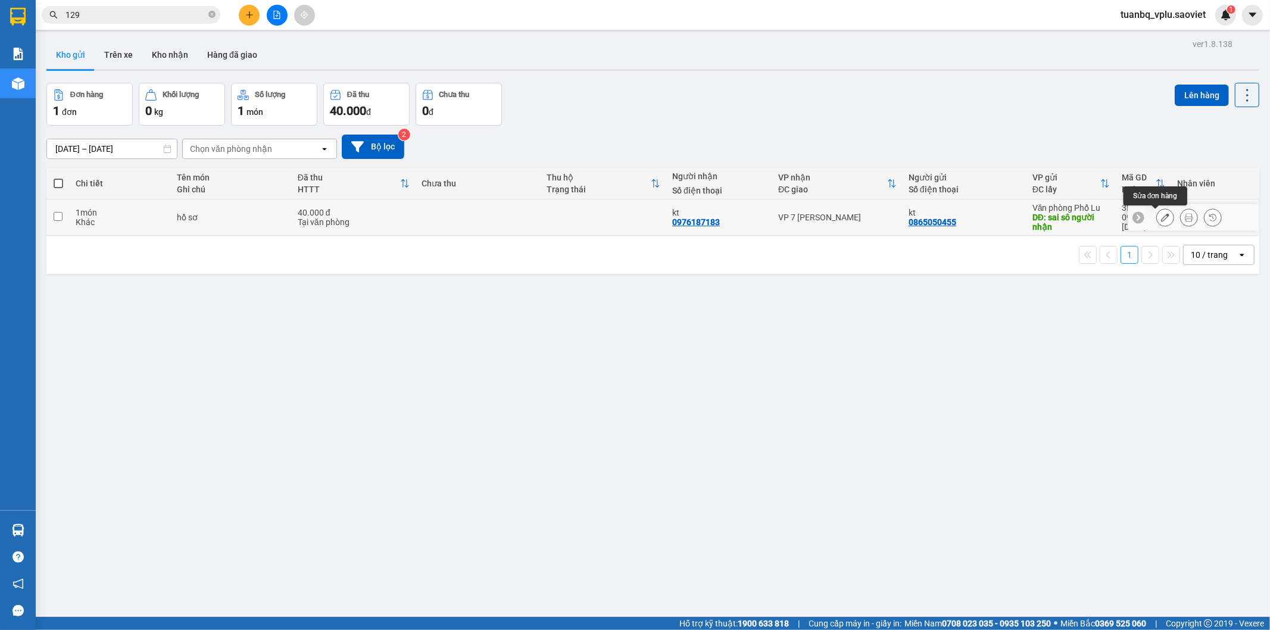
click at [1161, 220] on icon at bounding box center [1165, 217] width 8 height 8
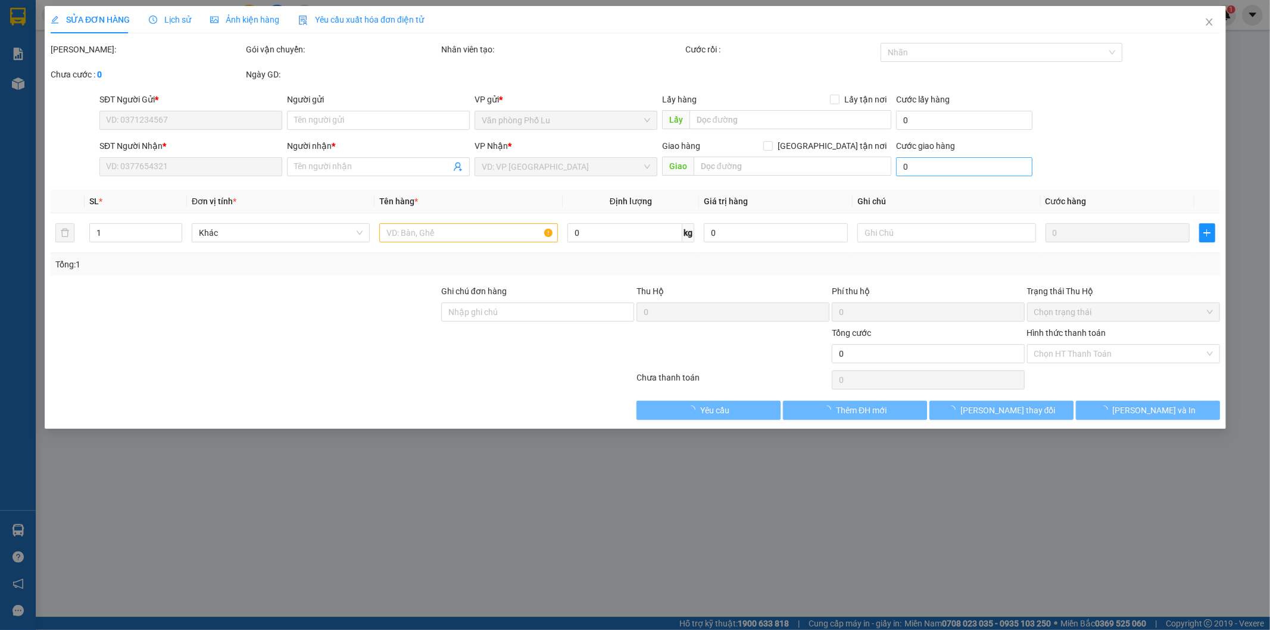
type input "0865050455"
type input "kt"
type input "sai sô người nhận"
type input "0976187183"
type input "kt"
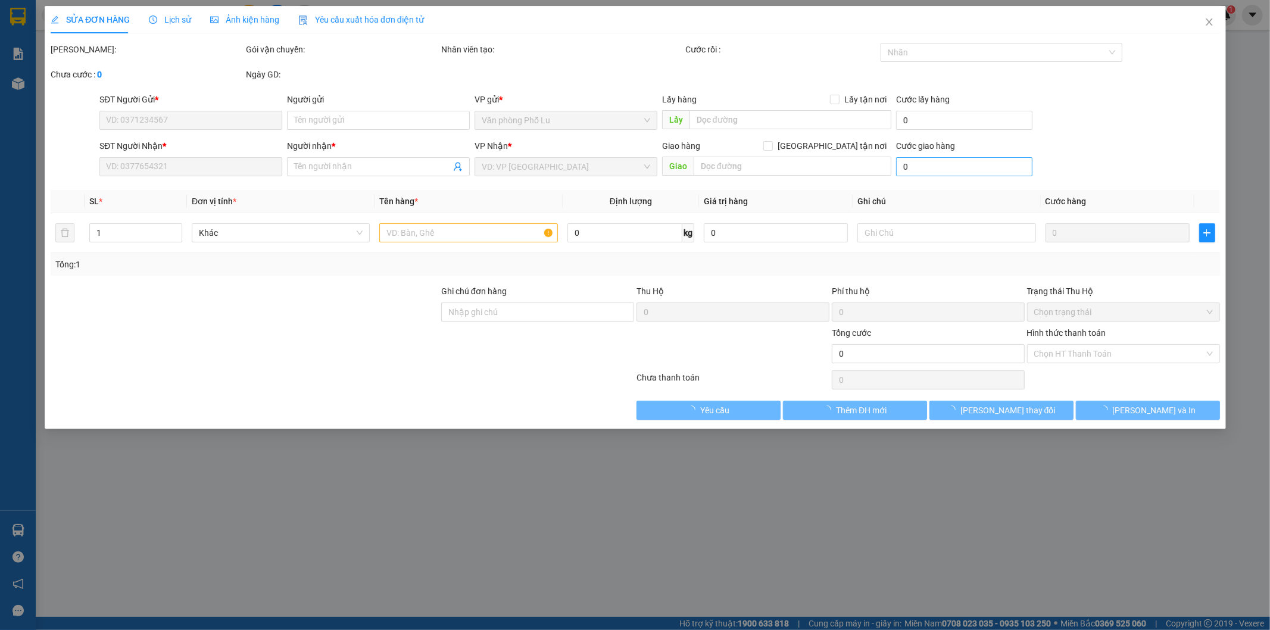
type input "40.000"
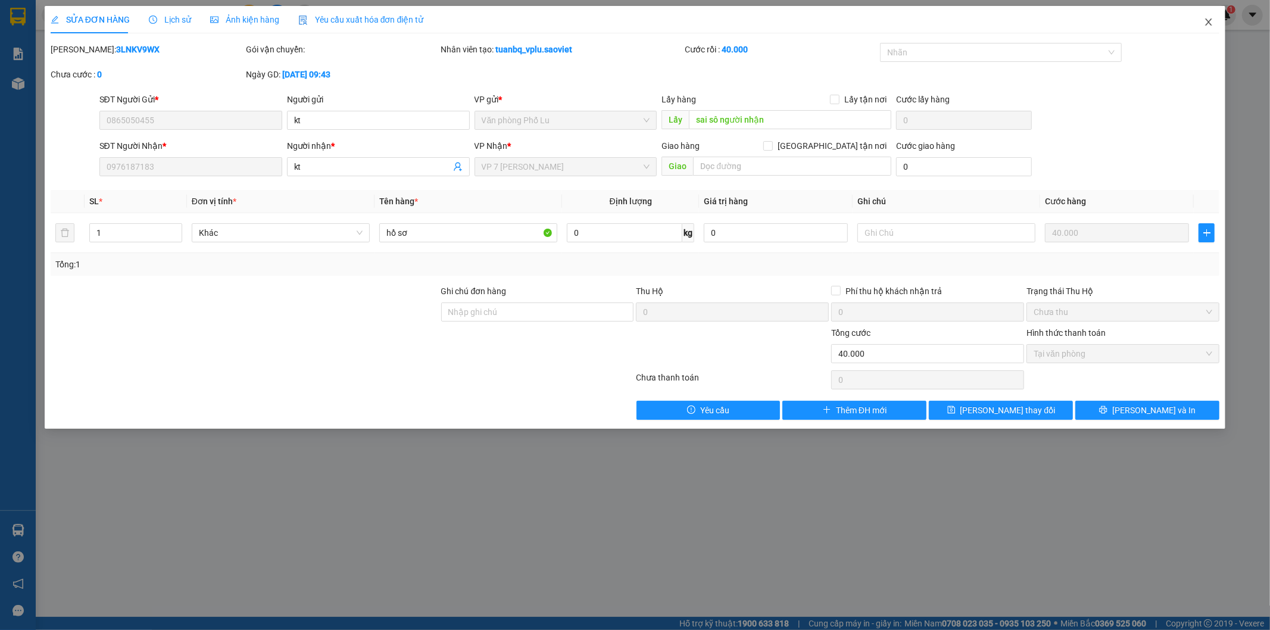
click at [1205, 25] on icon "close" at bounding box center [1209, 22] width 10 height 10
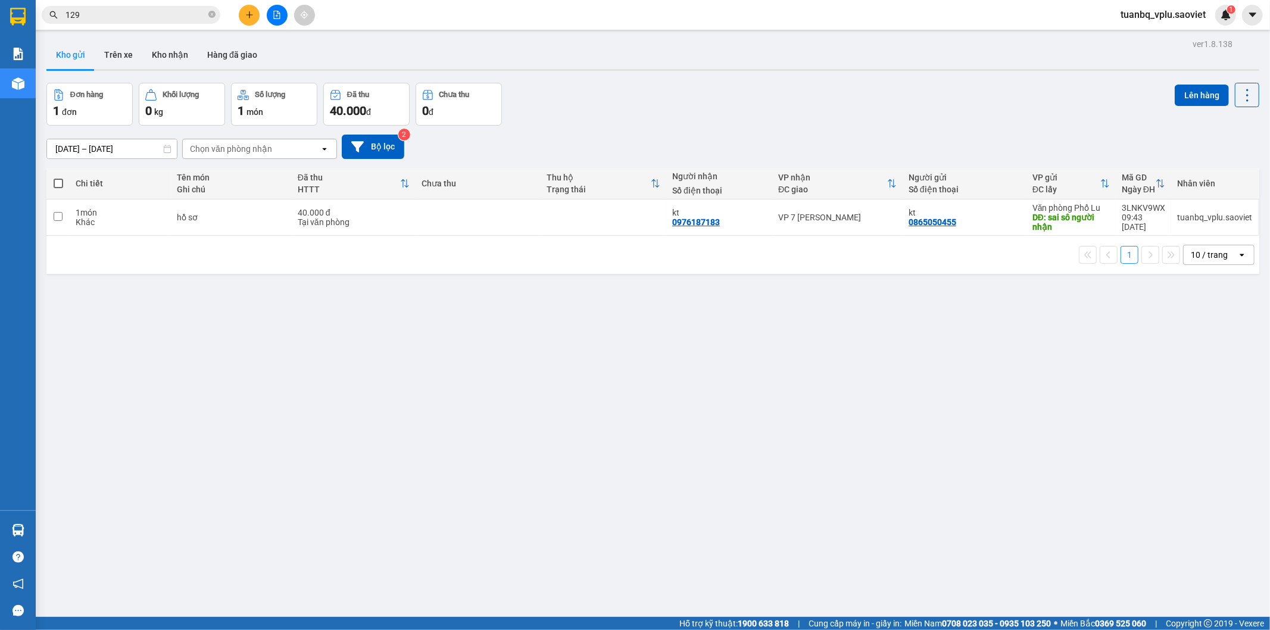
click at [130, 12] on input "129" at bounding box center [135, 14] width 141 height 13
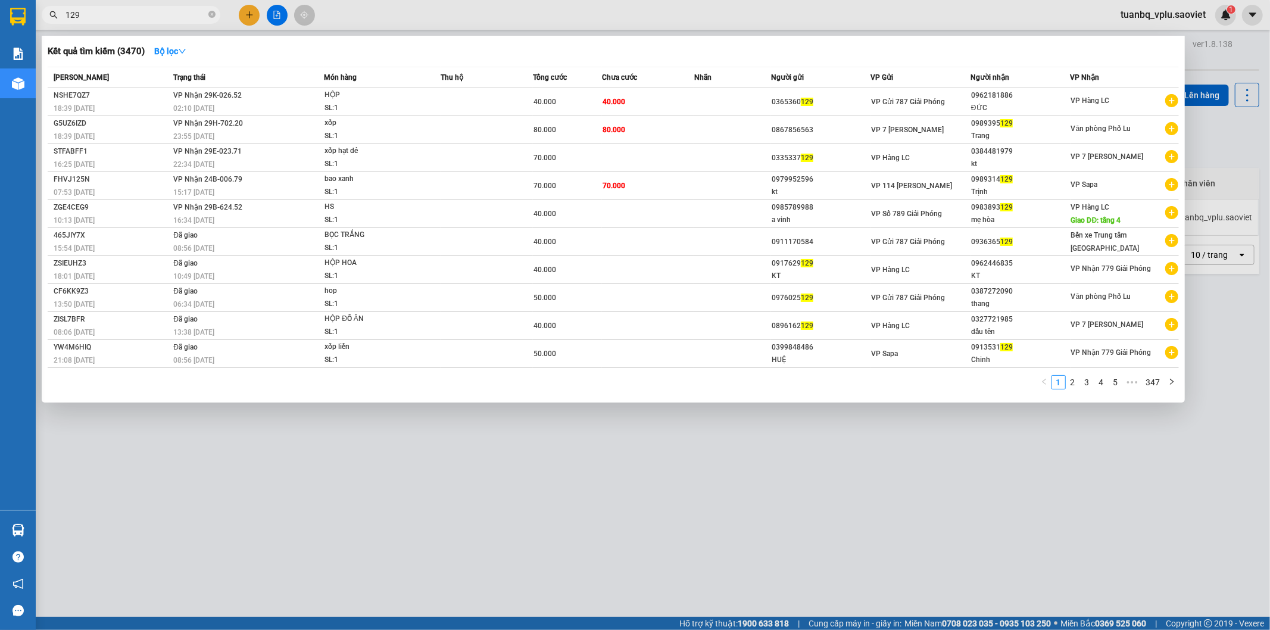
click at [130, 12] on input "129" at bounding box center [135, 14] width 141 height 13
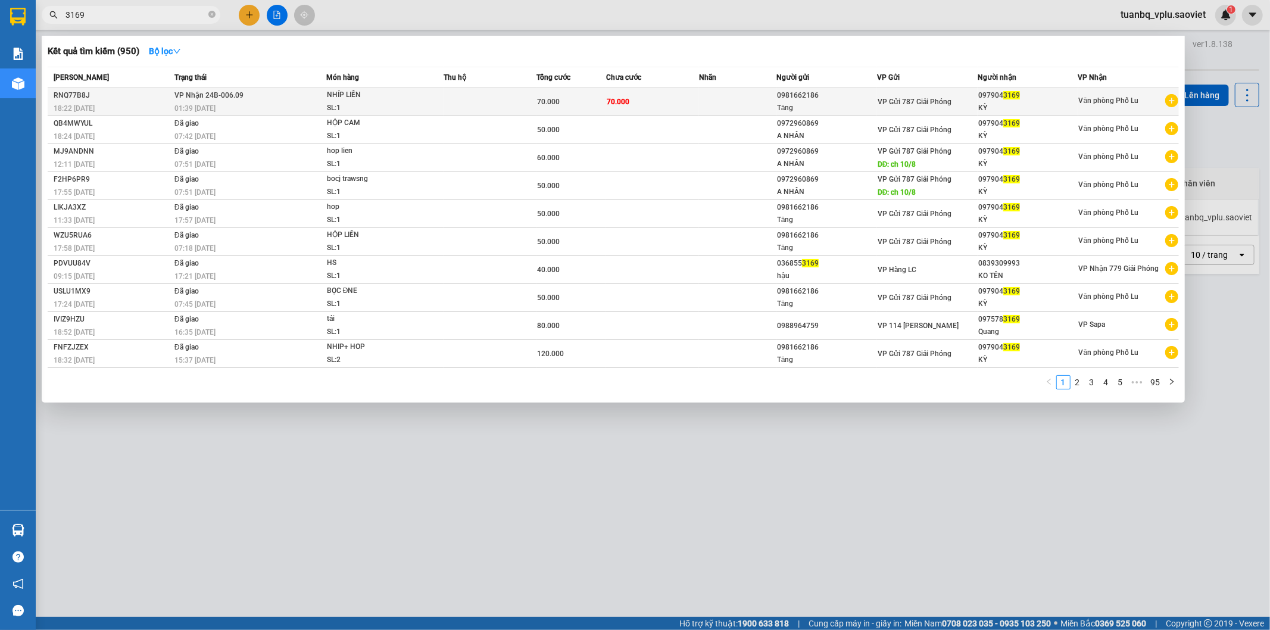
type input "3169"
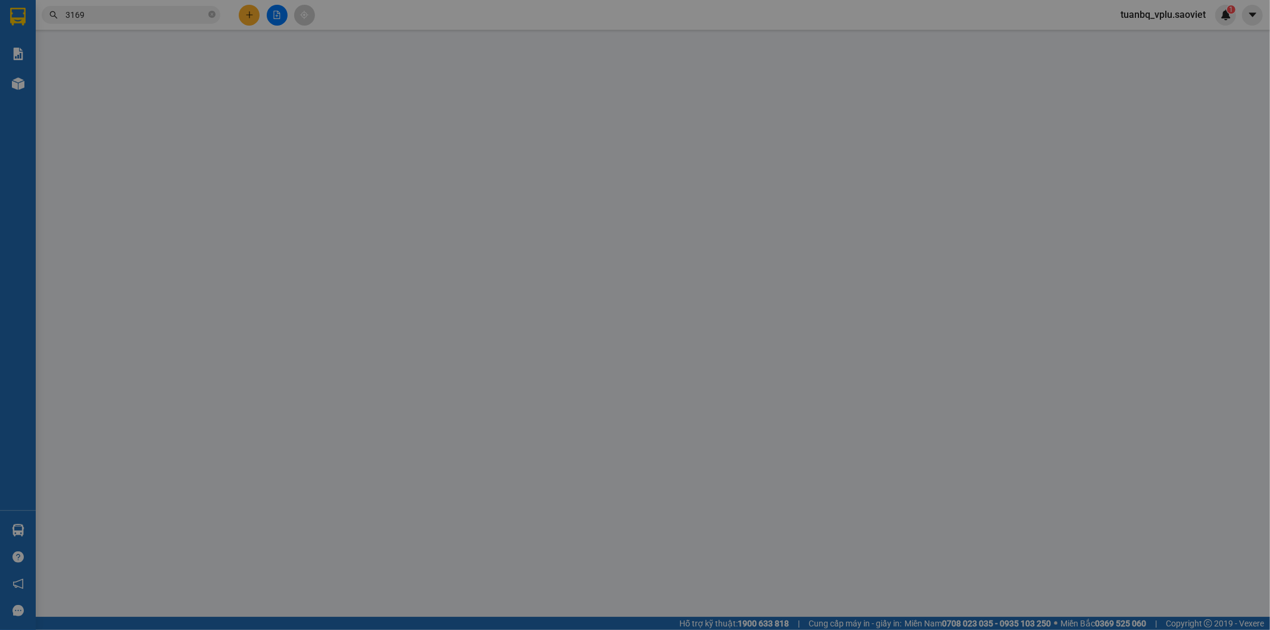
type input "0981662186"
type input "Tăng"
type input "0979043169"
type input "KỲ"
type input "70.000"
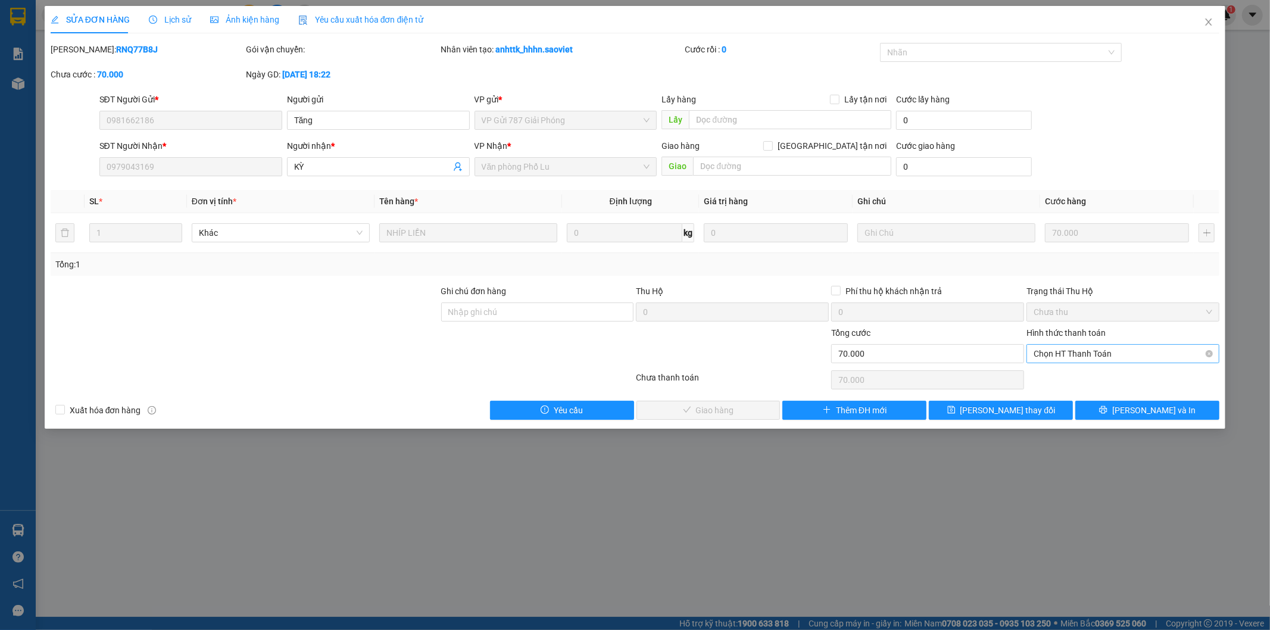
click at [1098, 350] on span "Chọn HT Thanh Toán" at bounding box center [1123, 354] width 179 height 18
click at [1093, 374] on div "Tại văn phòng" at bounding box center [1123, 377] width 179 height 13
type input "0"
click at [740, 403] on div "Total Paid Fee 0 Total UnPaid Fee 70.000 Cash Collection Total Fee Mã ĐH: RNQ77…" at bounding box center [635, 231] width 1169 height 377
click at [740, 403] on button "[PERSON_NAME] và Giao hàng" at bounding box center [709, 410] width 144 height 19
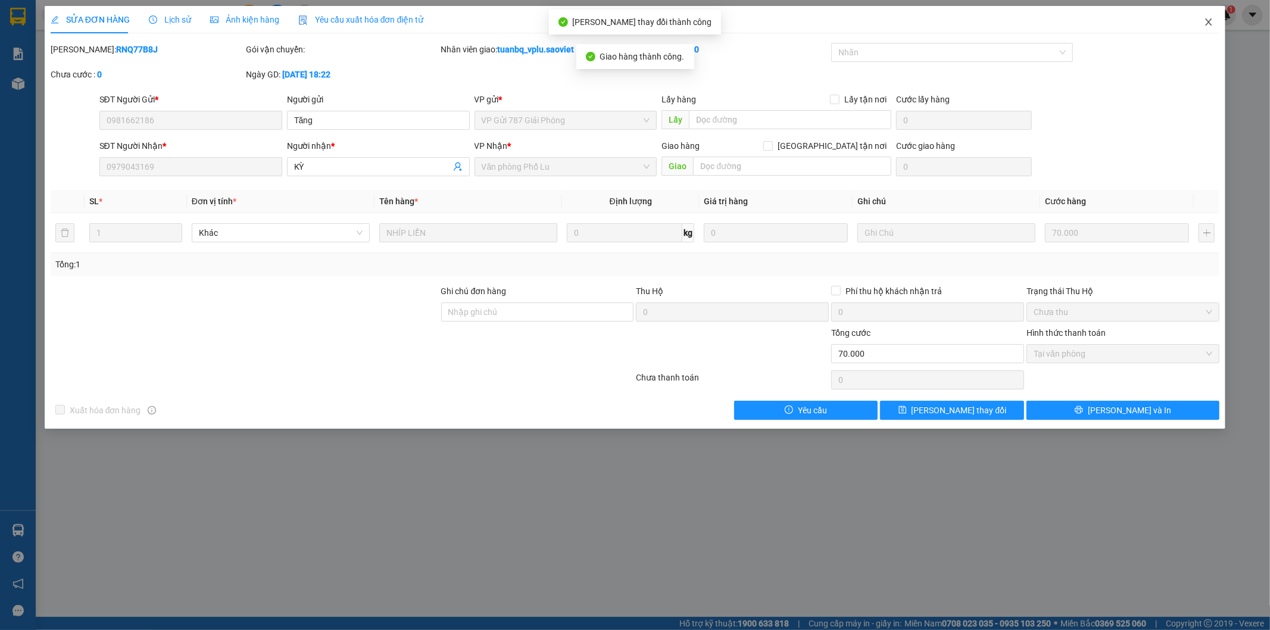
click at [1207, 26] on icon "close" at bounding box center [1209, 22] width 10 height 10
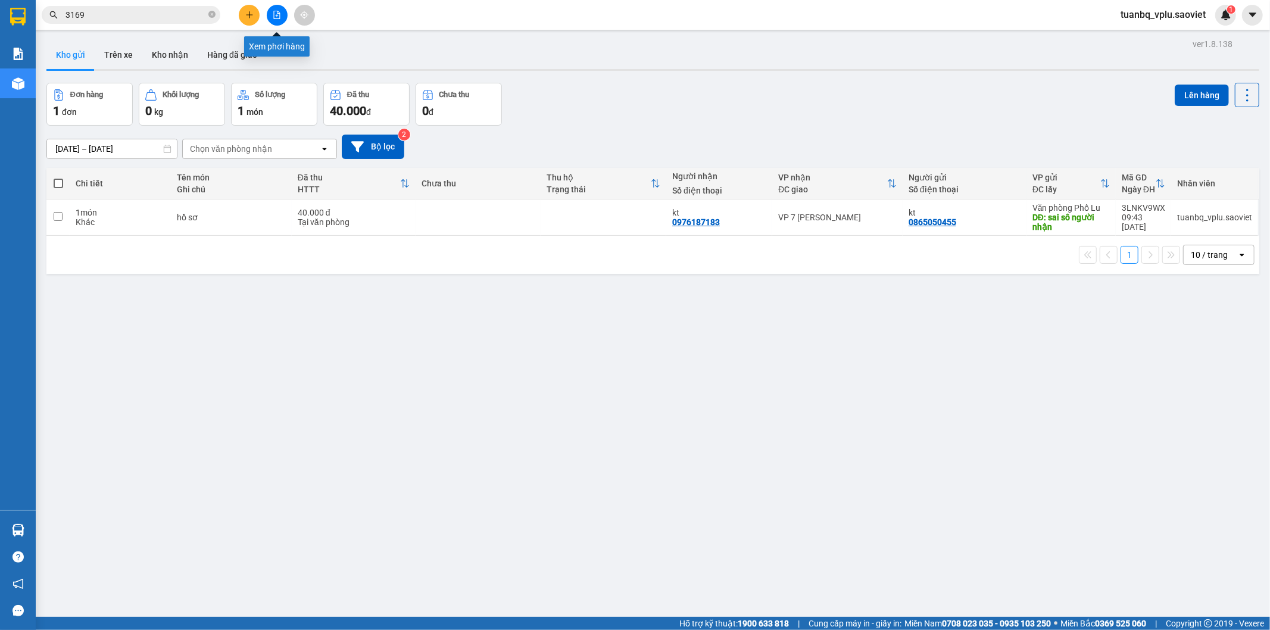
click at [282, 18] on button at bounding box center [277, 15] width 21 height 21
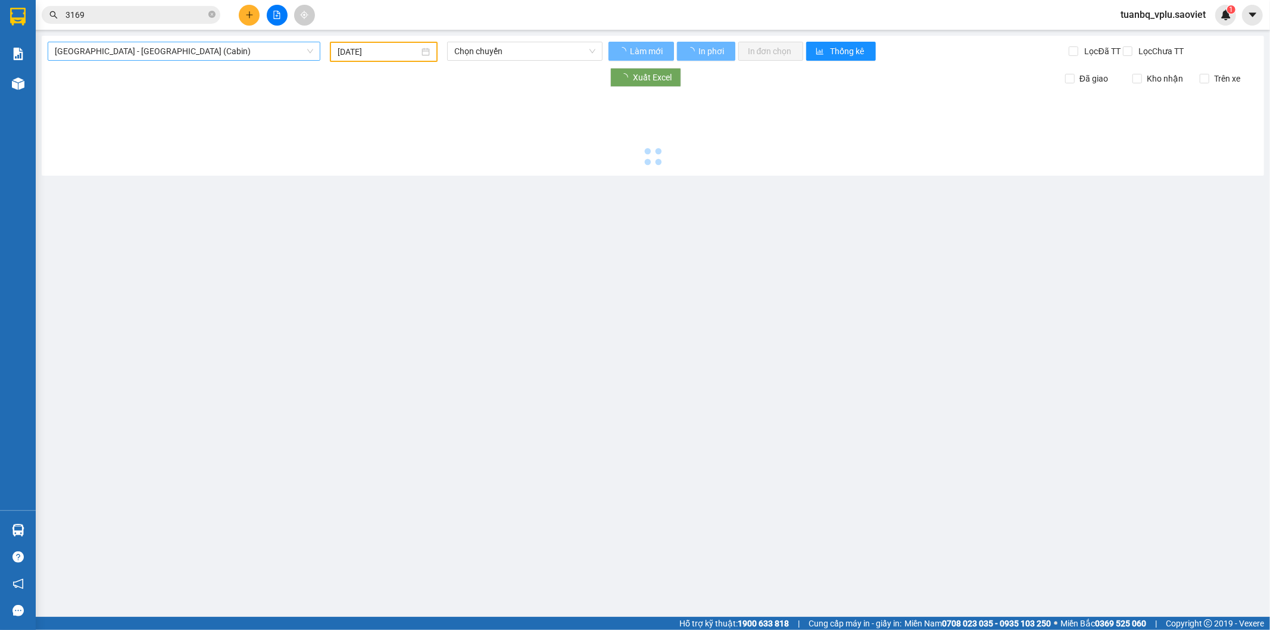
type input "[DATE]"
click at [189, 48] on span "Hà Nội - Lào Cai (Cabin)" at bounding box center [184, 51] width 258 height 18
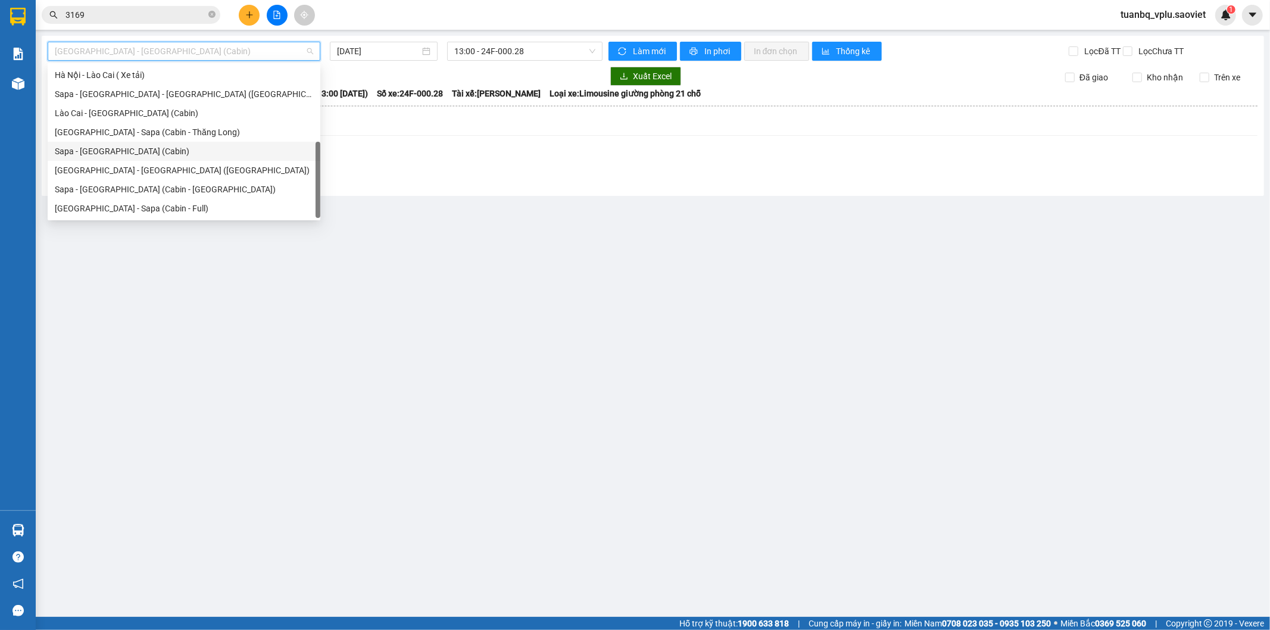
scroll to position [29, 0]
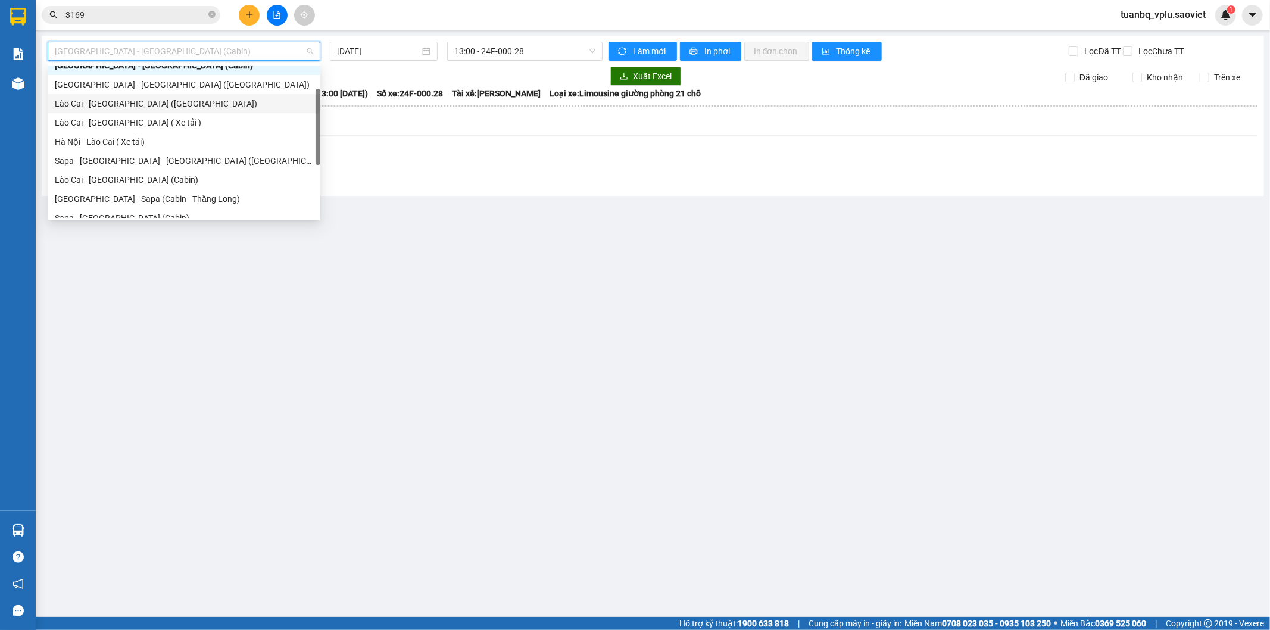
click at [140, 100] on div "Lào Cai - Hà Nội (Giường)" at bounding box center [184, 103] width 258 height 13
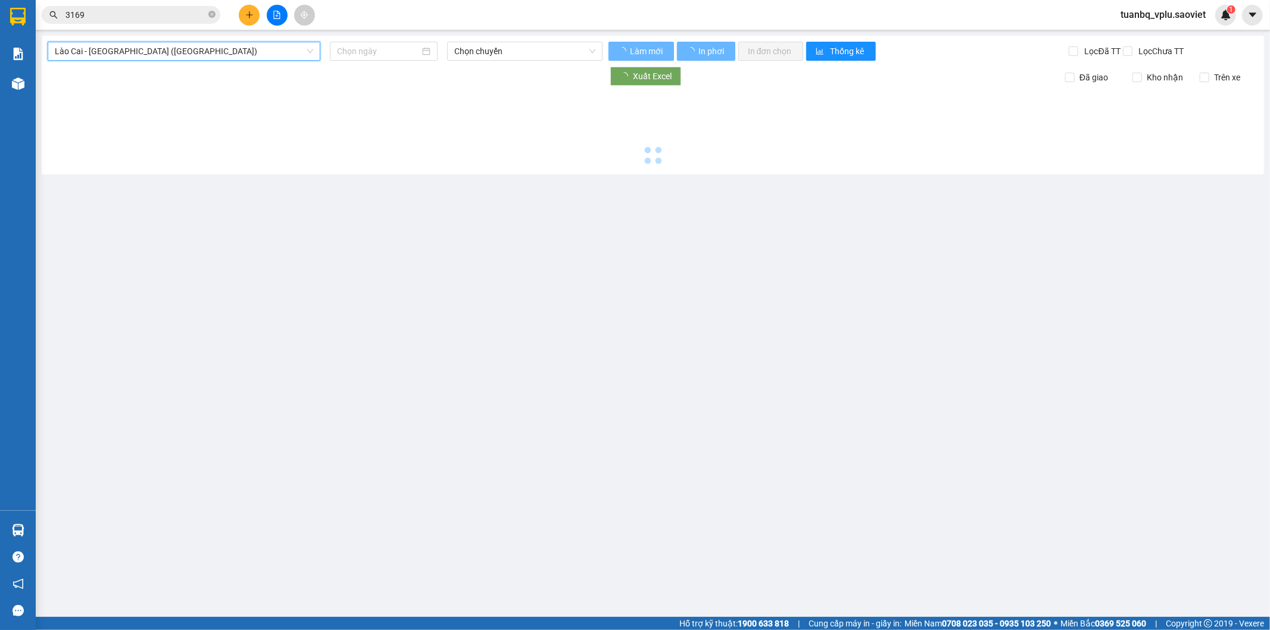
type input "[DATE]"
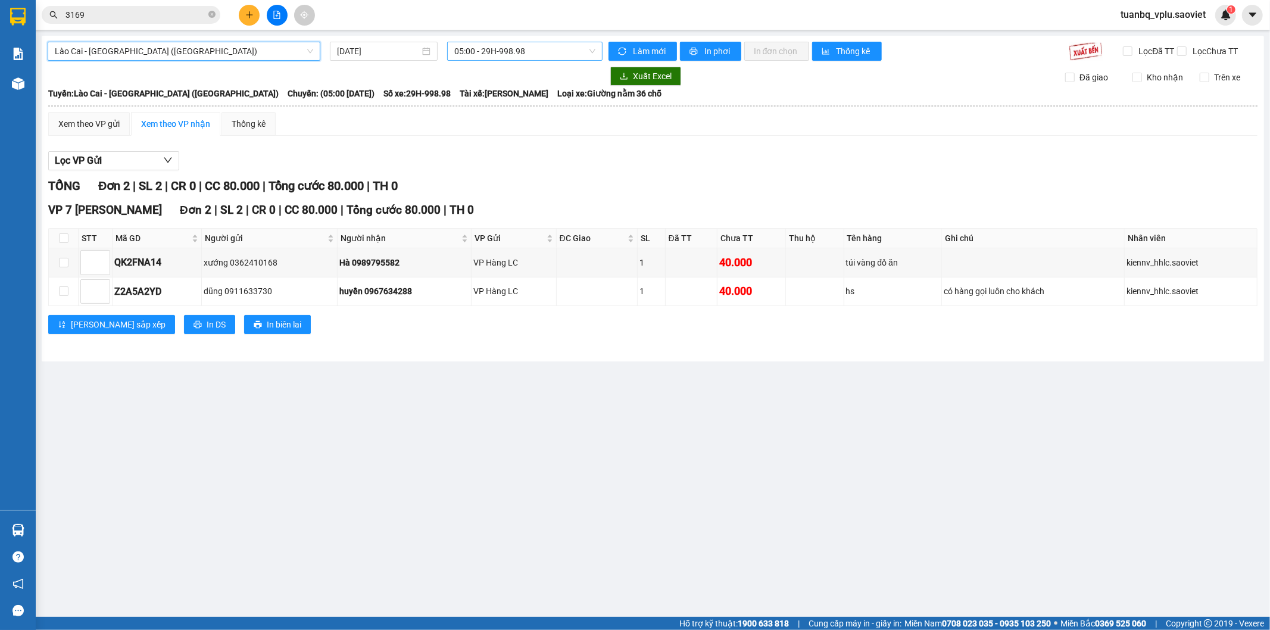
click at [501, 44] on span "05:00 - 29H-998.98" at bounding box center [524, 51] width 141 height 18
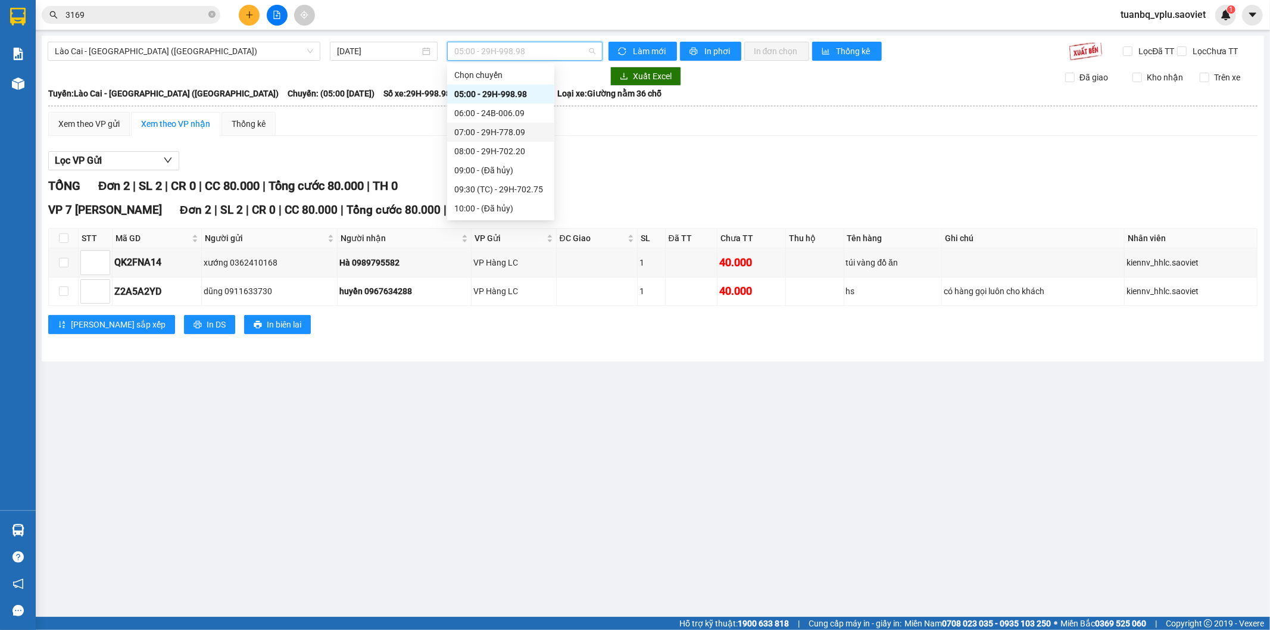
click at [529, 126] on div "07:00 - 29H-778.09" at bounding box center [500, 132] width 93 height 13
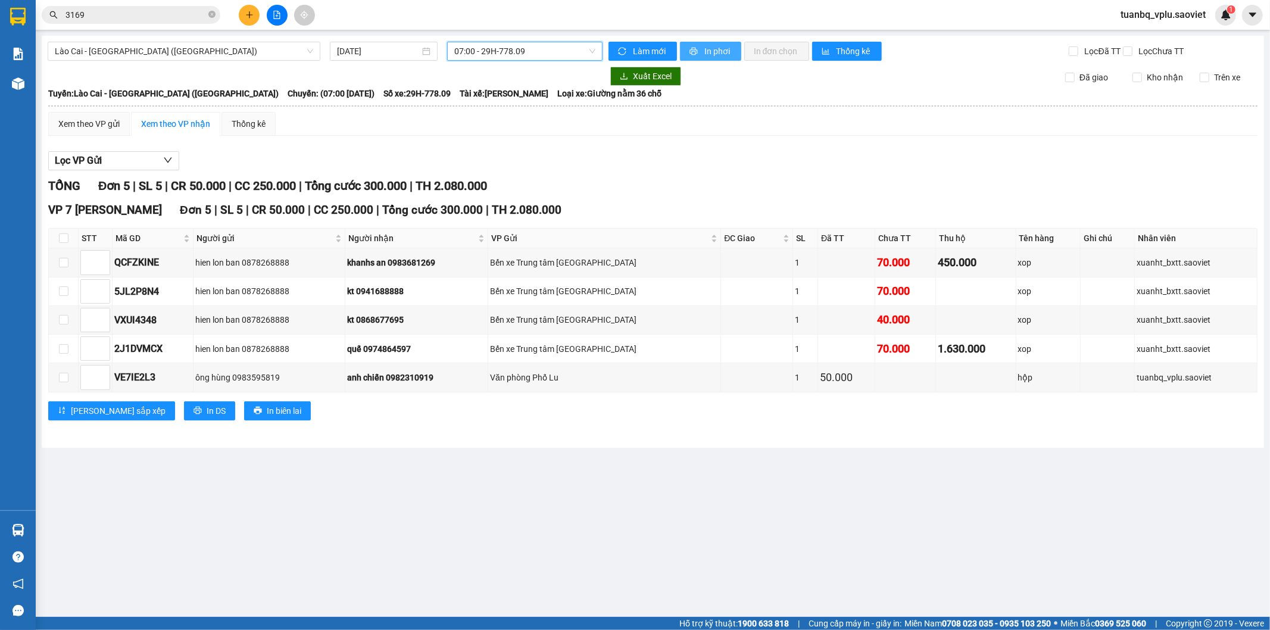
click at [715, 46] on span "In phơi" at bounding box center [717, 51] width 27 height 13
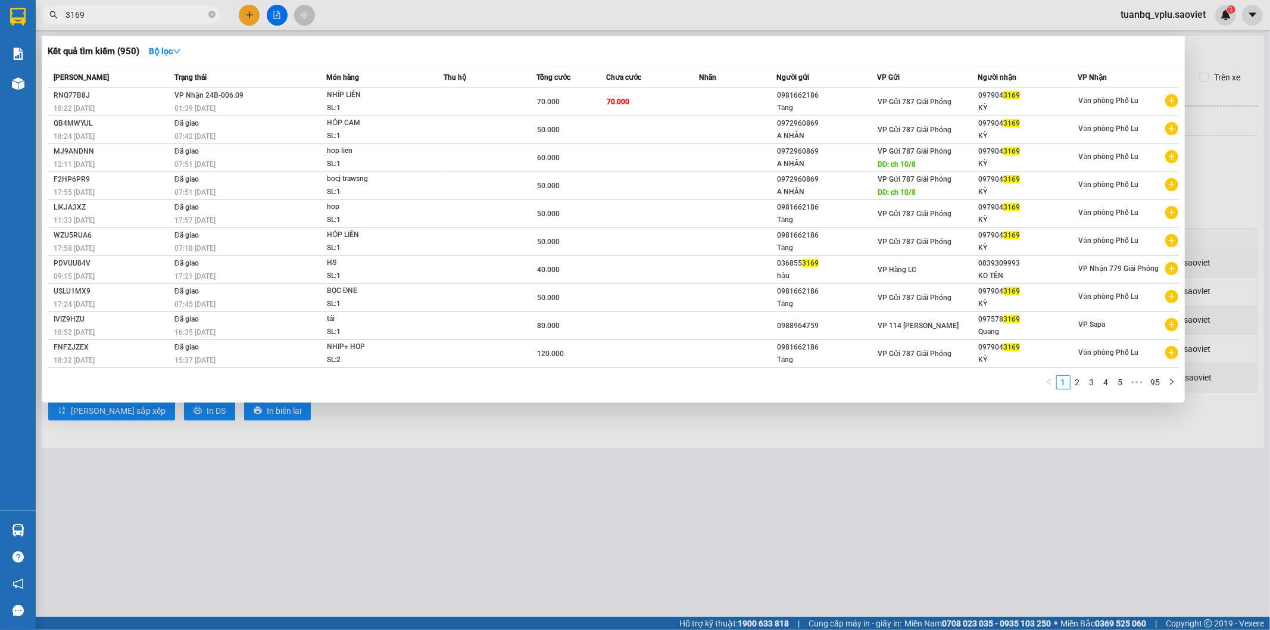
click at [125, 8] on input "3169" at bounding box center [135, 14] width 141 height 13
click at [0, 15] on div "Kết quả tìm kiếm ( 950 ) Bộ lọc Mã ĐH Trạng thái Món hàng Thu hộ Tổng cước Chưa…" at bounding box center [0, 15] width 0 height 0
click at [119, 2] on div at bounding box center [635, 315] width 1270 height 630
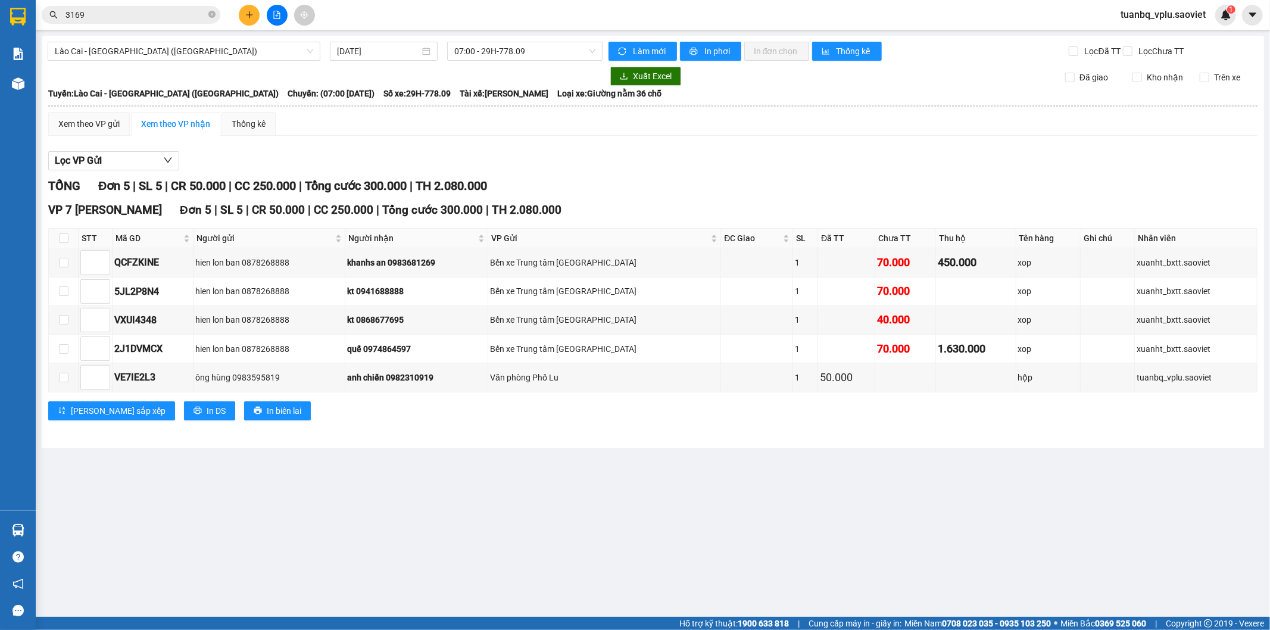
click at [120, 10] on input "3169" at bounding box center [135, 14] width 141 height 13
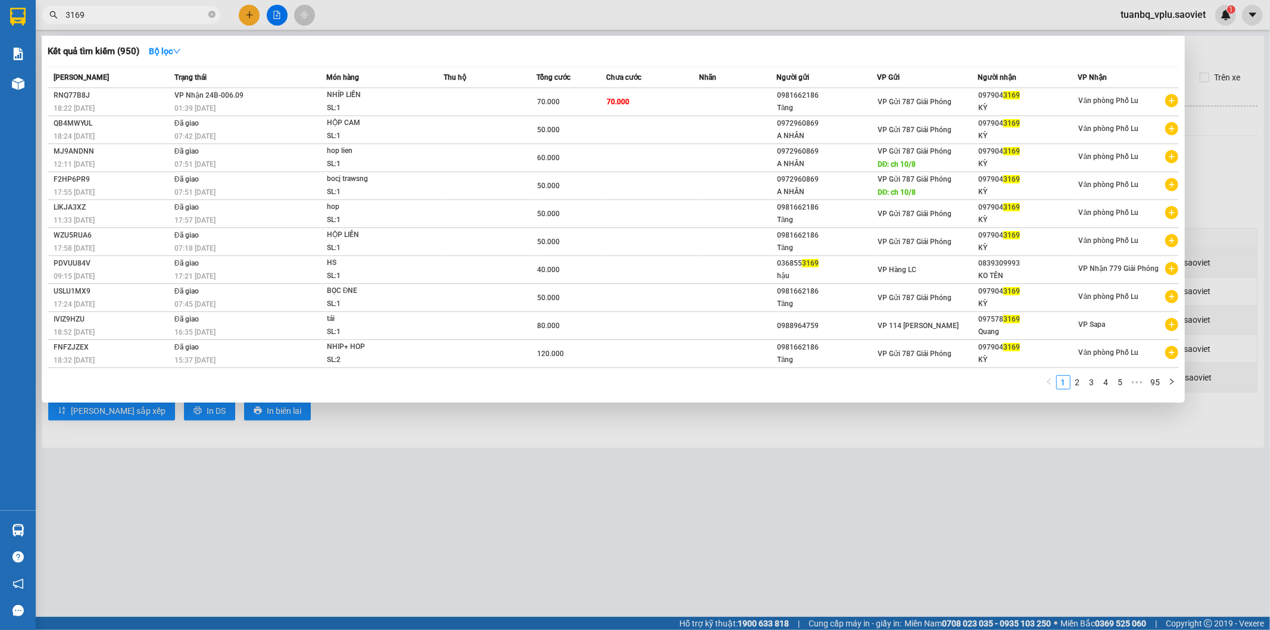
click at [120, 10] on input "3169" at bounding box center [135, 14] width 141 height 13
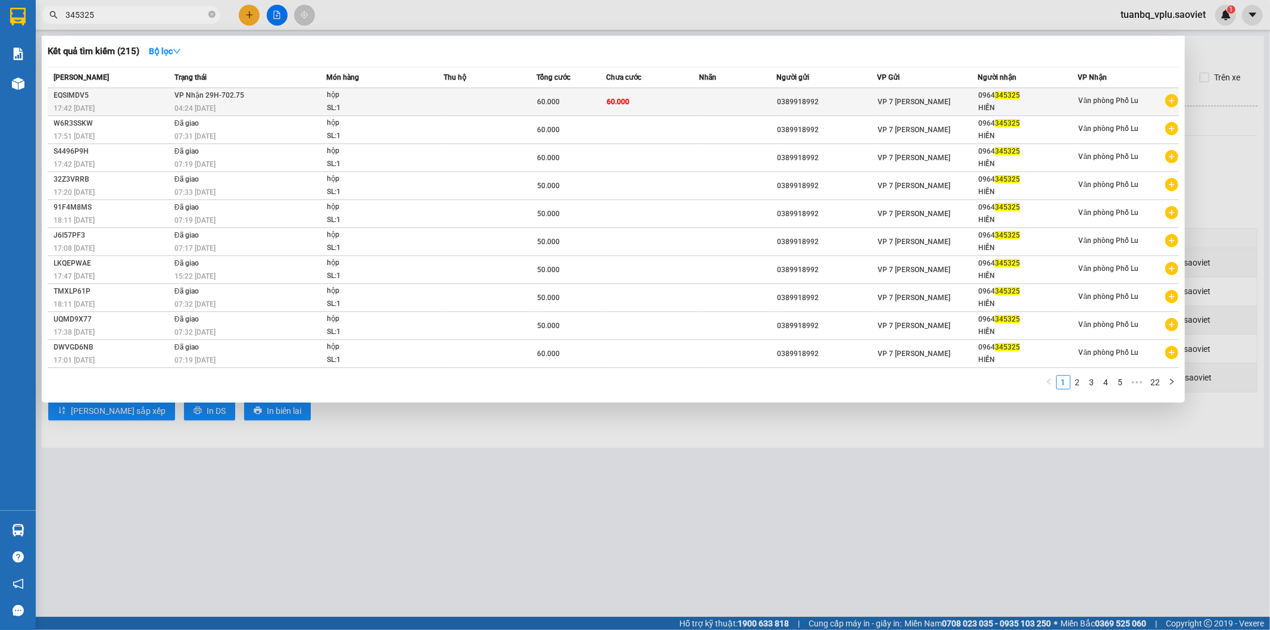
type input "345325"
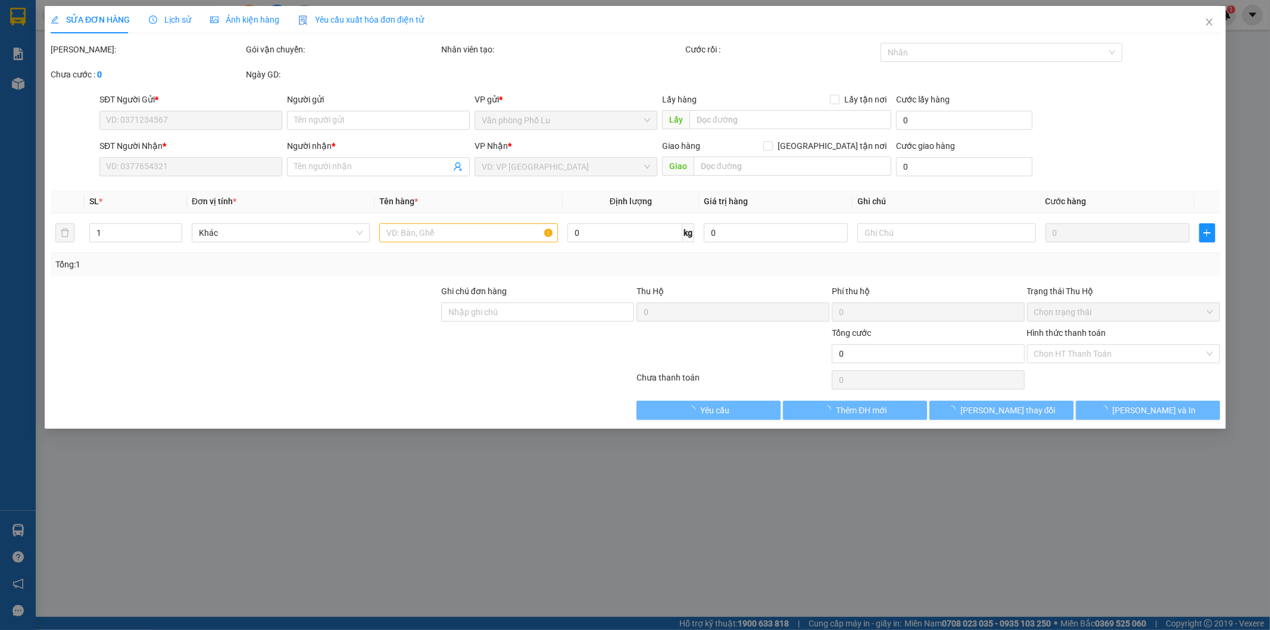
type input "0389918992"
type input "0964345325"
type input "HIỀN"
type input "60.000"
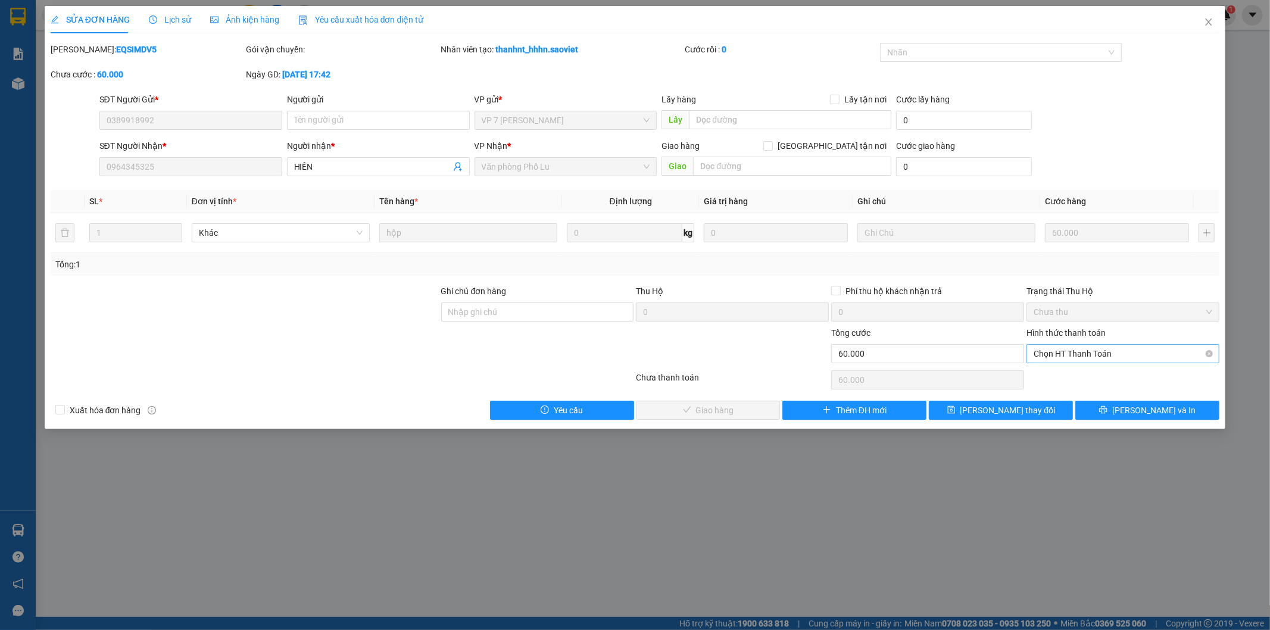
click at [1066, 348] on span "Chọn HT Thanh Toán" at bounding box center [1123, 354] width 179 height 18
click at [1066, 366] on div "Total Paid Fee 0 Total UnPaid Fee 60.000 Cash Collection Total Fee Mã ĐH: EQSIM…" at bounding box center [635, 231] width 1169 height 377
click at [1067, 350] on span "Chọn HT Thanh Toán" at bounding box center [1123, 354] width 179 height 18
click at [1064, 375] on div "Tại văn phòng" at bounding box center [1123, 377] width 179 height 13
type input "0"
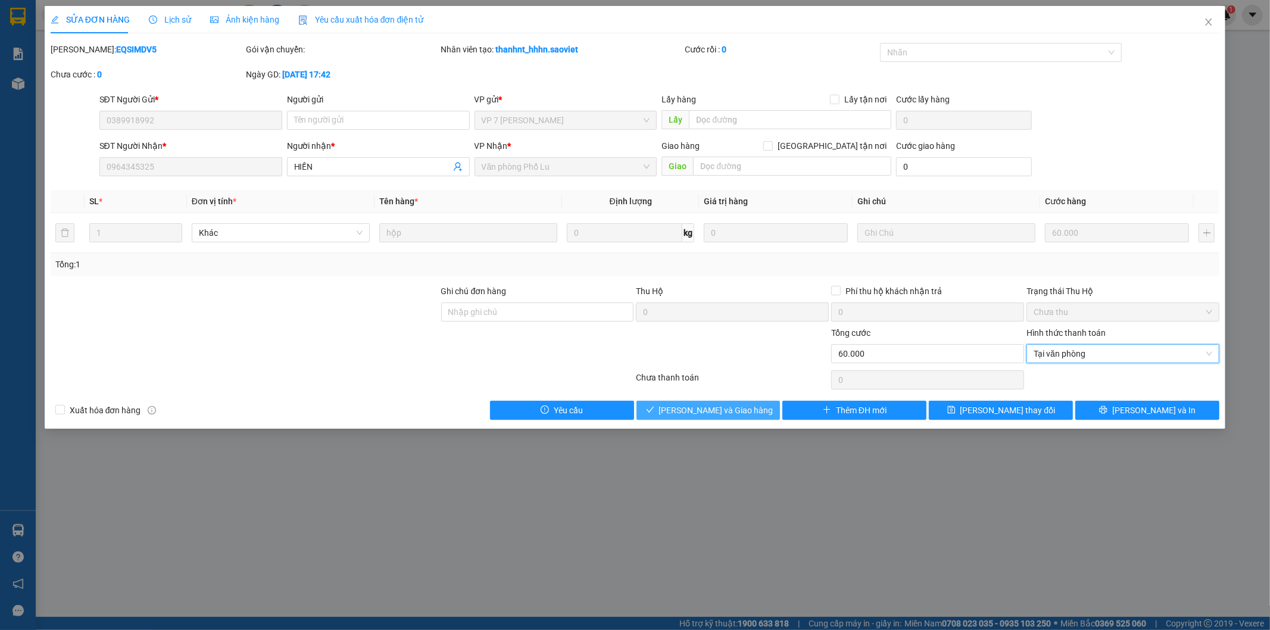
click at [737, 407] on span "[PERSON_NAME] và Giao hàng" at bounding box center [716, 410] width 114 height 13
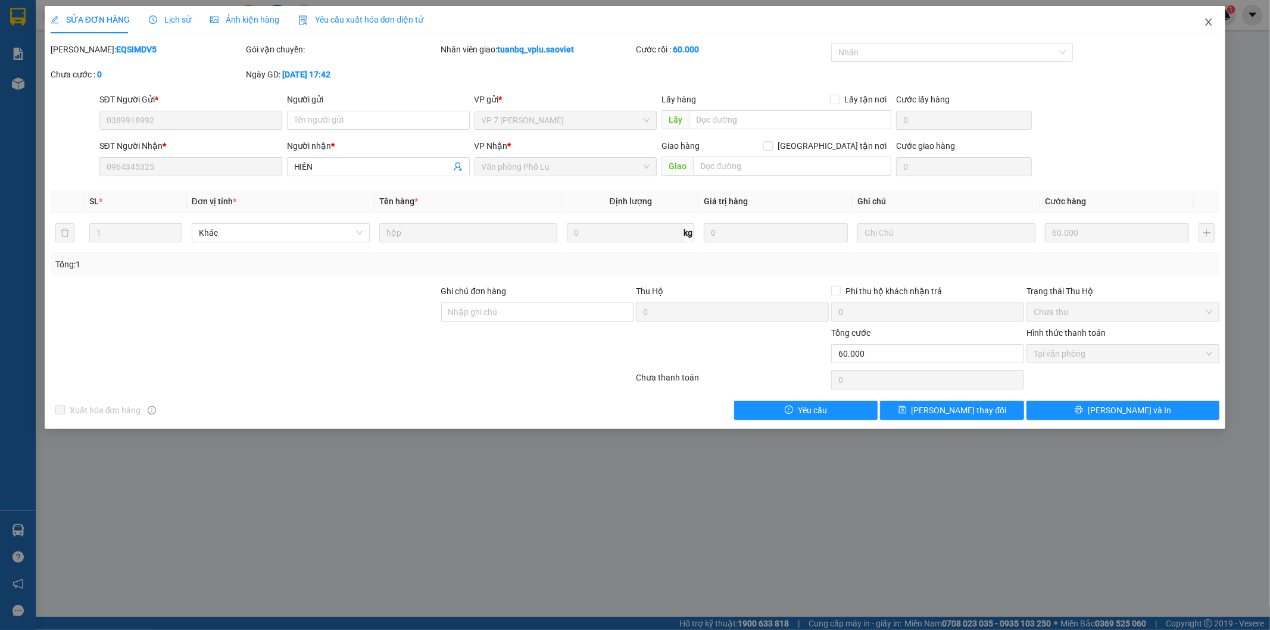
click at [1213, 20] on icon "close" at bounding box center [1209, 22] width 10 height 10
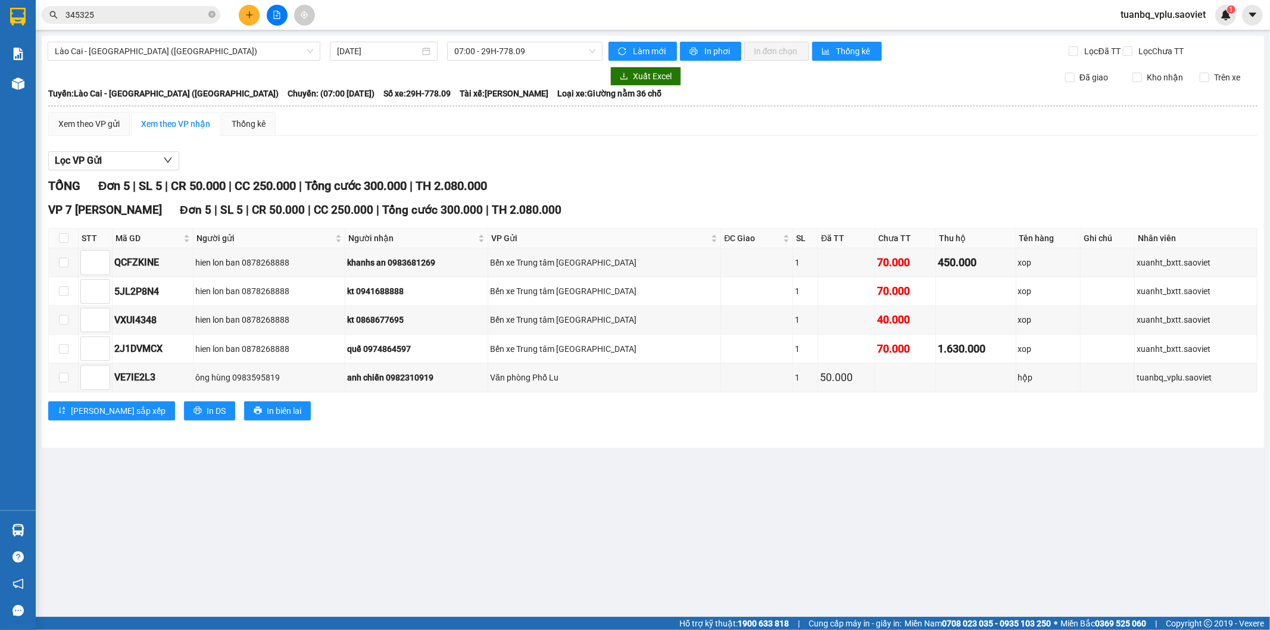
click at [242, 11] on button at bounding box center [249, 15] width 21 height 21
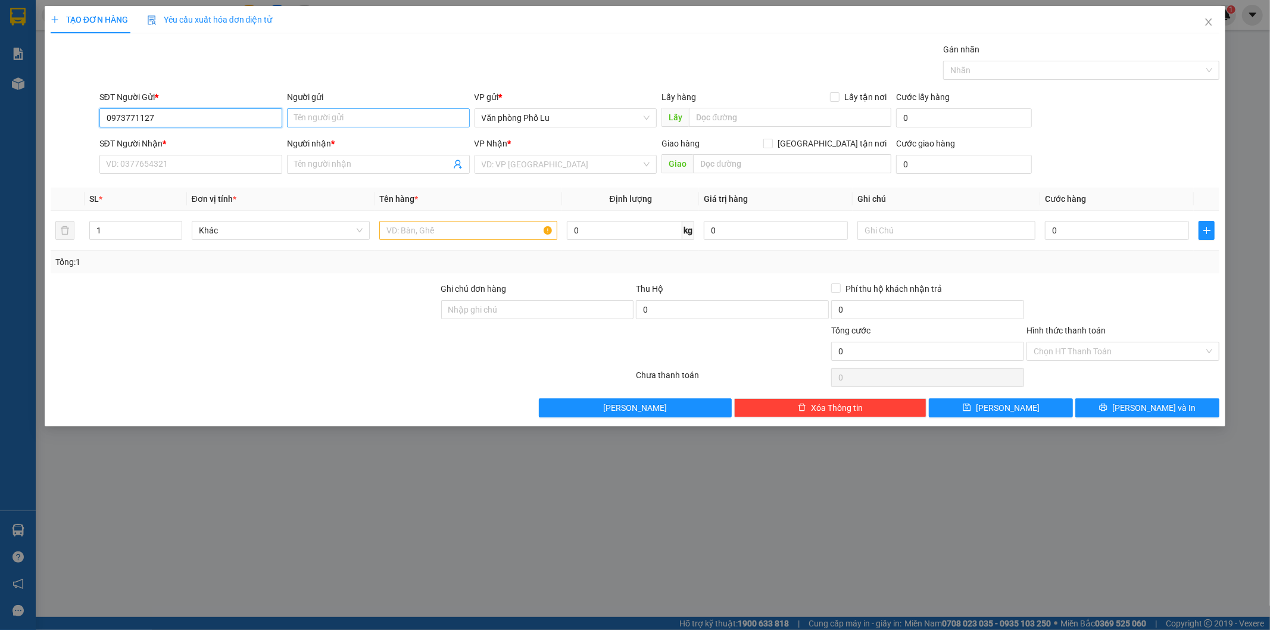
type input "0973771127"
click at [339, 116] on input "Người gửi" at bounding box center [378, 117] width 183 height 19
type input "kiều ngọc sơn"
click at [132, 158] on input "SĐT Người Nhận *" at bounding box center [190, 164] width 183 height 19
type input "0374365824"
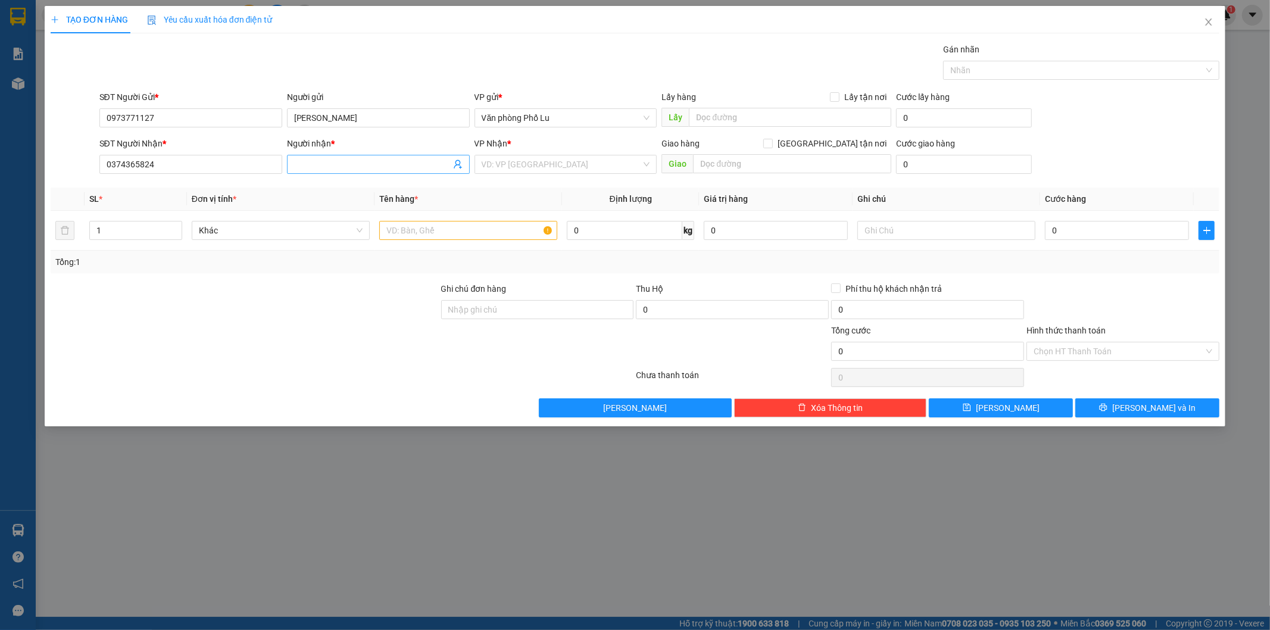
click at [313, 157] on span at bounding box center [378, 164] width 183 height 19
click at [560, 161] on input "search" at bounding box center [562, 164] width 160 height 18
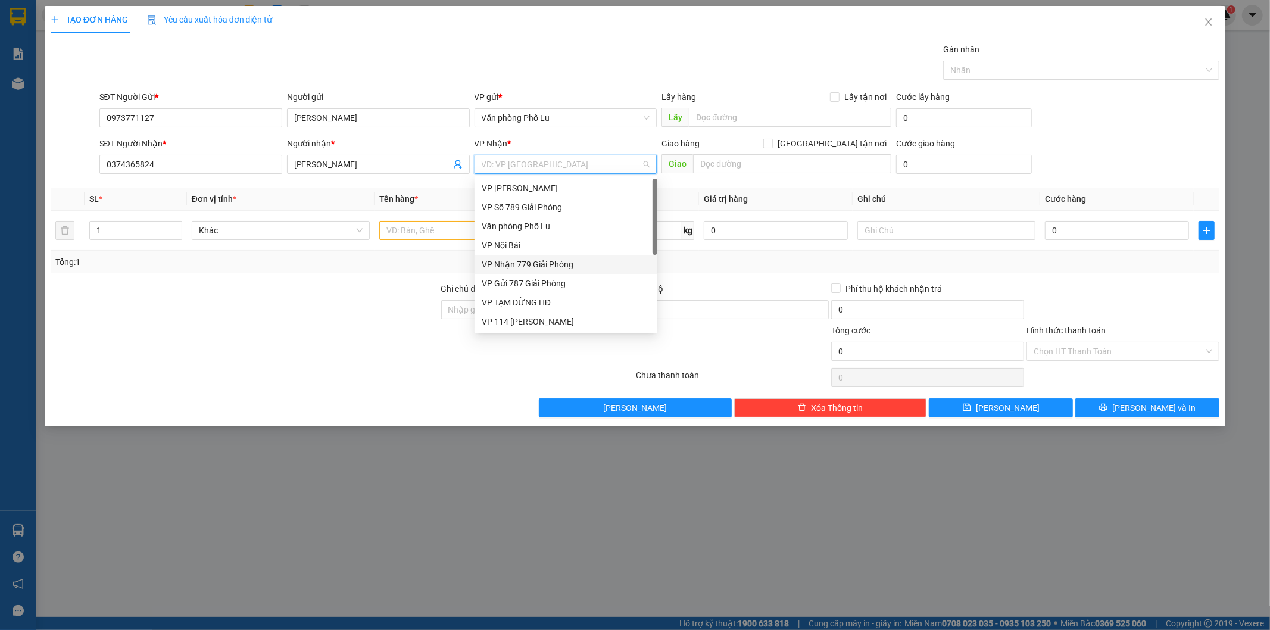
click at [556, 265] on div "VP Nhận 779 Giải Phóng" at bounding box center [566, 264] width 169 height 13
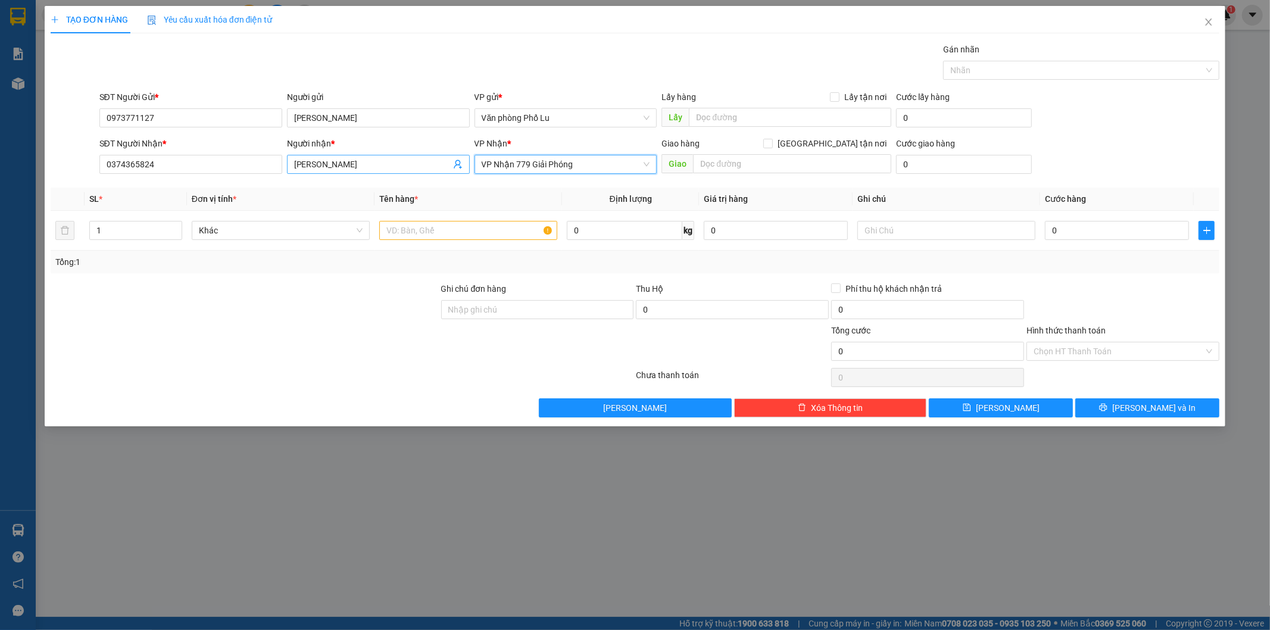
click at [358, 159] on input "kiều ngọc bảo" at bounding box center [372, 164] width 157 height 13
type input "kiều ngọc bảo( liên hệ gọi ship)"
click at [432, 232] on input "text" at bounding box center [468, 230] width 178 height 19
type input "xốp"
click at [307, 344] on div at bounding box center [244, 345] width 391 height 42
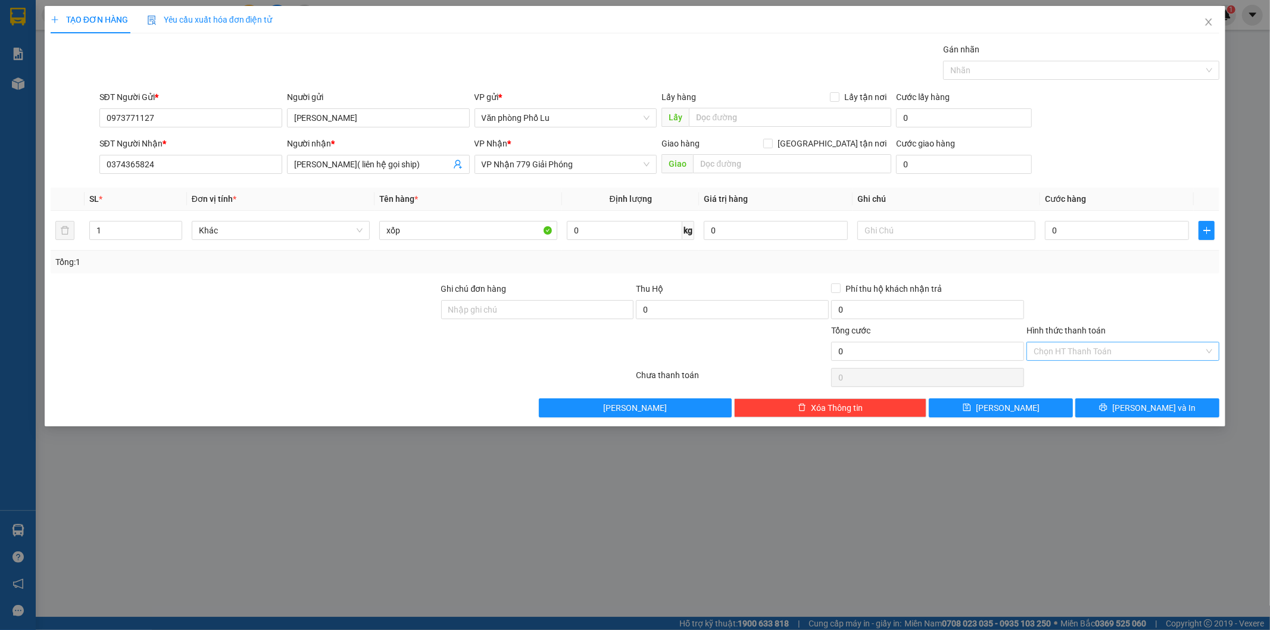
click at [1064, 354] on input "Hình thức thanh toán" at bounding box center [1119, 351] width 170 height 18
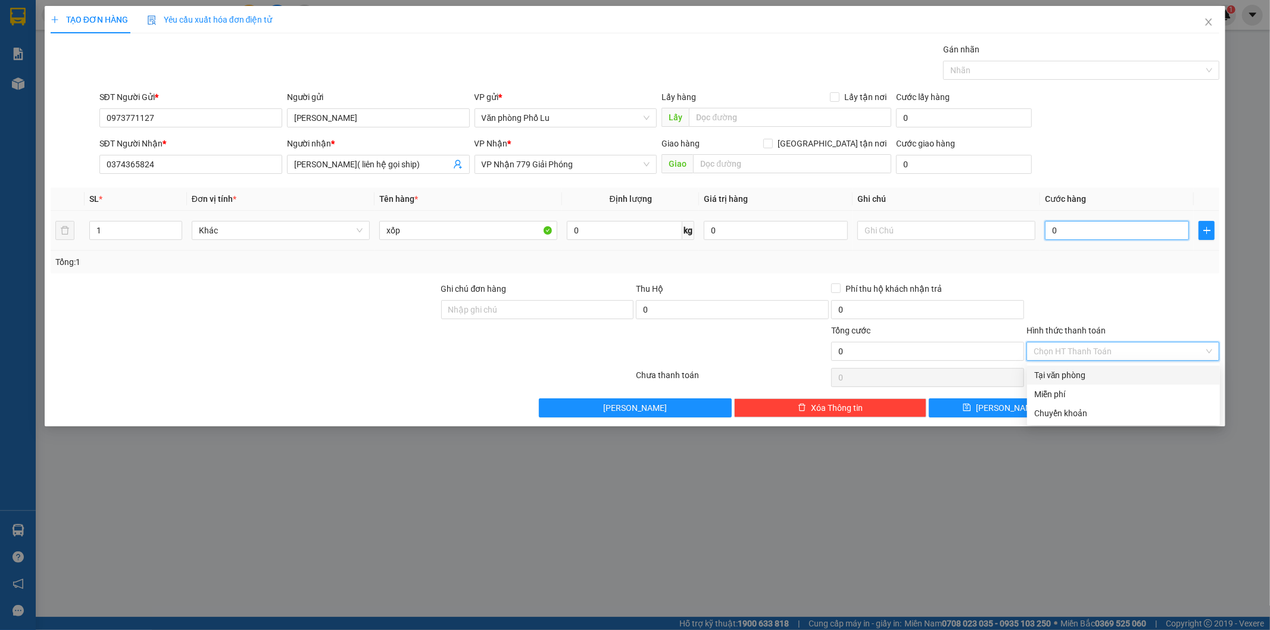
click at [1073, 229] on input "0" at bounding box center [1117, 230] width 144 height 19
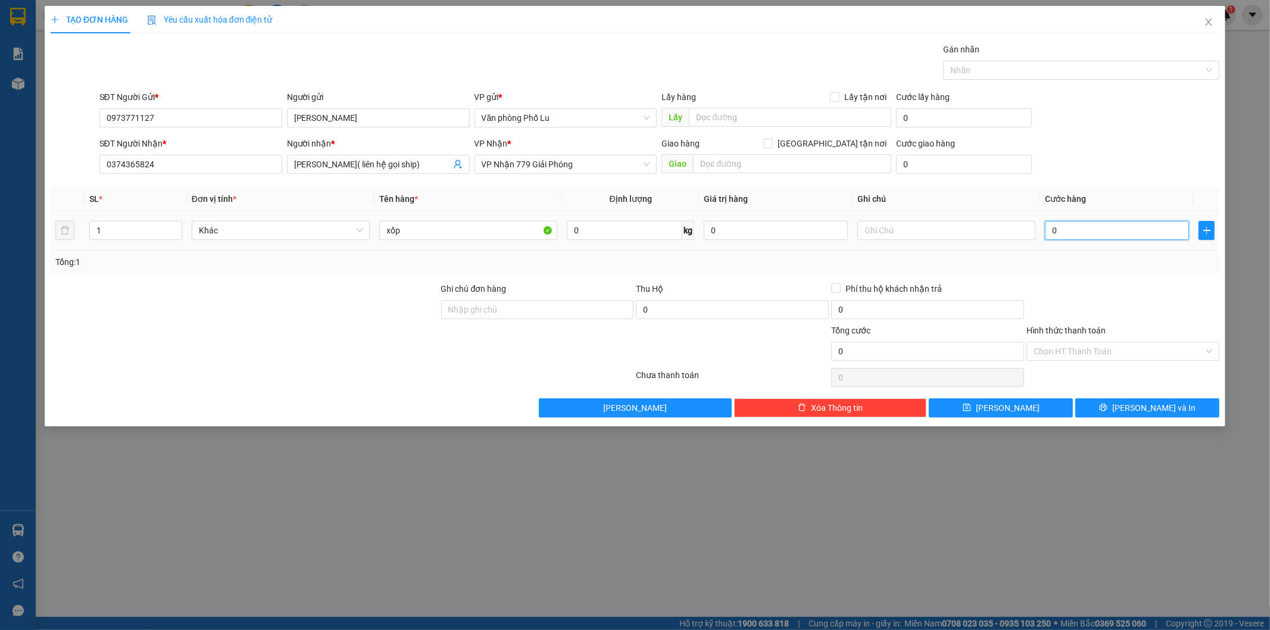
paste input "5"
type input "50"
type input "50.000"
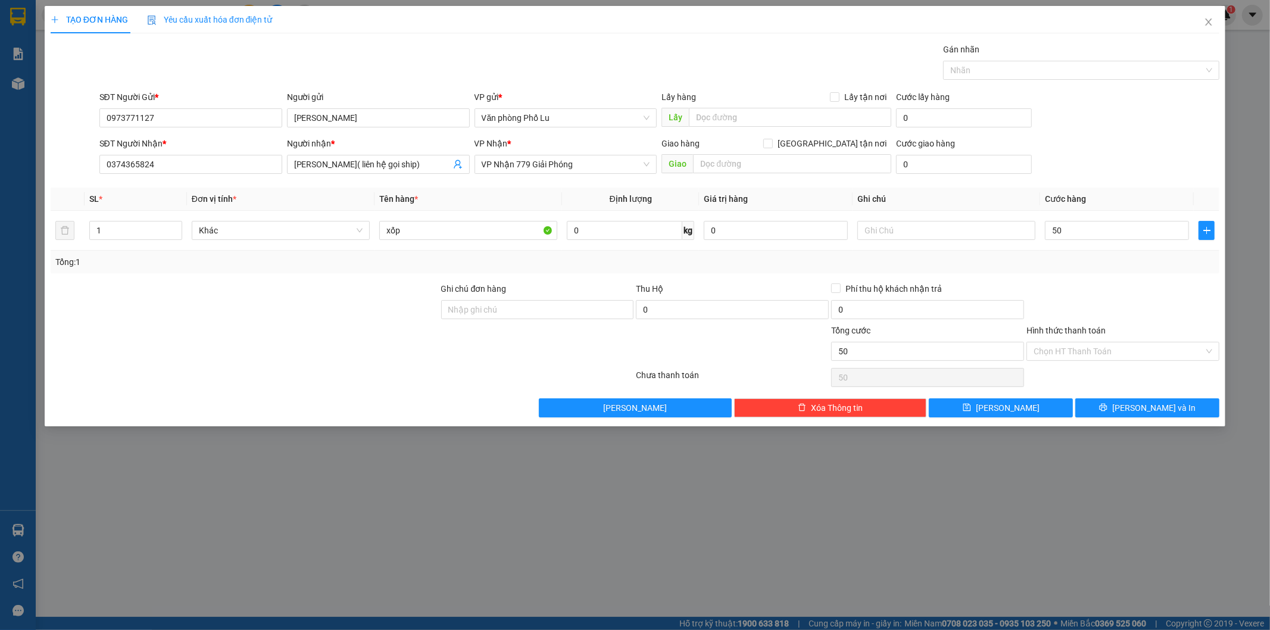
type input "50.000"
click at [1058, 284] on div at bounding box center [1122, 303] width 195 height 42
click at [1082, 354] on input "Hình thức thanh toán" at bounding box center [1119, 351] width 170 height 18
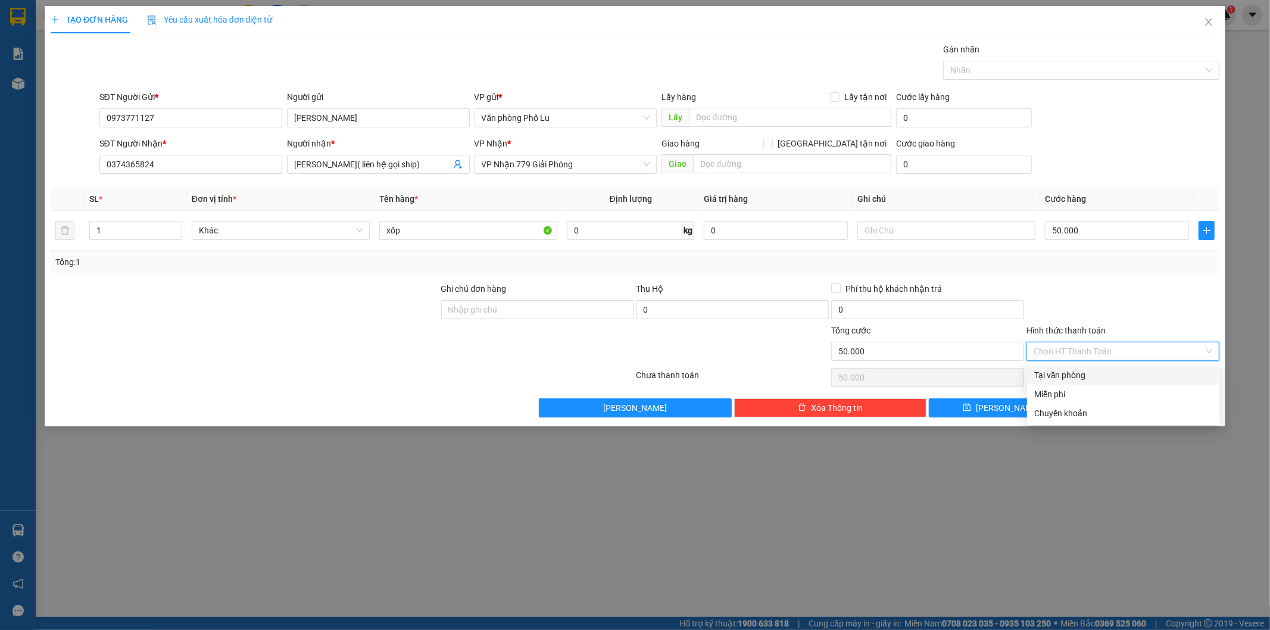
click at [1077, 376] on div "Tại văn phòng" at bounding box center [1123, 375] width 179 height 13
type input "0"
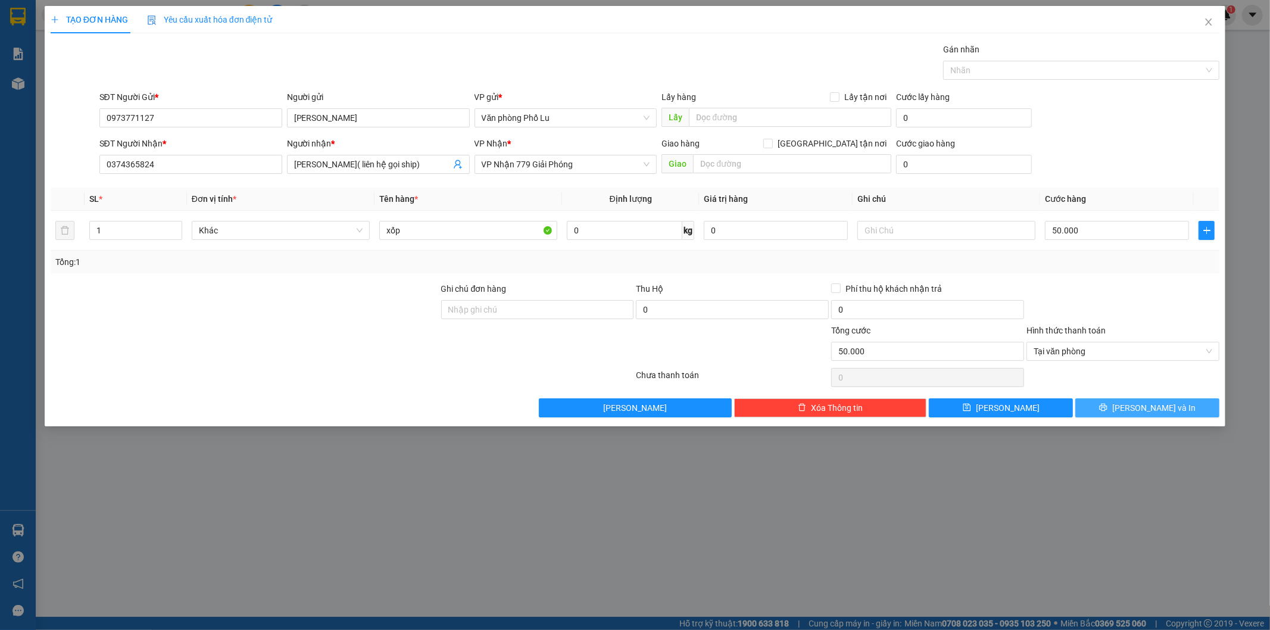
click at [1144, 407] on span "[PERSON_NAME] và In" at bounding box center [1153, 407] width 83 height 13
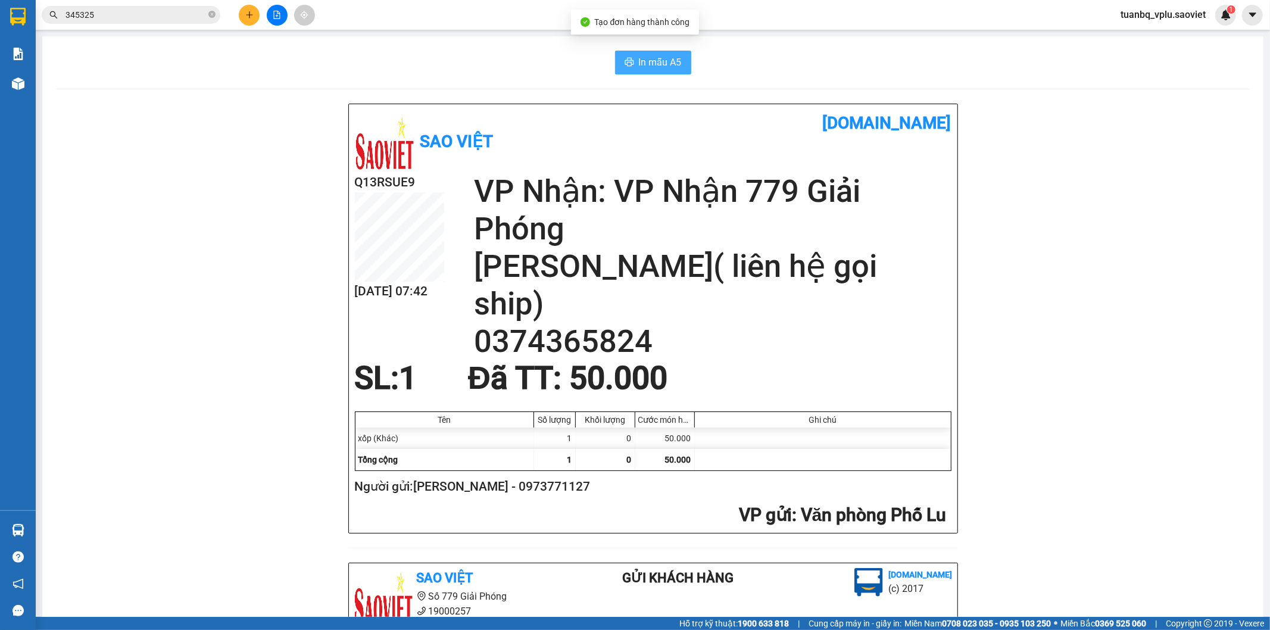
click at [648, 60] on span "In mẫu A5" at bounding box center [660, 62] width 43 height 15
click at [137, 19] on input "345325" at bounding box center [135, 14] width 141 height 13
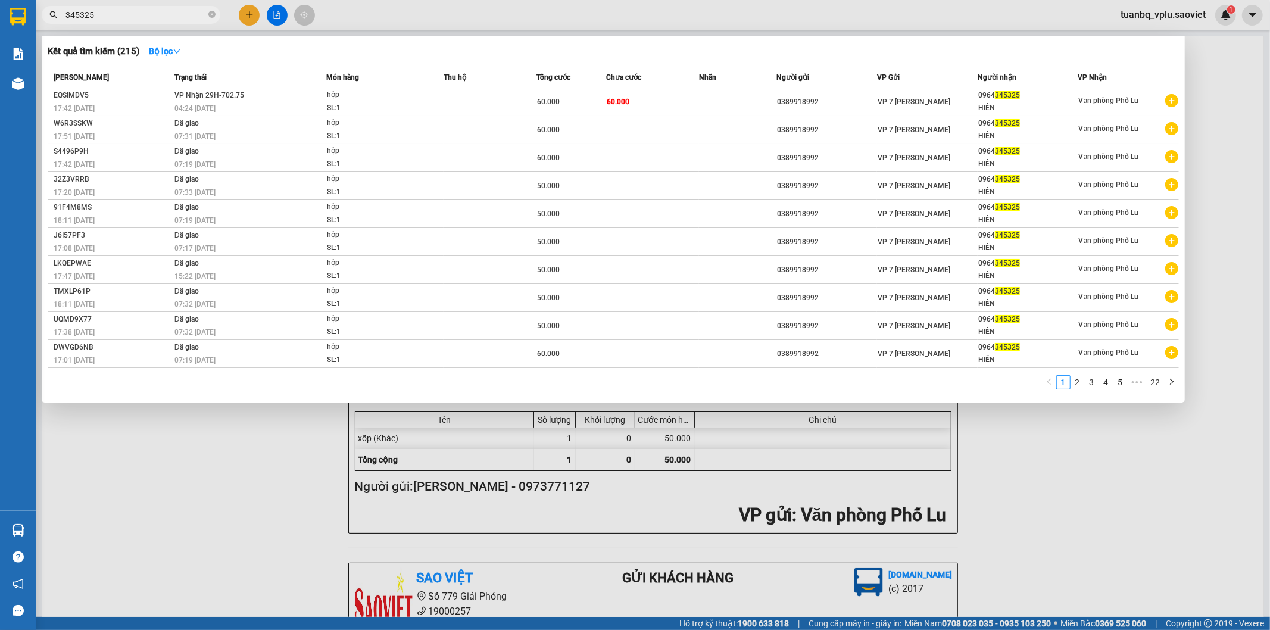
click at [134, 20] on input "345325" at bounding box center [135, 14] width 141 height 13
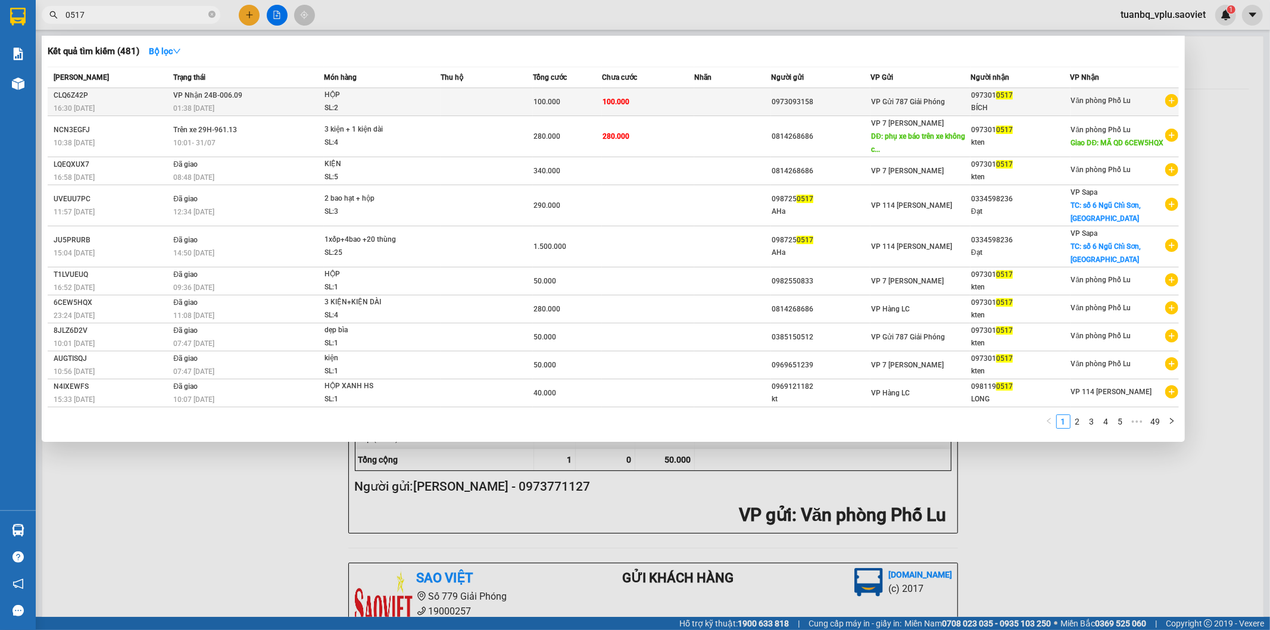
type input "0517"
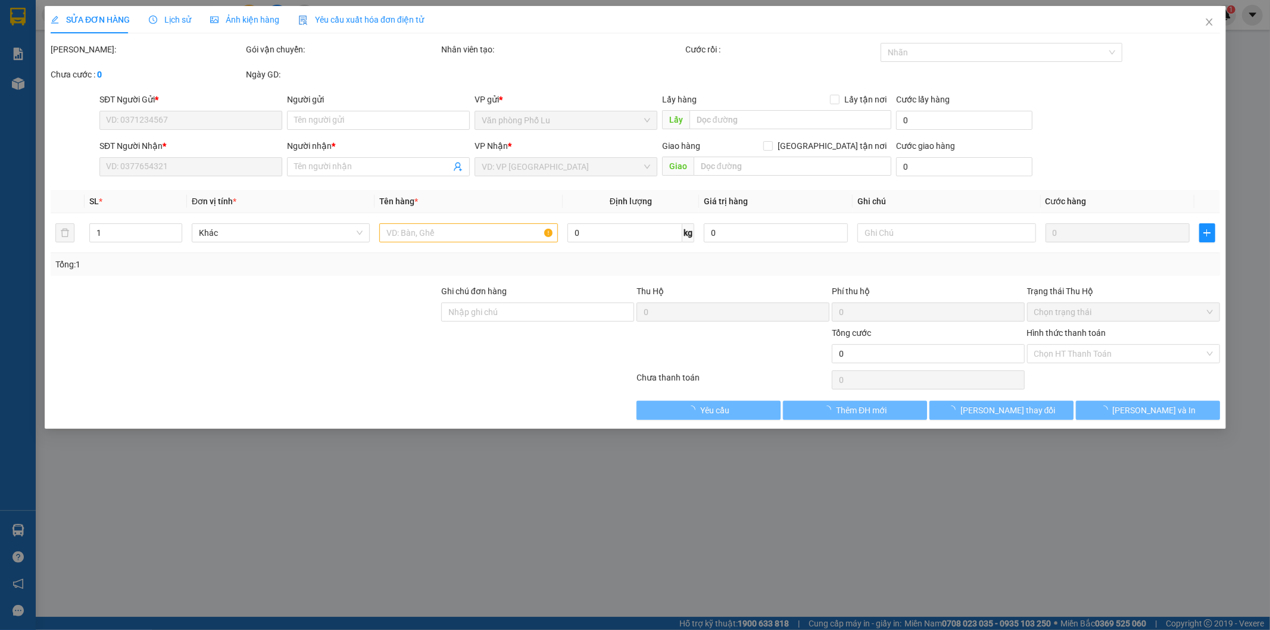
type input "0973093158"
type input "0973010517"
type input "BÍCH"
type input "100.000"
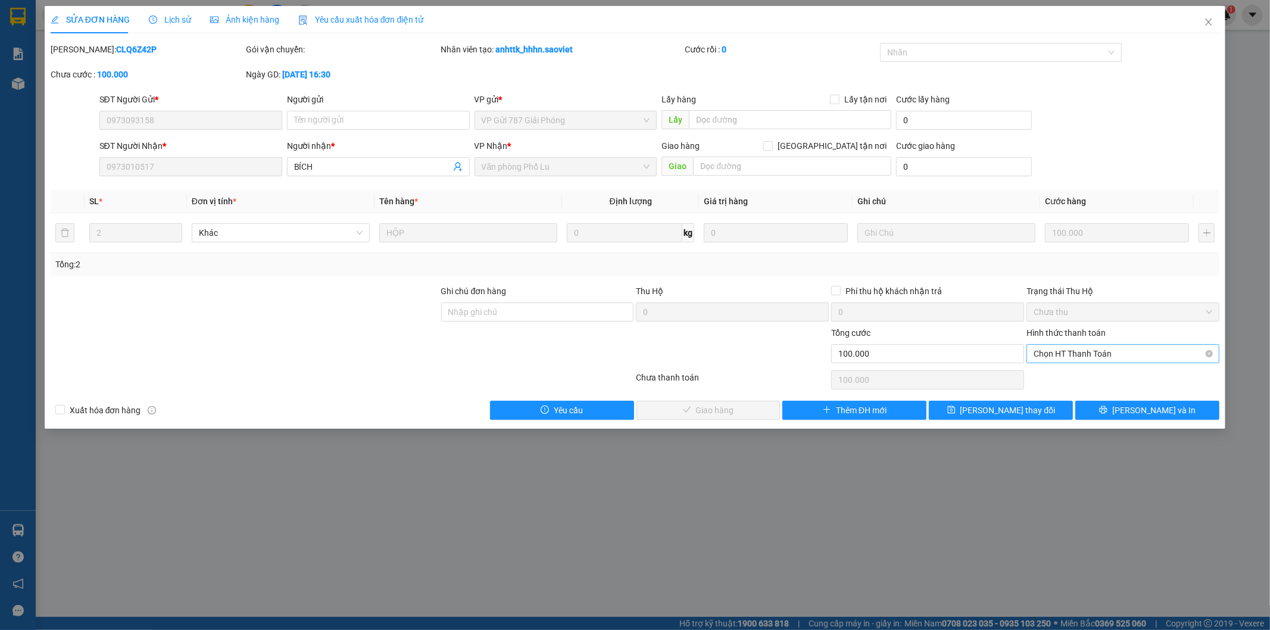
click at [1110, 350] on span "Chọn HT Thanh Toán" at bounding box center [1123, 354] width 179 height 18
click at [1088, 376] on div "Tại văn phòng" at bounding box center [1123, 377] width 179 height 13
type input "0"
click at [711, 414] on span "[PERSON_NAME] và Giao hàng" at bounding box center [716, 410] width 114 height 13
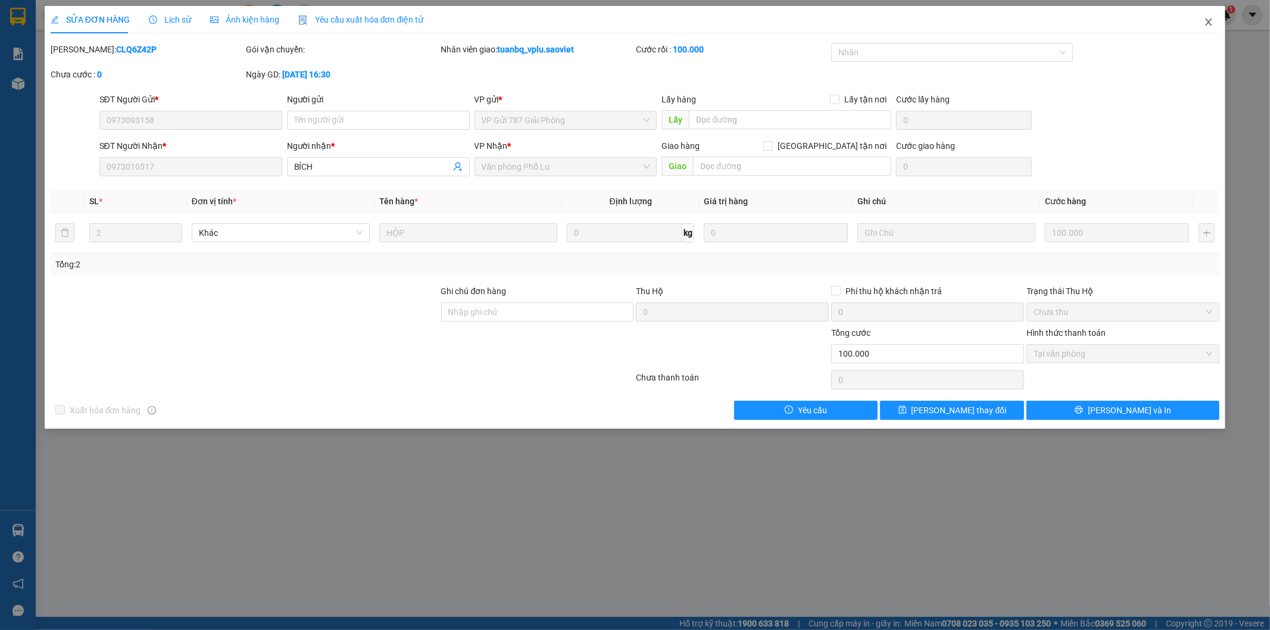
click at [1205, 24] on icon "close" at bounding box center [1209, 22] width 10 height 10
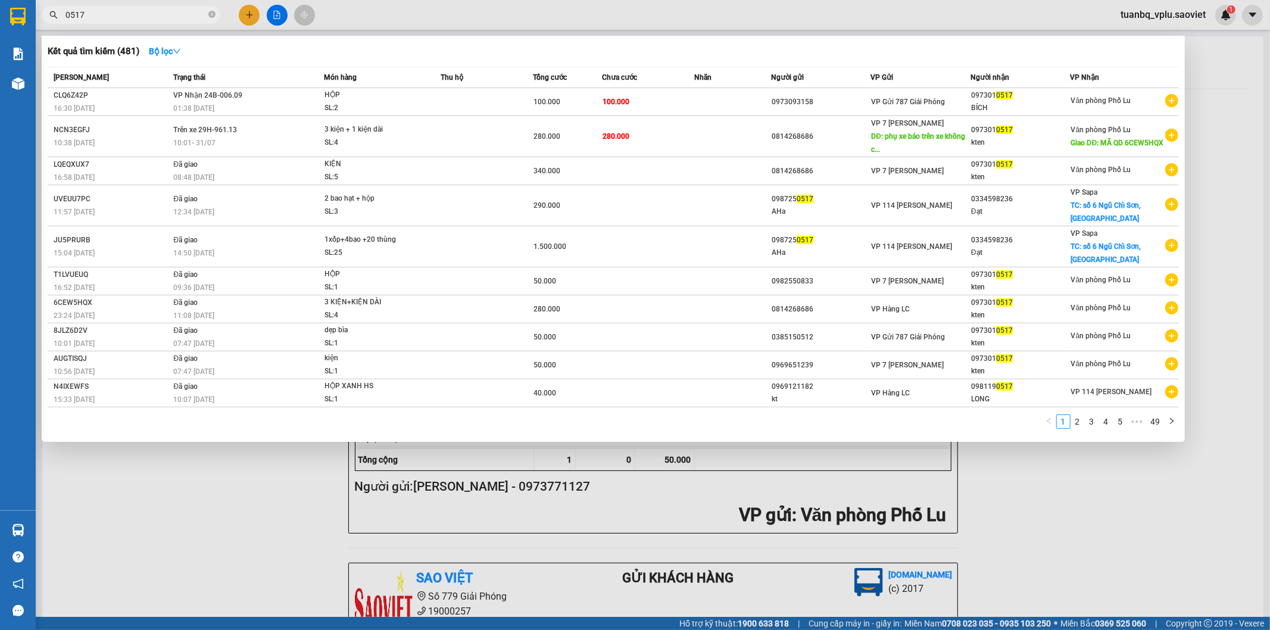
click at [133, 20] on input "0517" at bounding box center [135, 14] width 141 height 13
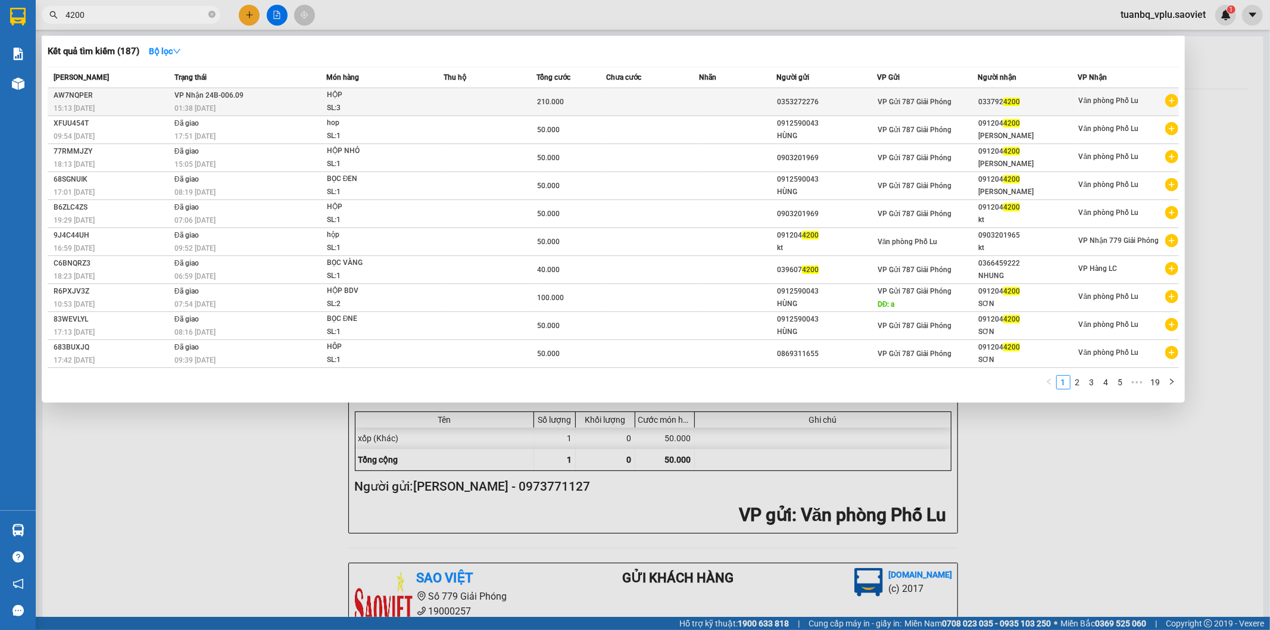
type input "4200"
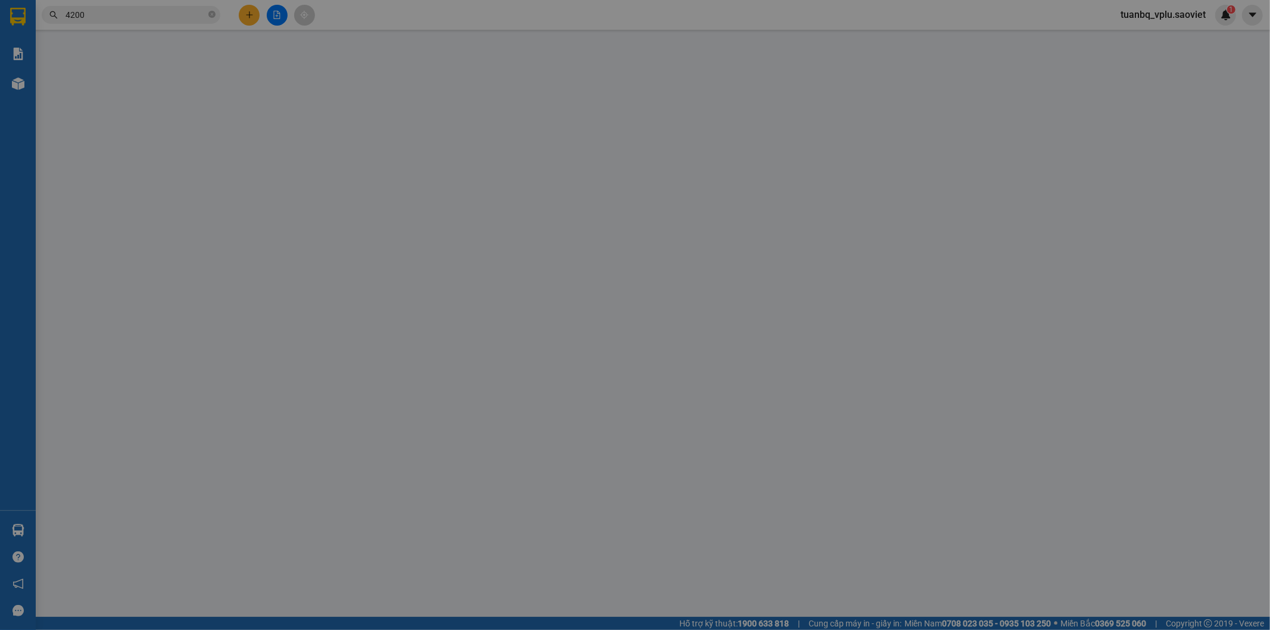
type input "0353272276"
type input "0337924200"
type input "210.000"
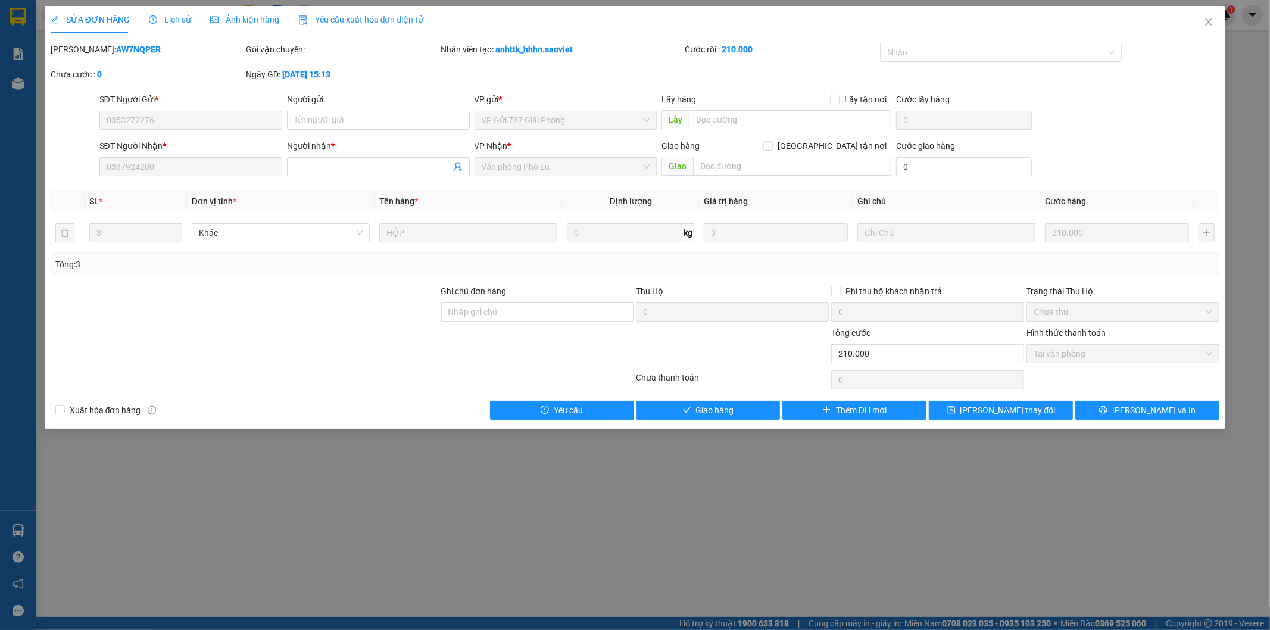
click at [1064, 353] on span "Tại văn phòng" at bounding box center [1123, 354] width 179 height 18
click at [715, 406] on span "Giao hàng" at bounding box center [715, 410] width 38 height 13
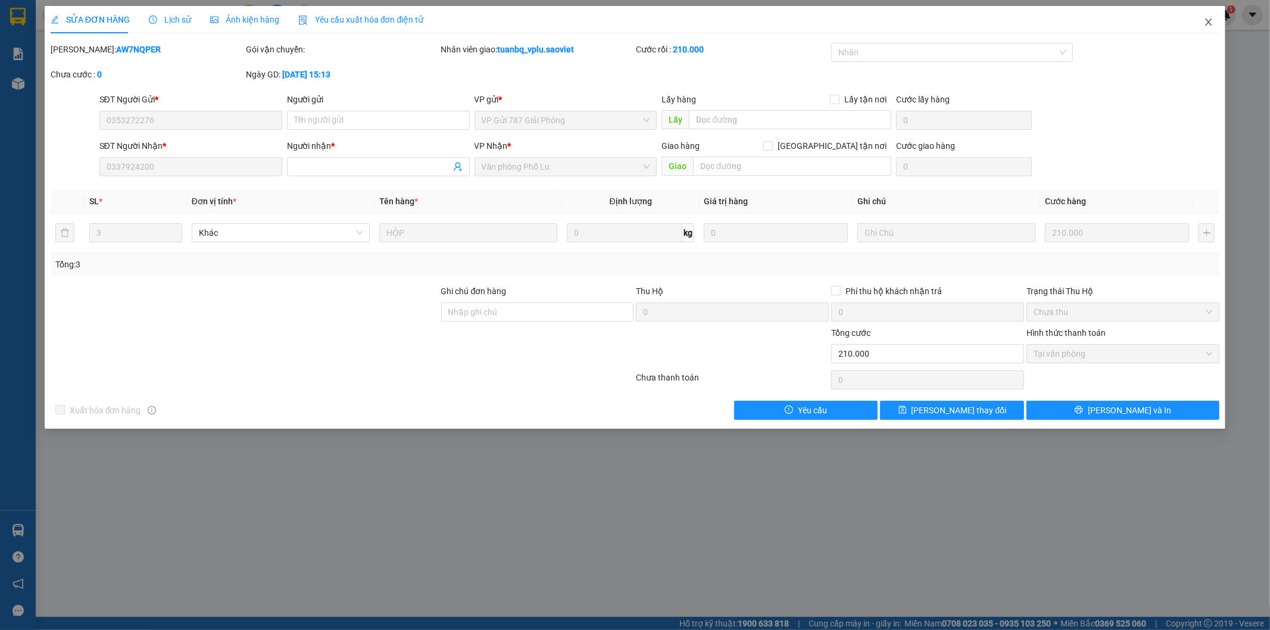
click at [1216, 24] on span "Close" at bounding box center [1208, 22] width 33 height 33
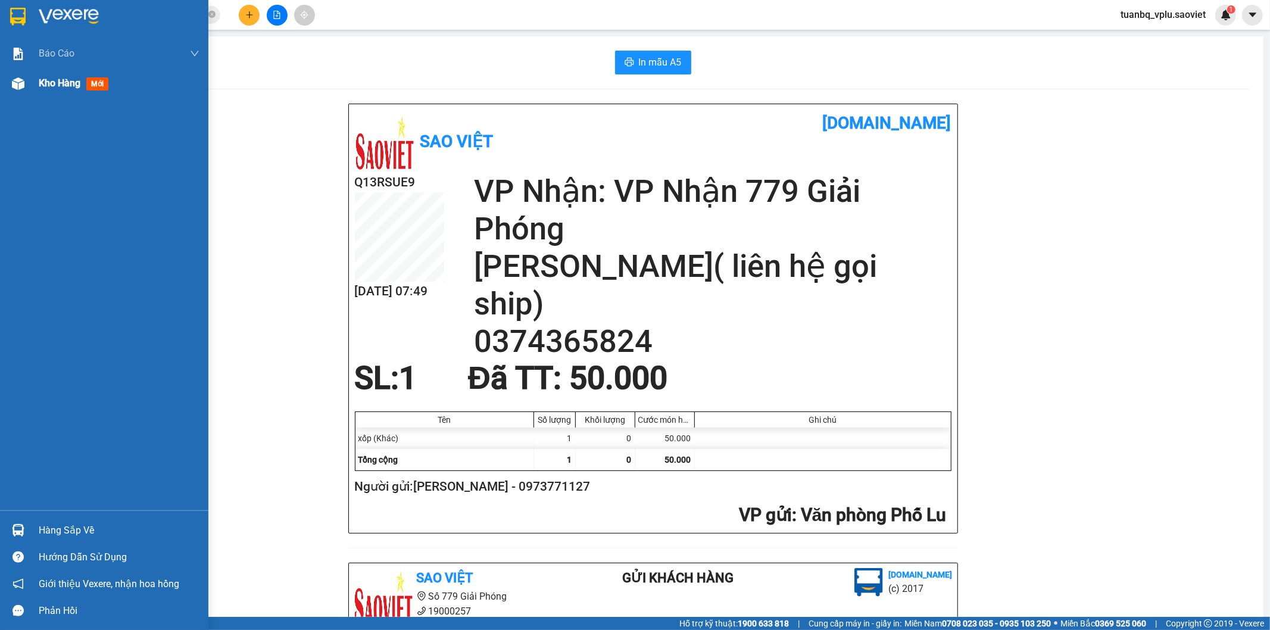
click at [54, 85] on span "Kho hàng" at bounding box center [60, 82] width 42 height 11
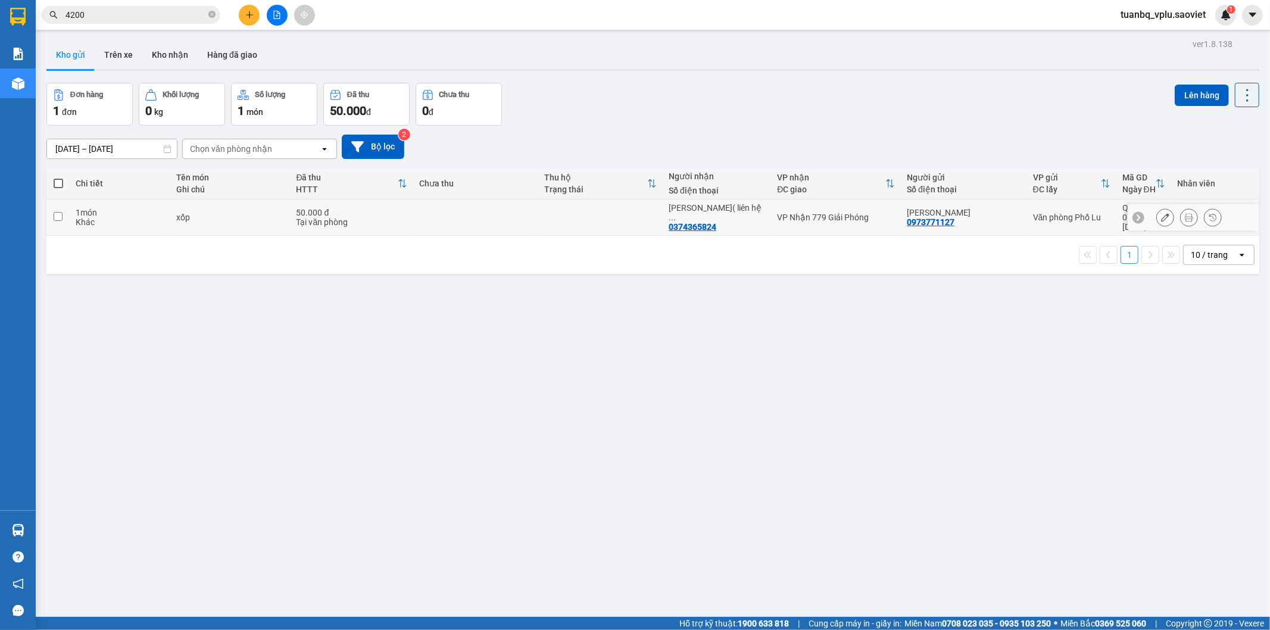
click at [57, 216] on input "checkbox" at bounding box center [58, 216] width 9 height 9
checkbox input "true"
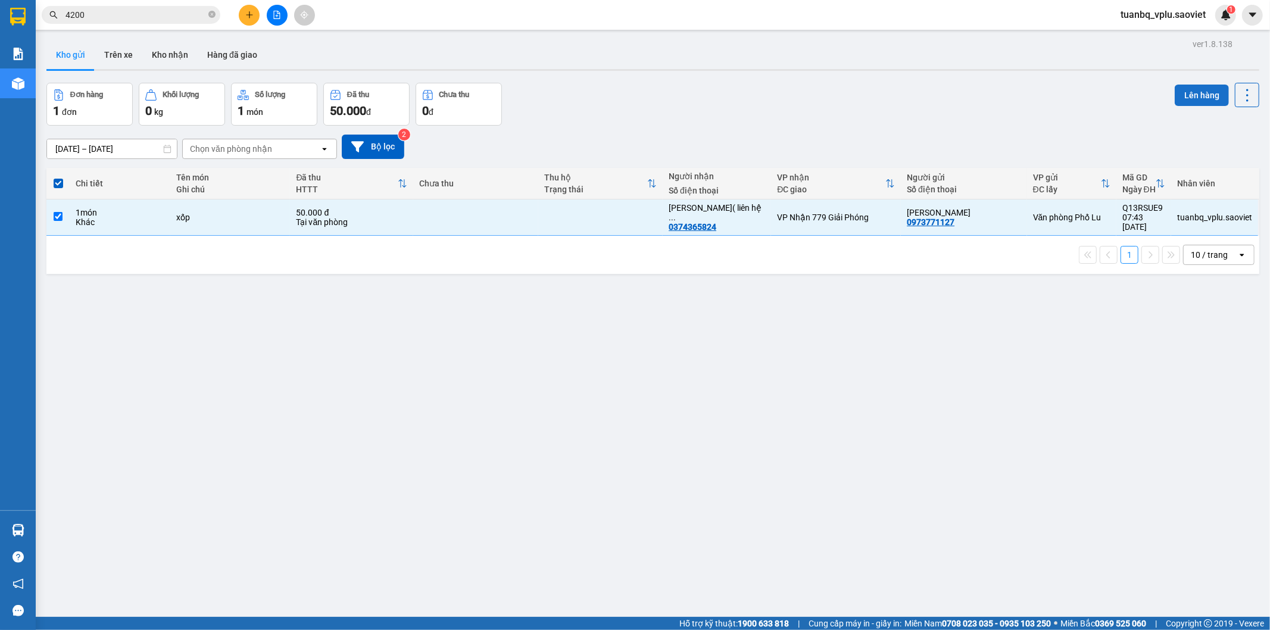
click at [1189, 98] on button "Lên hàng" at bounding box center [1202, 95] width 54 height 21
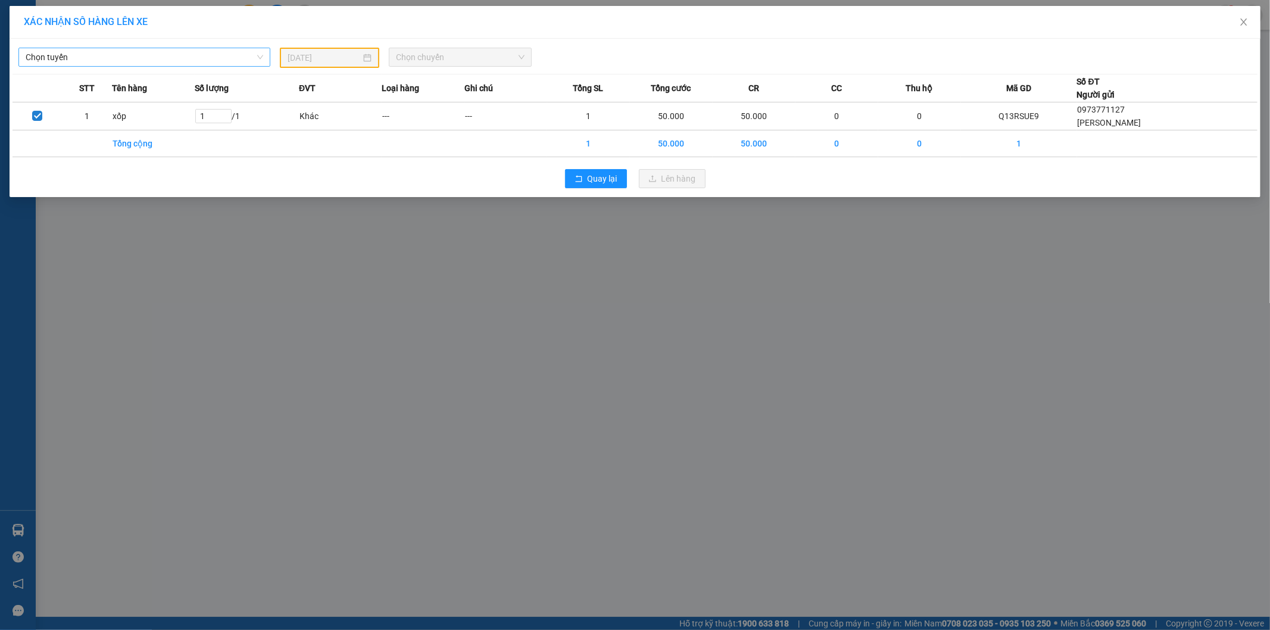
click at [156, 58] on span "Chọn tuyến" at bounding box center [145, 57] width 238 height 18
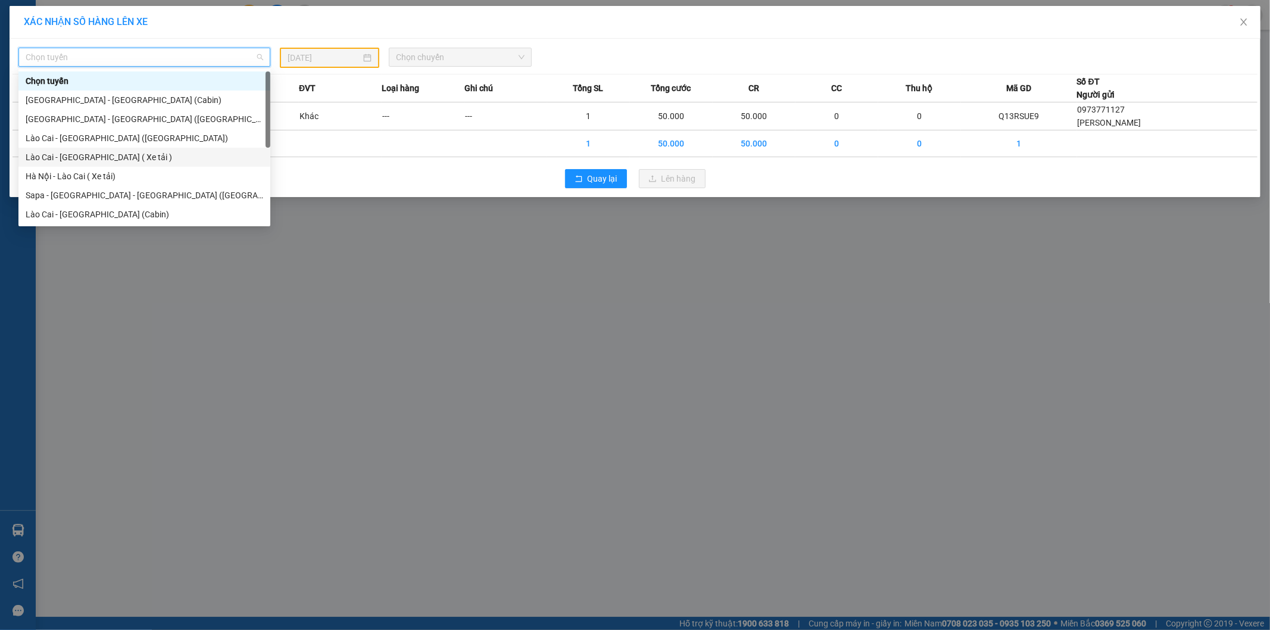
scroll to position [95, 0]
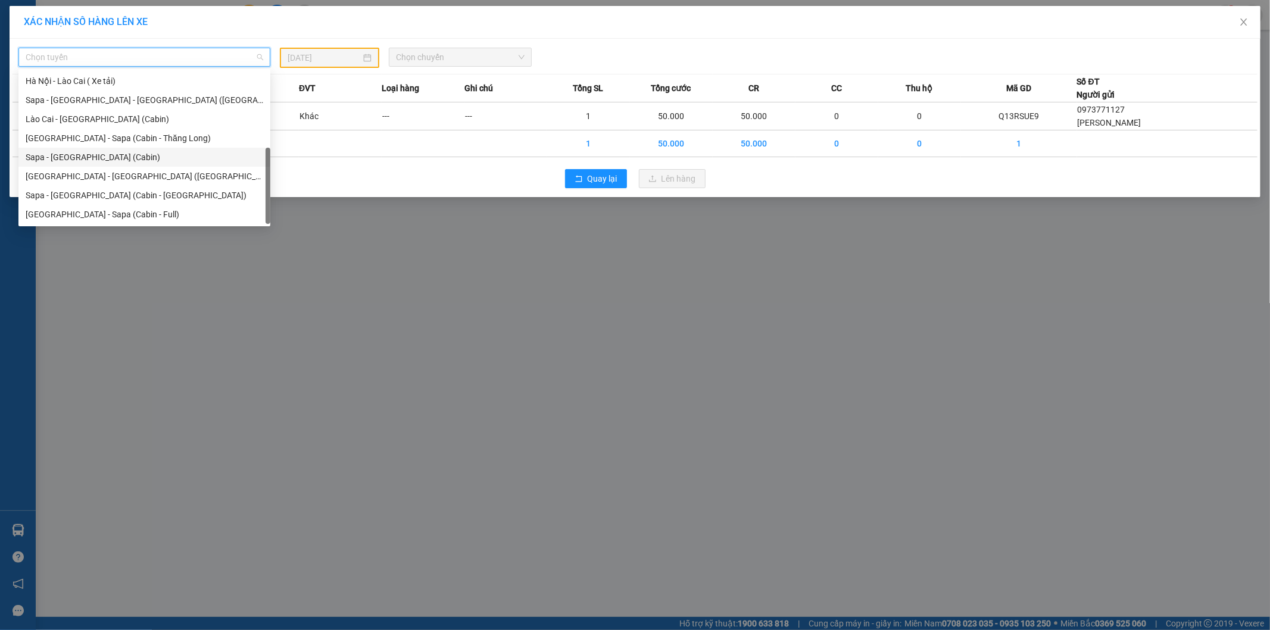
click at [111, 154] on div "Sapa - [GEOGRAPHIC_DATA] (Cabin)" at bounding box center [145, 157] width 238 height 13
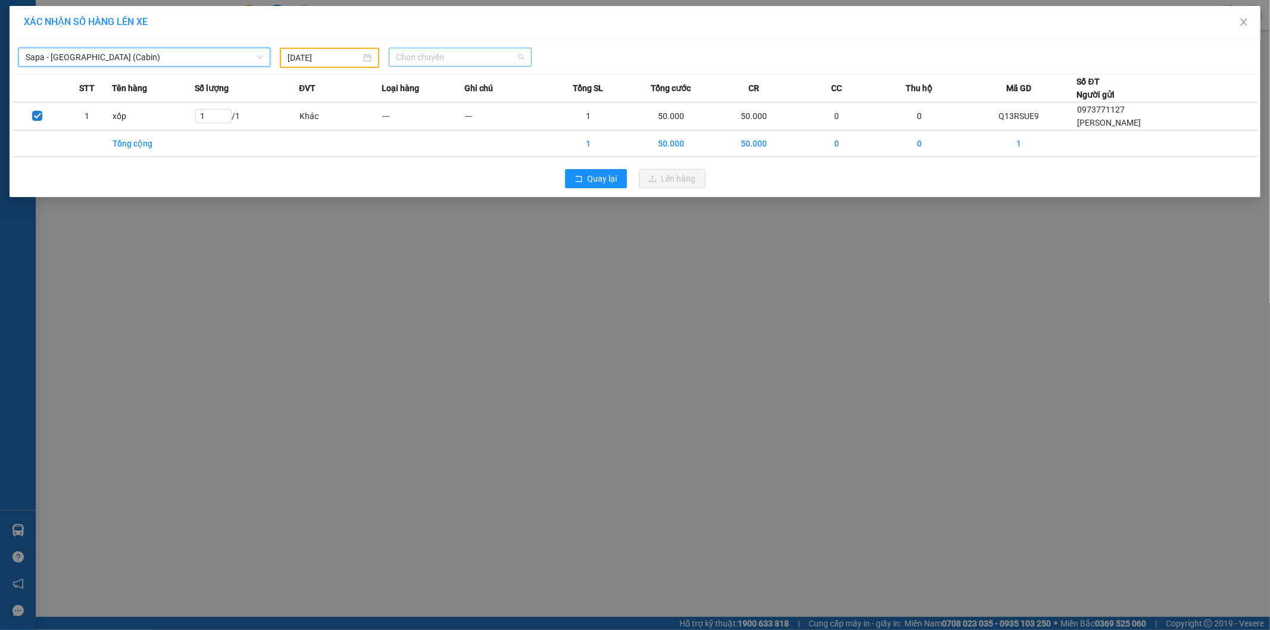
click at [460, 54] on span "Chọn chuyến" at bounding box center [460, 57] width 129 height 18
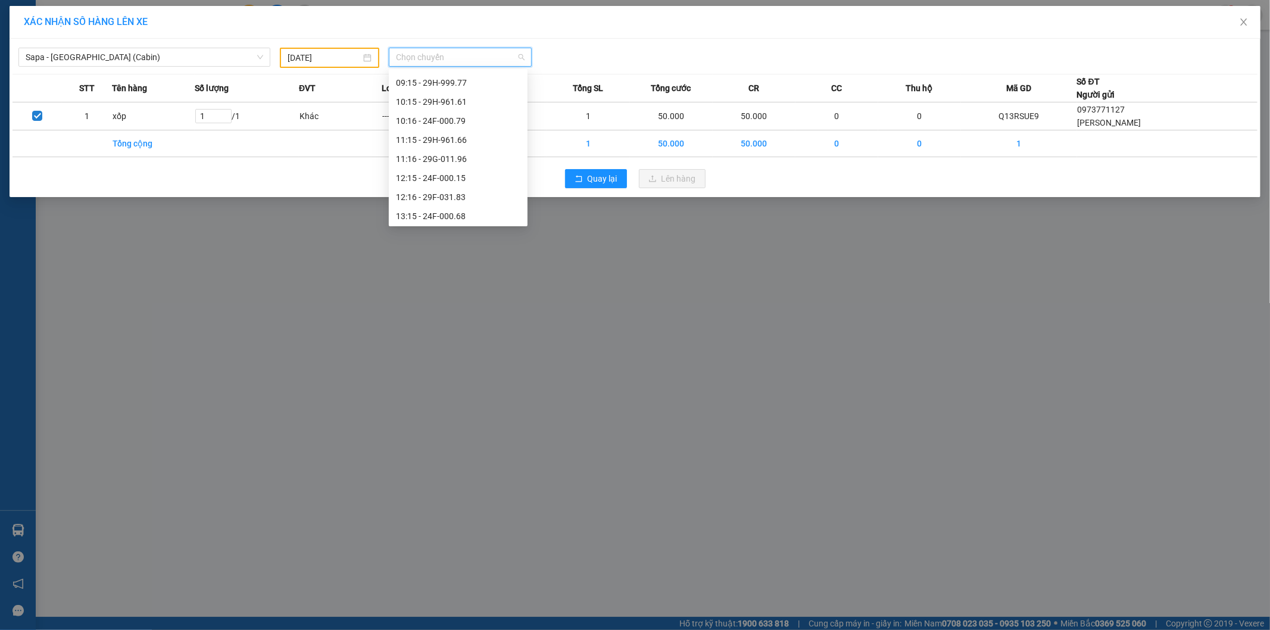
scroll to position [0, 0]
click at [293, 52] on input "13/08/2025" at bounding box center [324, 57] width 73 height 13
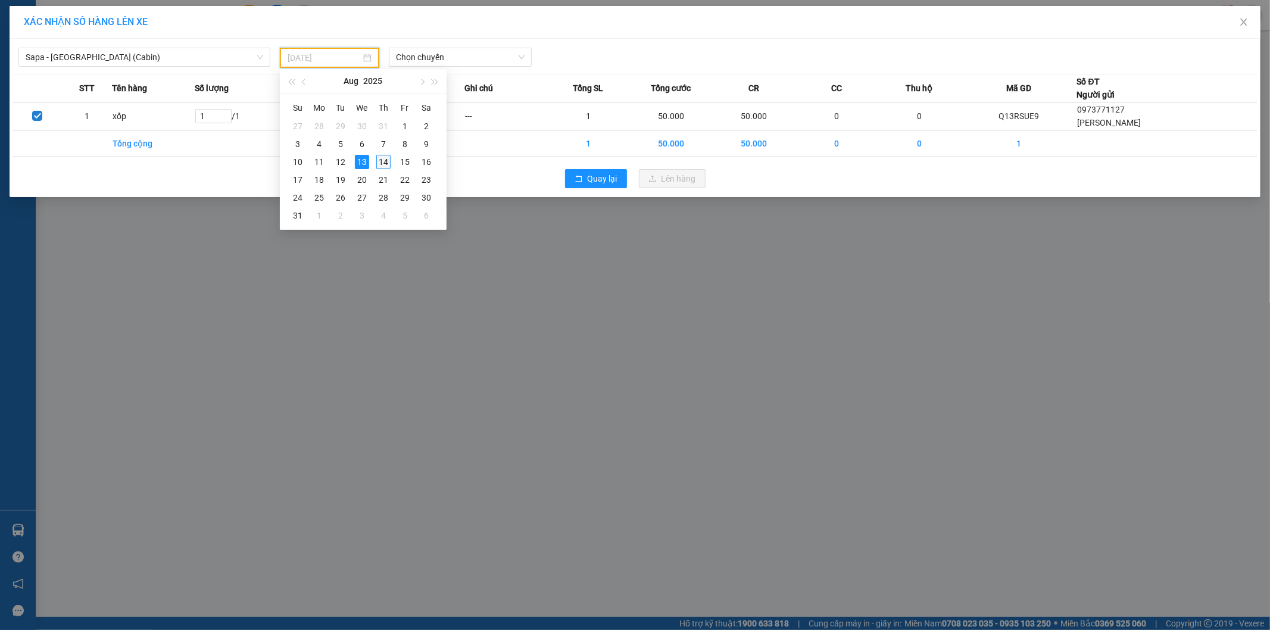
click at [387, 161] on div "14" at bounding box center [383, 162] width 14 height 14
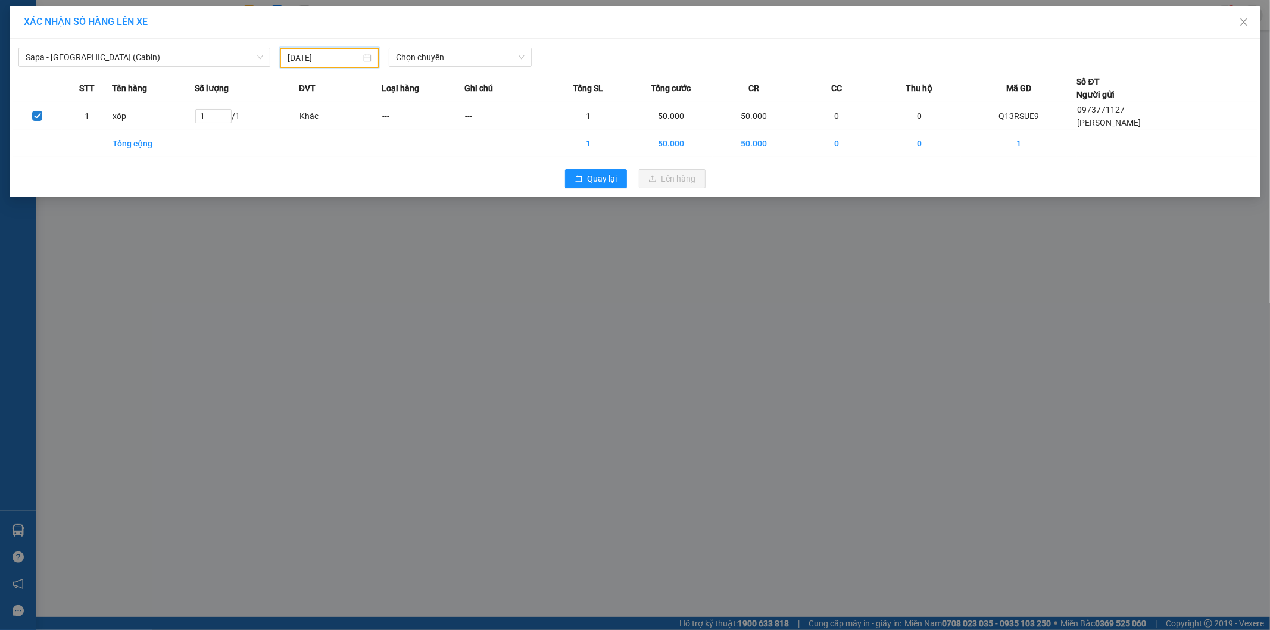
type input "[DATE]"
click at [468, 57] on span "Chọn chuyến" at bounding box center [460, 57] width 129 height 18
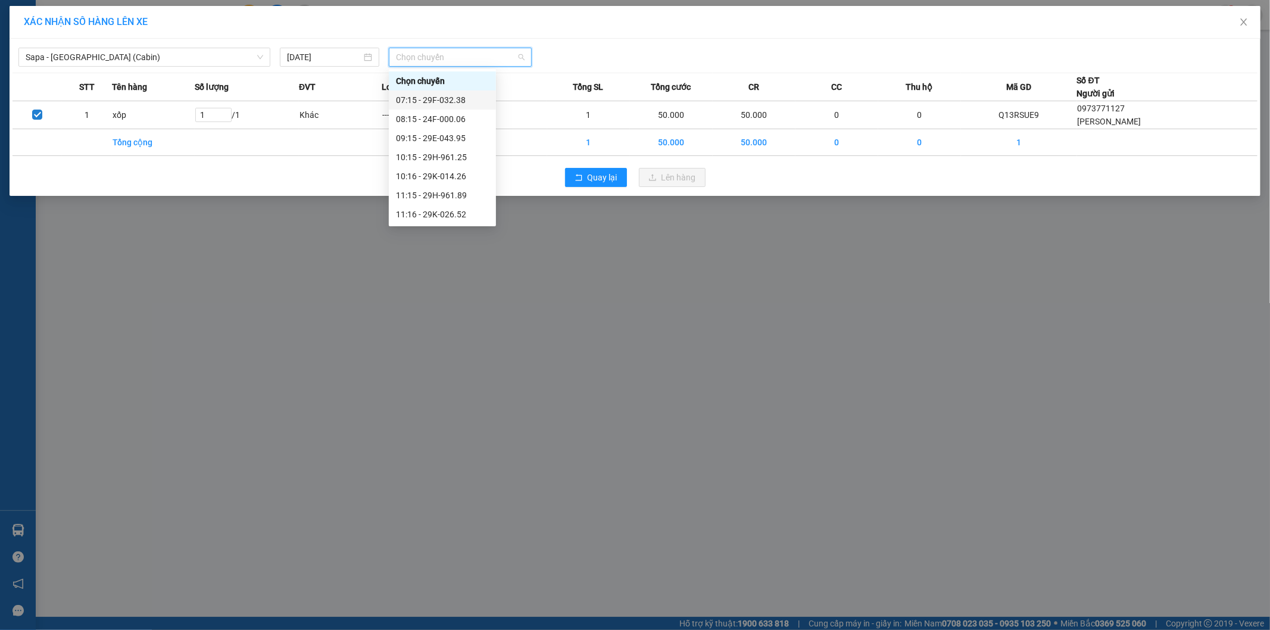
click at [466, 101] on div "07:15 - 29F-032.38" at bounding box center [442, 99] width 93 height 13
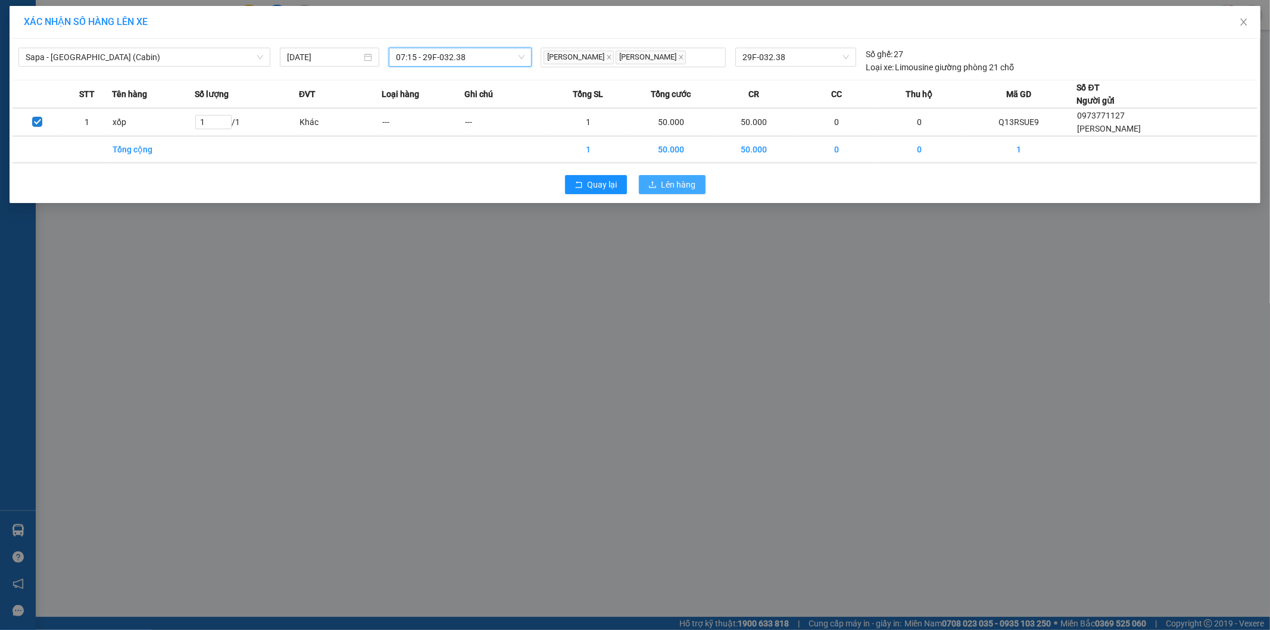
click at [668, 182] on span "Lên hàng" at bounding box center [679, 184] width 35 height 13
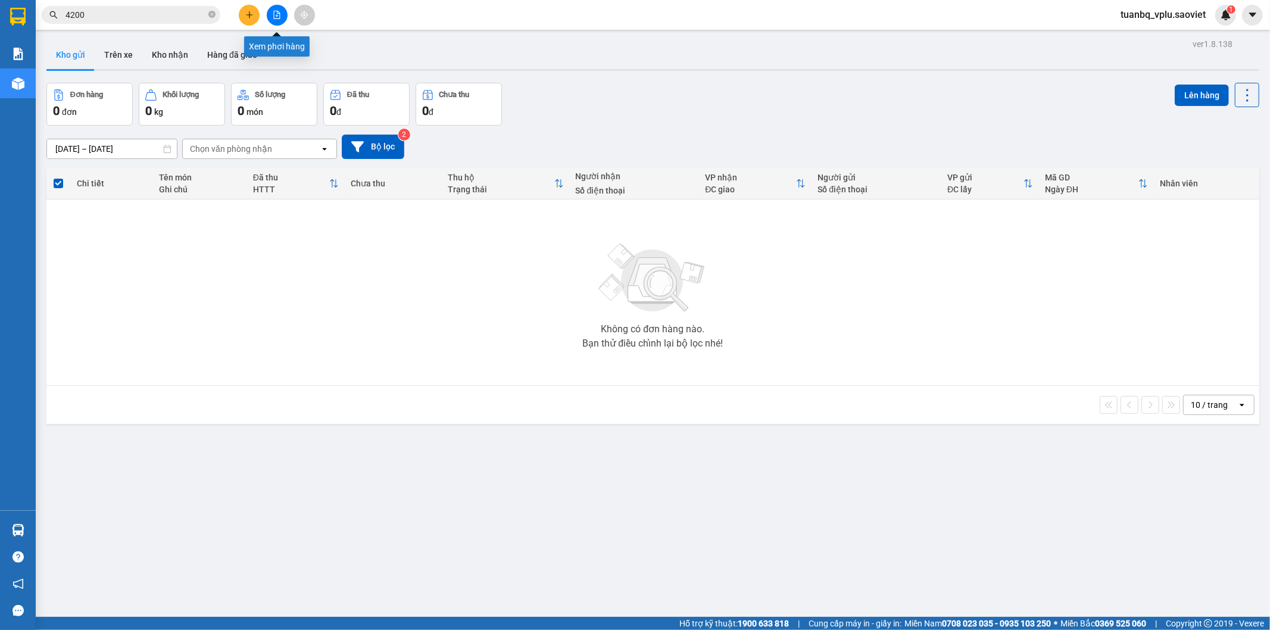
click at [279, 11] on icon "file-add" at bounding box center [277, 15] width 8 height 8
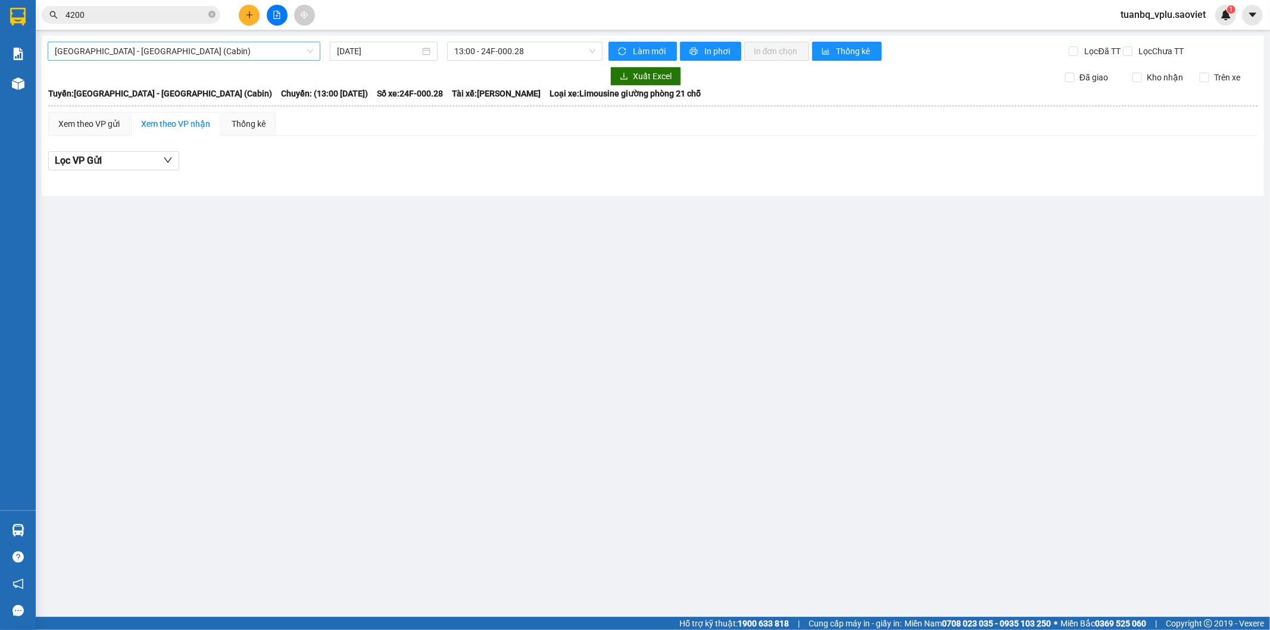
click at [270, 49] on span "Hà Nội - Lào Cai (Cabin)" at bounding box center [184, 51] width 258 height 18
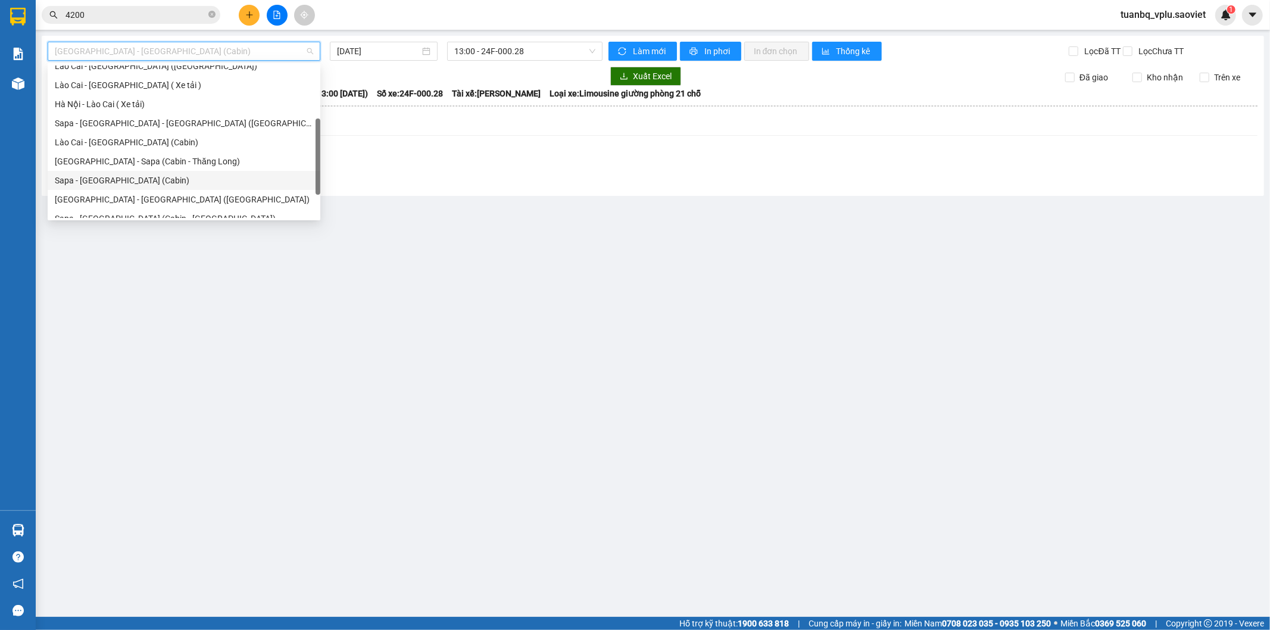
scroll to position [95, 0]
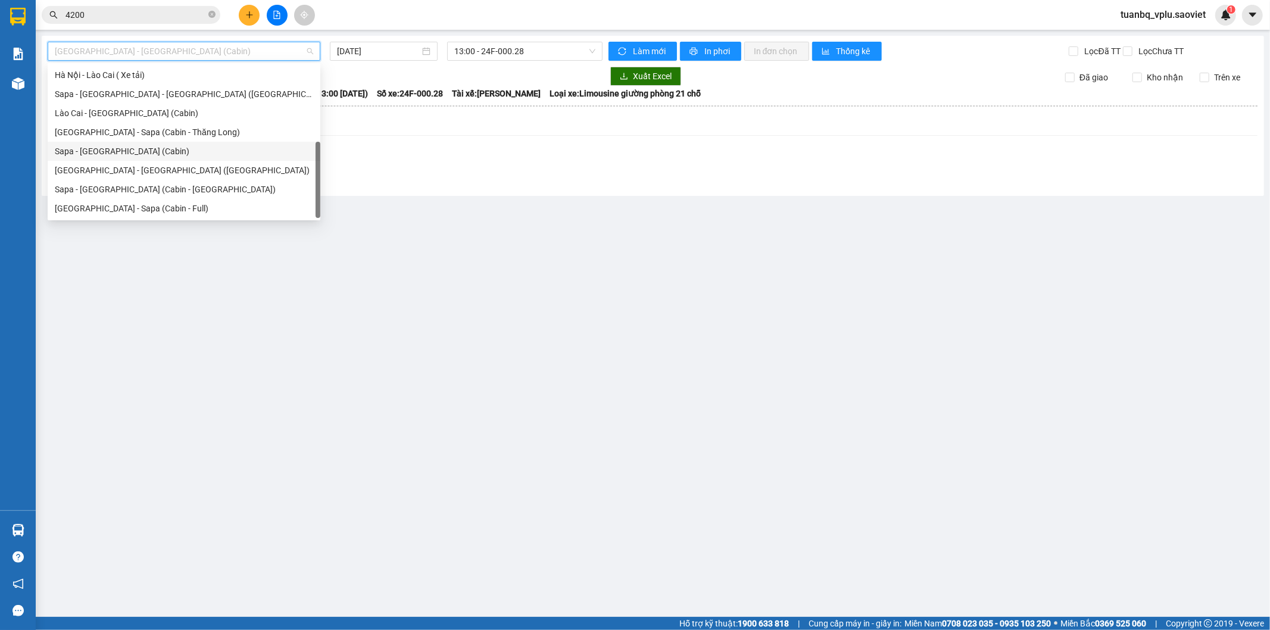
click at [132, 145] on div "Sapa - [GEOGRAPHIC_DATA] (Cabin)" at bounding box center [184, 151] width 258 height 13
type input "[DATE]"
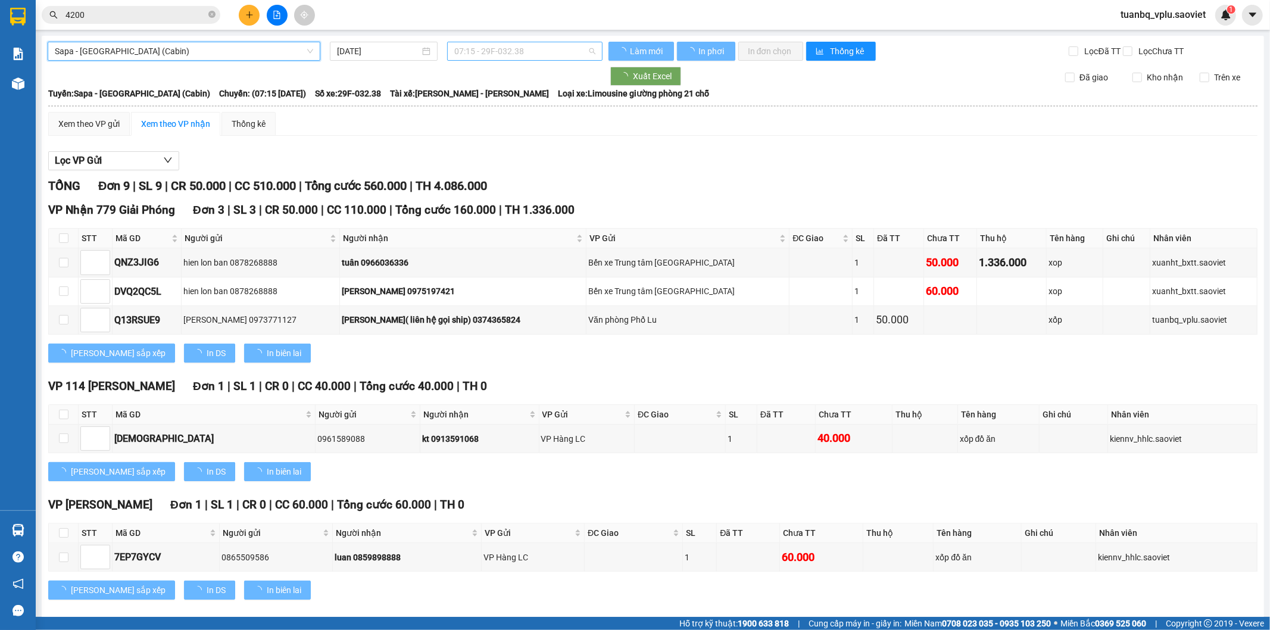
click at [478, 46] on span "07:15 - 29F-032.38" at bounding box center [524, 51] width 141 height 18
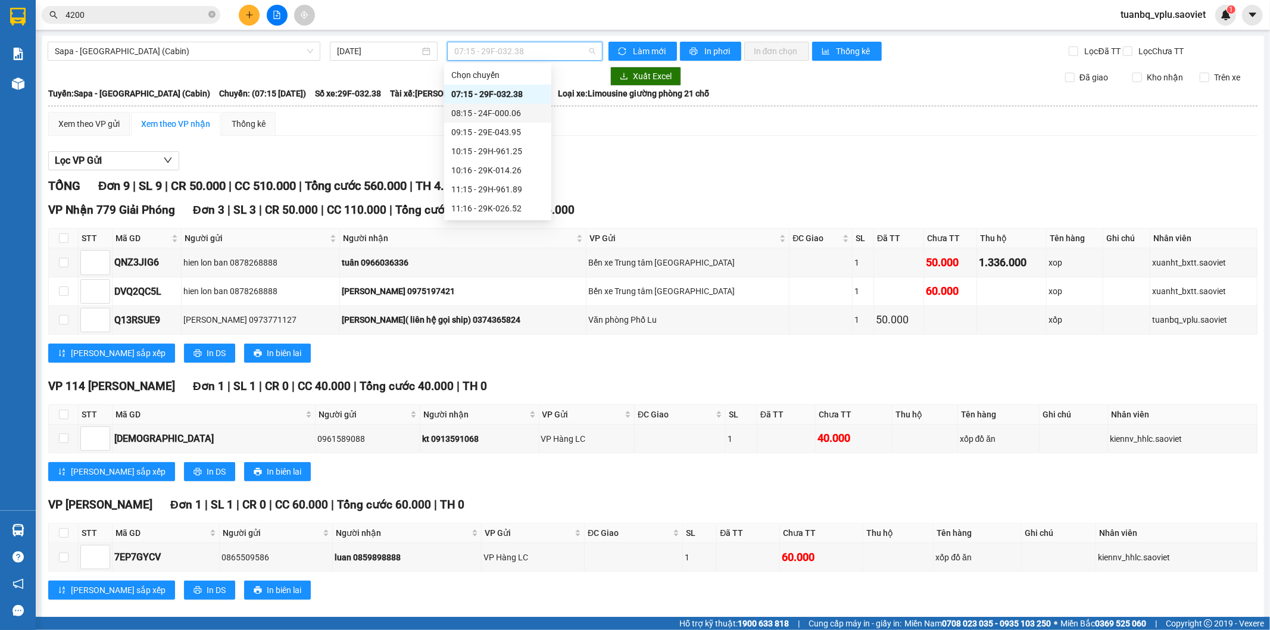
click at [697, 146] on div "Xem theo VP gửi Xem theo VP nhận Thống kê Lọc VP Gửi TỔNG Đơn 9 | SL 9 | CR 50…" at bounding box center [652, 510] width 1209 height 797
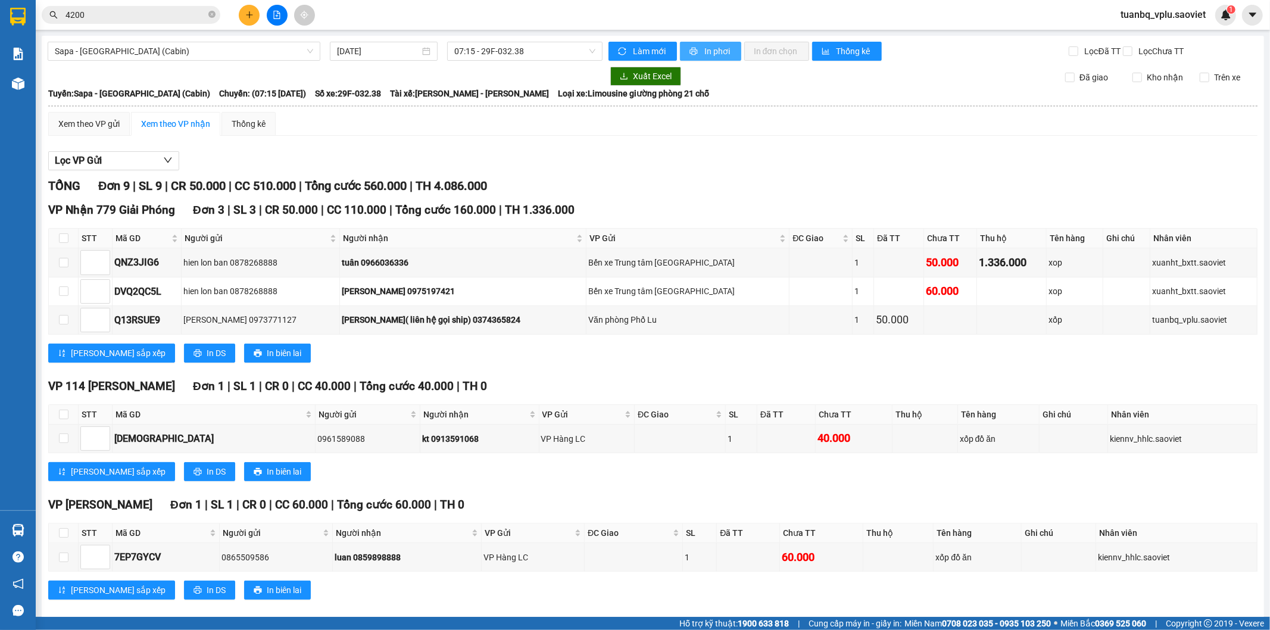
click at [720, 49] on span "In phơi" at bounding box center [717, 51] width 27 height 13
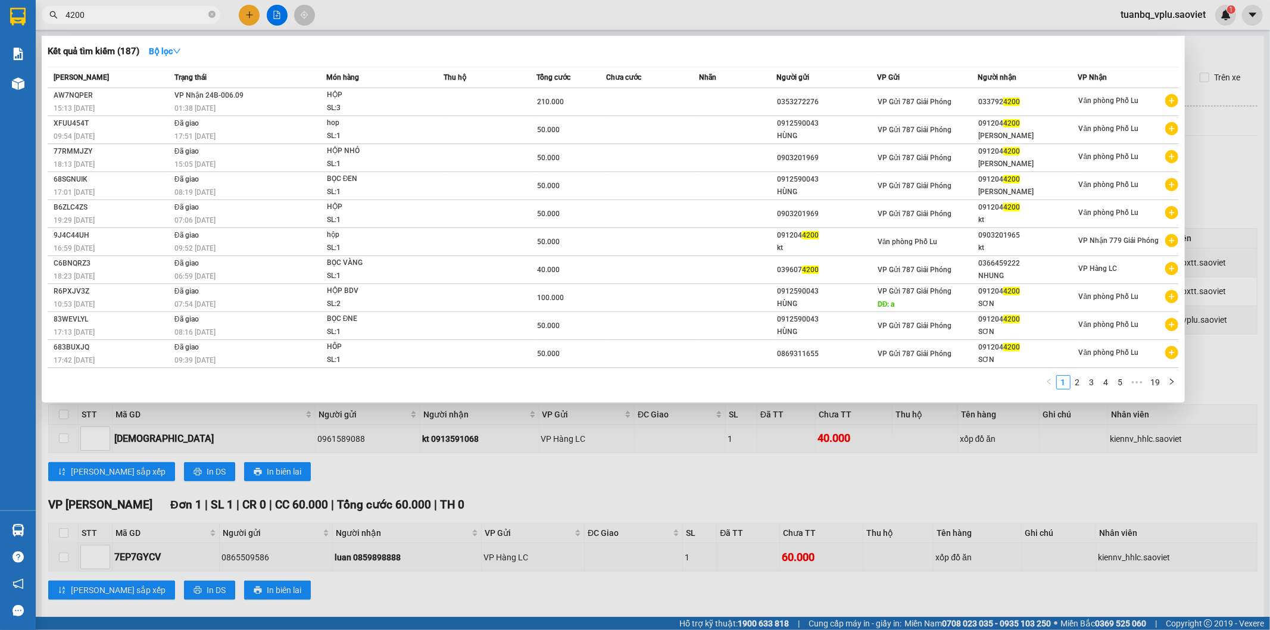
click at [102, 15] on input "4200" at bounding box center [135, 14] width 141 height 13
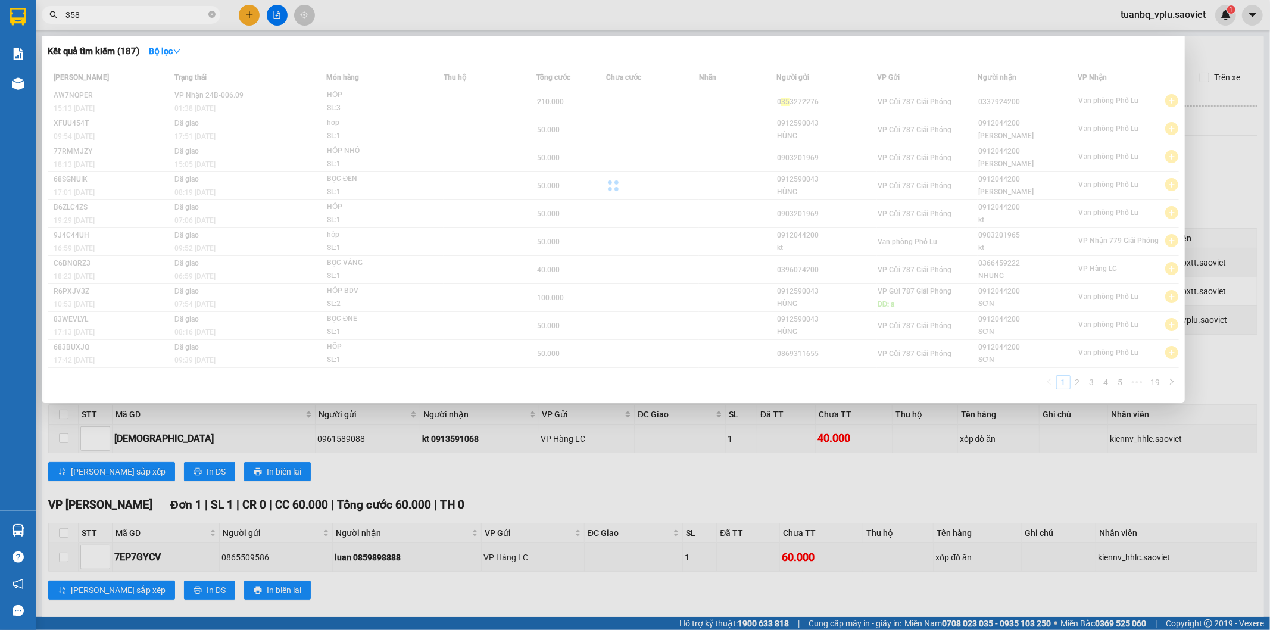
type input "3586"
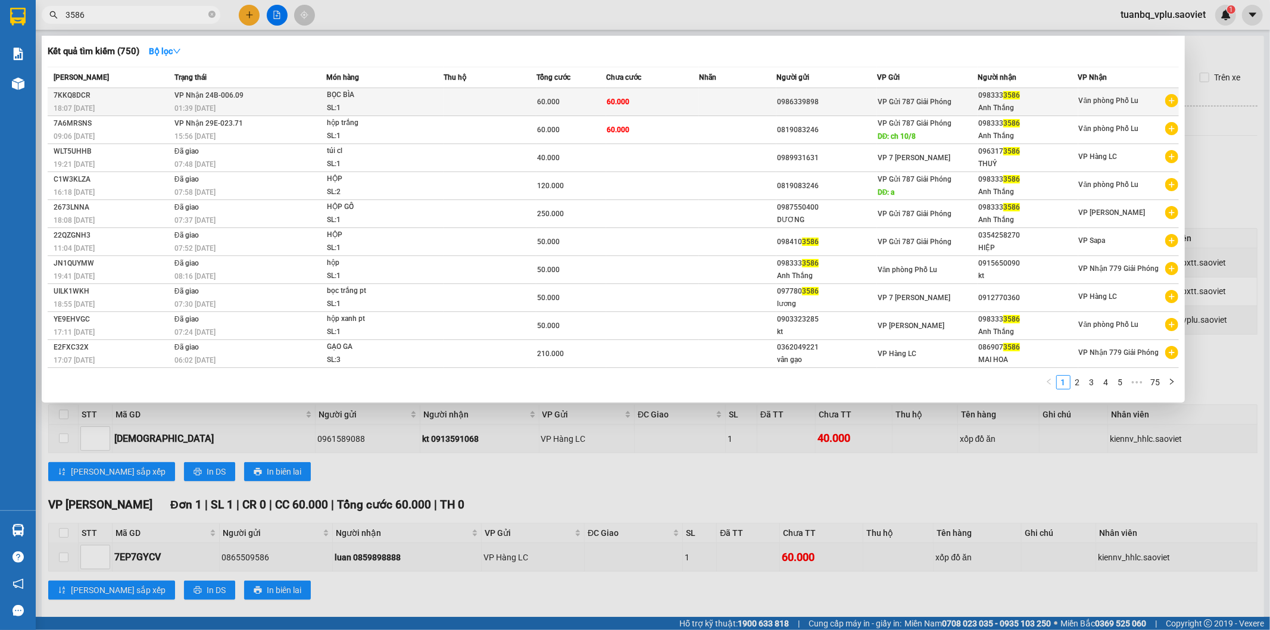
type input "3586"
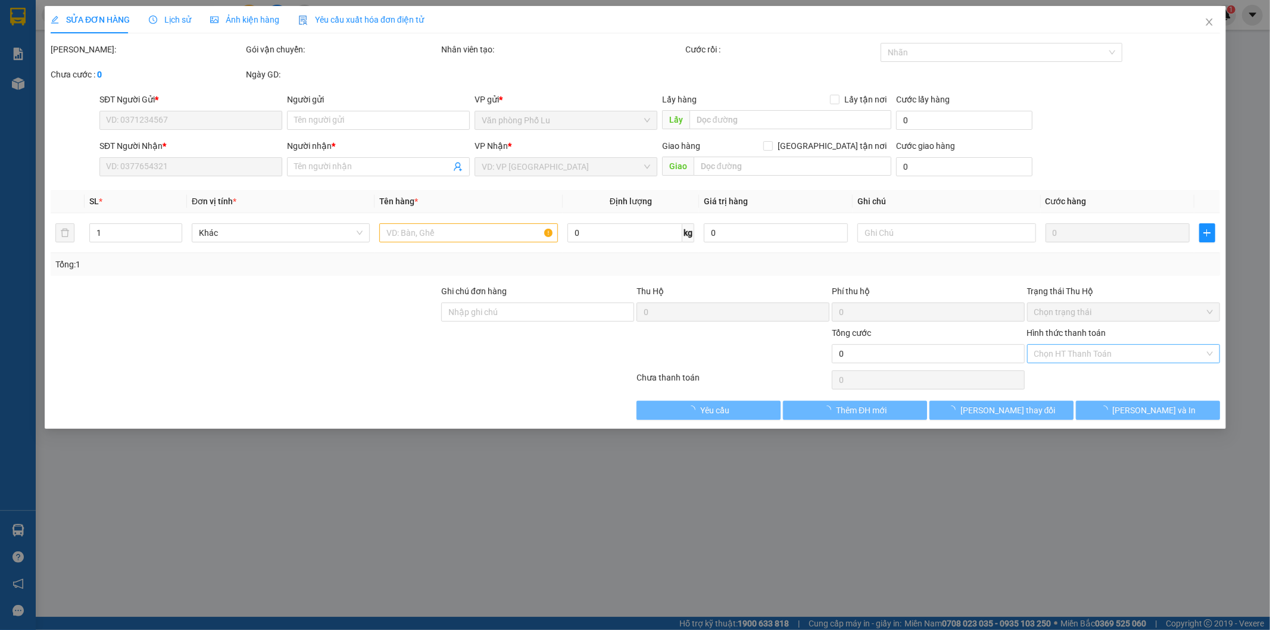
type input "0986339898"
type input "0983333586"
type input "Anh Thắng"
type input "60.000"
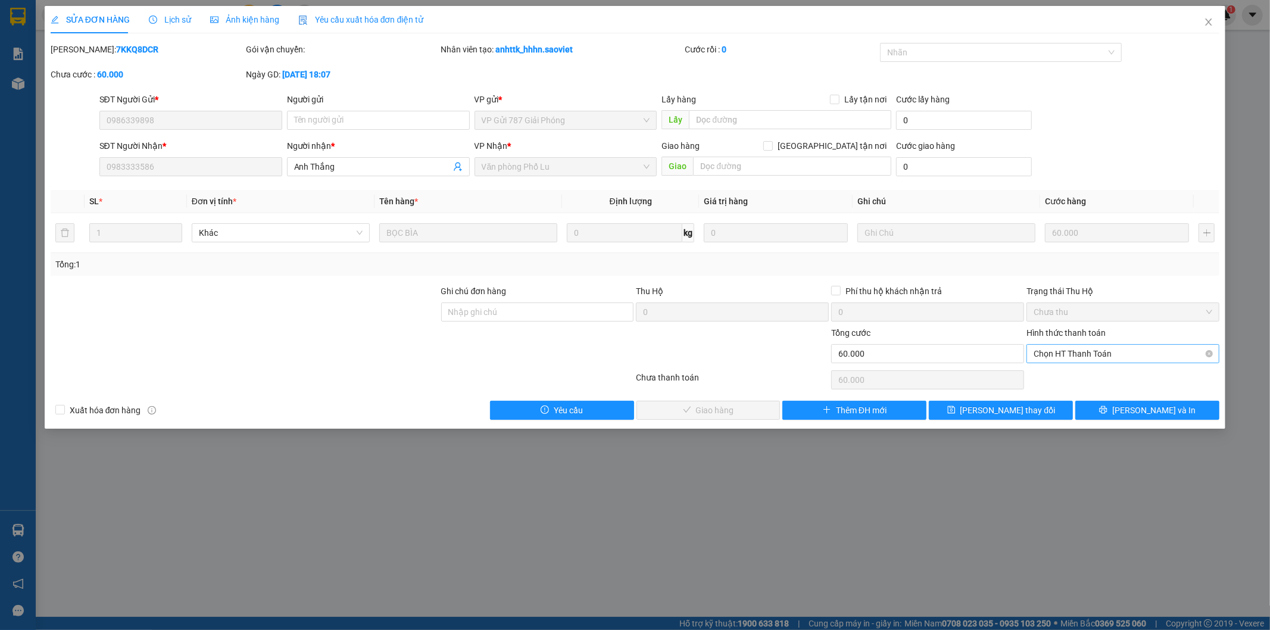
click at [1055, 350] on span "Chọn HT Thanh Toán" at bounding box center [1123, 354] width 179 height 18
click at [1060, 374] on div "Tại văn phòng" at bounding box center [1123, 377] width 179 height 13
type input "0"
click at [728, 417] on span "[PERSON_NAME] và Giao hàng" at bounding box center [716, 410] width 114 height 13
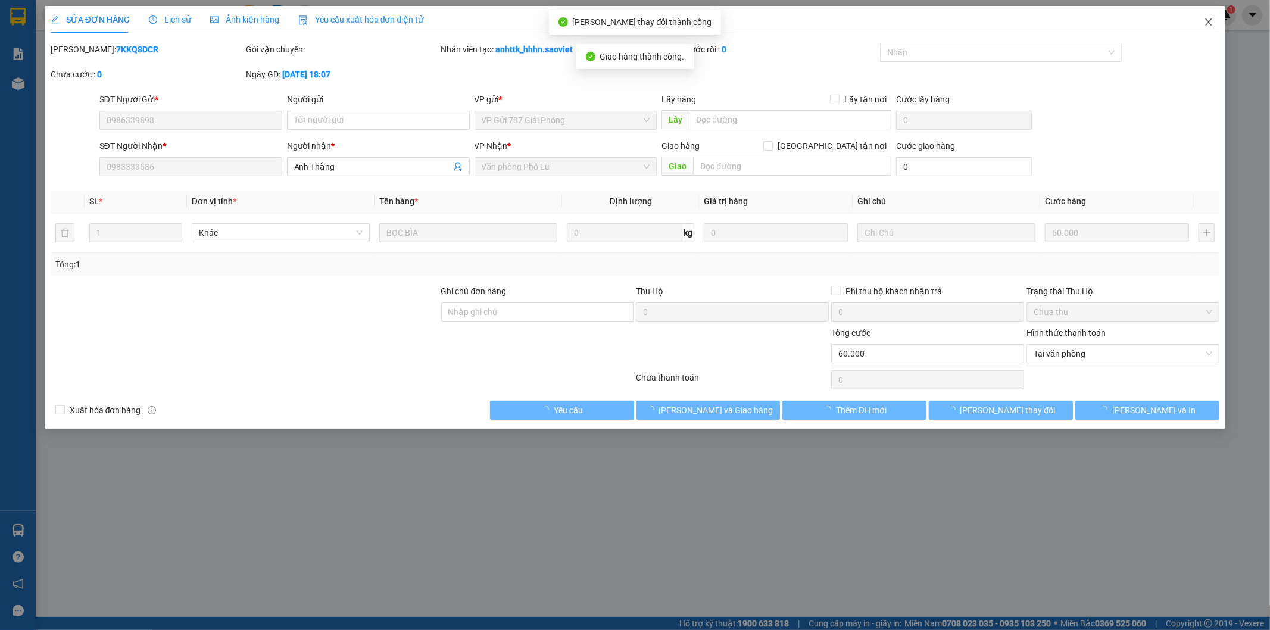
click at [1206, 21] on icon "close" at bounding box center [1209, 22] width 10 height 10
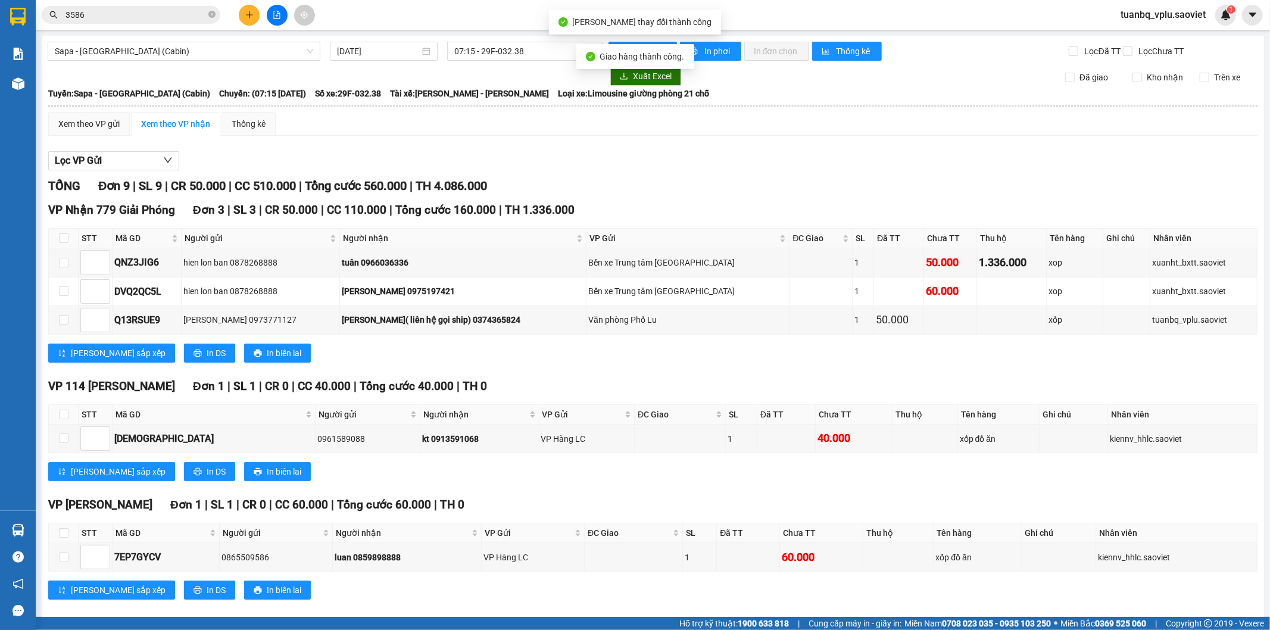
click at [145, 22] on span "3586" at bounding box center [131, 15] width 179 height 18
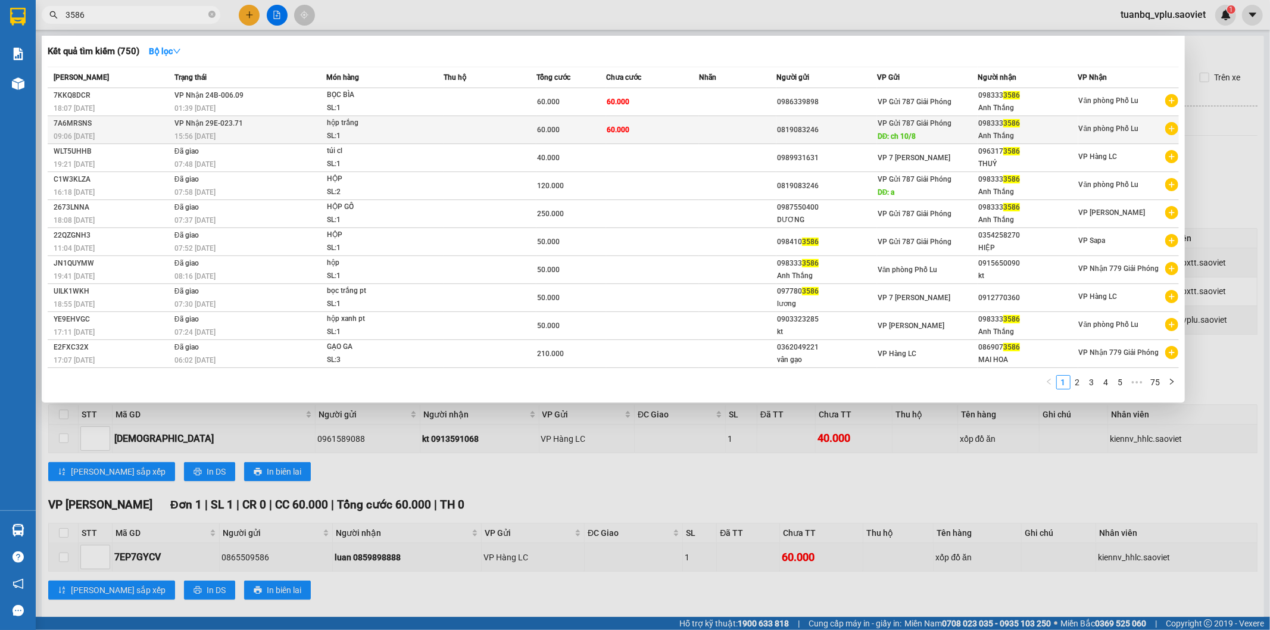
click at [508, 132] on td at bounding box center [490, 130] width 93 height 28
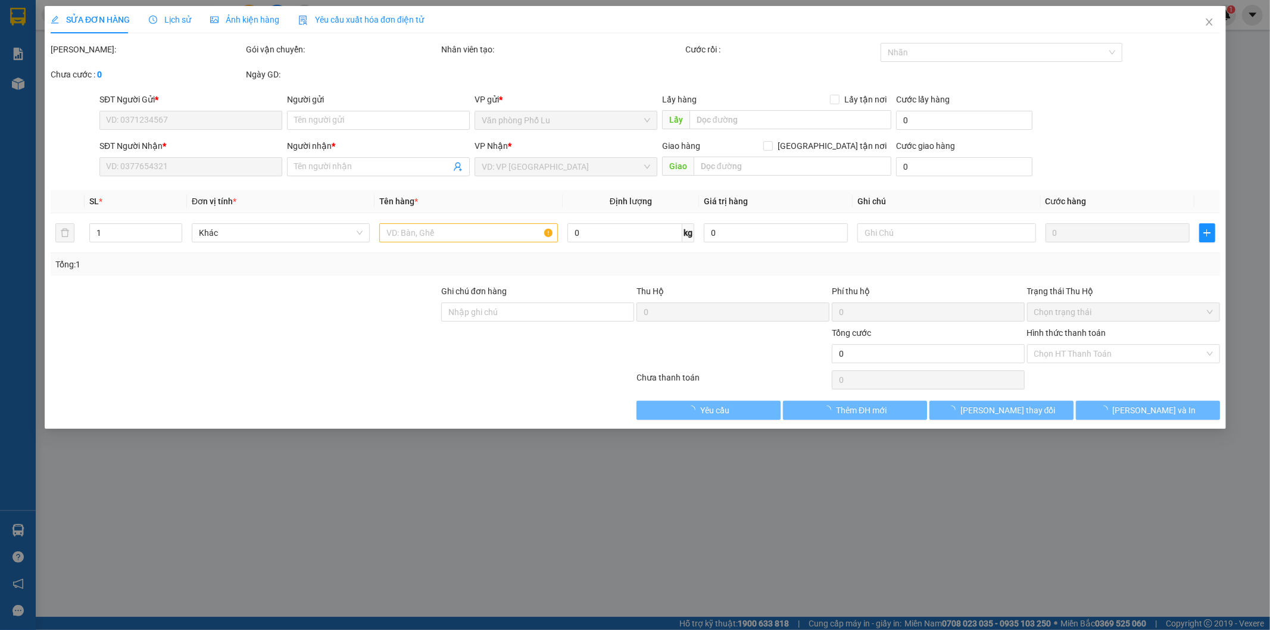
type input "0819083246"
type input "ch 10/8"
type input "0983333586"
type input "Anh Thắng"
type input "60.000"
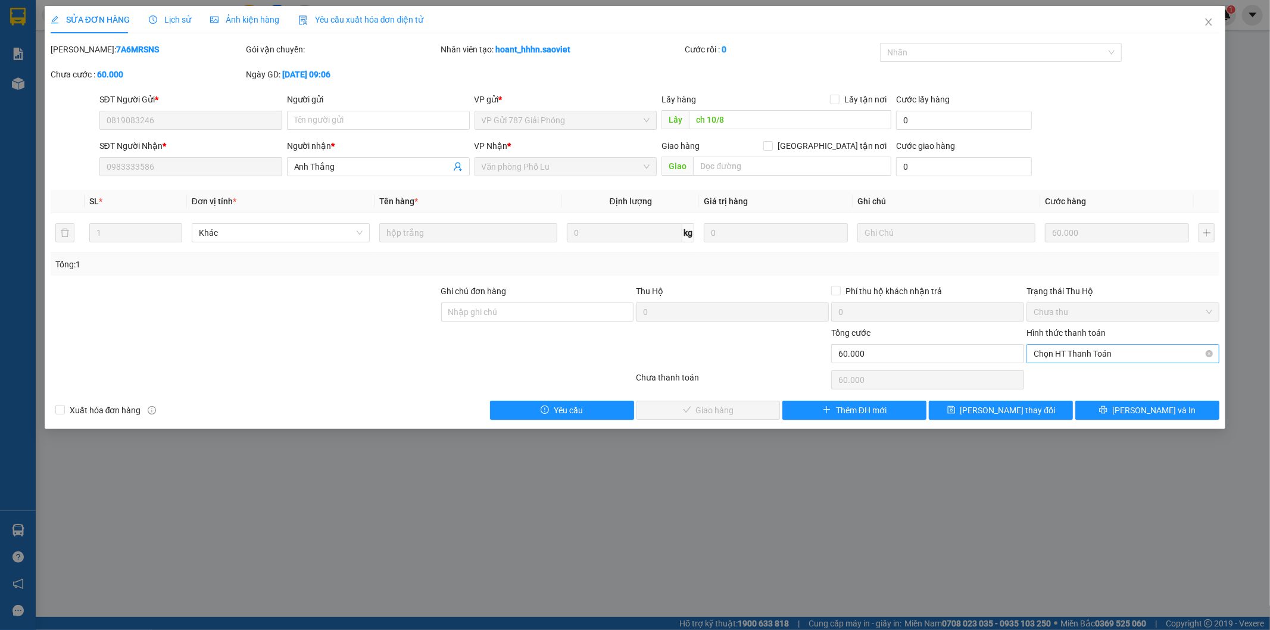
drag, startPoint x: 1075, startPoint y: 358, endPoint x: 1082, endPoint y: 355, distance: 7.5
click at [1078, 358] on span "Chọn HT Thanh Toán" at bounding box center [1123, 354] width 179 height 18
click at [1067, 376] on div "Tại văn phòng" at bounding box center [1123, 377] width 179 height 13
type input "0"
drag, startPoint x: 718, startPoint y: 408, endPoint x: 841, endPoint y: 270, distance: 185.1
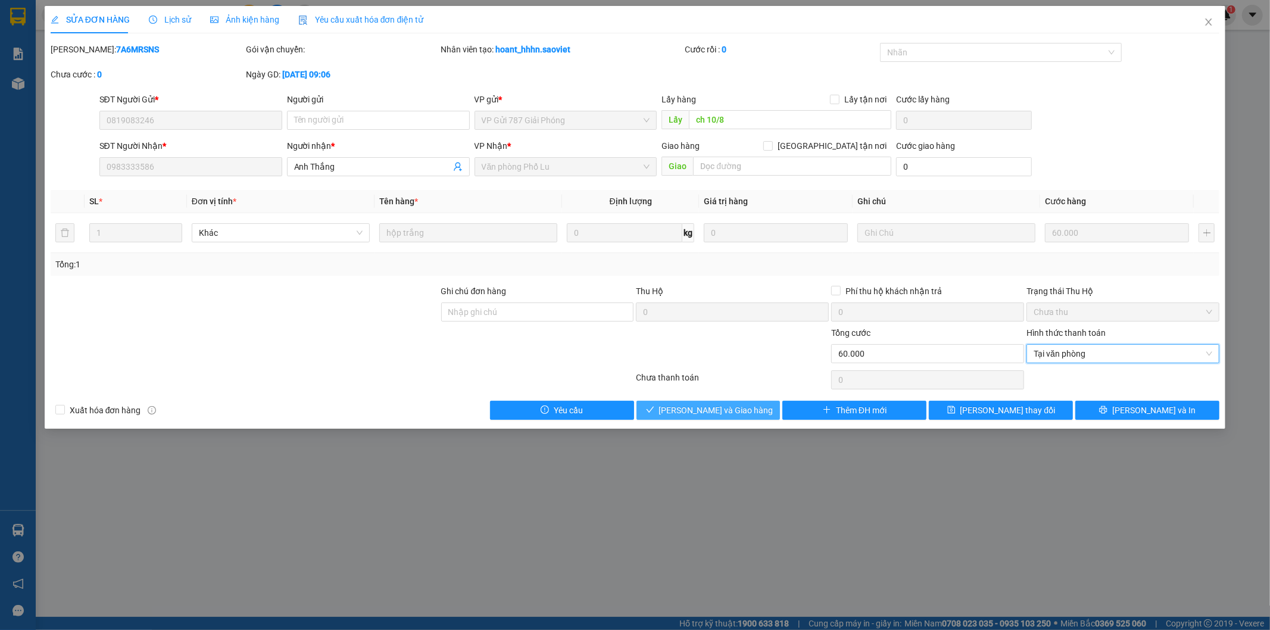
click at [718, 409] on span "[PERSON_NAME] và Giao hàng" at bounding box center [716, 410] width 114 height 13
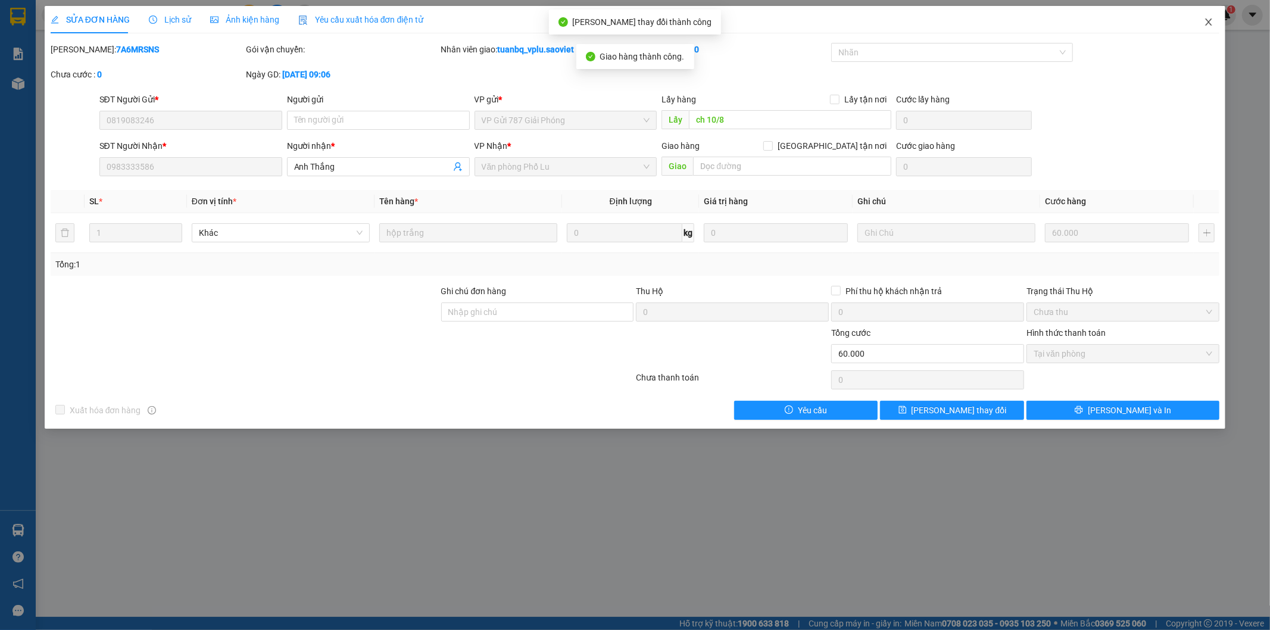
click at [1215, 21] on span "Close" at bounding box center [1208, 22] width 33 height 33
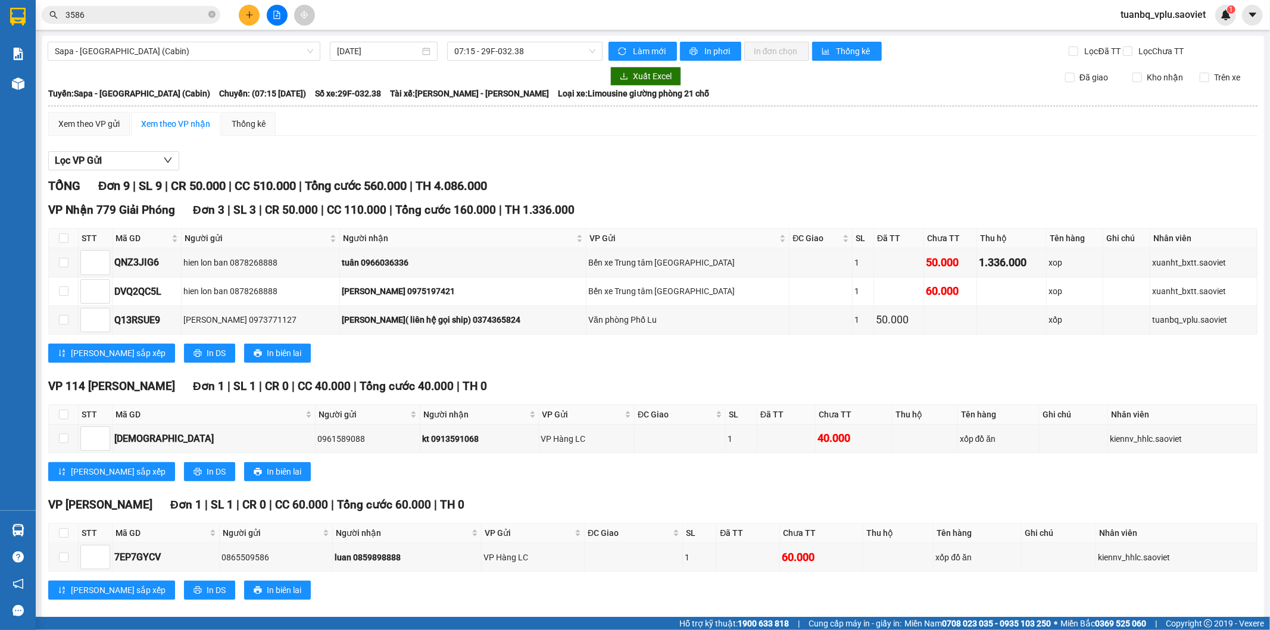
click at [108, 18] on input "3586" at bounding box center [135, 14] width 141 height 13
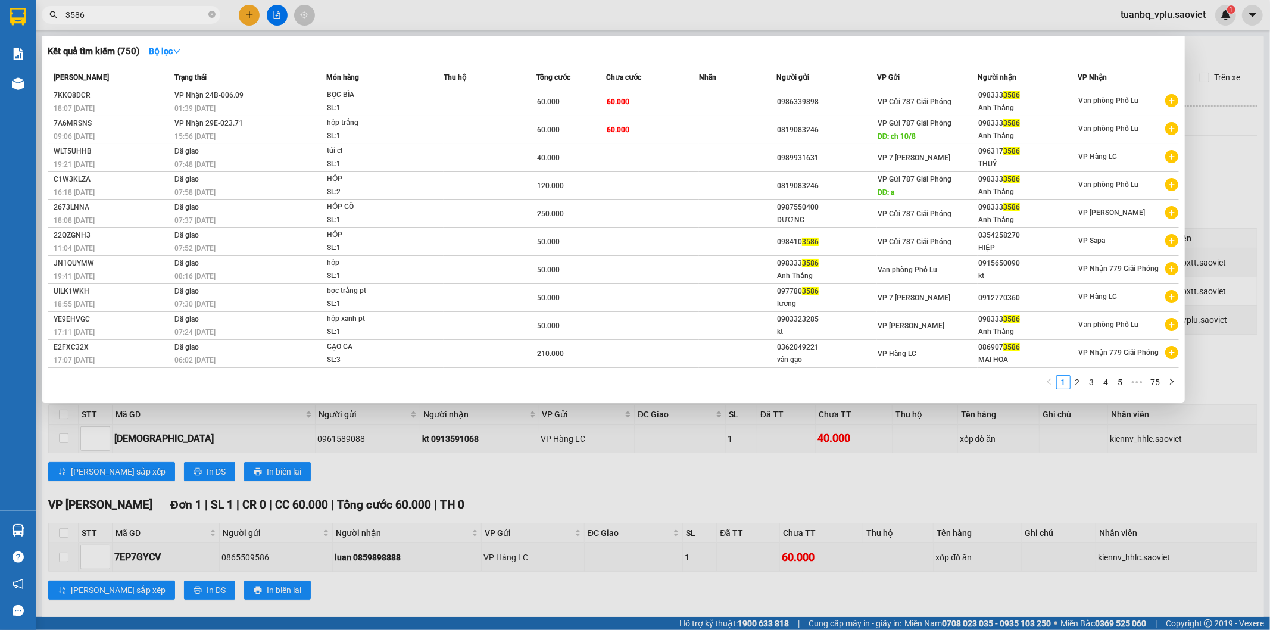
click at [108, 18] on input "3586" at bounding box center [135, 14] width 141 height 13
type input "653613"
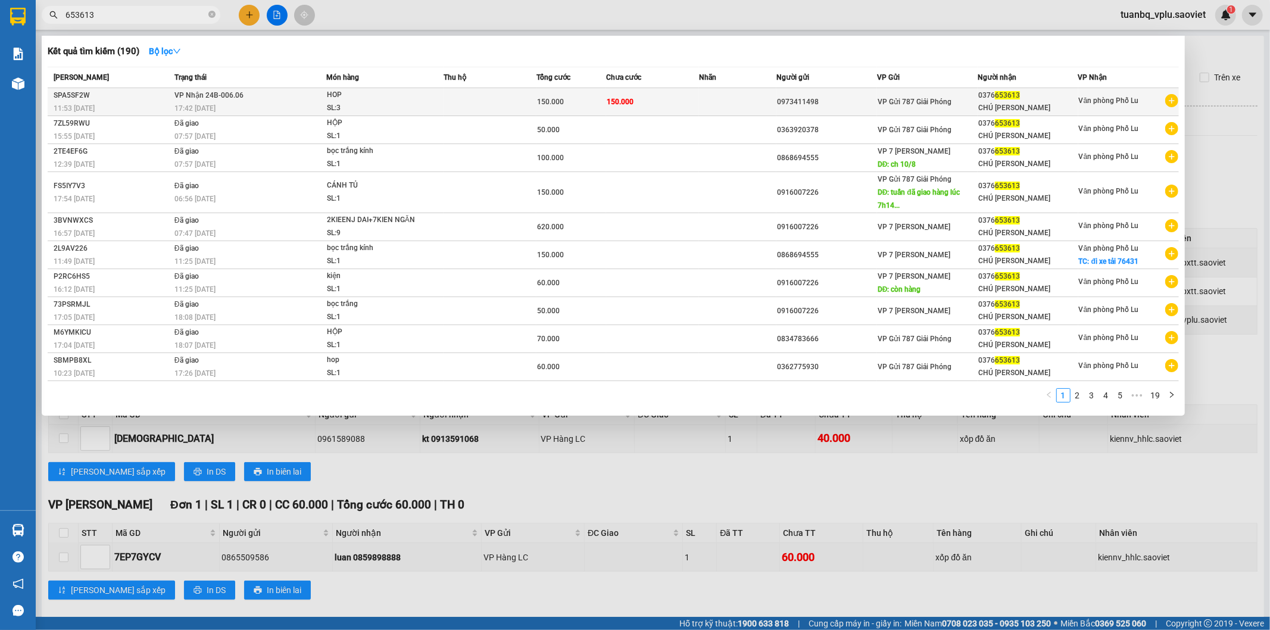
click at [288, 110] on div "17:42 [DATE]" at bounding box center [249, 108] width 151 height 13
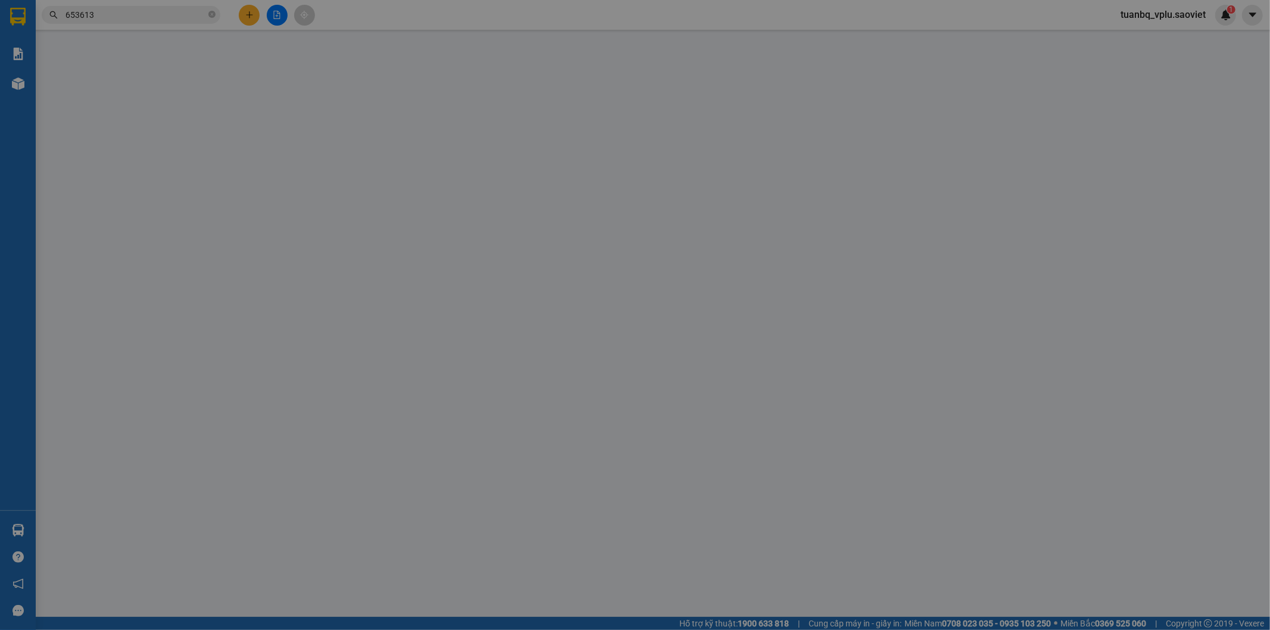
type input "0973411498"
type input "0376653613"
type input "CHÚ [PERSON_NAME]"
type input "150.000"
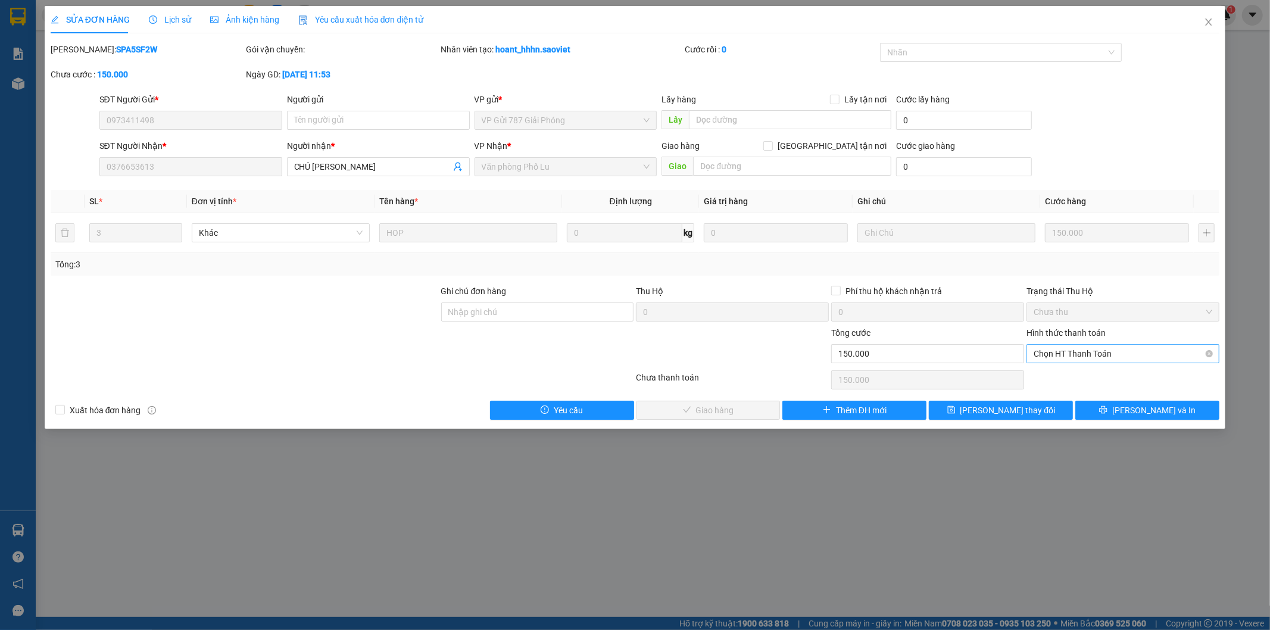
click at [1075, 350] on span "Chọn HT Thanh Toán" at bounding box center [1123, 354] width 179 height 18
click at [1079, 371] on div "Tại văn phòng" at bounding box center [1123, 377] width 179 height 13
type input "0"
click at [734, 410] on span "[PERSON_NAME] và Giao hàng" at bounding box center [716, 410] width 114 height 13
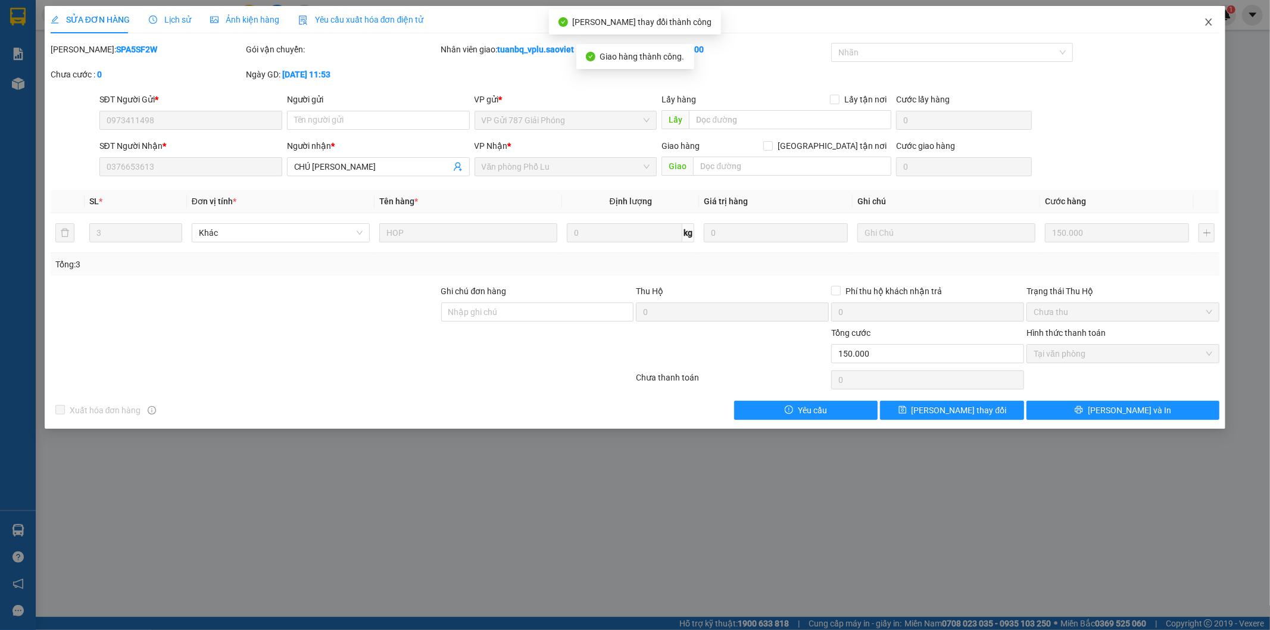
click at [1211, 25] on icon "close" at bounding box center [1209, 21] width 7 height 7
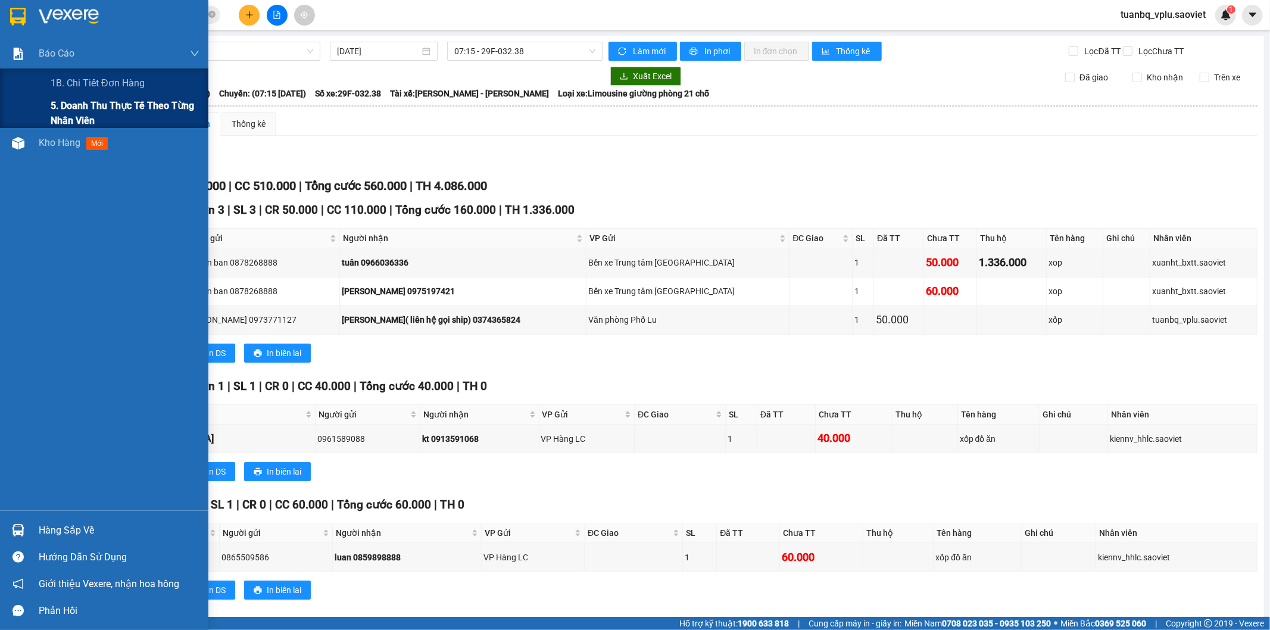
click at [67, 108] on span "5. Doanh thu thực tế theo từng nhân viên" at bounding box center [125, 113] width 149 height 30
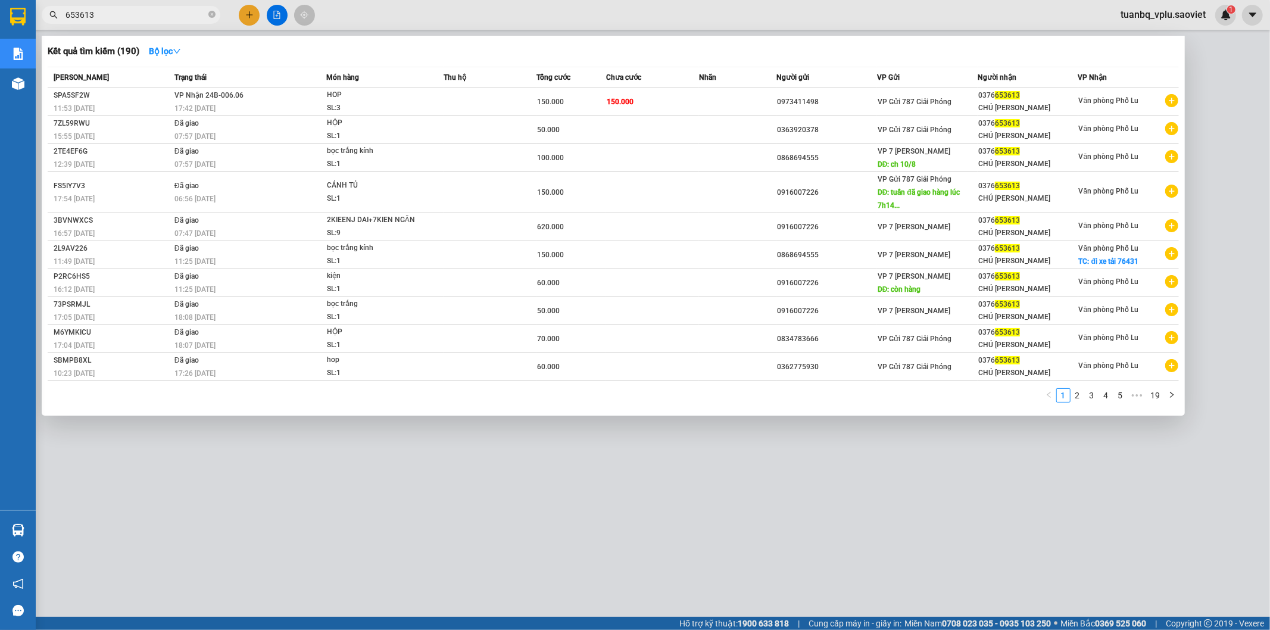
click at [100, 13] on input "653613" at bounding box center [135, 14] width 141 height 13
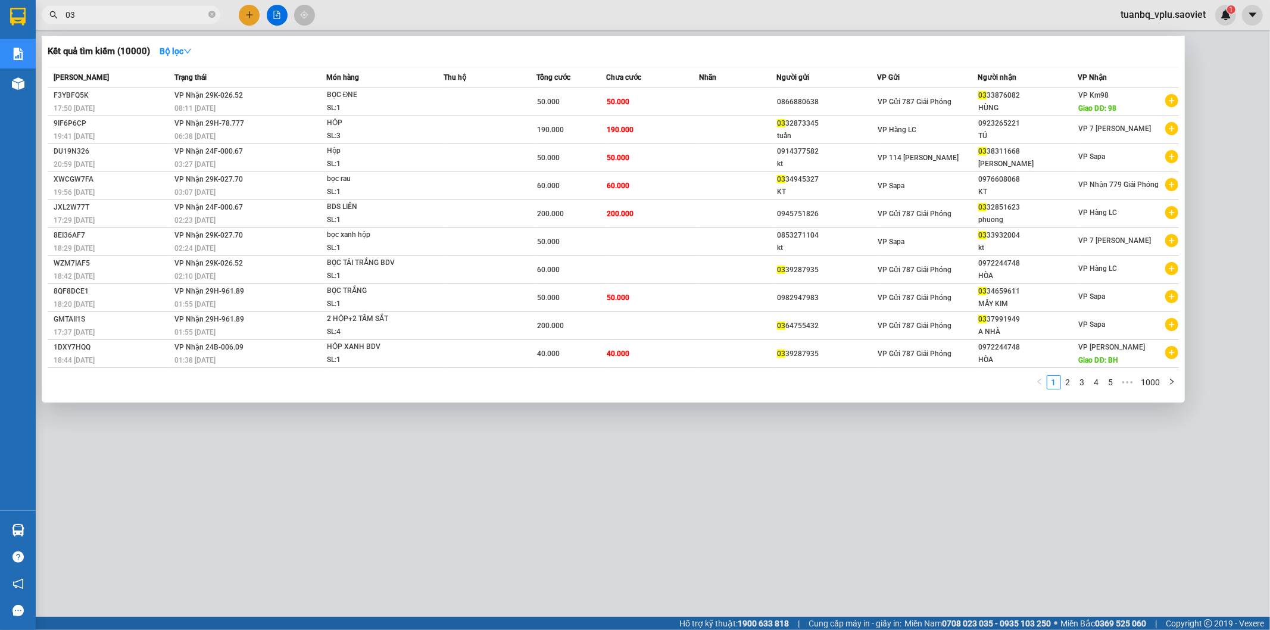
type input "0"
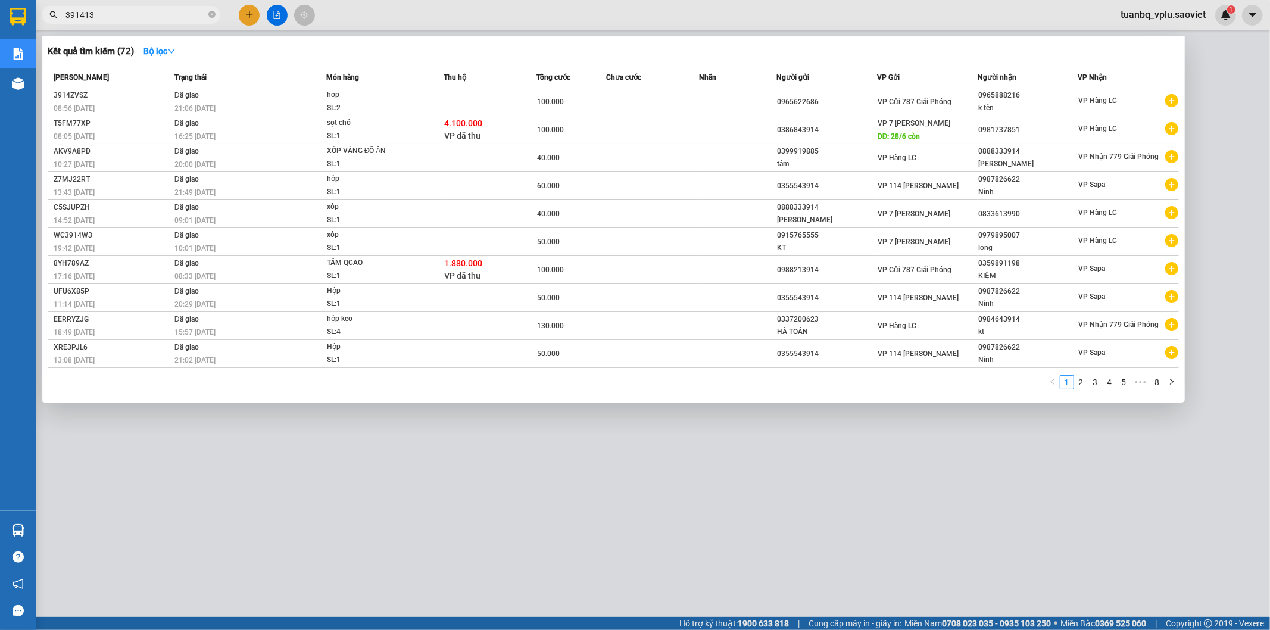
type input "3914130"
